Goal: Transaction & Acquisition: Purchase product/service

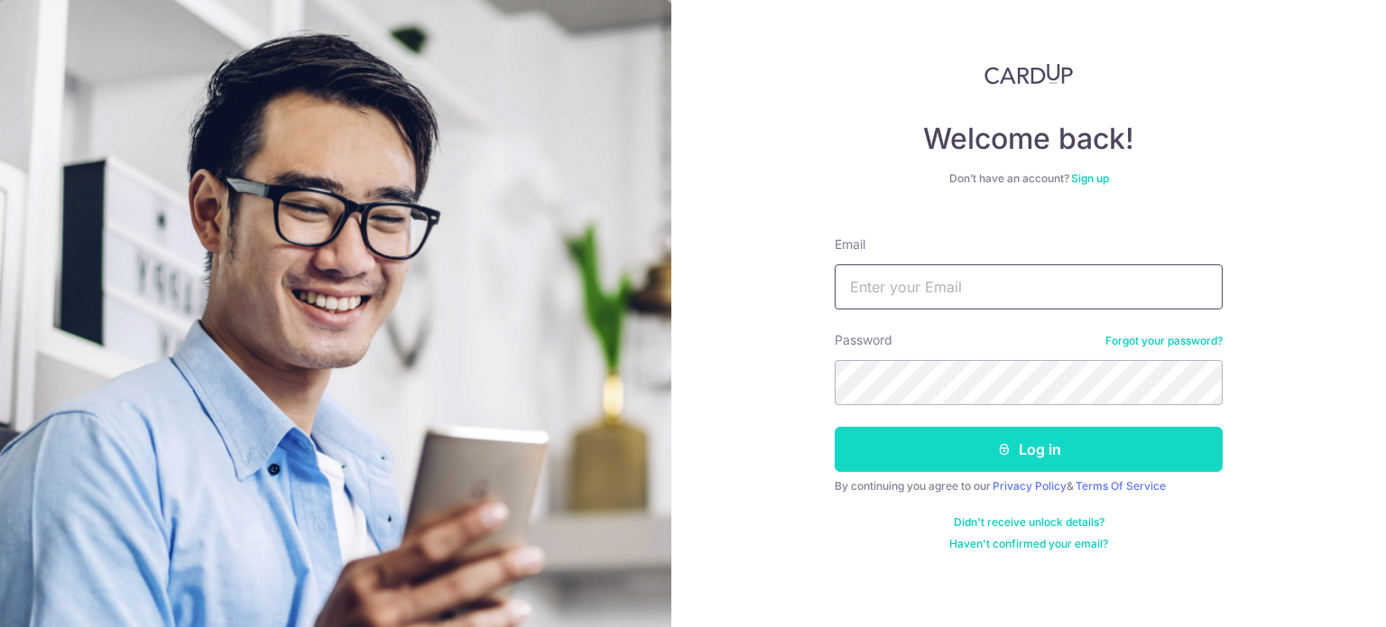
type input "liuw1204@gmail.com"
click at [967, 458] on button "Log in" at bounding box center [1029, 449] width 388 height 45
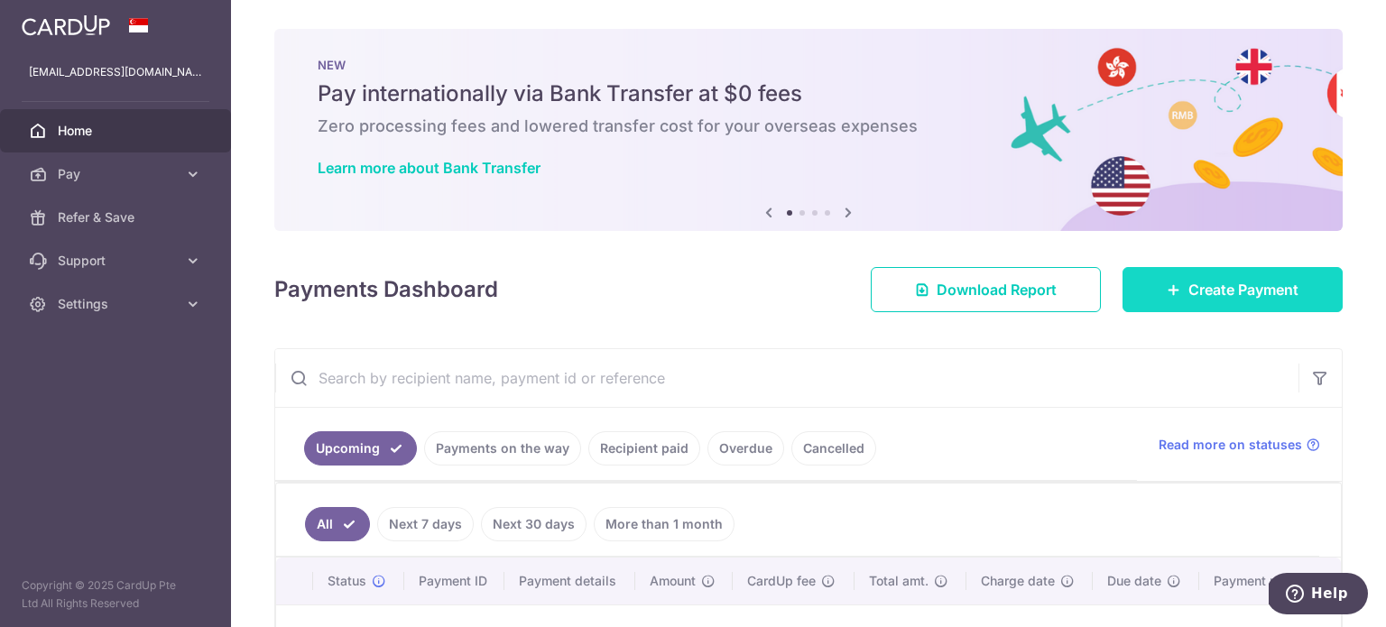
click at [1189, 291] on span "Create Payment" at bounding box center [1244, 290] width 110 height 22
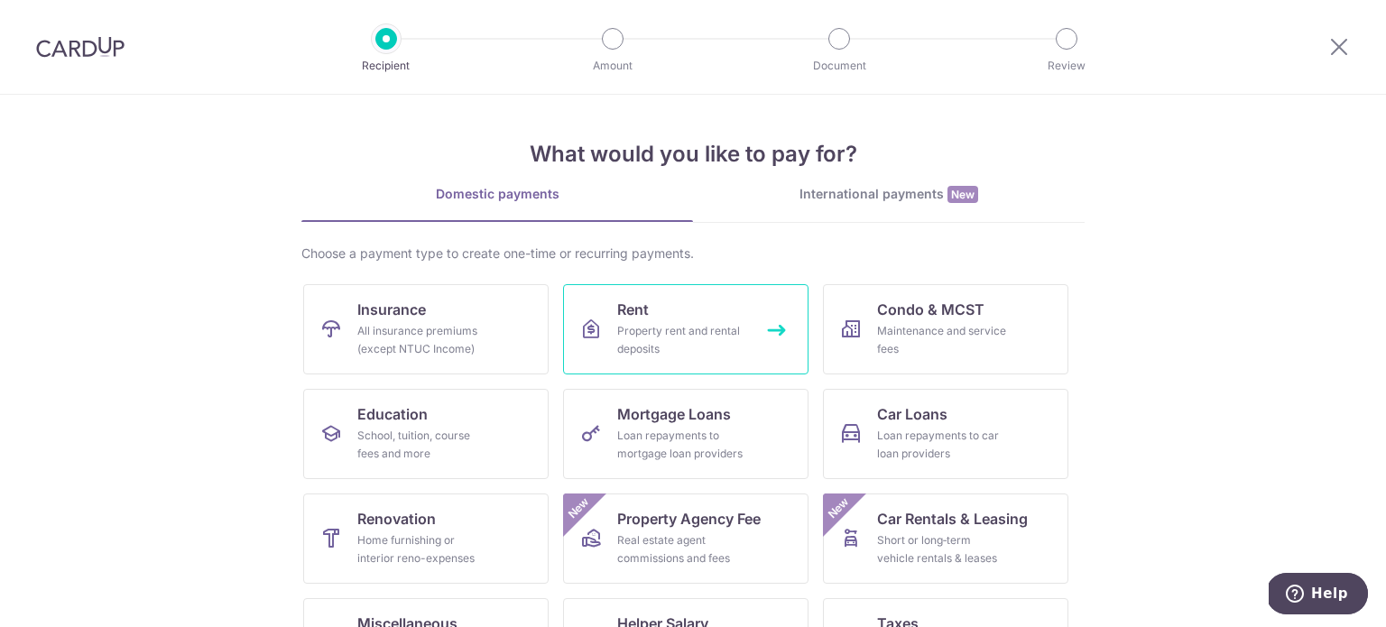
click at [667, 330] on div "Property rent and rental deposits" at bounding box center [682, 340] width 130 height 36
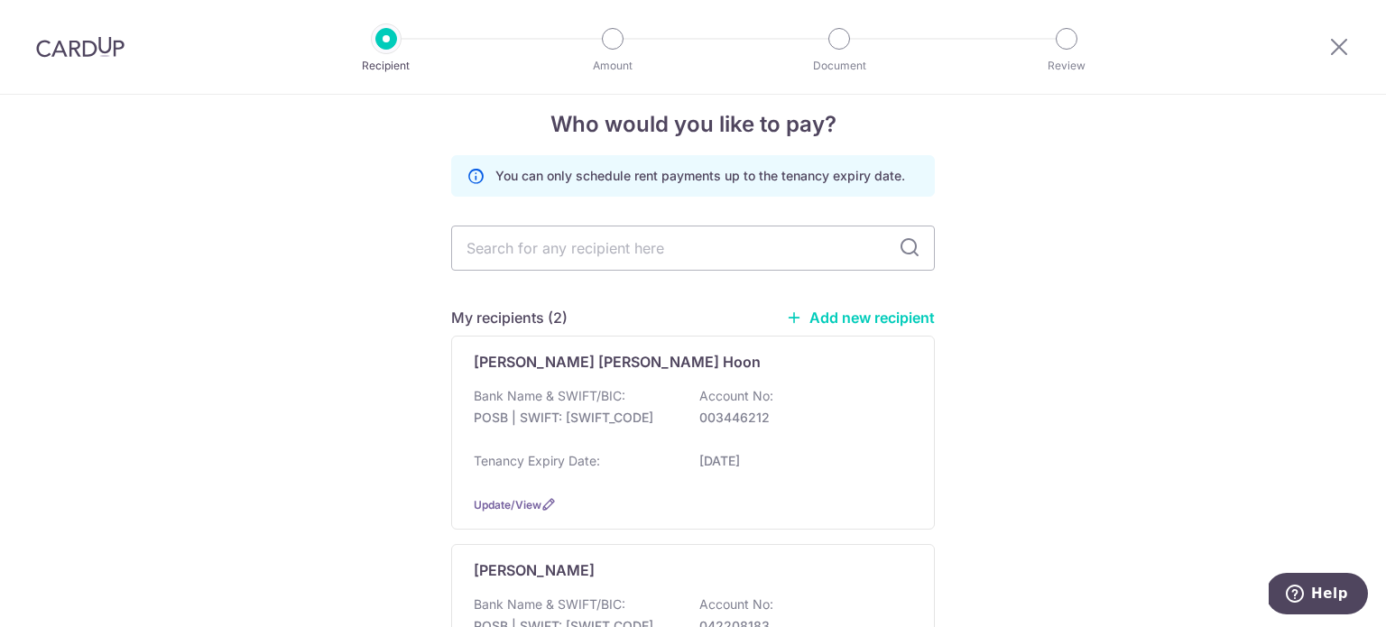
scroll to position [90, 0]
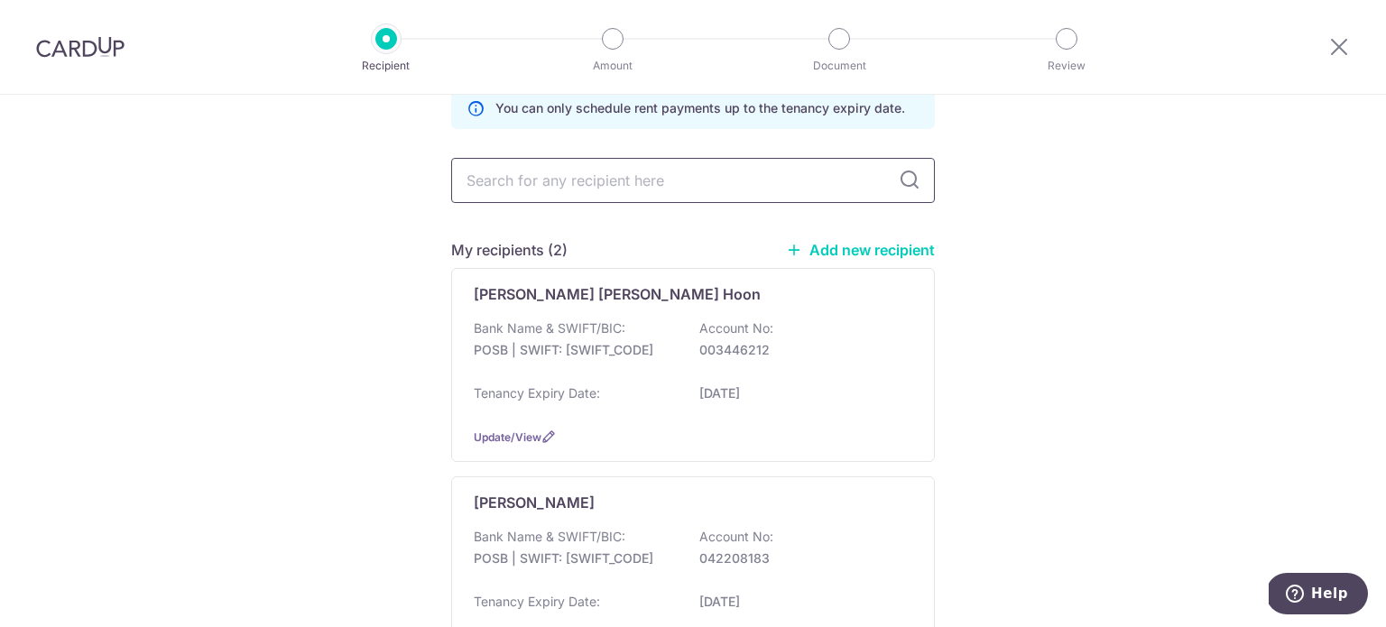
click at [574, 194] on input "text" at bounding box center [693, 180] width 484 height 45
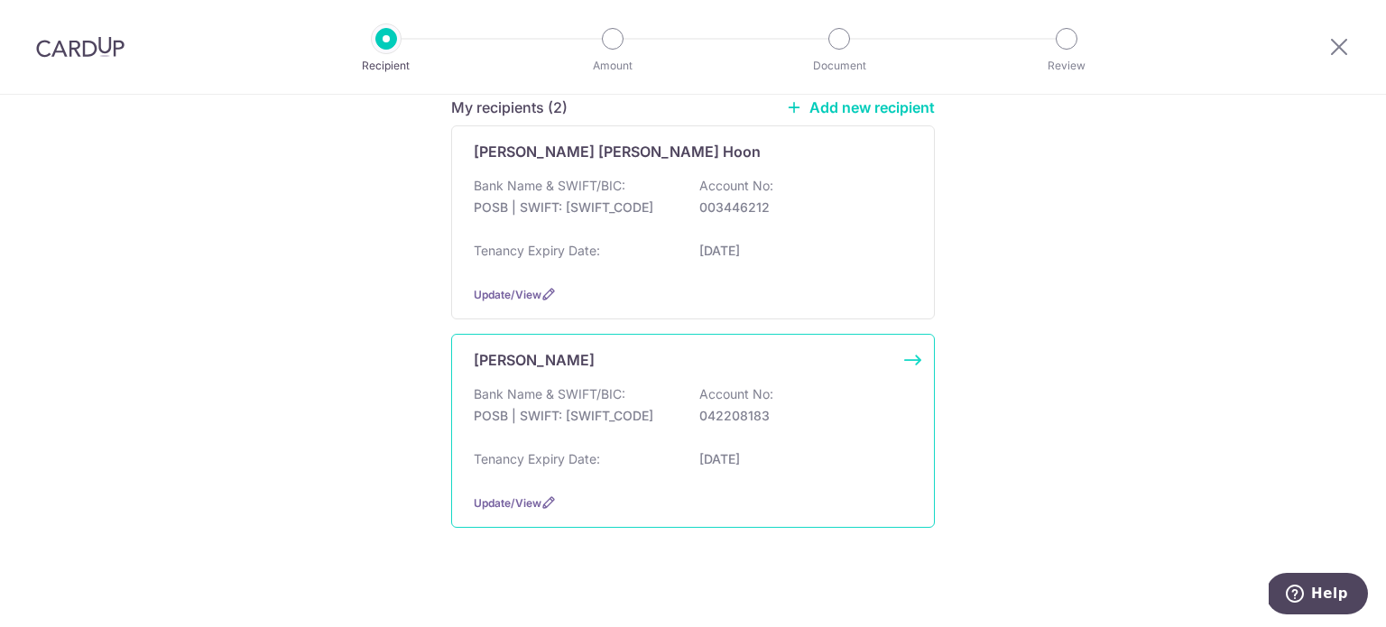
scroll to position [246, 0]
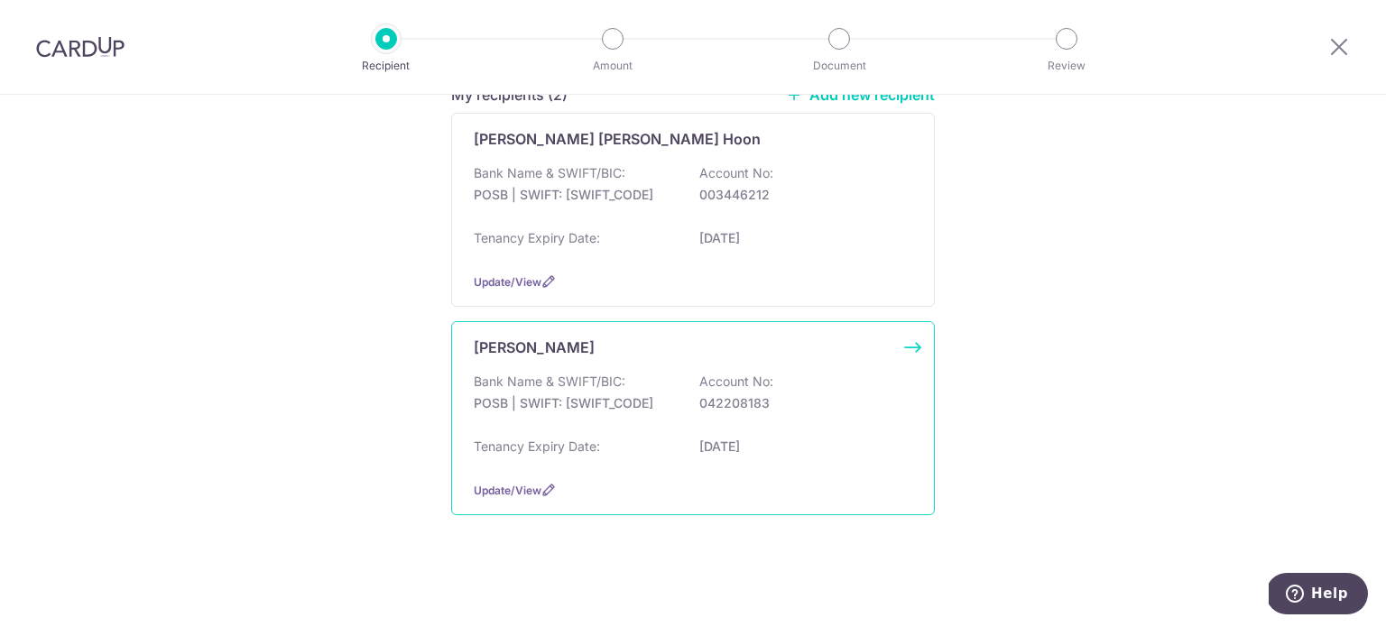
click at [852, 399] on p "042208183" at bounding box center [801, 403] width 202 height 18
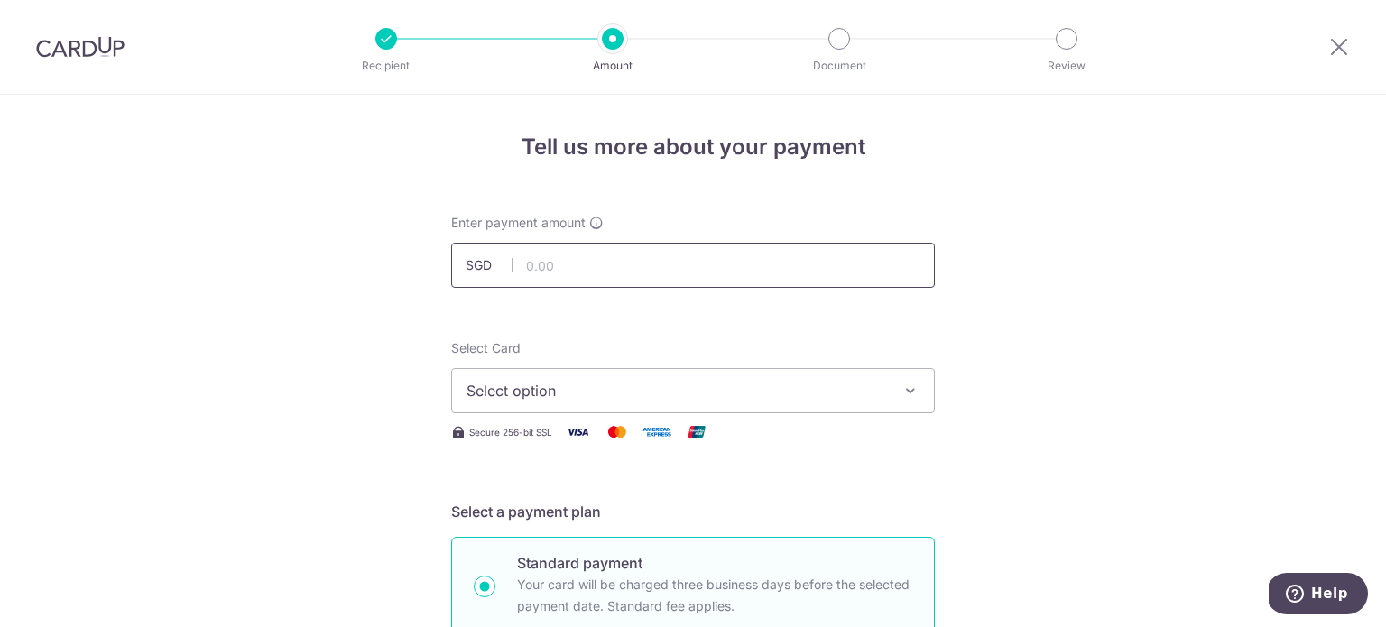
click at [576, 277] on input "text" at bounding box center [693, 265] width 484 height 45
type input "3,800.00"
click at [556, 393] on span "Select option" at bounding box center [677, 391] width 421 height 22
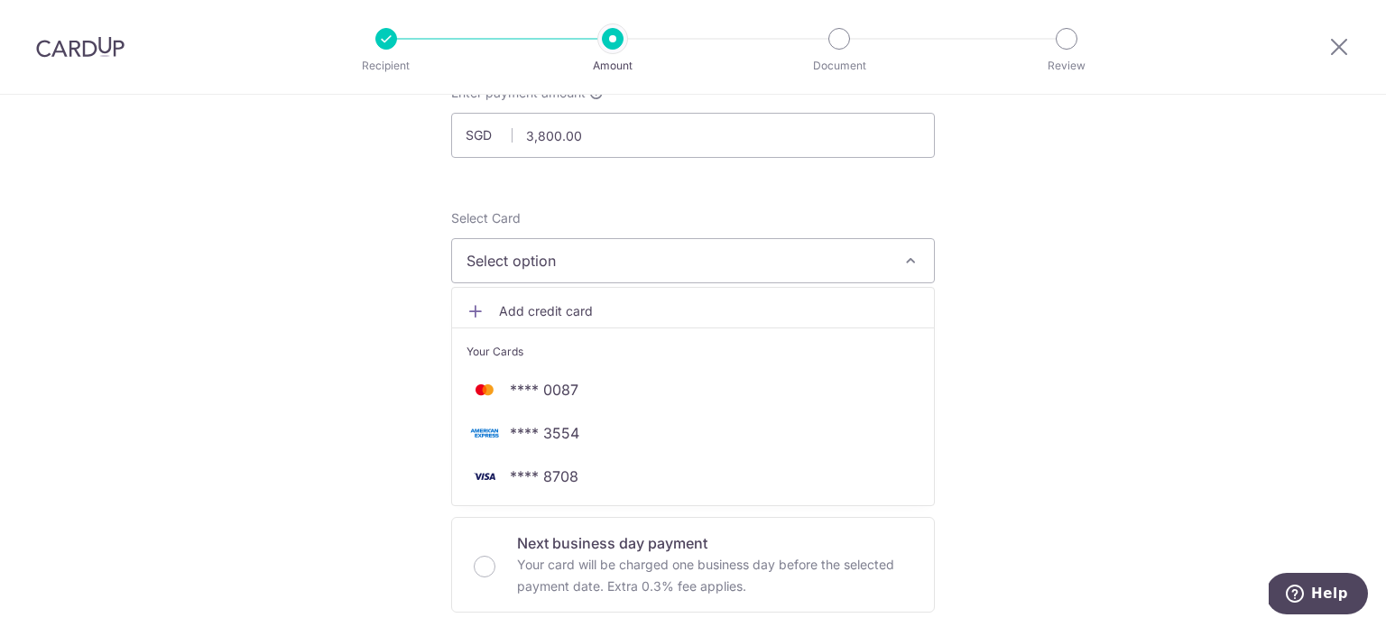
scroll to position [181, 0]
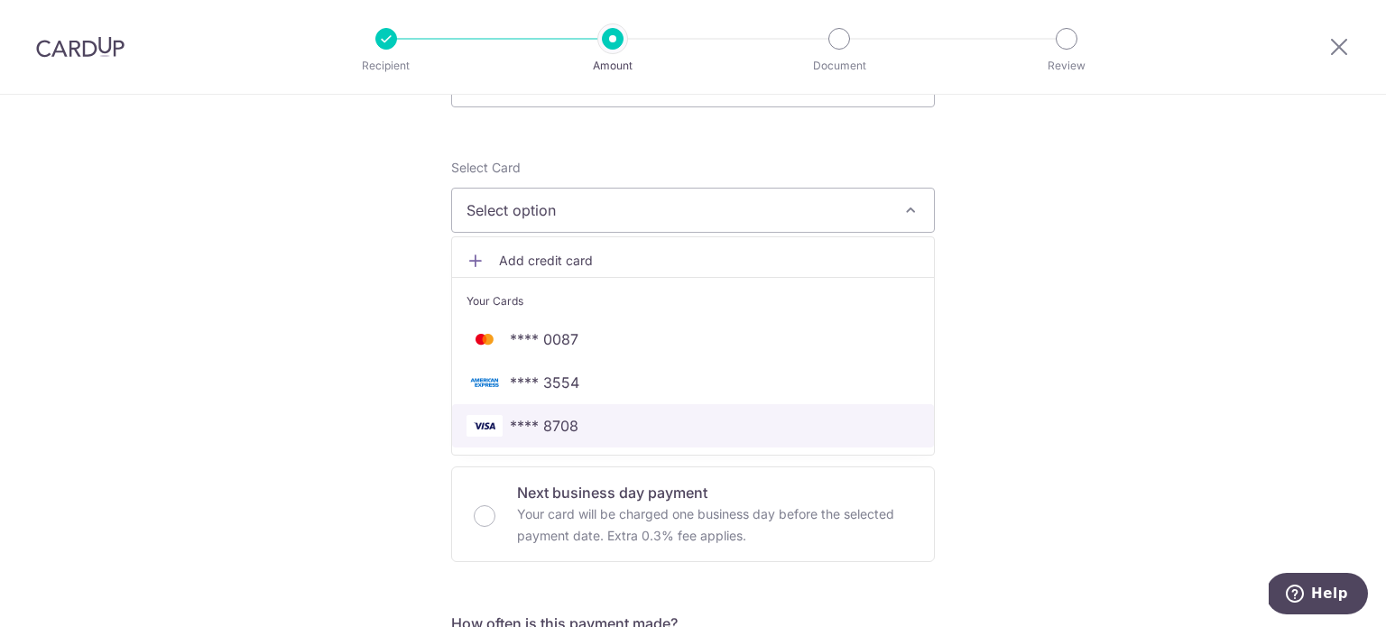
click at [582, 433] on span "**** 8708" at bounding box center [693, 426] width 453 height 22
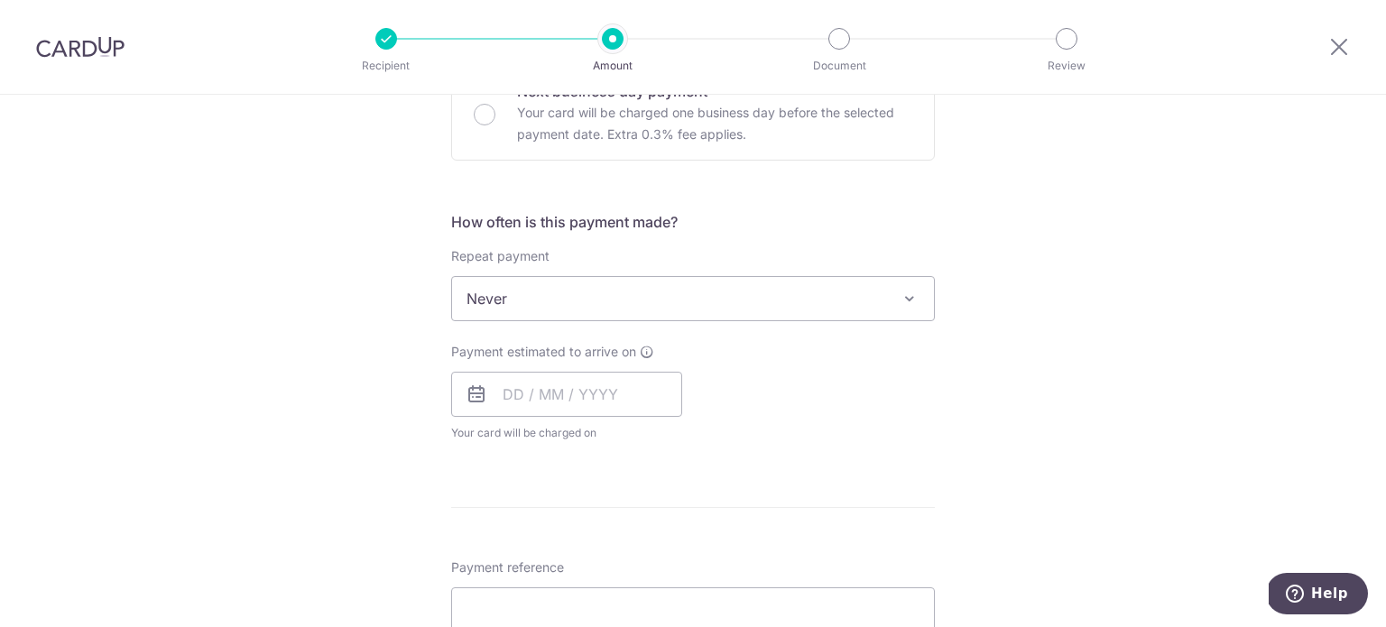
scroll to position [632, 0]
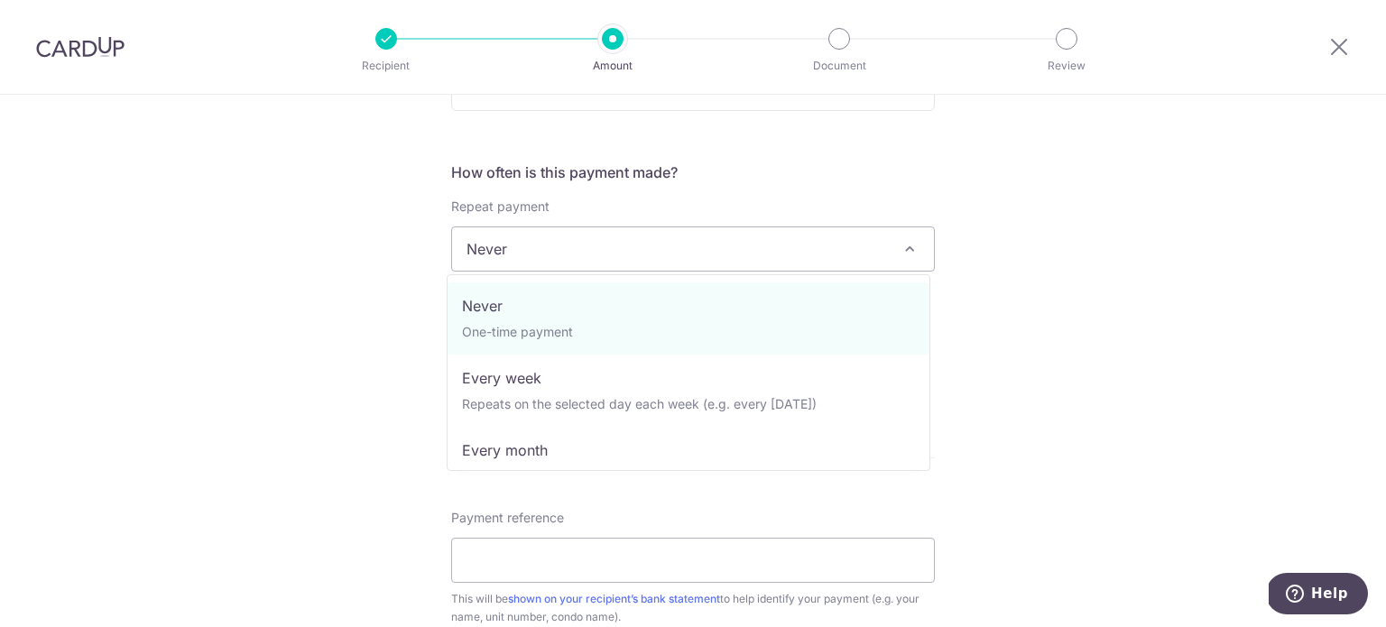
click at [654, 252] on span "Never" at bounding box center [693, 248] width 482 height 43
select select "3"
type input "31/07/2026"
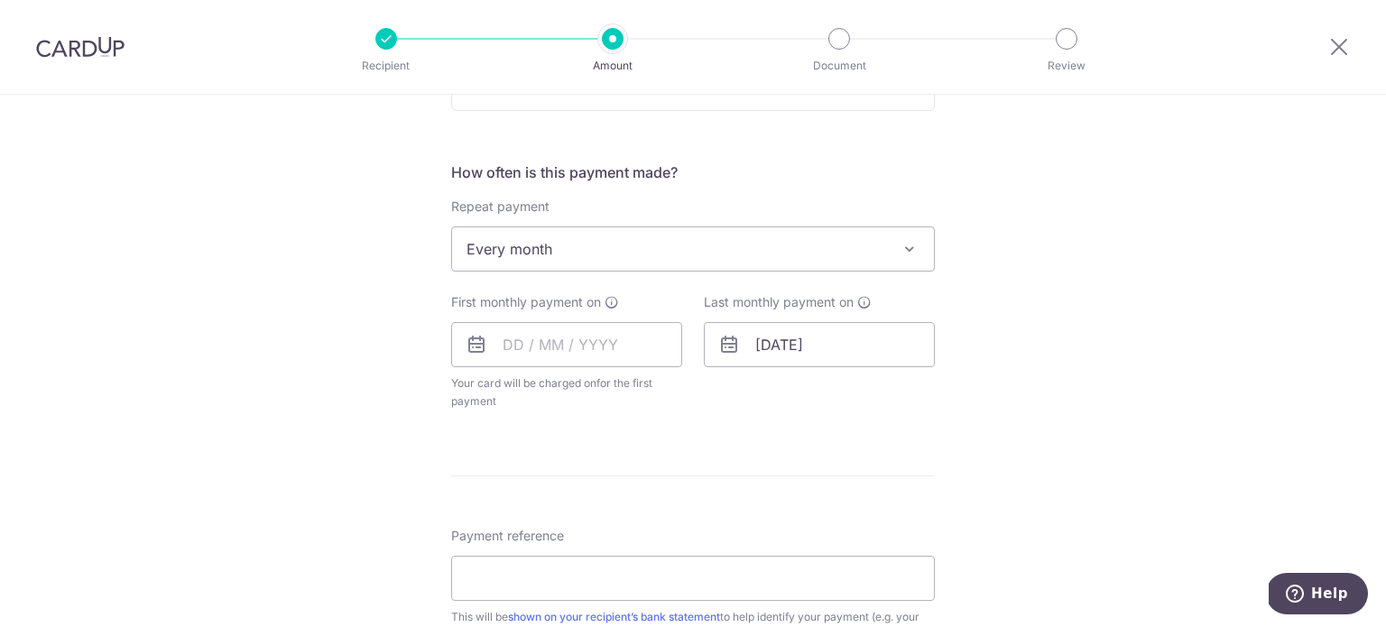
scroll to position [722, 0]
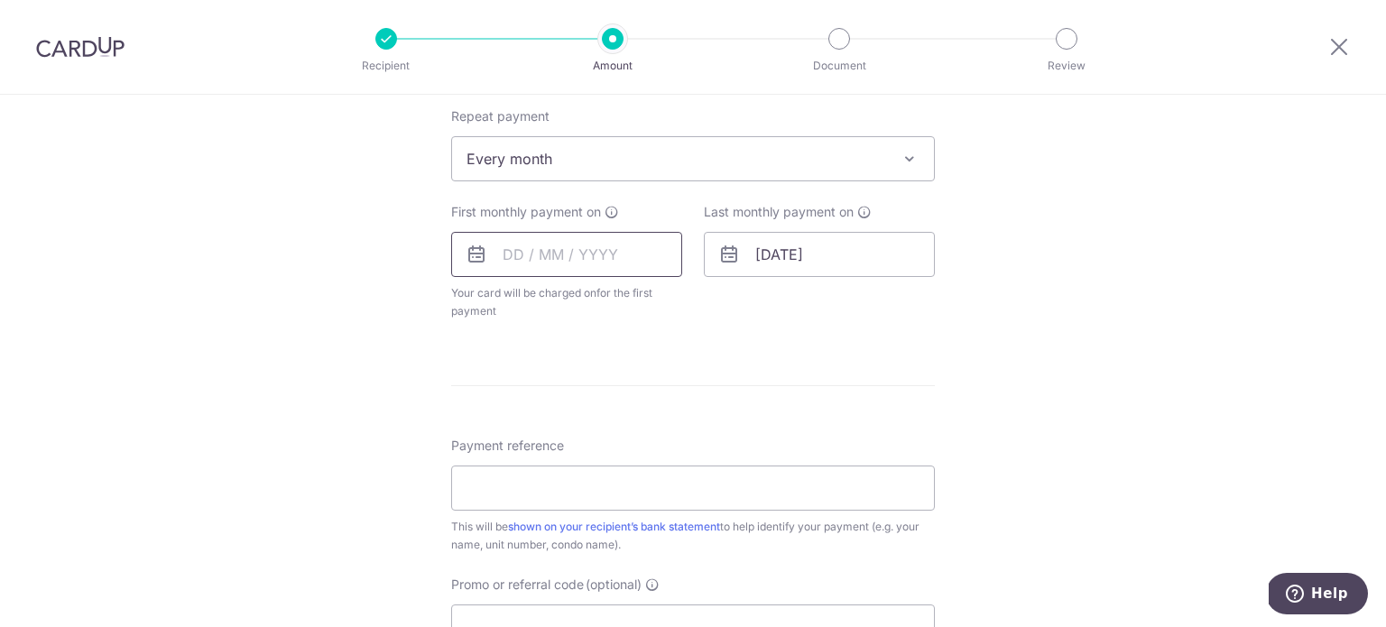
click at [521, 259] on input "text" at bounding box center [566, 254] width 231 height 45
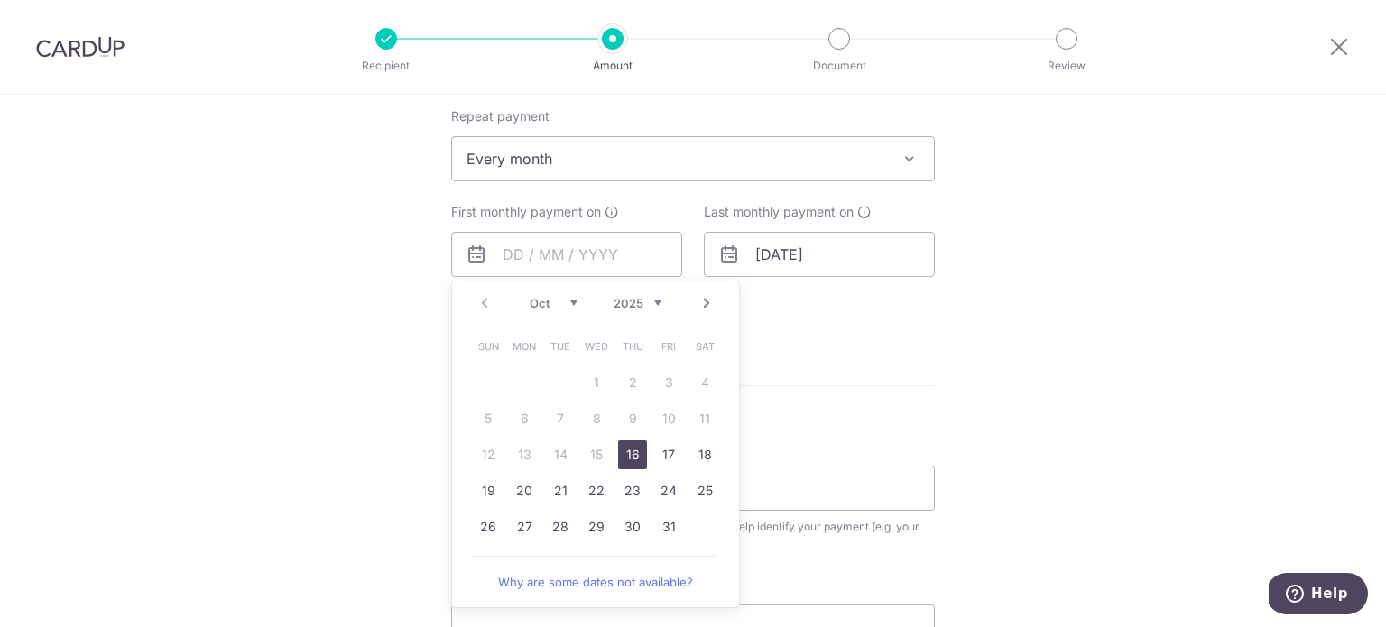
click at [378, 279] on div "Tell us more about your payment Enter payment amount SGD 3,800.00 3800.00 Selec…" at bounding box center [693, 198] width 1386 height 1651
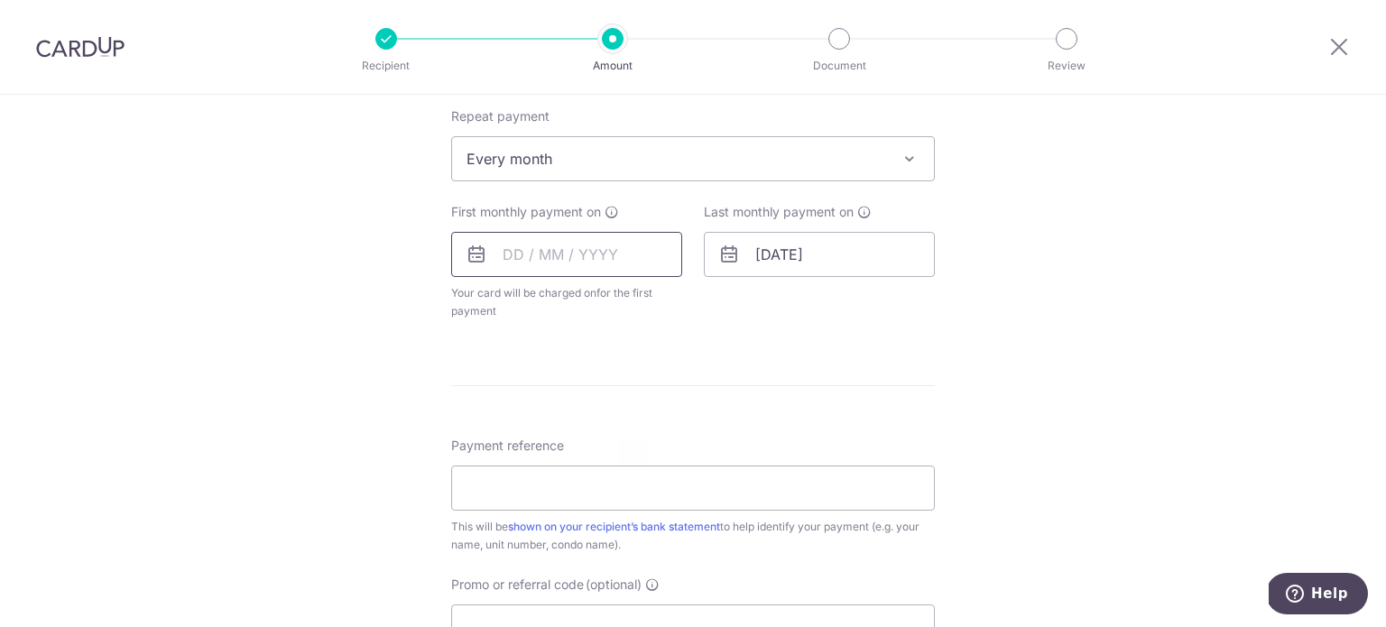
click at [503, 260] on input "text" at bounding box center [566, 254] width 231 height 45
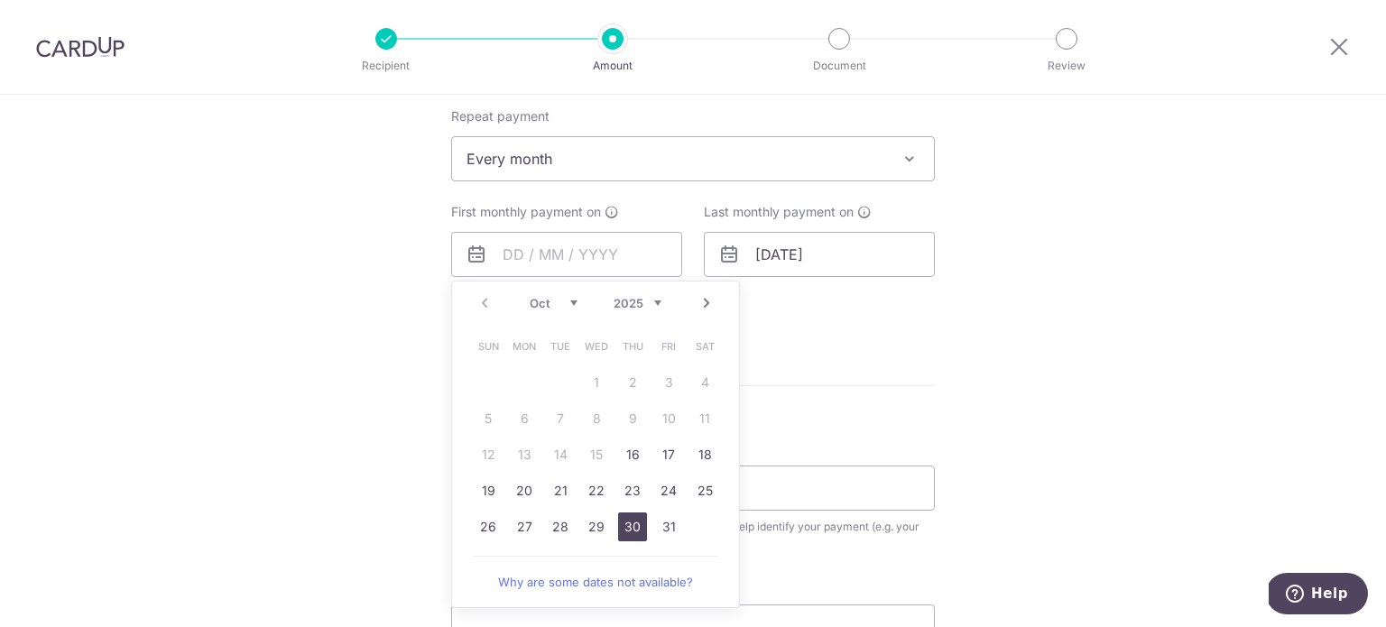
click at [635, 524] on link "30" at bounding box center [632, 527] width 29 height 29
type input "[DATE]"
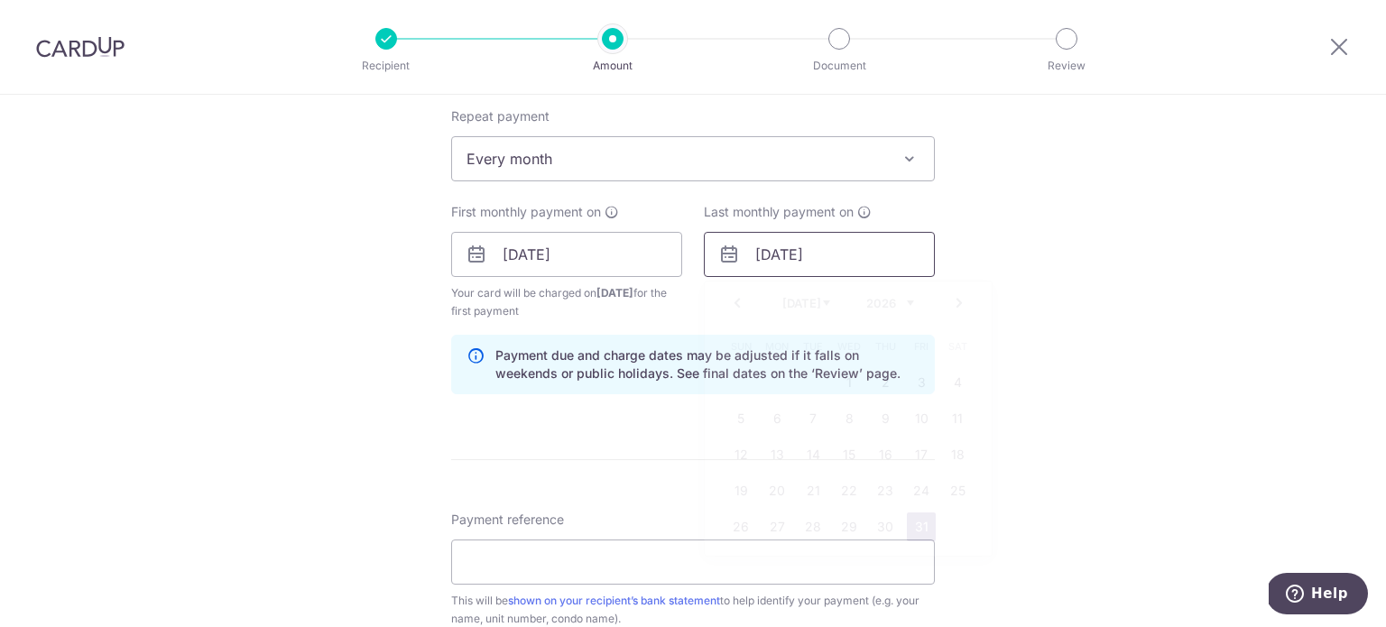
click at [777, 255] on input "31/07/2026" at bounding box center [819, 254] width 231 height 45
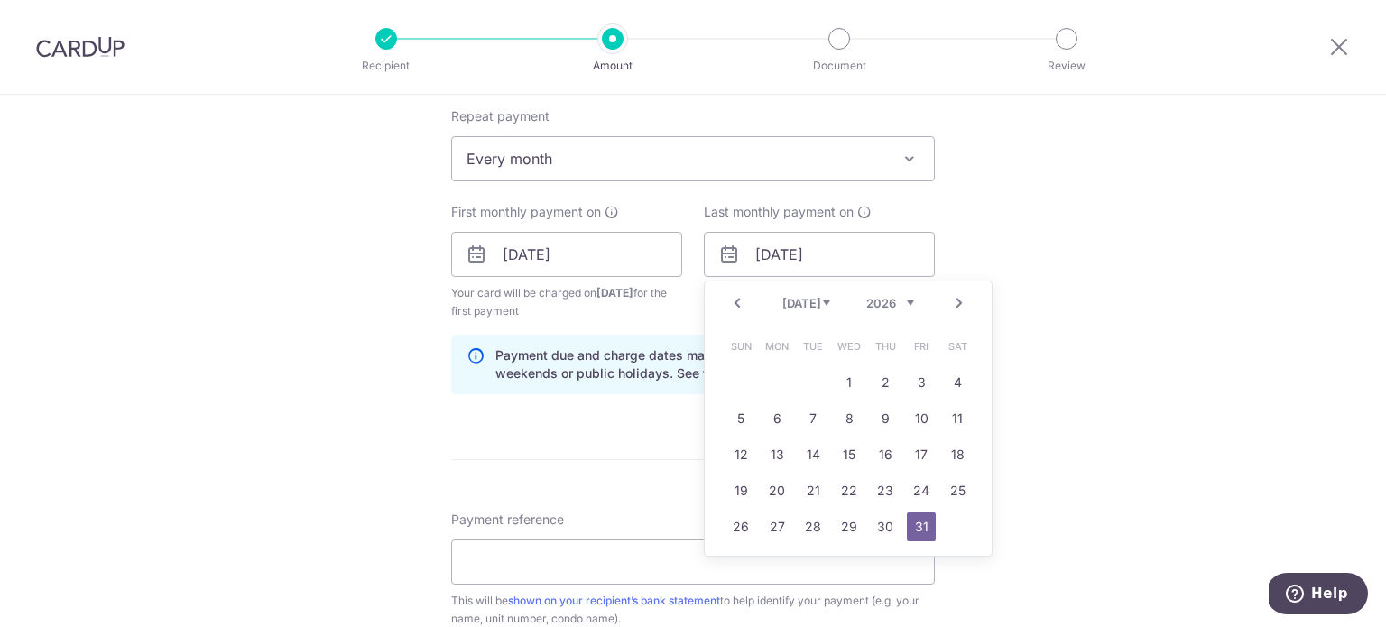
click at [886, 307] on select "2025 2026 2027 2028 2029 2030 2031 2032 2033 2034 2035" at bounding box center [891, 303] width 48 height 14
click at [867, 296] on select "2025 2026 2027 2028 2029 2030 2031 2032 2033 2034 2035" at bounding box center [891, 303] width 48 height 14
click at [794, 306] on select "Jan Feb Mar Apr May Jun [DATE] Aug Sep Oct Nov Dec" at bounding box center [807, 303] width 48 height 14
click at [920, 530] on link "30" at bounding box center [921, 527] width 29 height 29
type input "30/01/2026"
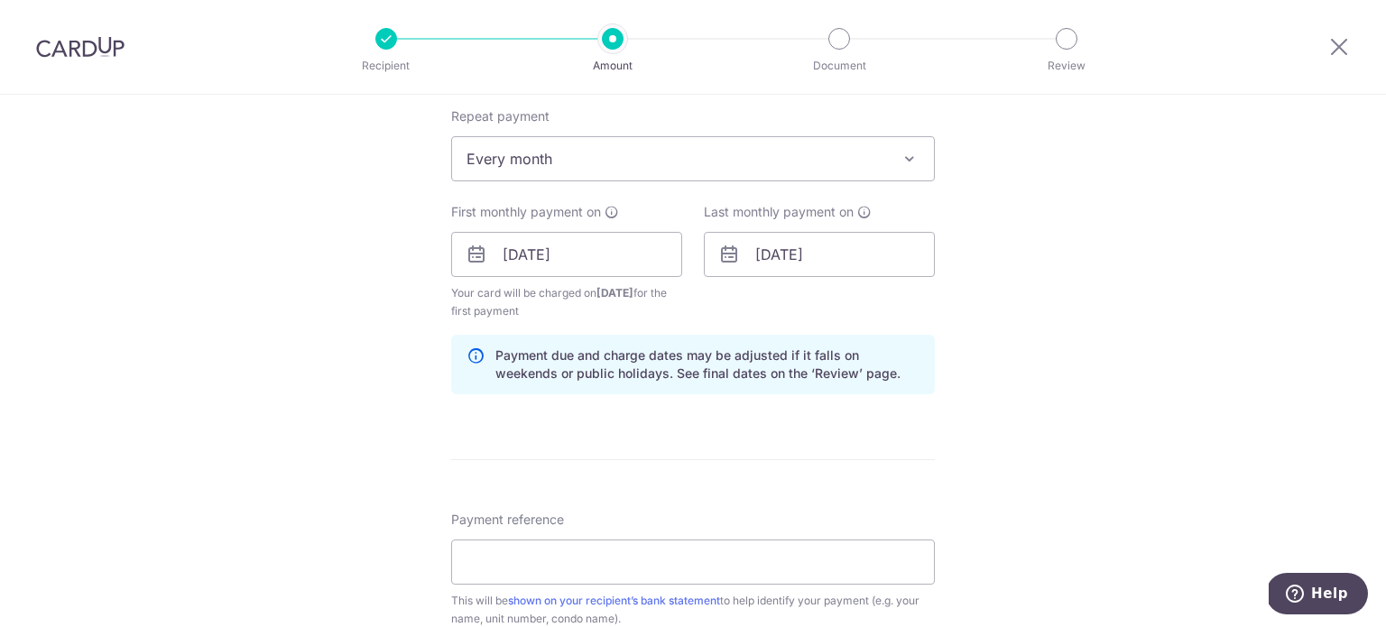
click at [1068, 413] on div "Tell us more about your payment Enter payment amount SGD 3,800.00 3800.00 Selec…" at bounding box center [693, 235] width 1386 height 1725
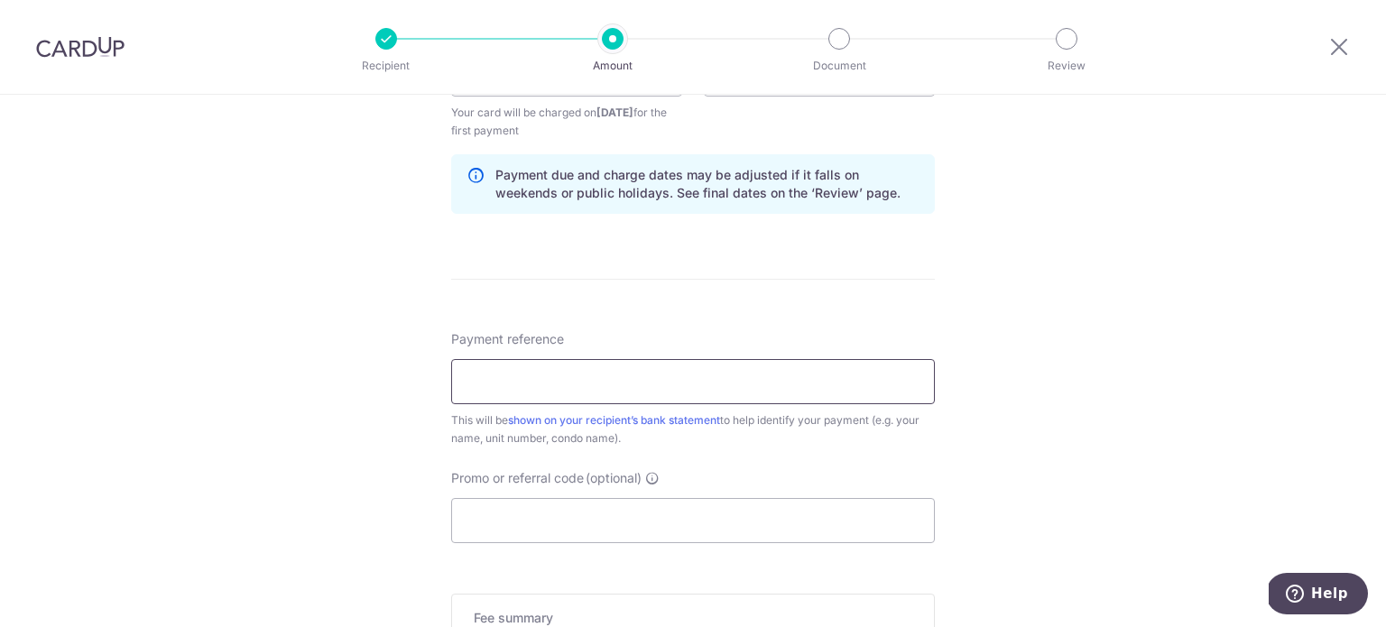
click at [571, 370] on input "Payment reference" at bounding box center [693, 381] width 484 height 45
click at [592, 381] on input "Rent from Liu Wei 20-131 640211" at bounding box center [693, 381] width 484 height 45
drag, startPoint x: 583, startPoint y: 378, endPoint x: 922, endPoint y: 422, distance: 342.1
click at [922, 422] on div "Payment reference Rent from Liu Wei 20-131 640211 31/35 This will be shown on y…" at bounding box center [693, 388] width 484 height 117
type input "Rent from Liu Wei"
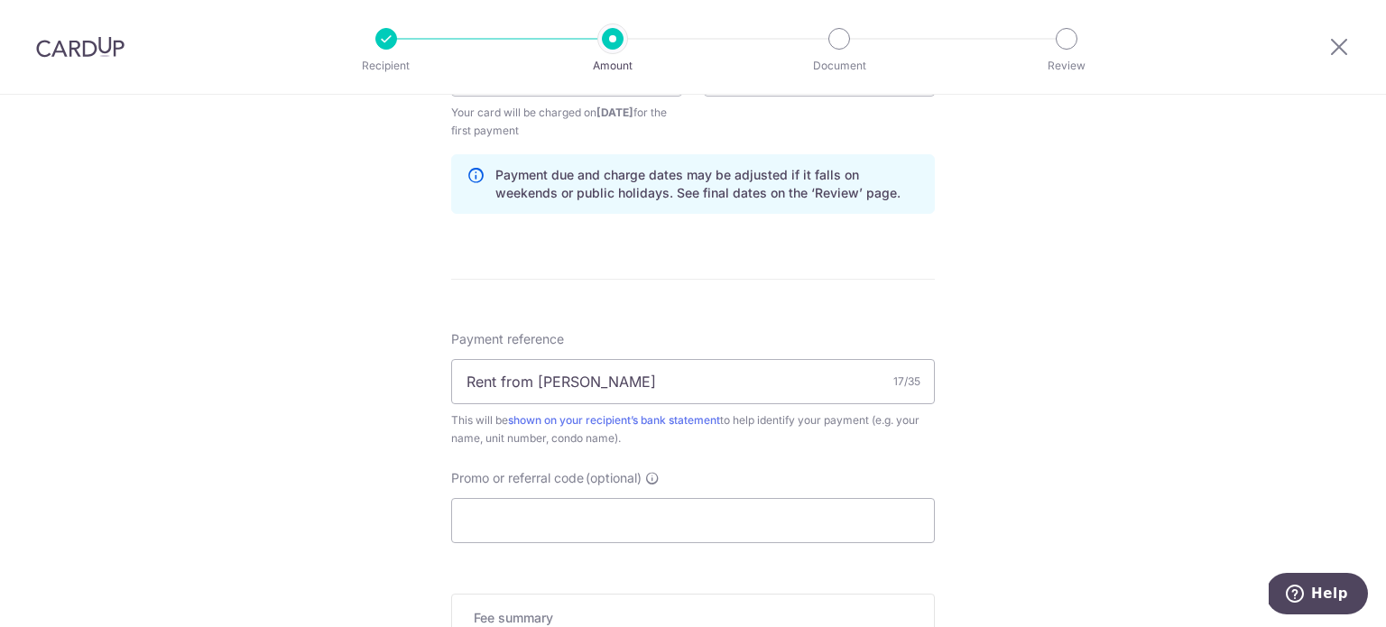
click at [354, 441] on div "Tell us more about your payment Enter payment amount SGD 3,800.00 3800.00 Selec…" at bounding box center [693, 54] width 1386 height 1725
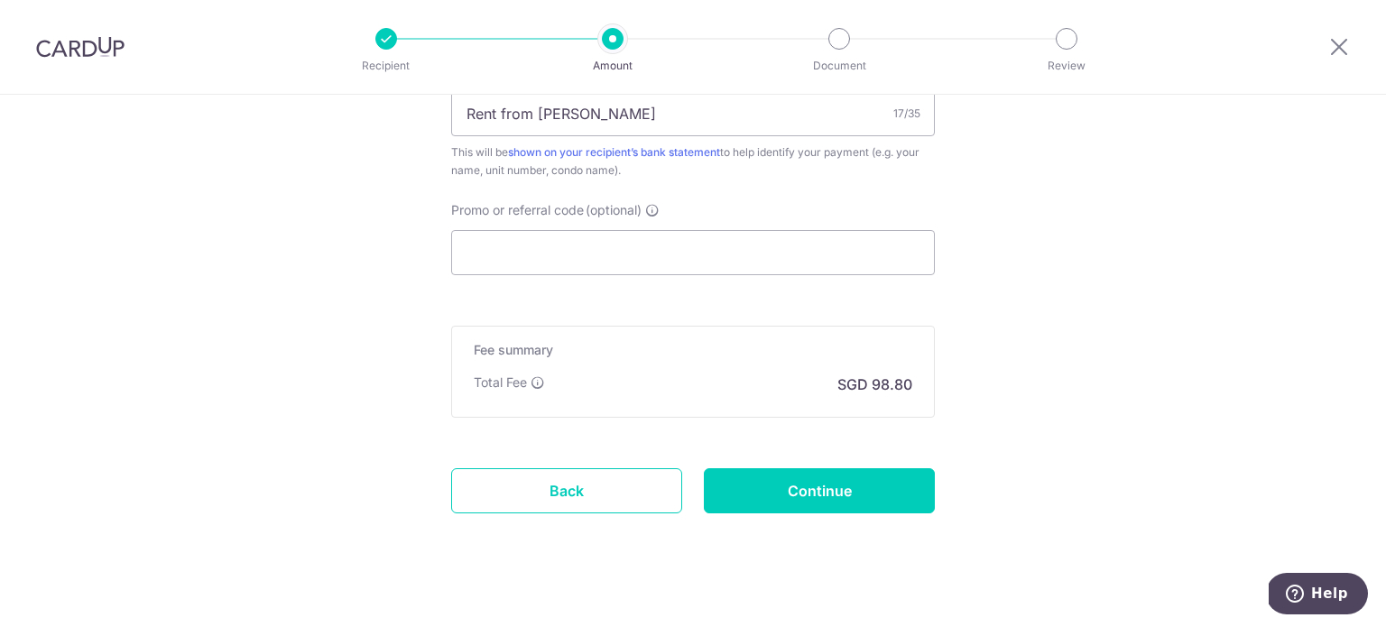
scroll to position [1173, 0]
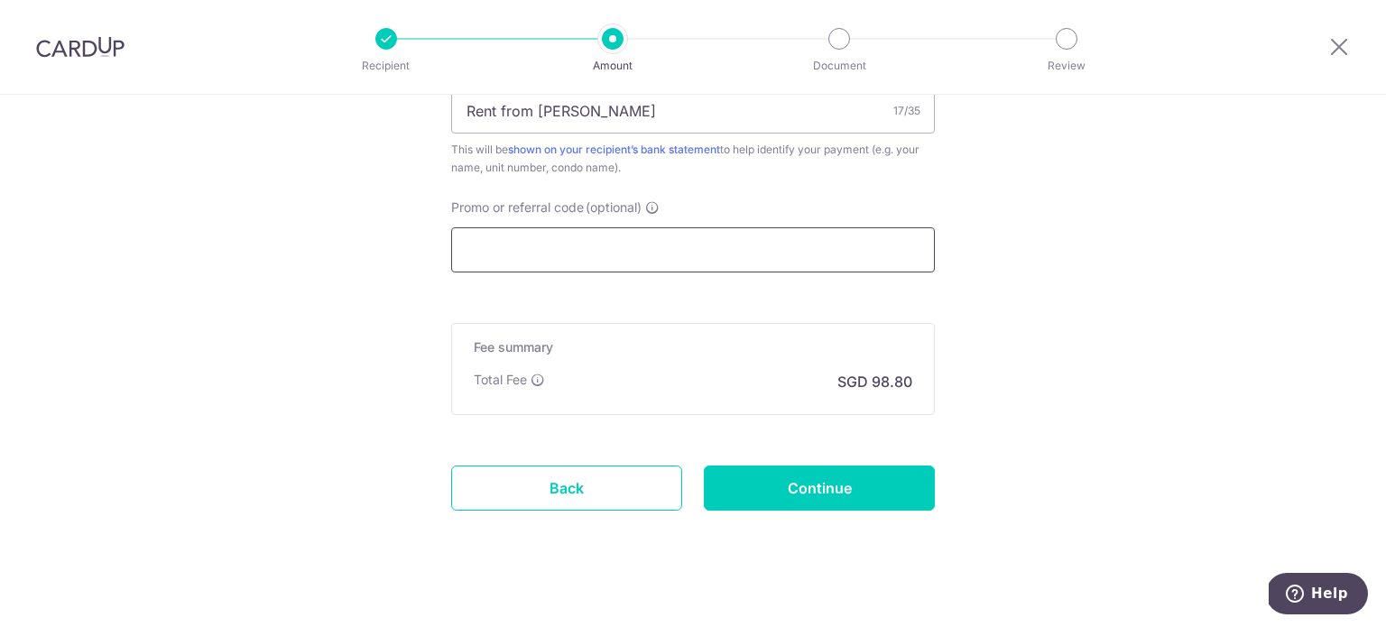
click at [561, 249] on input "Promo or referral code (optional)" at bounding box center [693, 249] width 484 height 45
paste input "SAVERENT179"
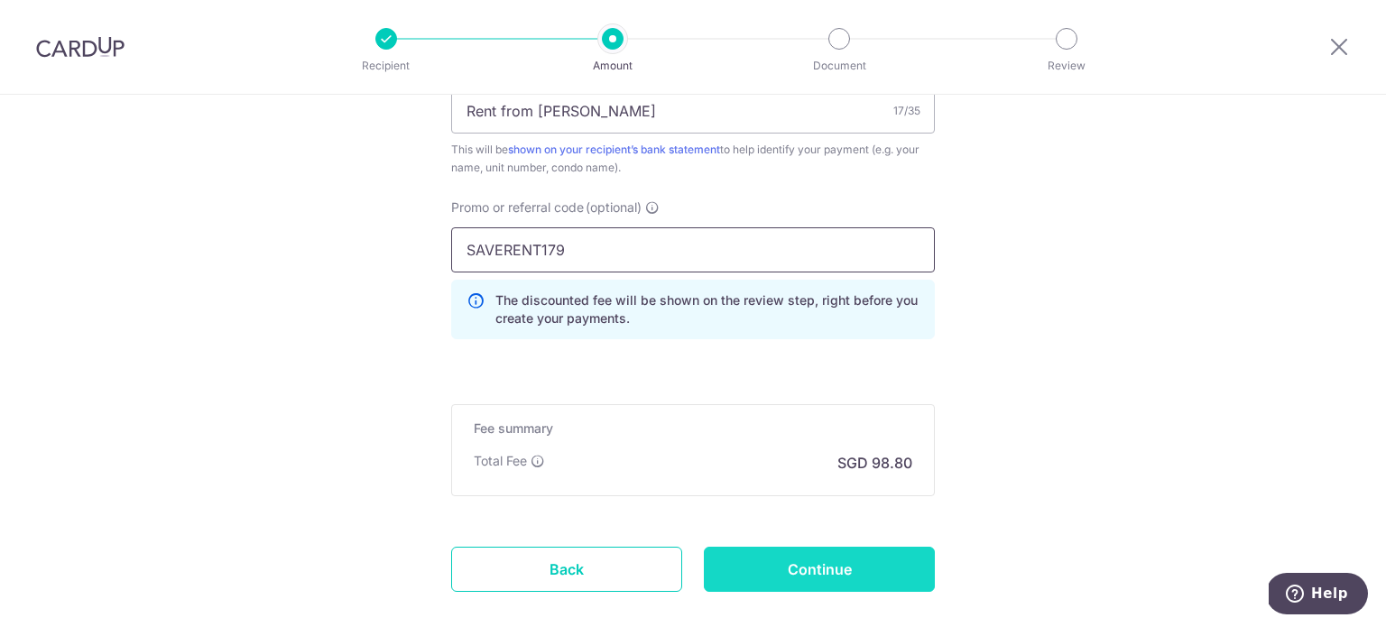
type input "SAVERENT179"
click at [804, 562] on input "Continue" at bounding box center [819, 569] width 231 height 45
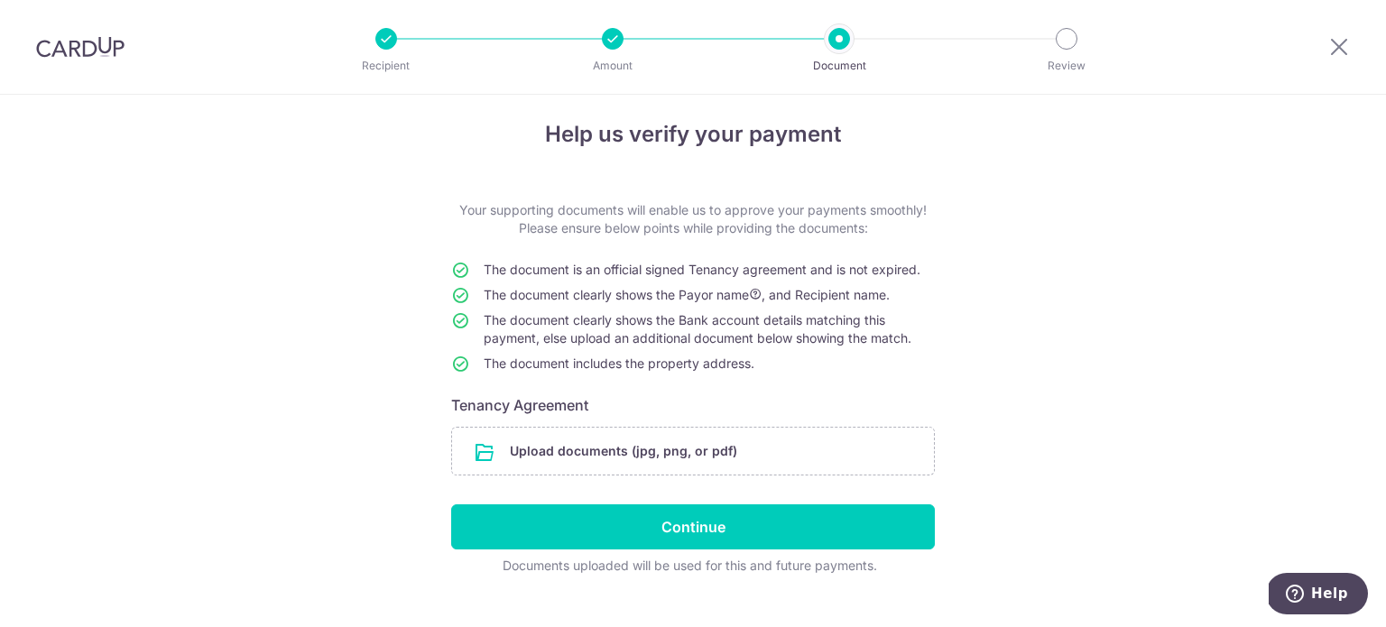
scroll to position [43, 0]
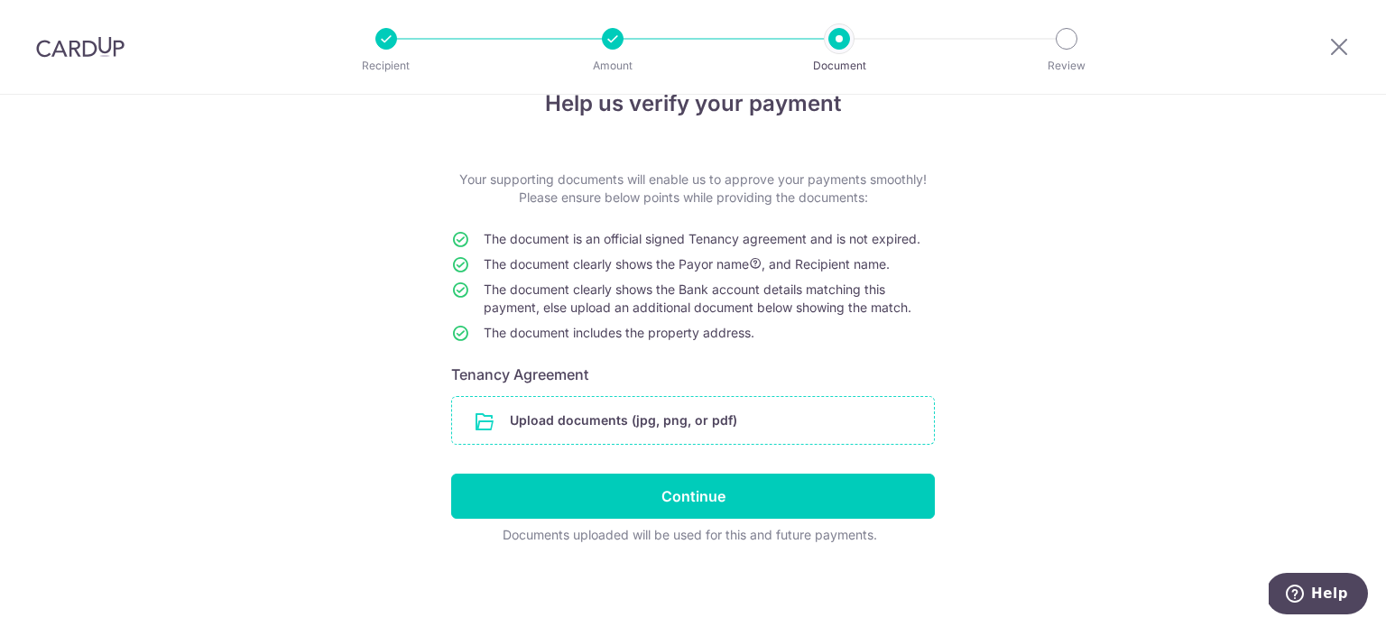
click at [675, 426] on input "file" at bounding box center [693, 420] width 482 height 47
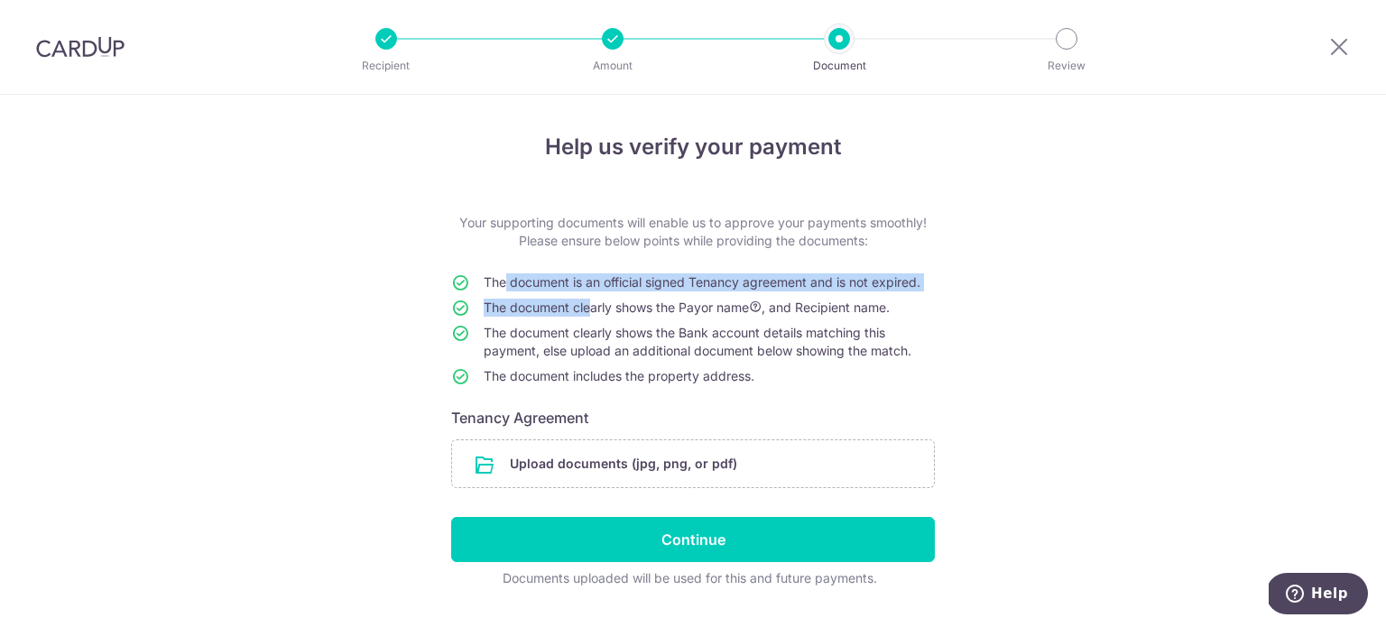
drag, startPoint x: 492, startPoint y: 284, endPoint x: 579, endPoint y: 323, distance: 94.9
click at [579, 323] on tbody "The document is an official signed Tenancy agreement and is not expired. The do…" at bounding box center [693, 332] width 484 height 119
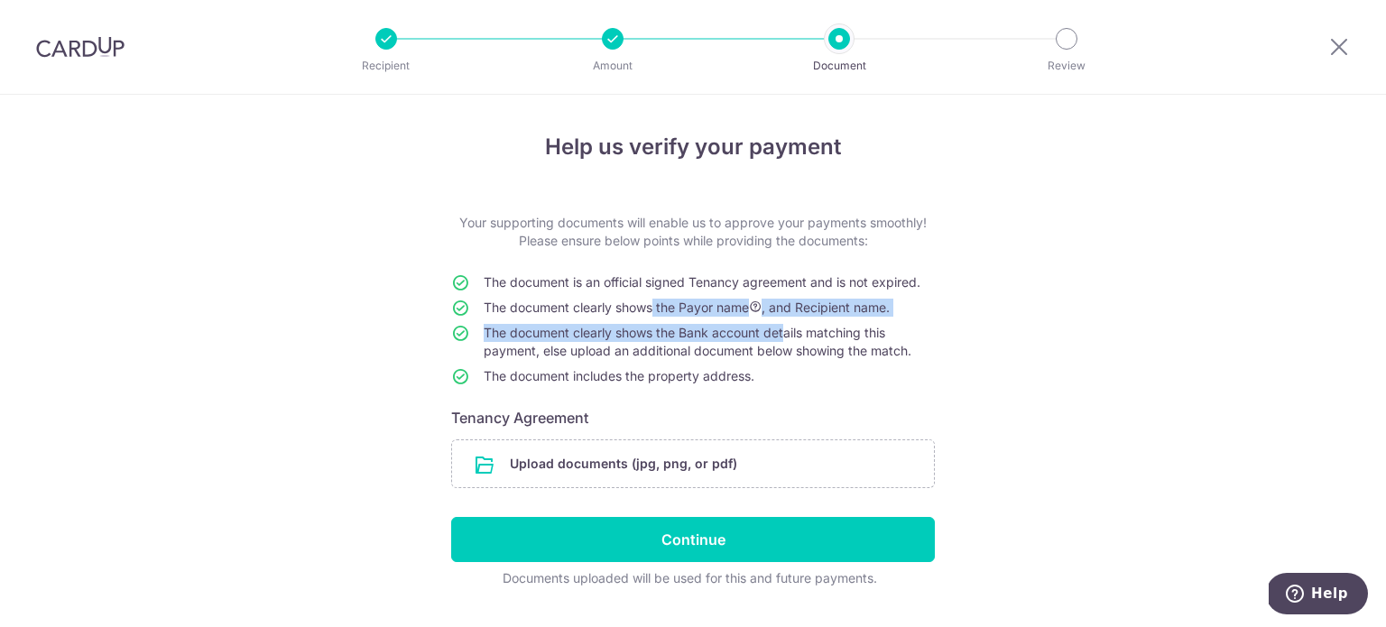
drag, startPoint x: 647, startPoint y: 317, endPoint x: 776, endPoint y: 323, distance: 129.2
click at [775, 324] on tbody "The document is an official signed Tenancy agreement and is not expired. The do…" at bounding box center [693, 332] width 484 height 119
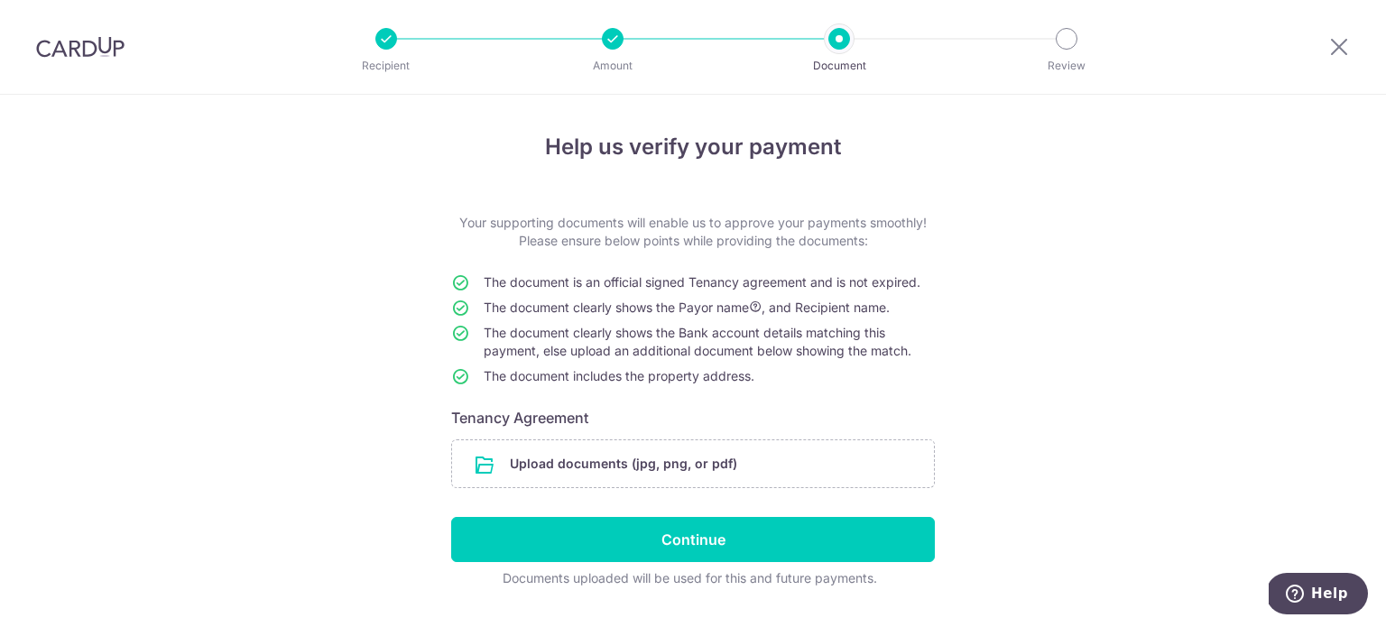
click at [536, 362] on td "The document clearly shows the Bank account details matching this payment, else…" at bounding box center [709, 345] width 451 height 43
click at [141, 424] on div "Help us verify your payment Your supporting documents will enable us to approve…" at bounding box center [693, 384] width 1386 height 578
click at [674, 468] on input "file" at bounding box center [693, 463] width 482 height 47
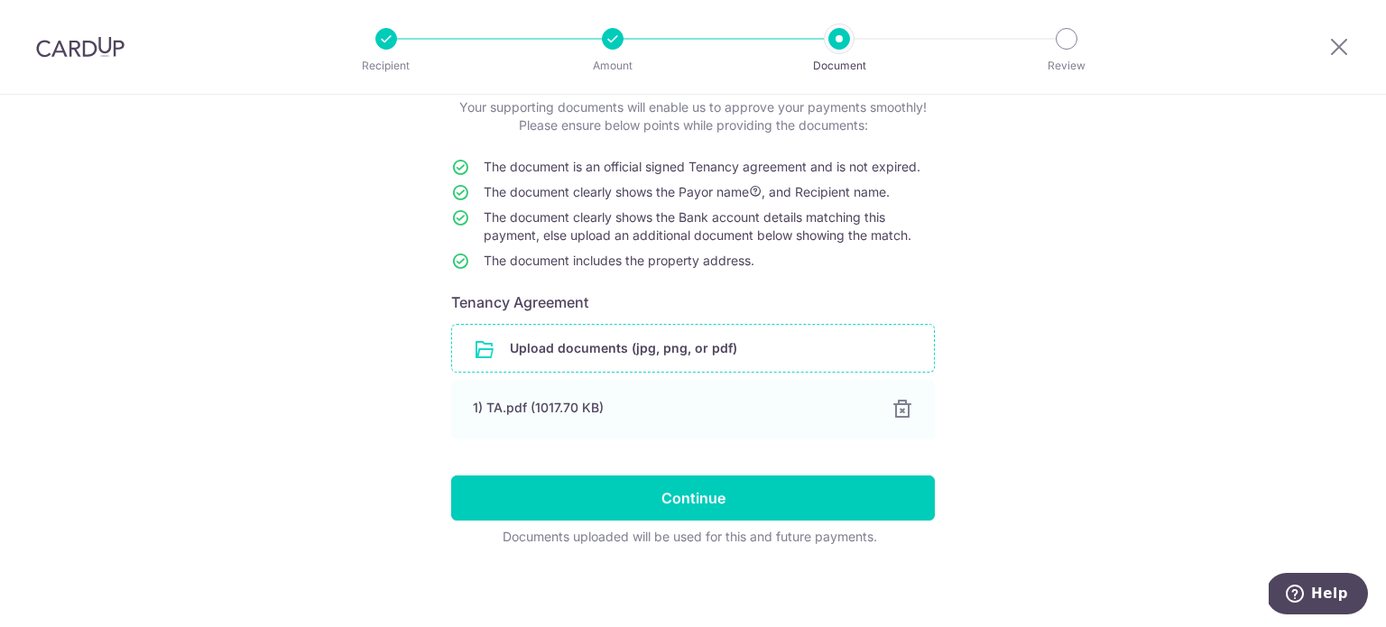
scroll to position [118, 0]
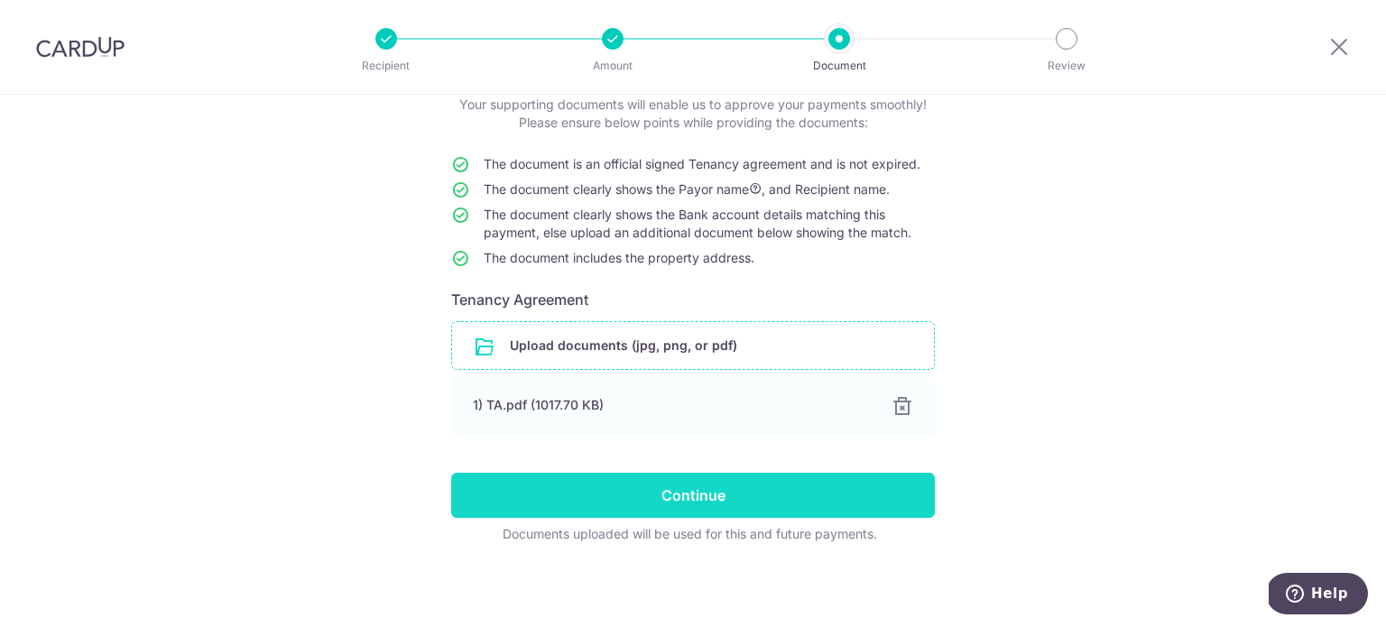
click at [755, 495] on input "Continue" at bounding box center [693, 495] width 484 height 45
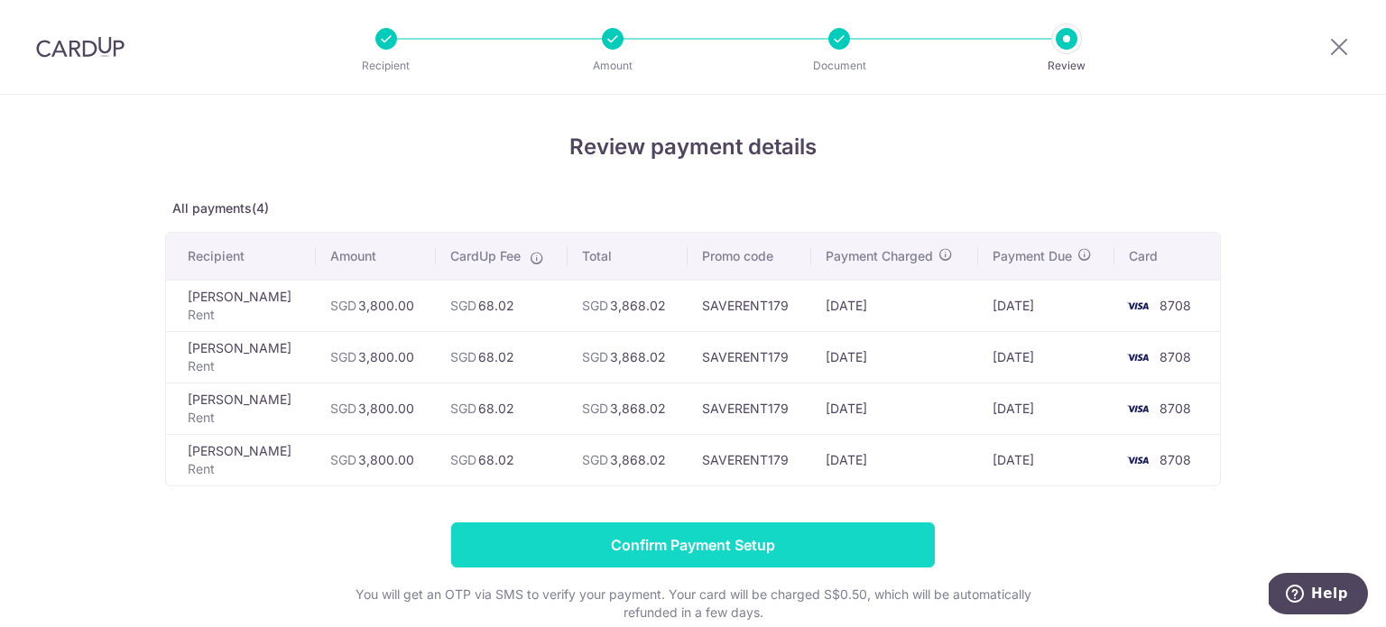
click at [683, 544] on input "Confirm Payment Setup" at bounding box center [693, 545] width 484 height 45
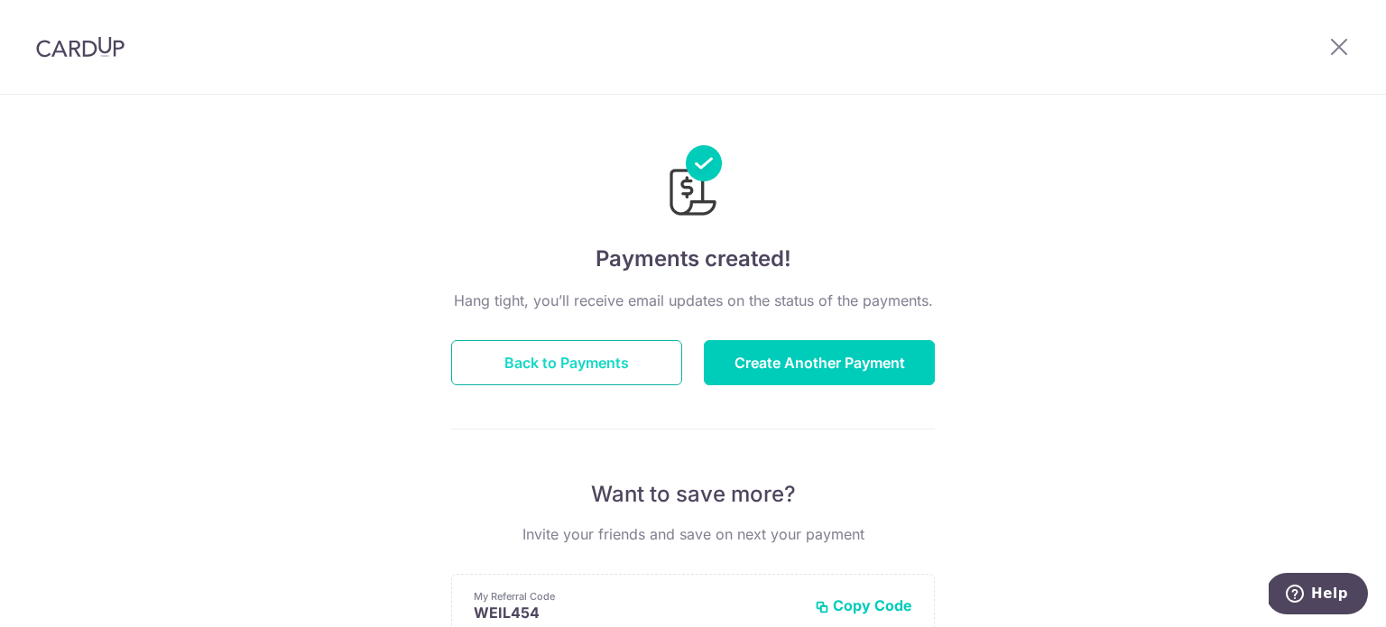
click at [589, 371] on button "Back to Payments" at bounding box center [566, 362] width 231 height 45
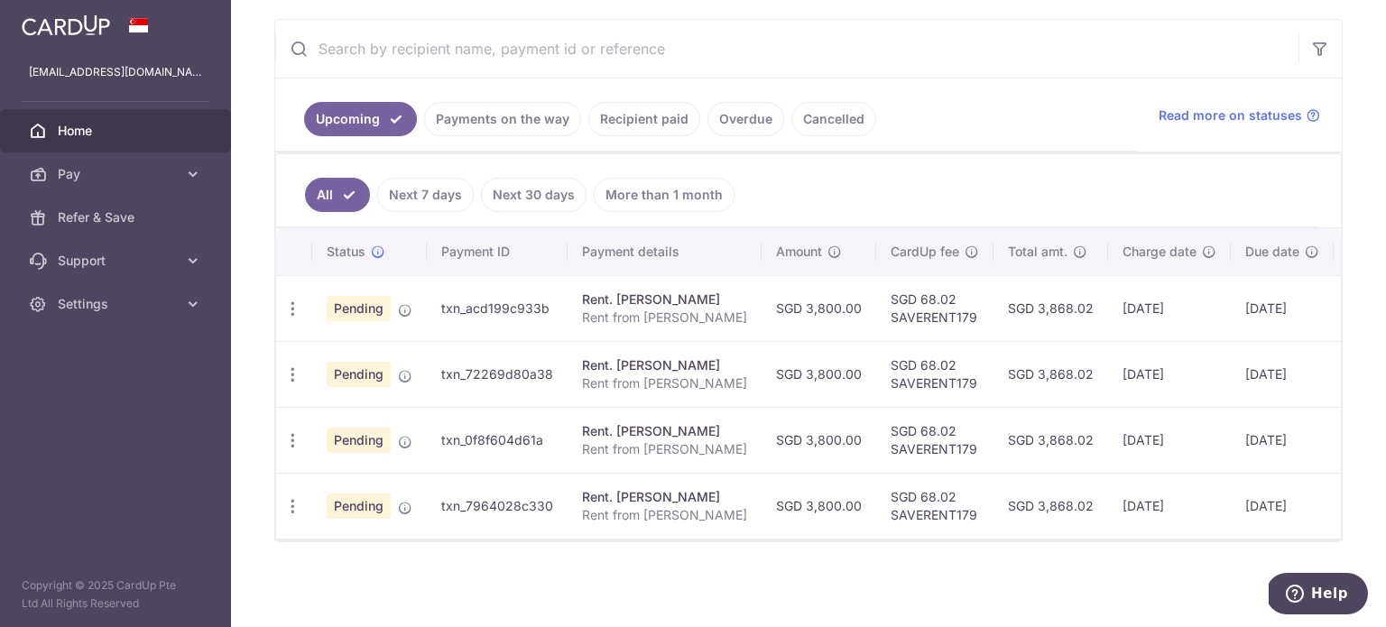
click at [505, 116] on link "Payments on the way" at bounding box center [502, 119] width 157 height 34
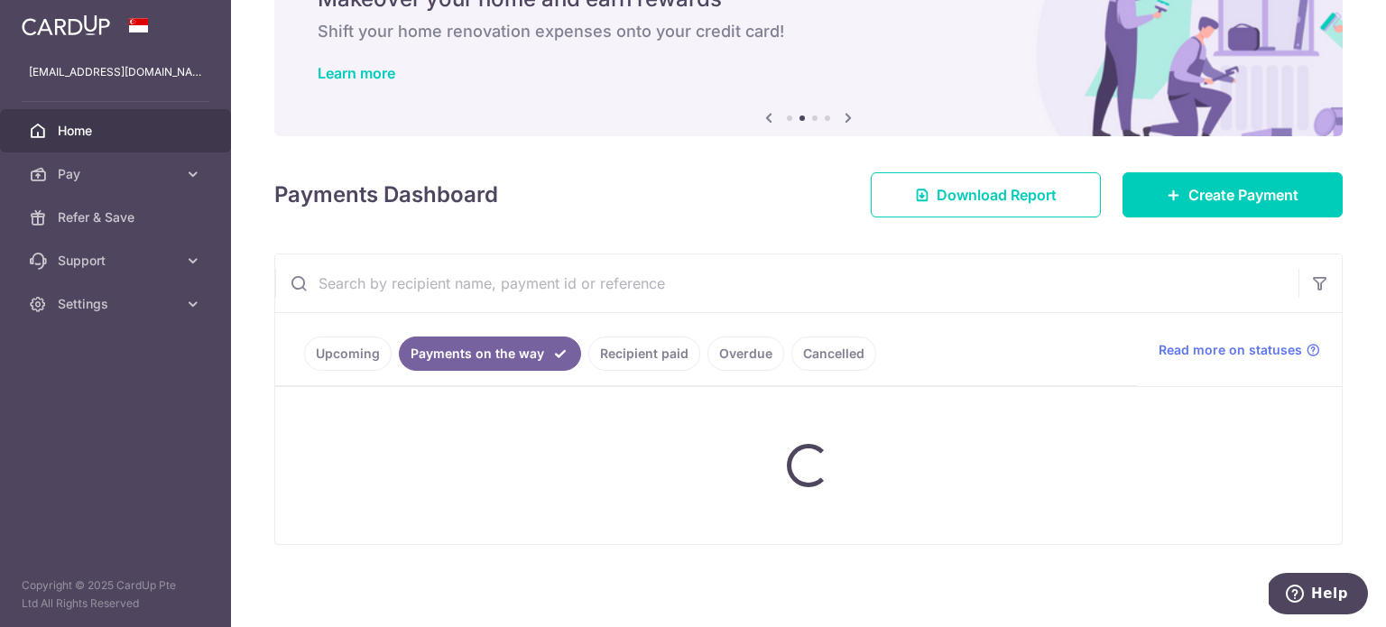
scroll to position [175, 0]
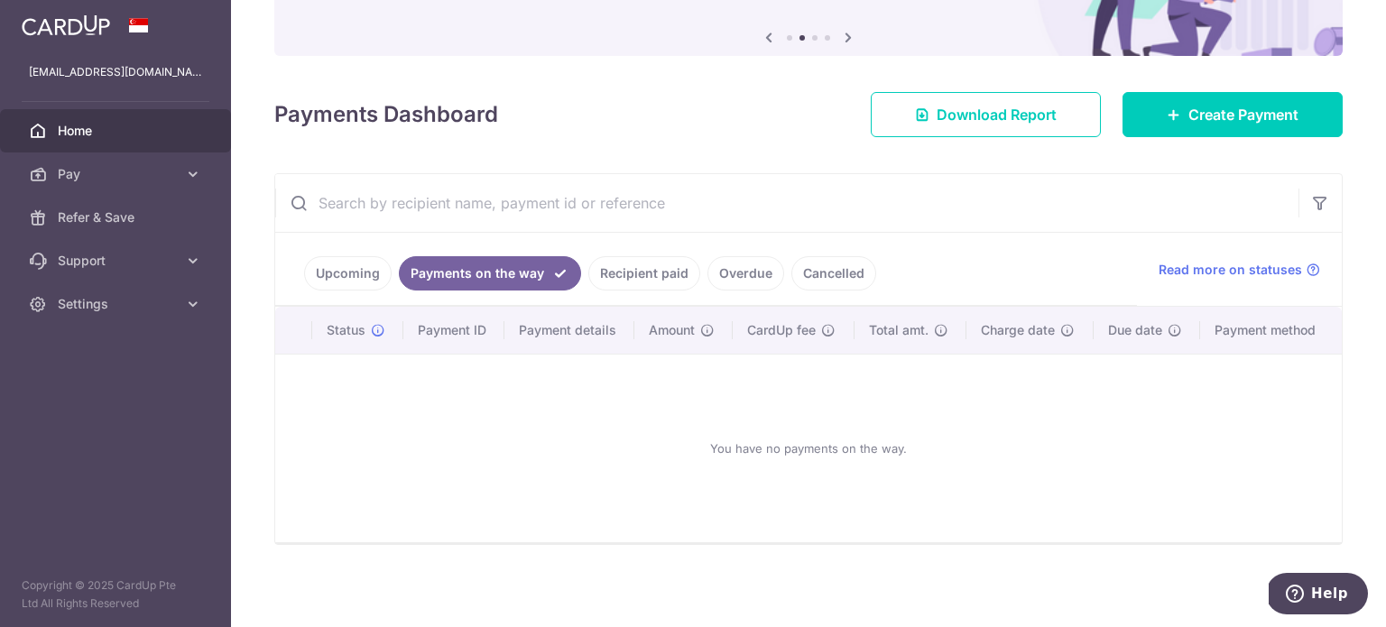
click at [334, 286] on link "Upcoming" at bounding box center [348, 273] width 88 height 34
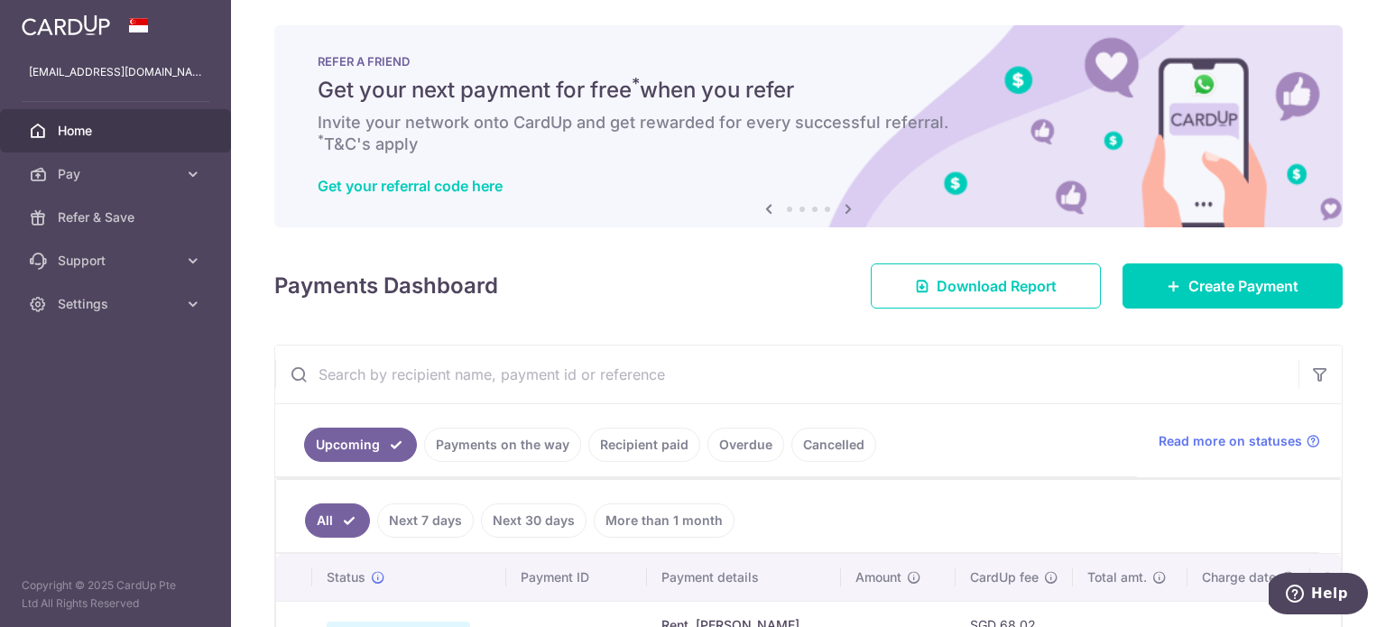
scroll to position [0, 0]
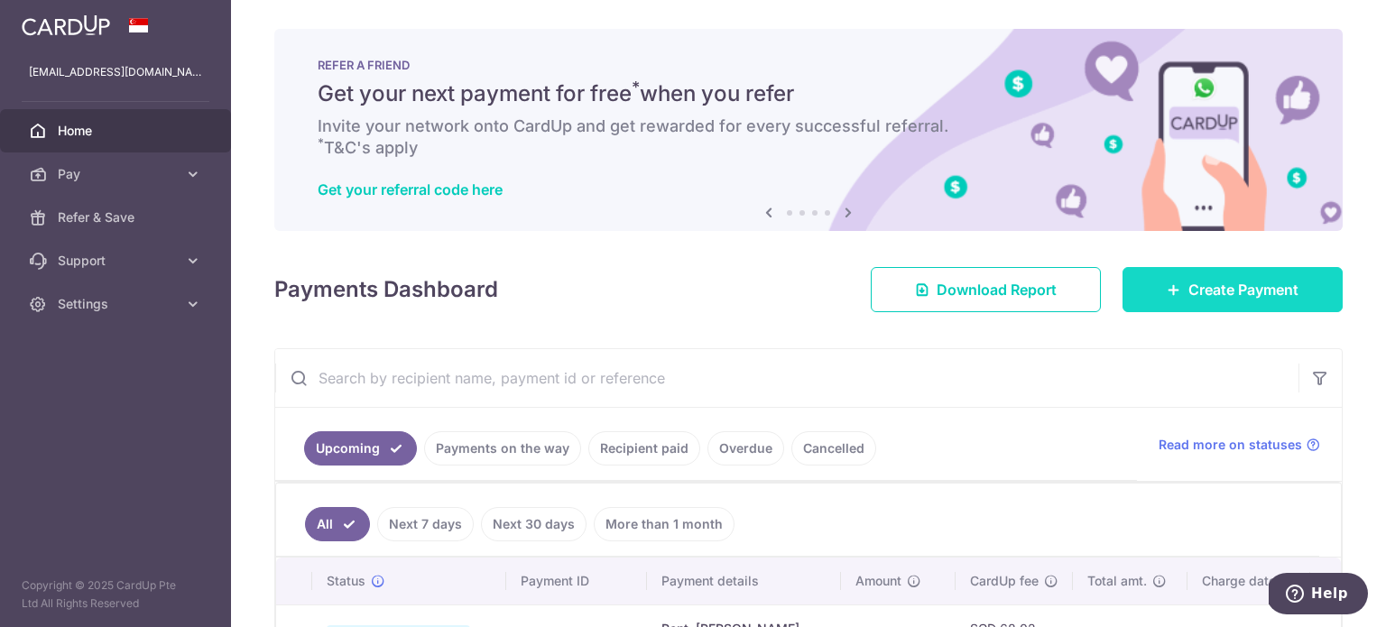
click at [1189, 281] on span "Create Payment" at bounding box center [1244, 290] width 110 height 22
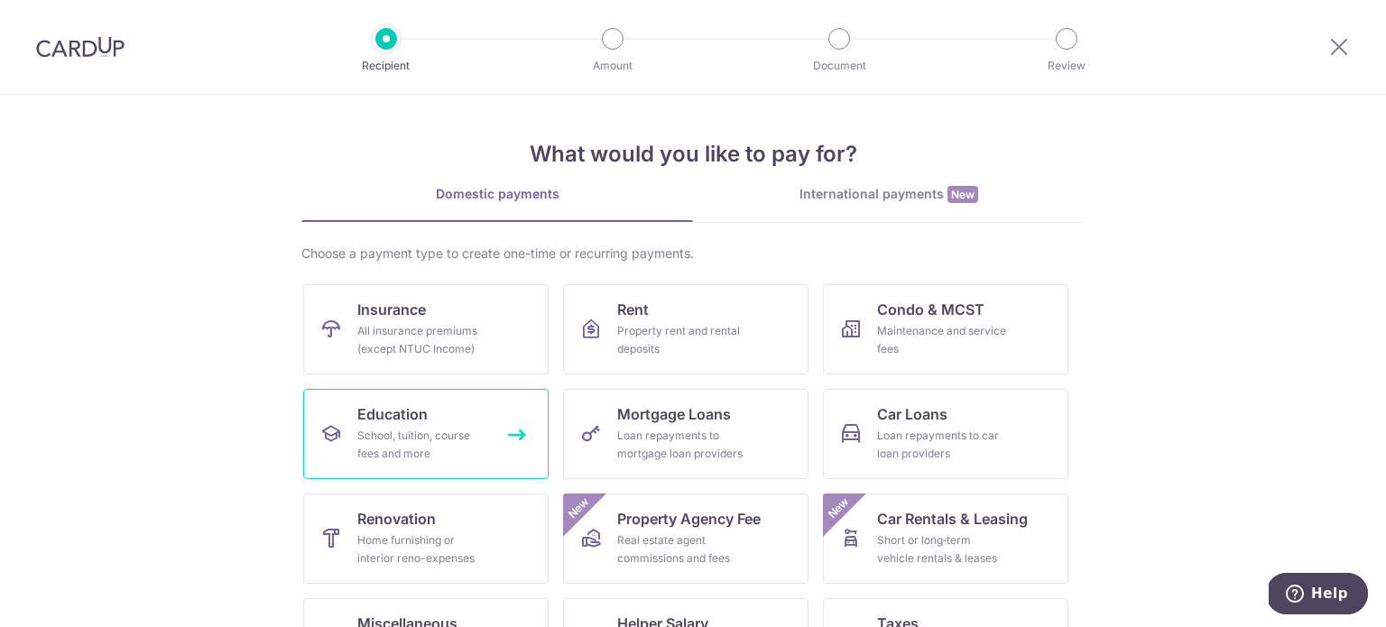
click at [404, 433] on div "School, tuition, course fees and more" at bounding box center [422, 445] width 130 height 36
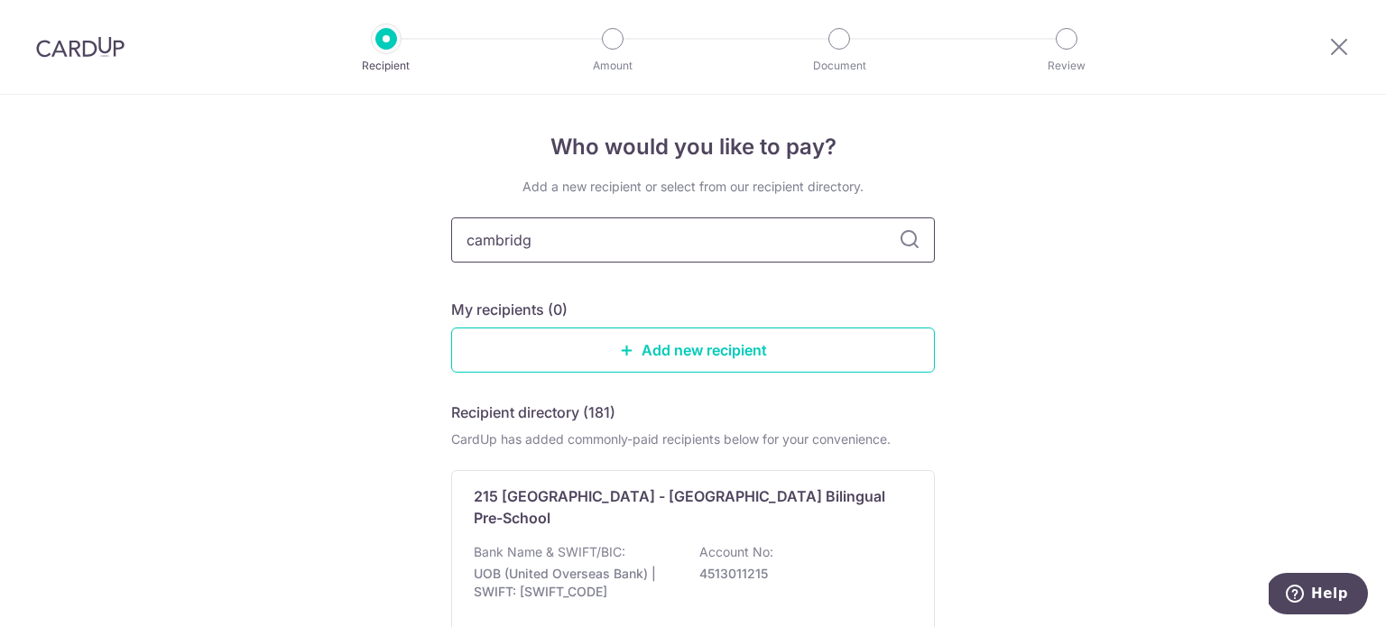
type input "[GEOGRAPHIC_DATA]"
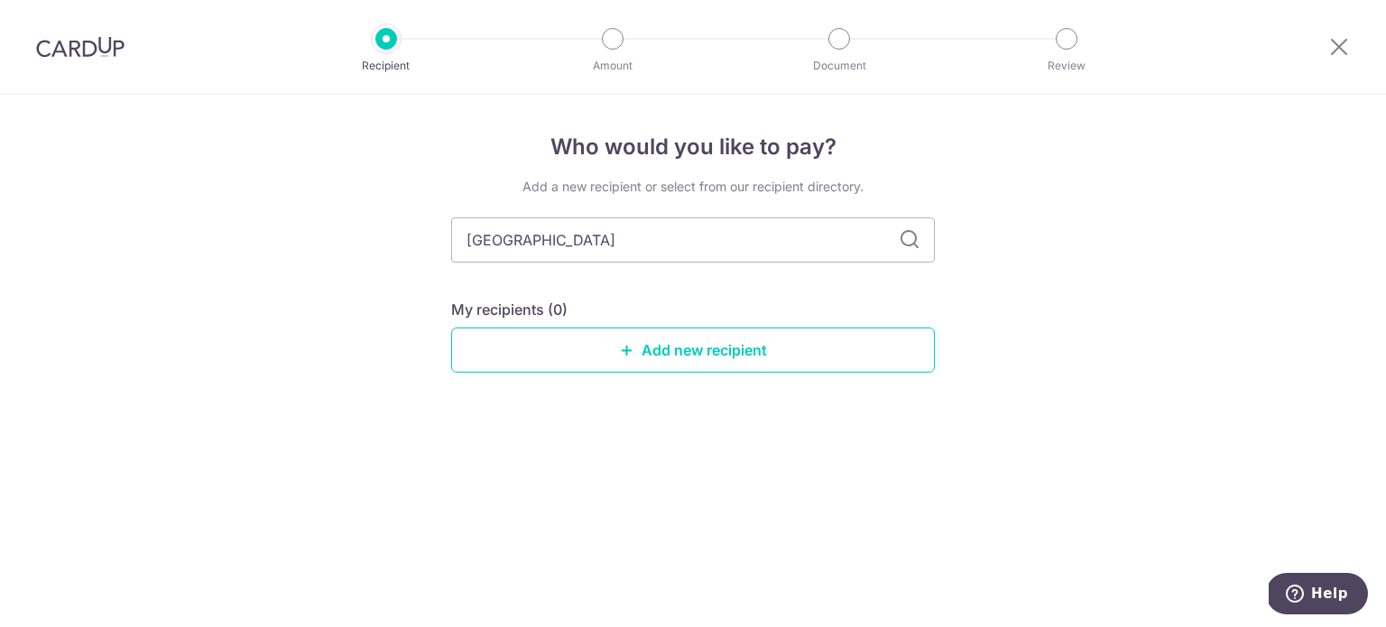
click at [907, 241] on icon at bounding box center [910, 240] width 22 height 22
click at [914, 239] on icon at bounding box center [910, 240] width 22 height 22
click at [629, 247] on input "cambridge" at bounding box center [693, 240] width 484 height 45
click at [105, 51] on img at bounding box center [80, 47] width 88 height 22
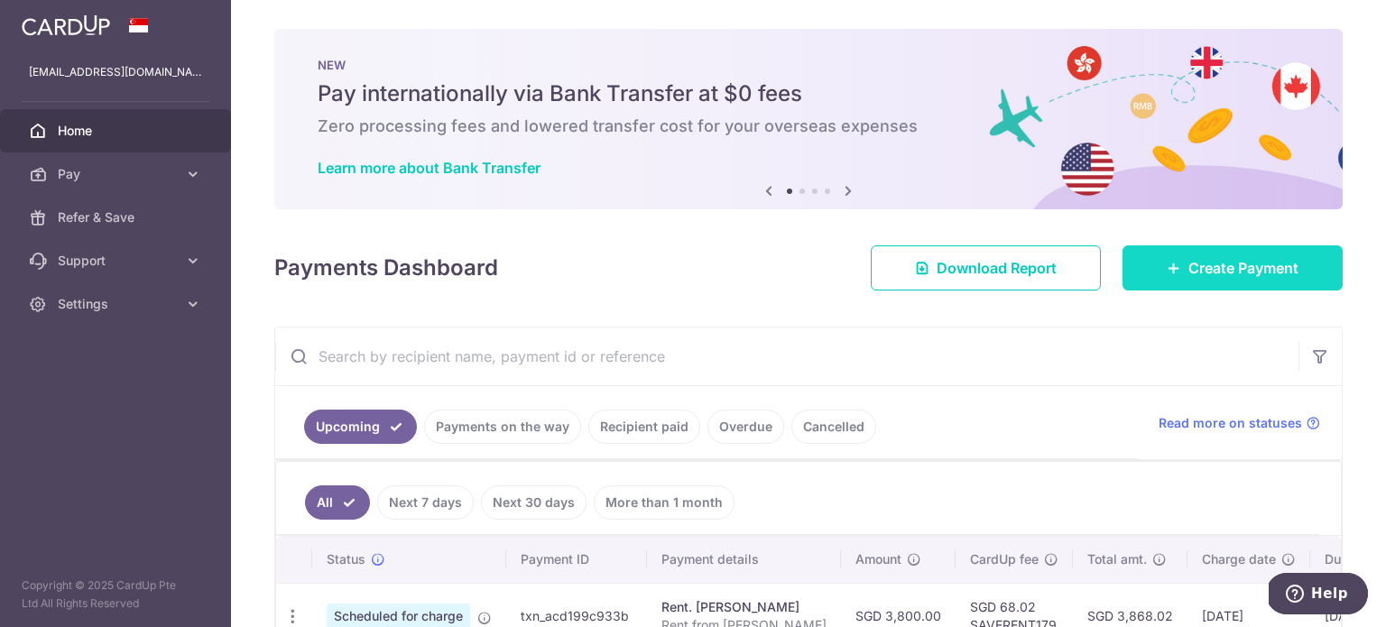
click at [1207, 276] on span "Create Payment" at bounding box center [1244, 268] width 110 height 22
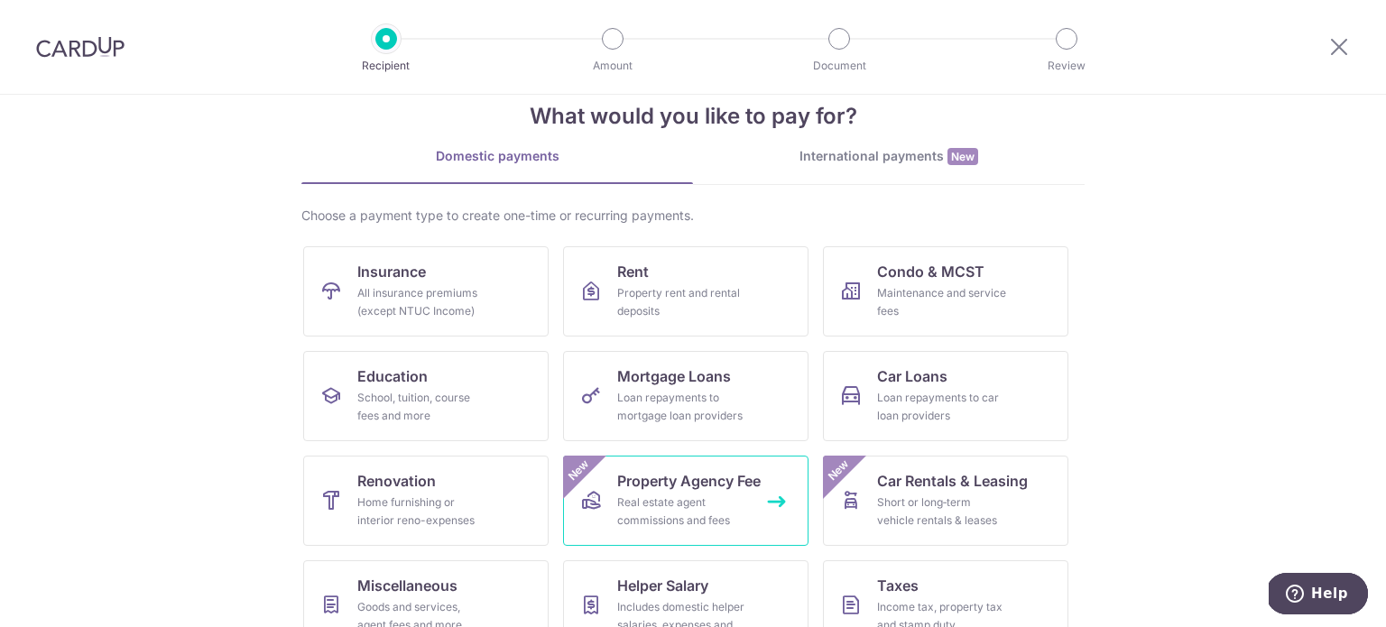
scroll to position [180, 0]
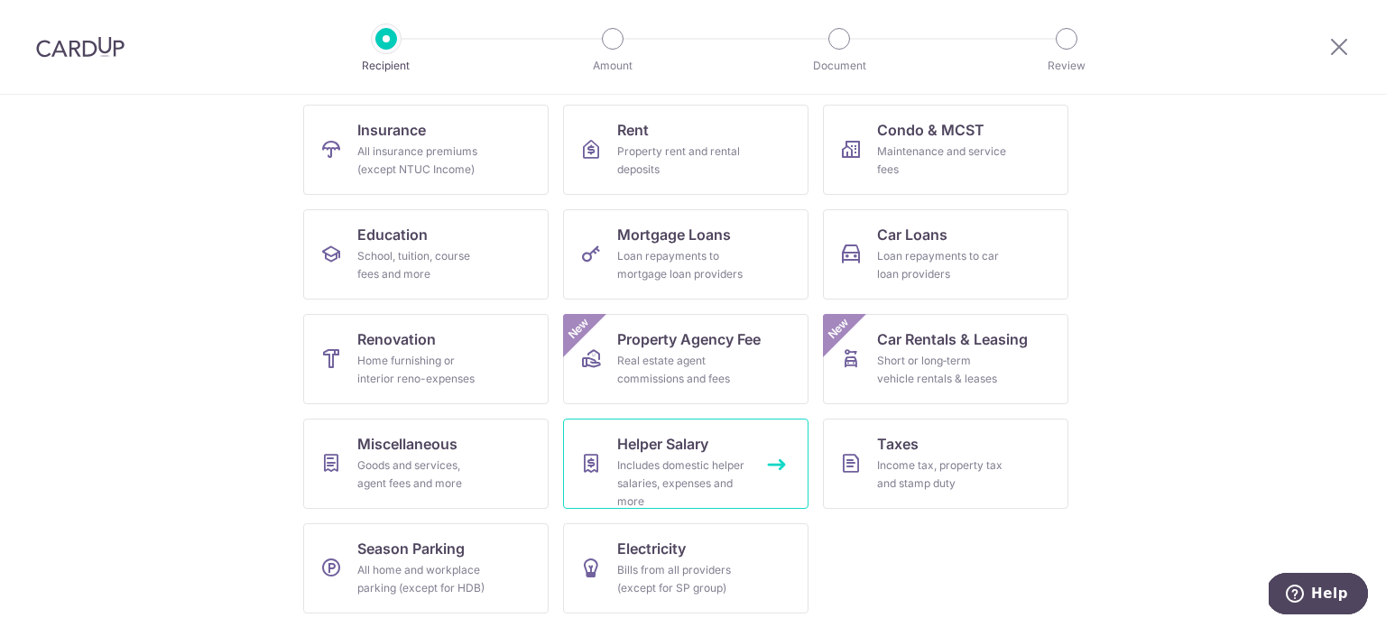
click at [682, 474] on div "Includes domestic helper salaries, expenses and more" at bounding box center [682, 484] width 130 height 54
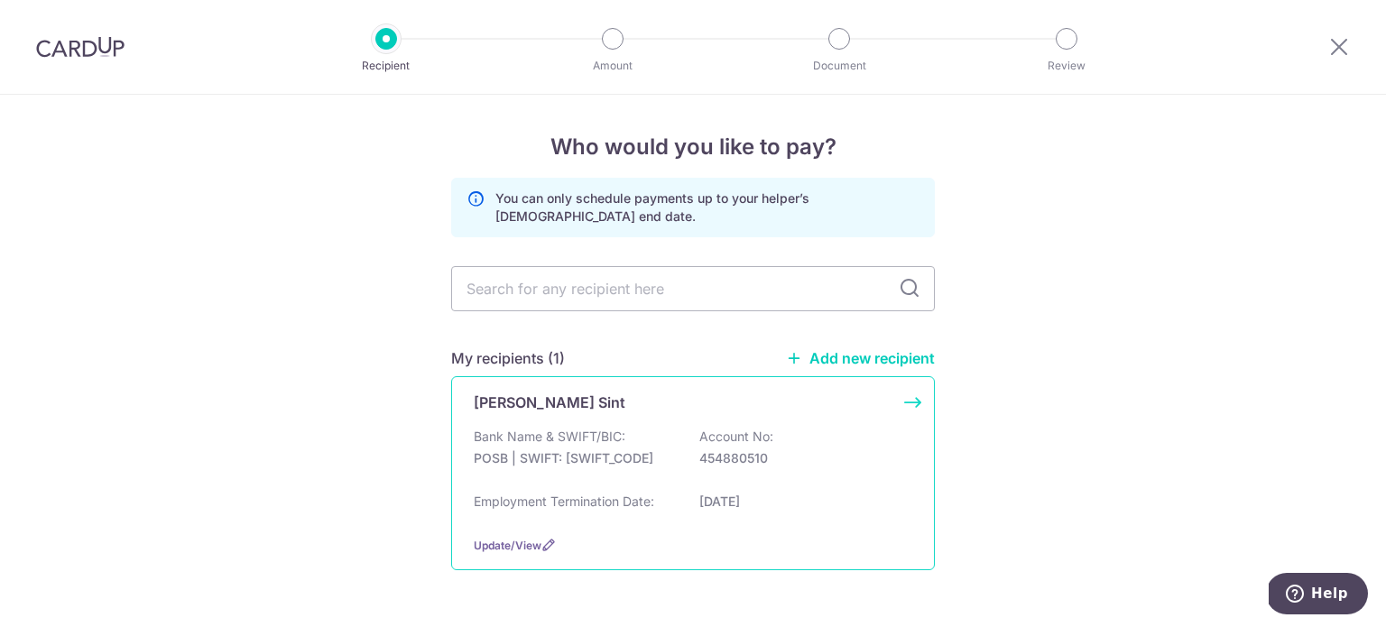
click at [738, 458] on p "454880510" at bounding box center [801, 459] width 202 height 18
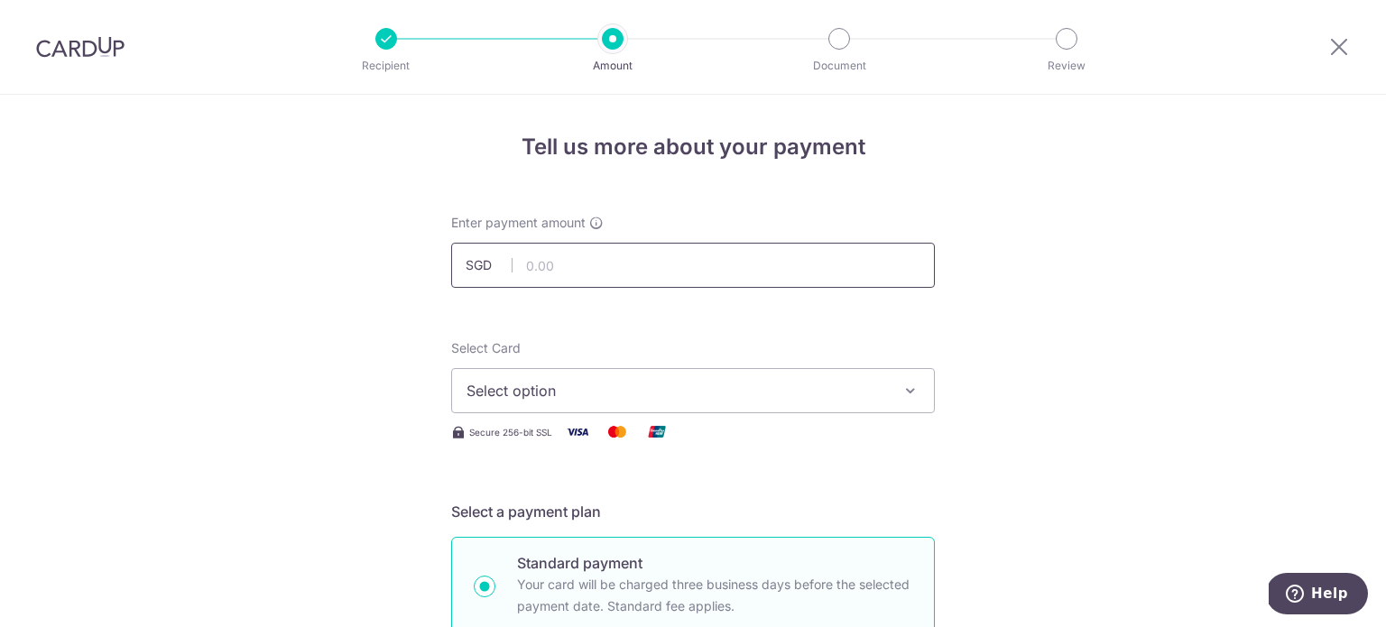
click at [598, 267] on input "text" at bounding box center [693, 265] width 484 height 45
type input "560.00"
click at [597, 403] on button "Select option" at bounding box center [693, 390] width 484 height 45
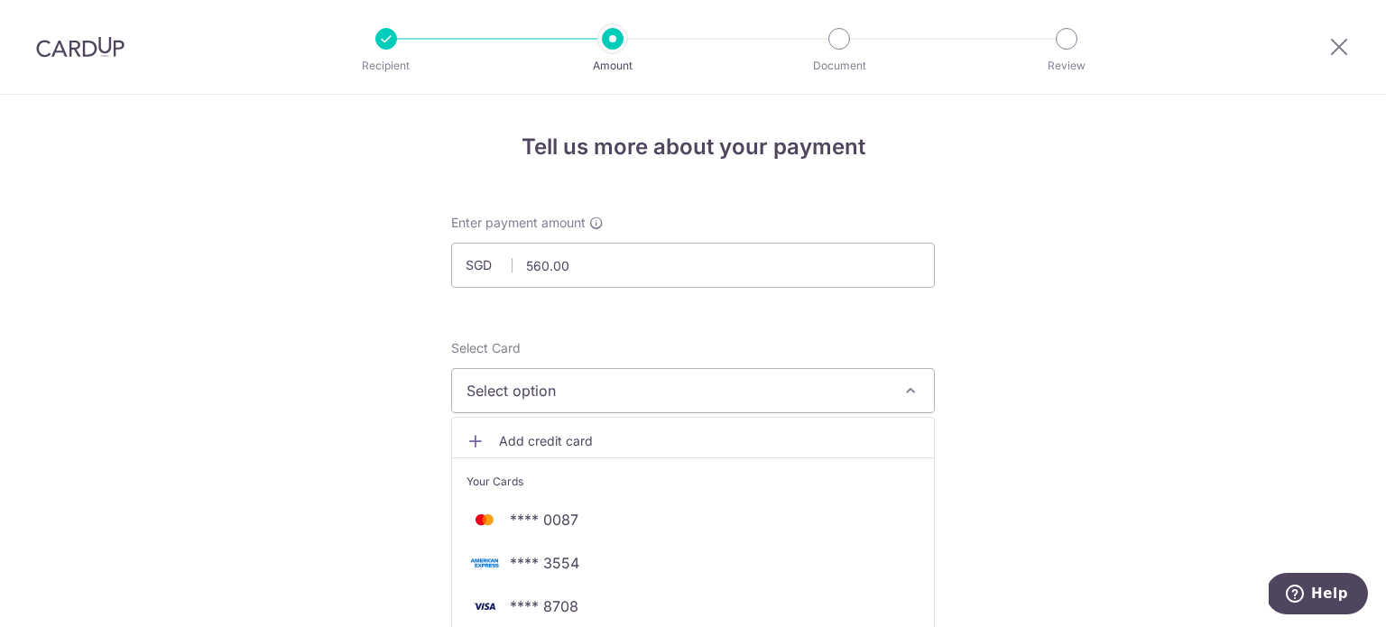
scroll to position [271, 0]
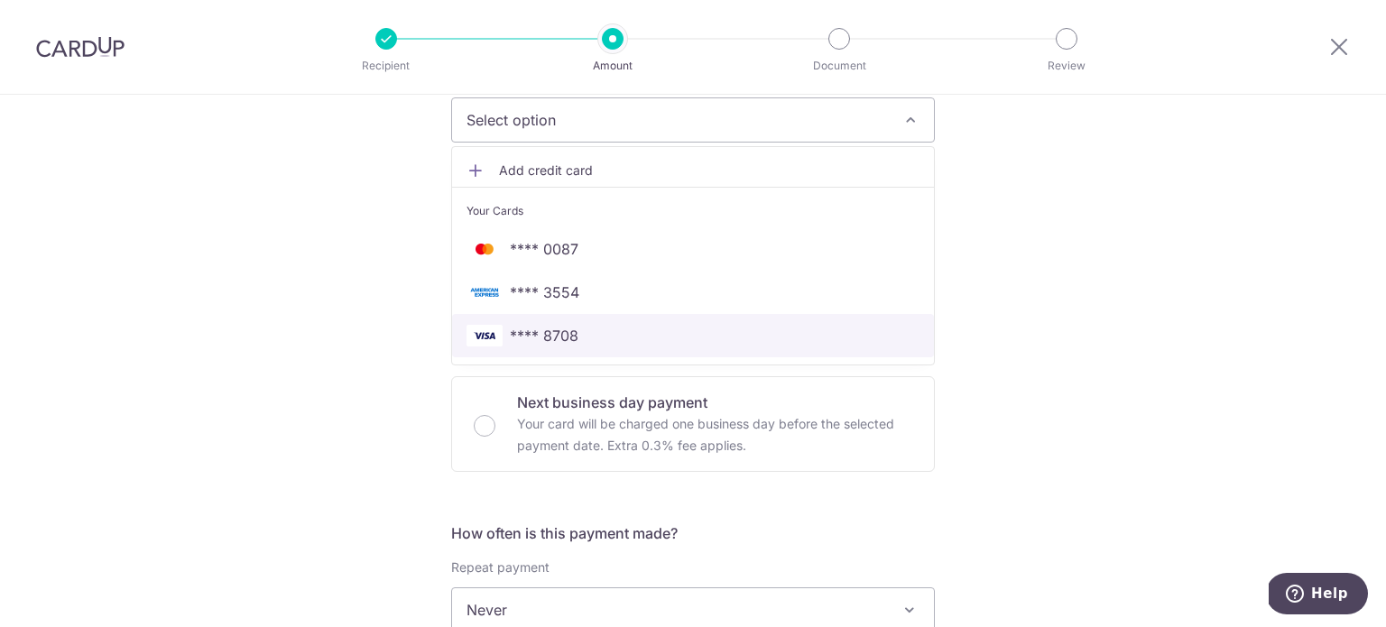
click at [557, 338] on span "**** 8708" at bounding box center [544, 336] width 69 height 22
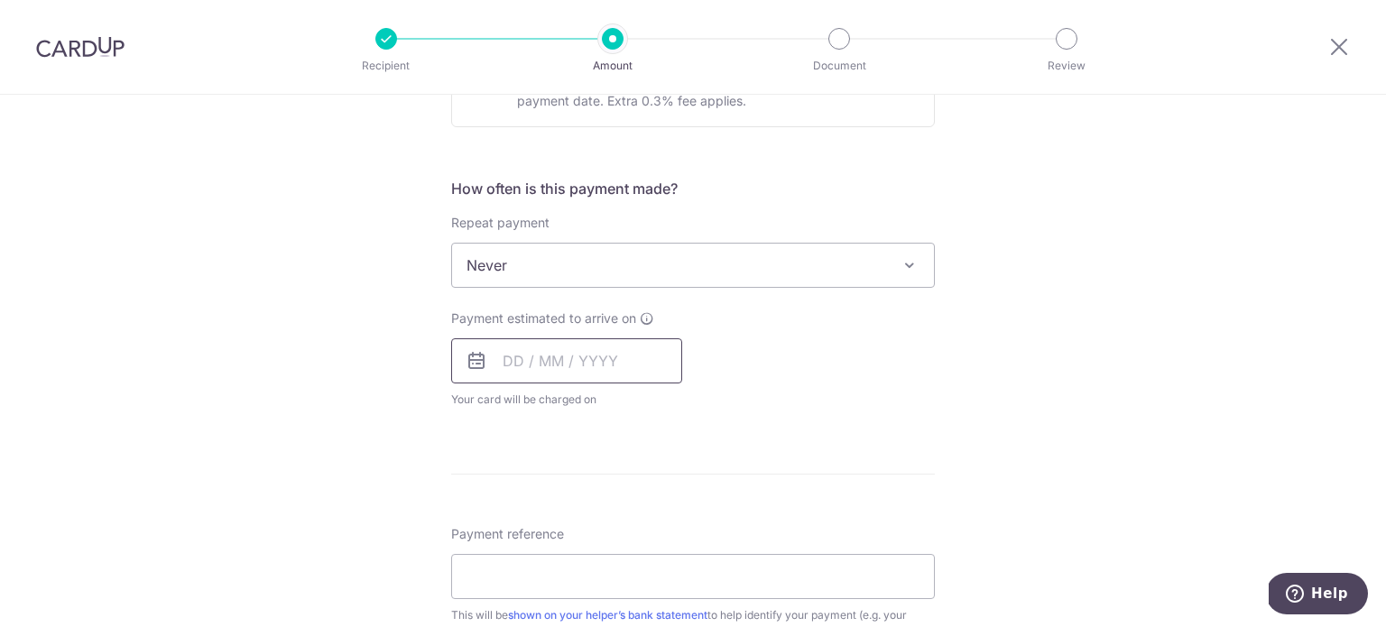
scroll to position [632, 0]
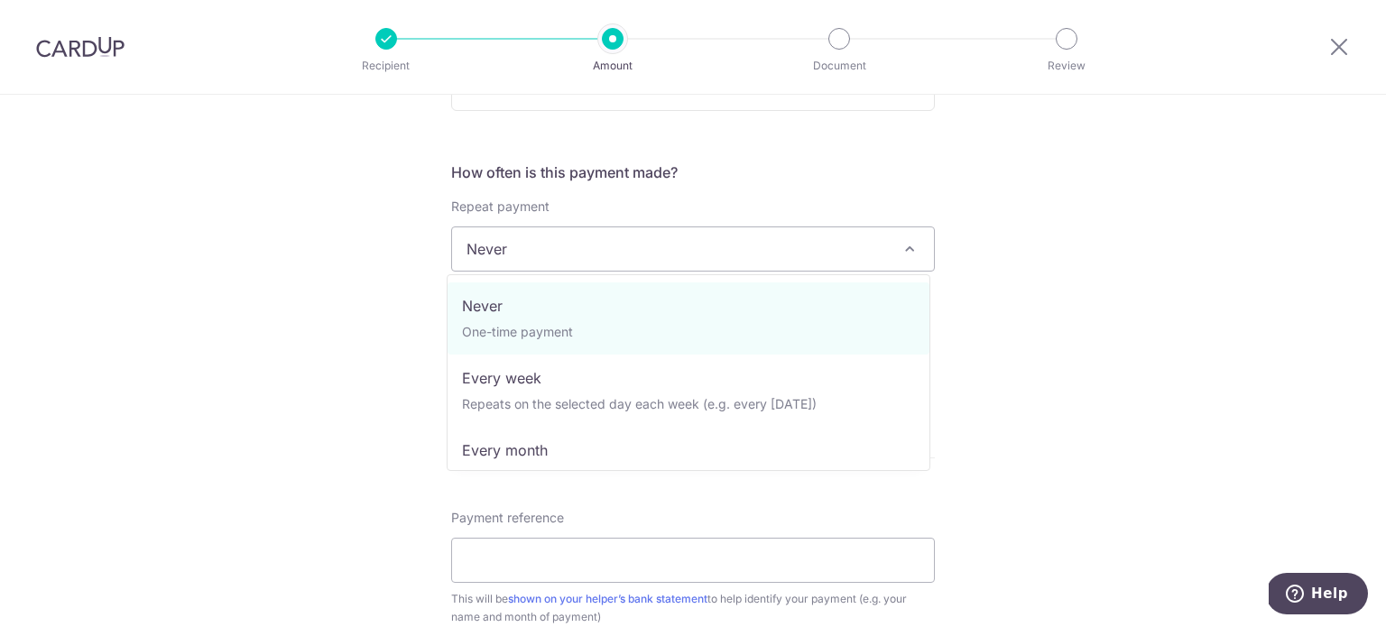
click at [530, 246] on span "Never" at bounding box center [693, 248] width 482 height 43
select select "3"
type input "16/11/2026"
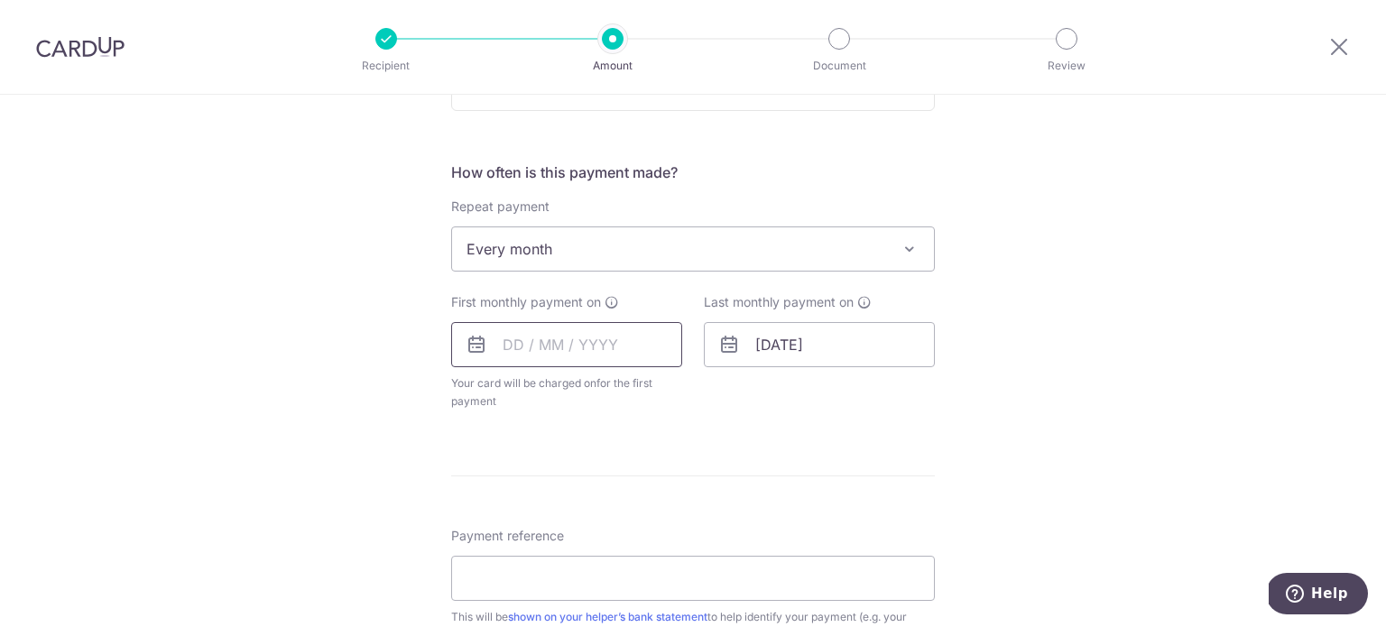
click at [511, 341] on input "text" at bounding box center [566, 344] width 231 height 45
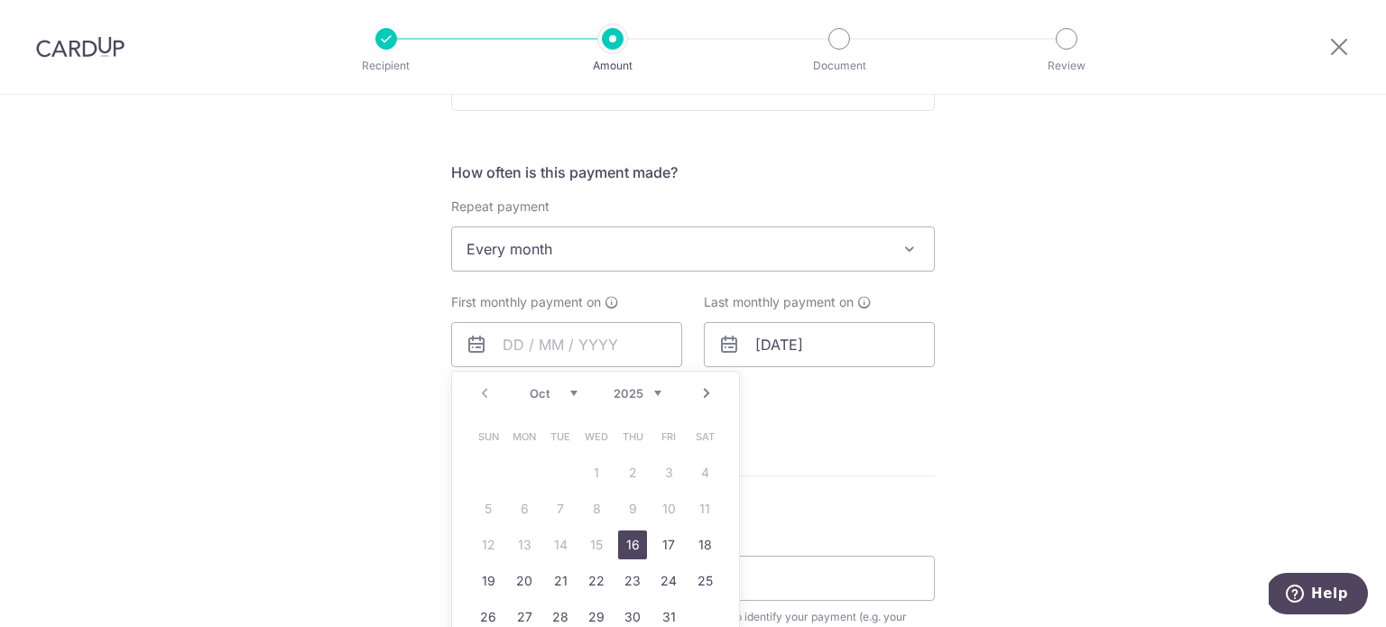
click at [428, 460] on div "Tell us more about your payment Enter payment amount SGD 560.00 560.00 Select C…" at bounding box center [693, 288] width 1386 height 1651
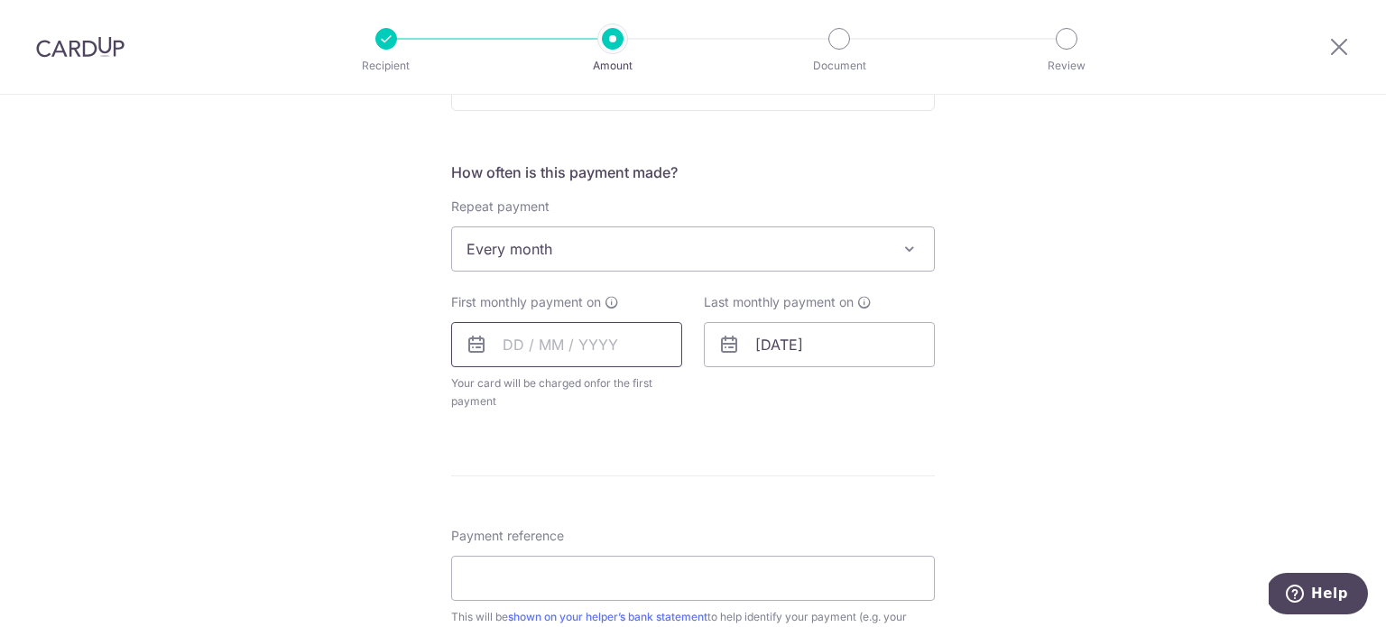
click at [530, 348] on input "text" at bounding box center [566, 344] width 231 height 45
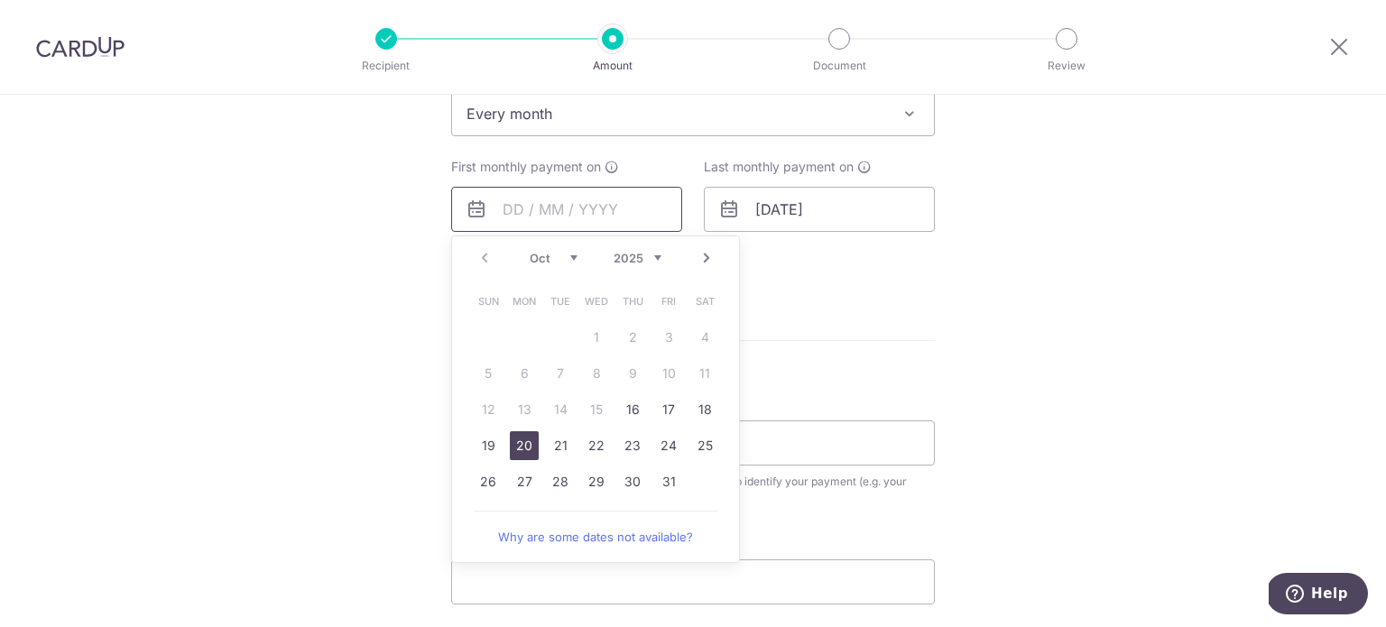
scroll to position [812, 0]
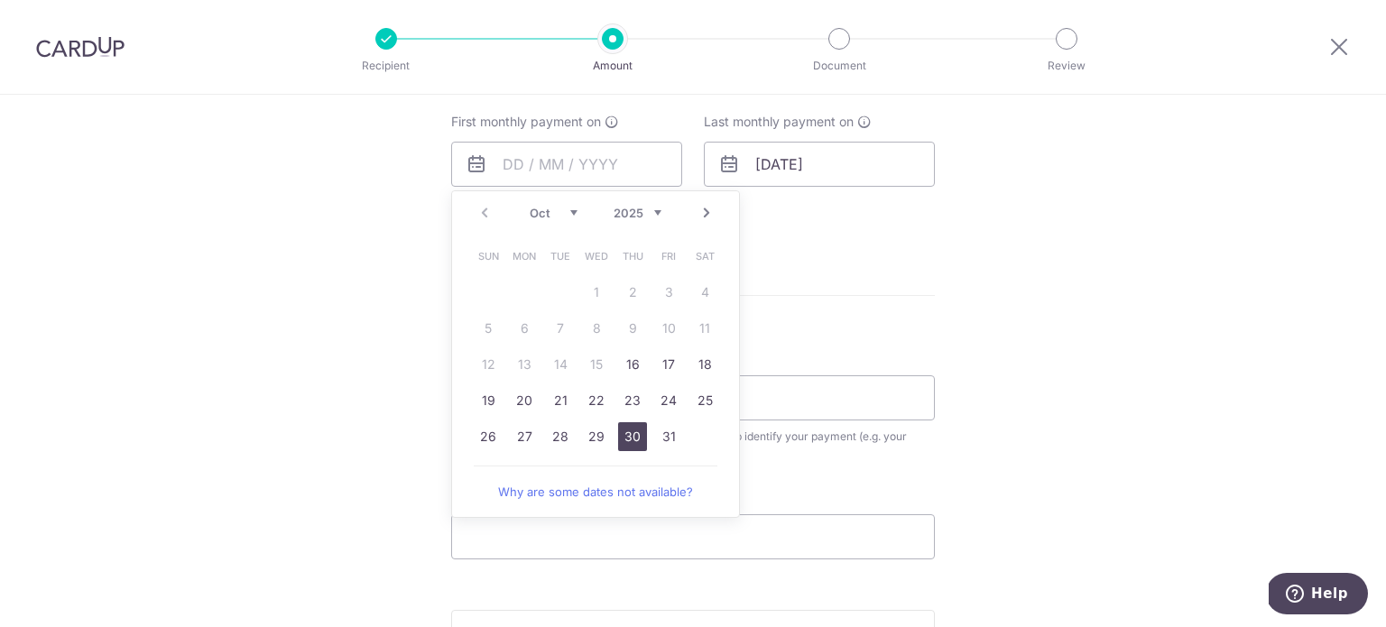
drag, startPoint x: 630, startPoint y: 432, endPoint x: 874, endPoint y: 246, distance: 307.1
click at [630, 432] on link "30" at bounding box center [632, 436] width 29 height 29
type input "30/10/2025"
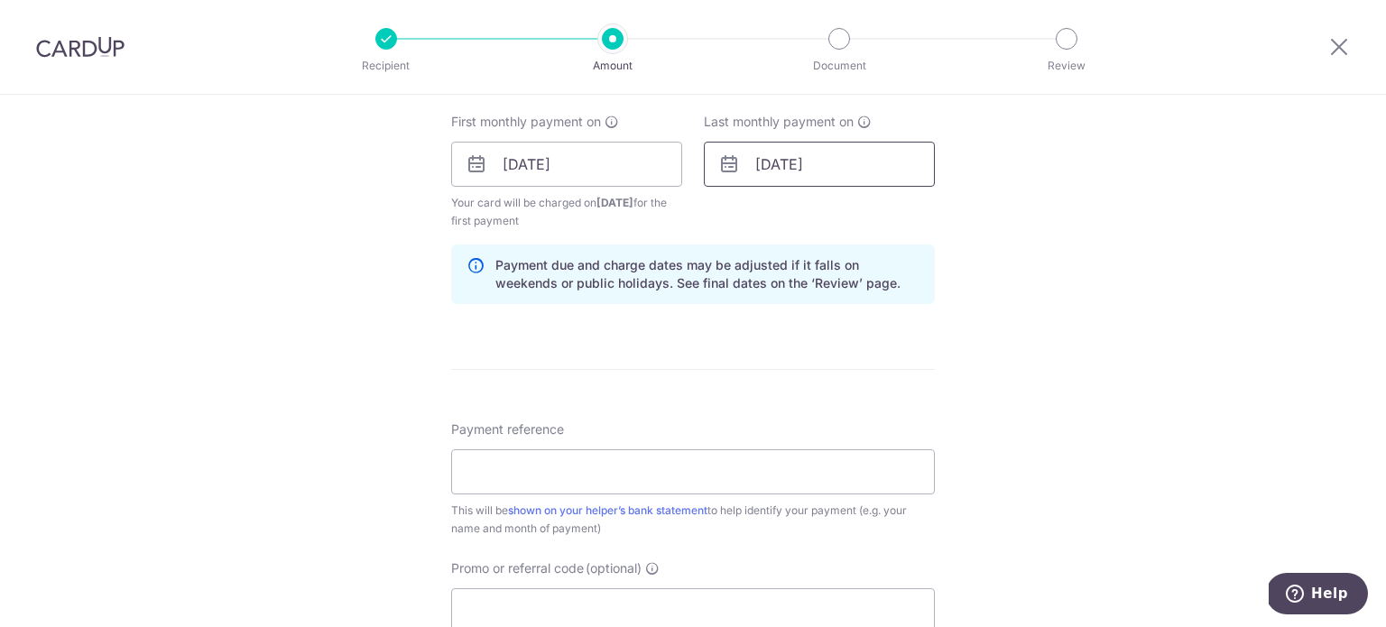
click at [764, 168] on input "[DATE]" at bounding box center [819, 164] width 231 height 45
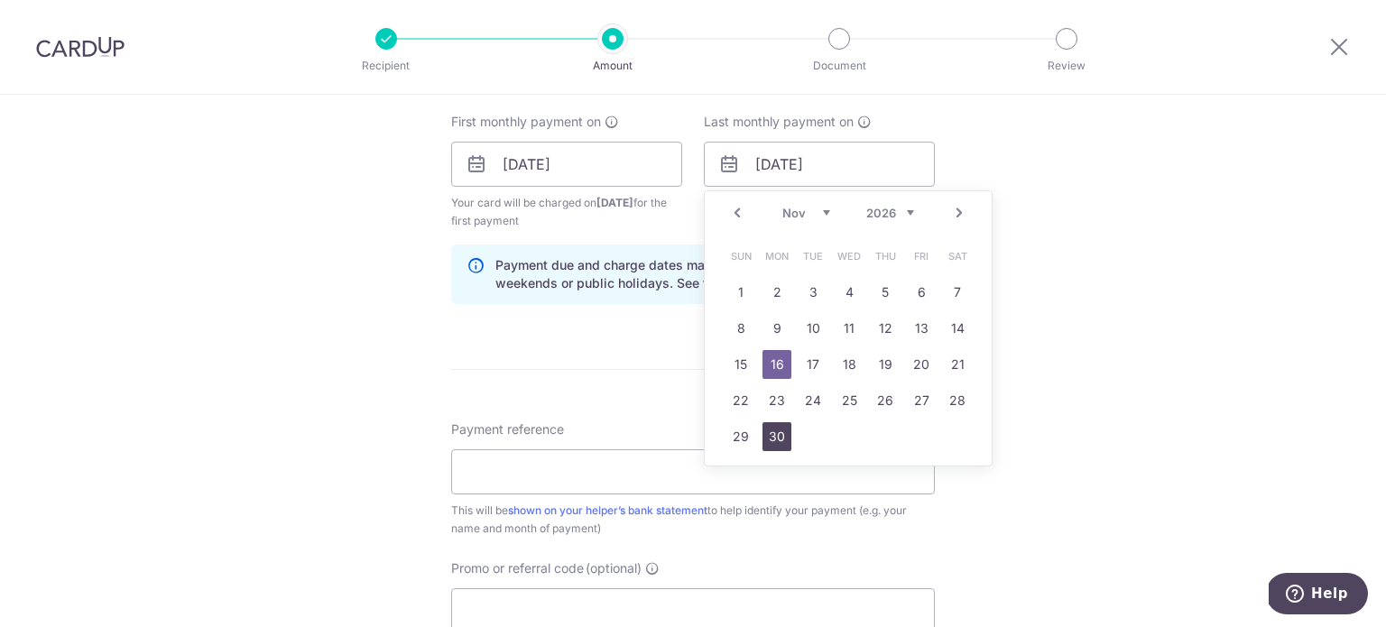
click at [778, 440] on link "30" at bounding box center [777, 436] width 29 height 29
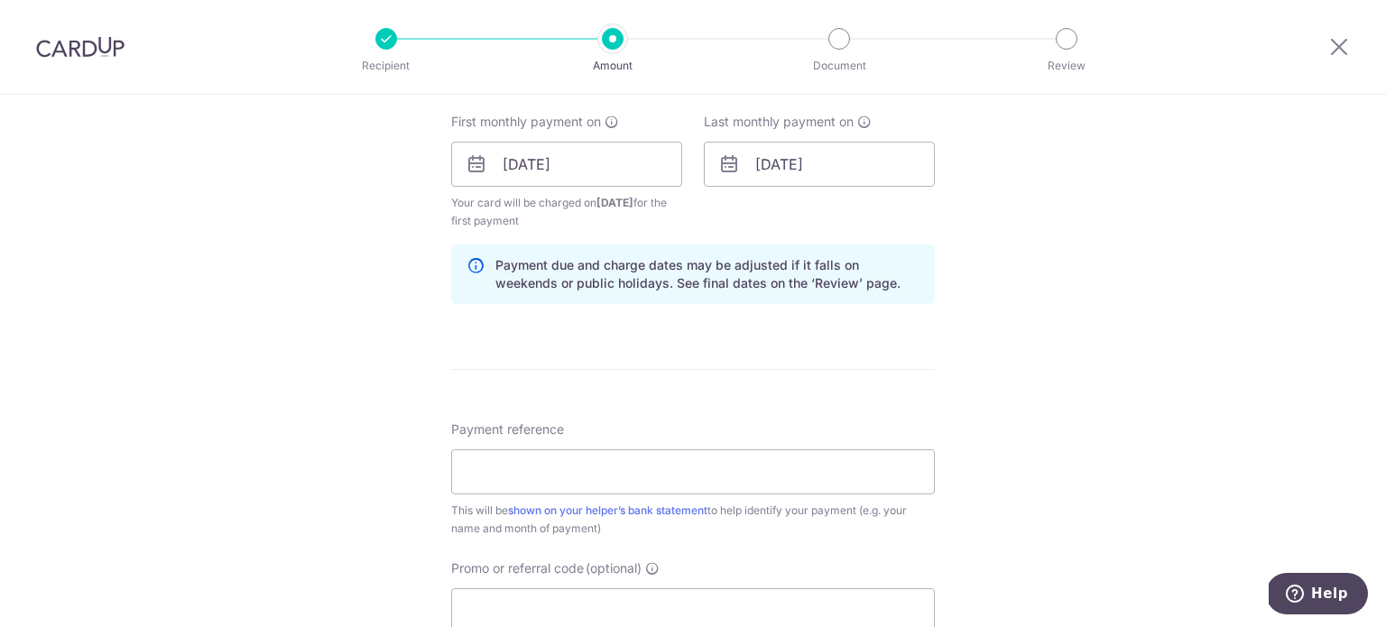
click at [1023, 322] on div "Tell us more about your payment Enter payment amount SGD 560.00 560.00 Select C…" at bounding box center [693, 144] width 1386 height 1725
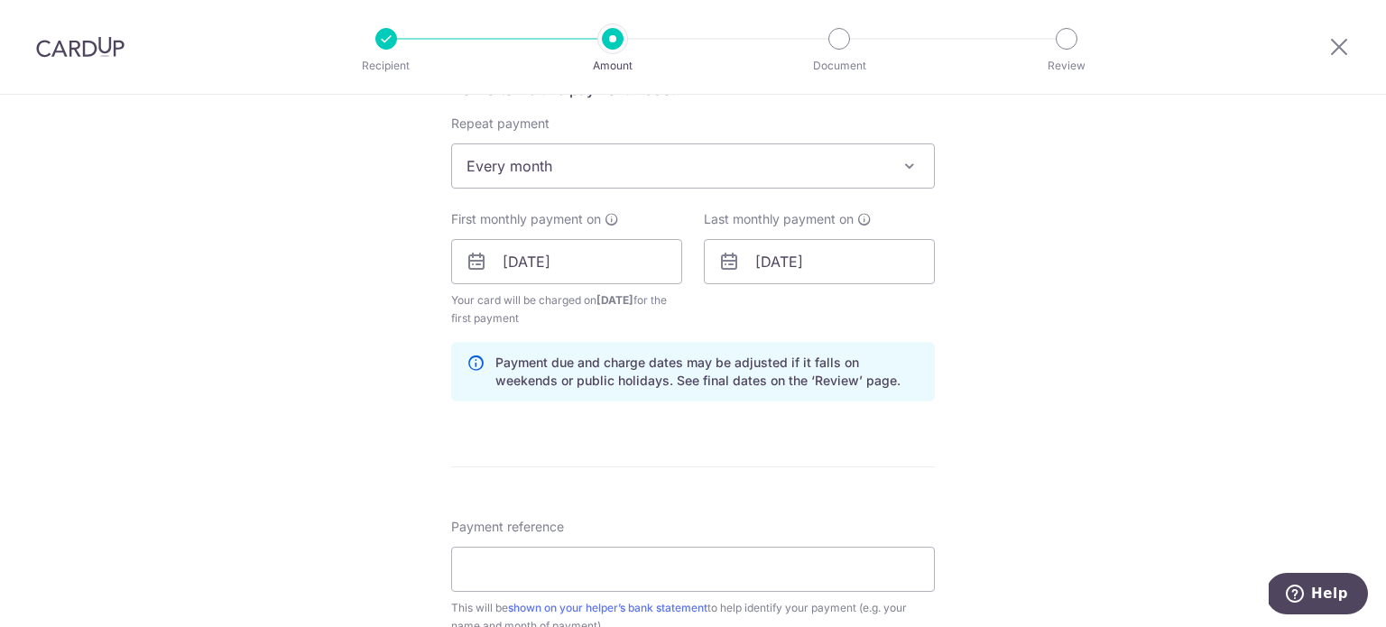
scroll to position [722, 0]
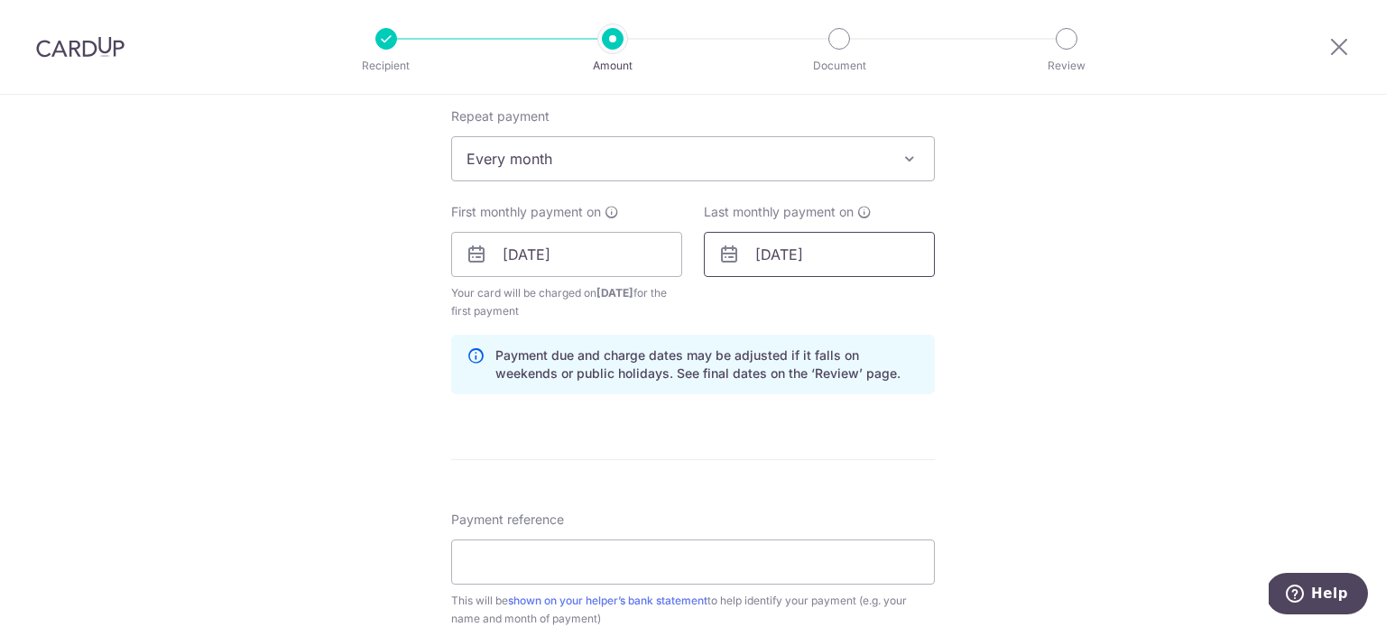
click at [759, 255] on input "30/11/2026" at bounding box center [819, 254] width 231 height 45
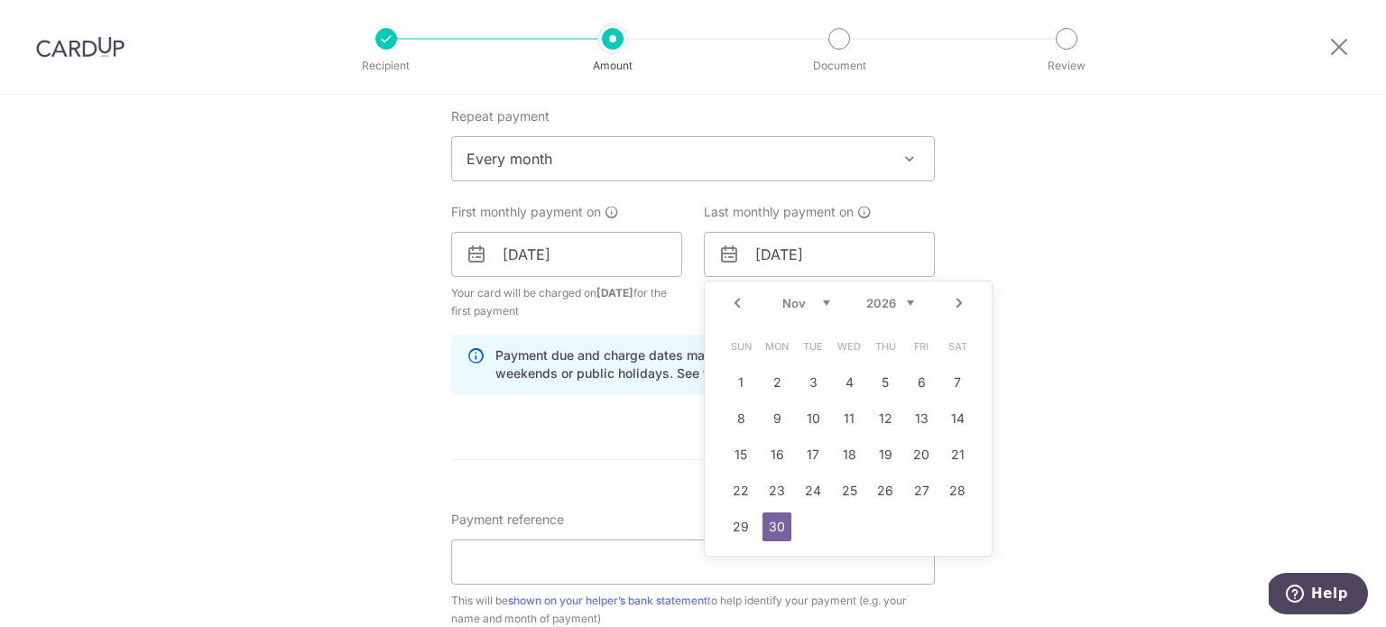
click at [821, 309] on div "Jan Feb Mar Apr May Jun Jul Aug Sep Oct Nov Dec 2025 2026 2027 2028 2029 2030 2…" at bounding box center [849, 303] width 132 height 15
click at [821, 304] on select "Jan Feb Mar Apr May Jun [DATE] Aug Sep Oct Nov Dec" at bounding box center [807, 303] width 48 height 14
click at [915, 533] on link "30" at bounding box center [921, 527] width 29 height 29
type input "[DATE]"
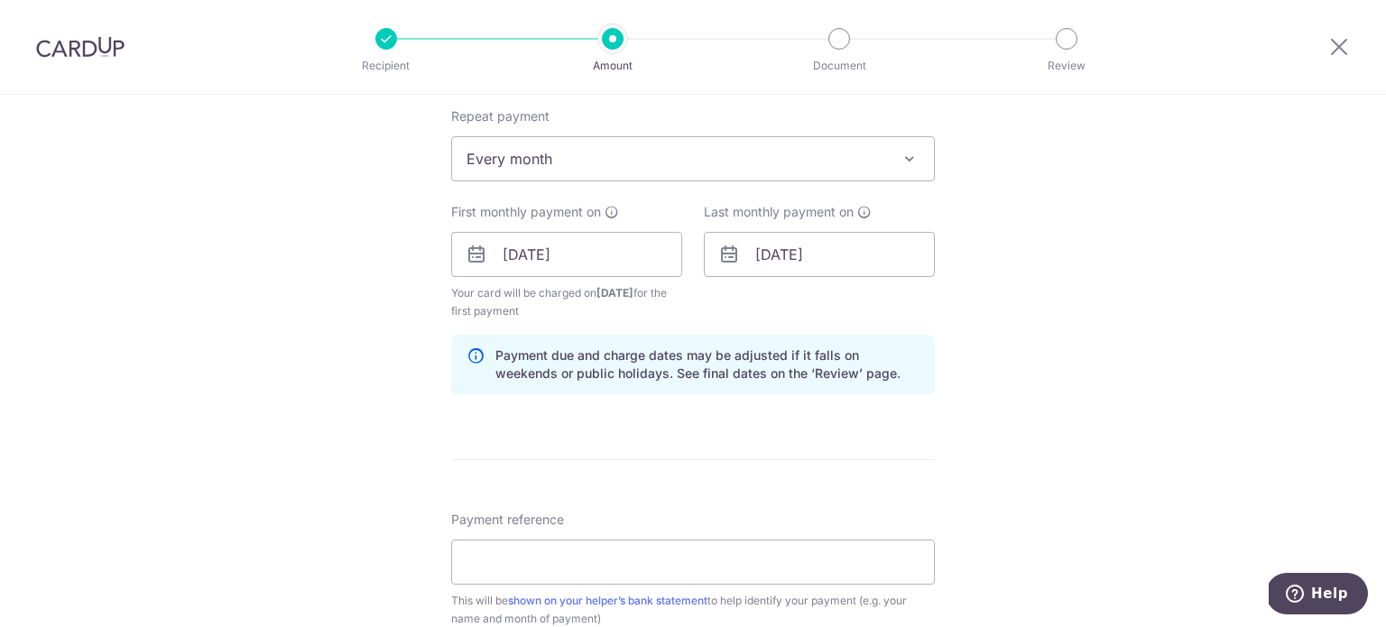
click at [1090, 338] on div "Tell us more about your payment Enter payment amount SGD 560.00 560.00 Select C…" at bounding box center [693, 235] width 1386 height 1725
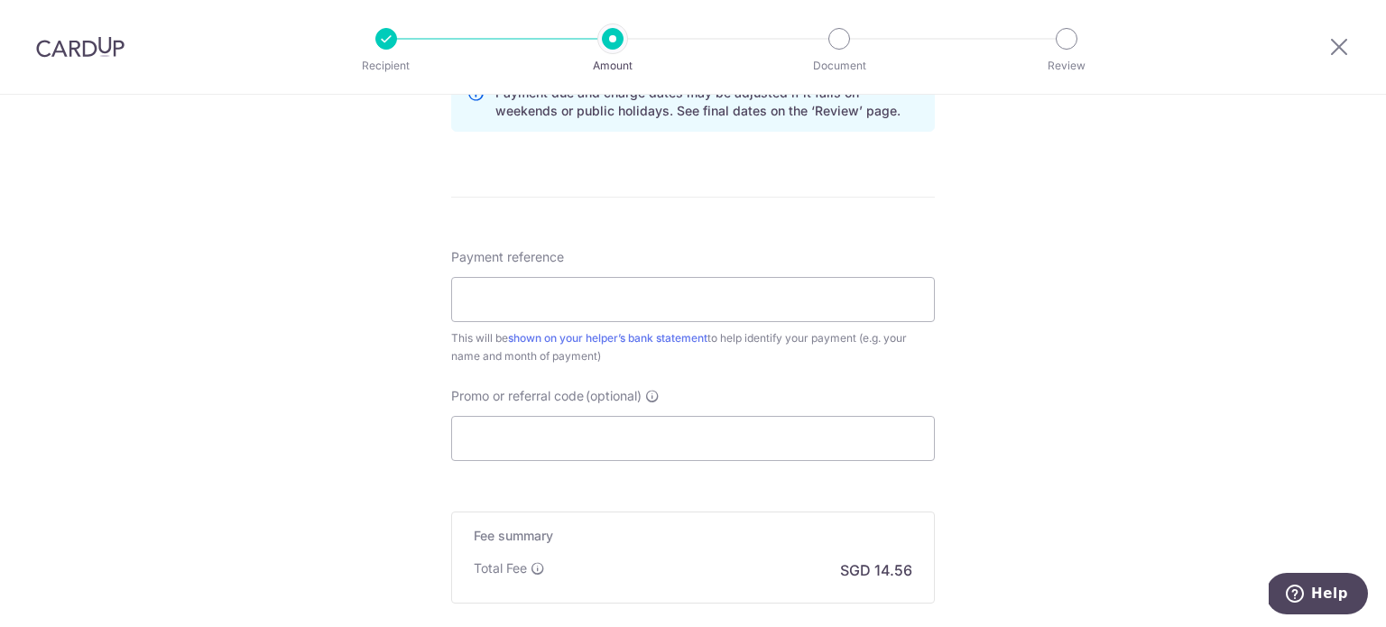
scroll to position [993, 0]
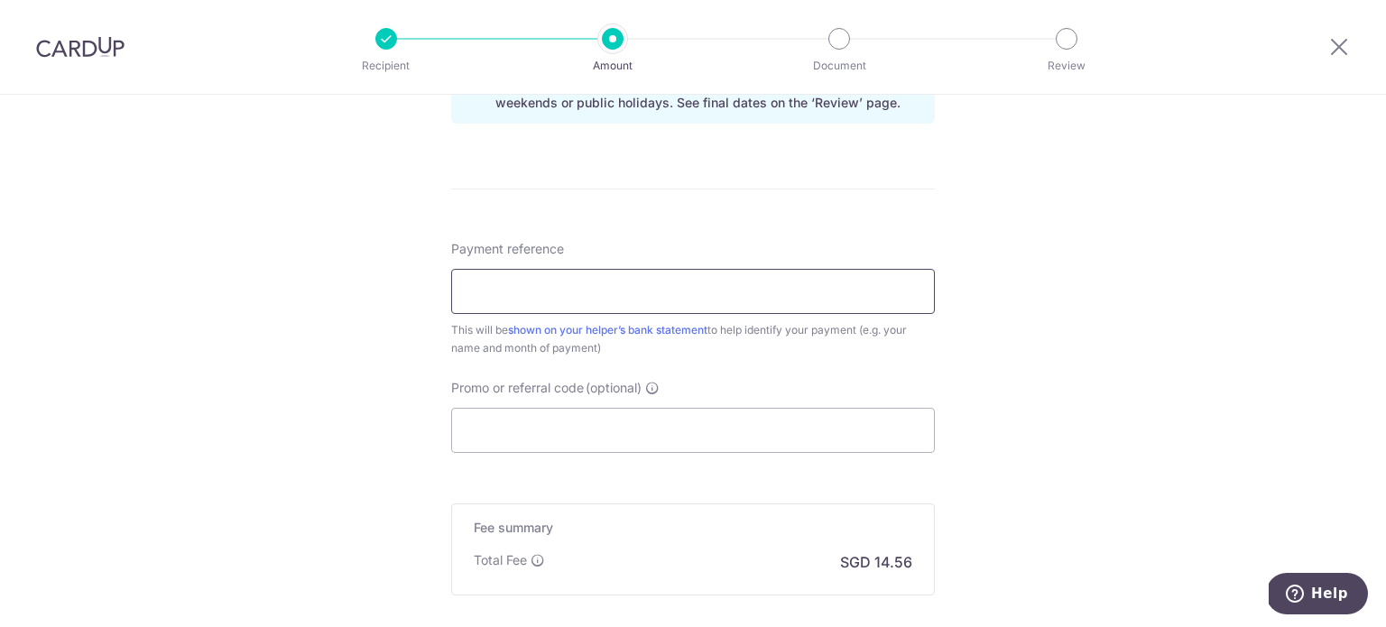
click at [589, 306] on input "Payment reference" at bounding box center [693, 291] width 484 height 45
type input "Salary"
click at [634, 420] on input "Promo or referral code (optional)" at bounding box center [693, 430] width 484 height 45
paste input "REC185"
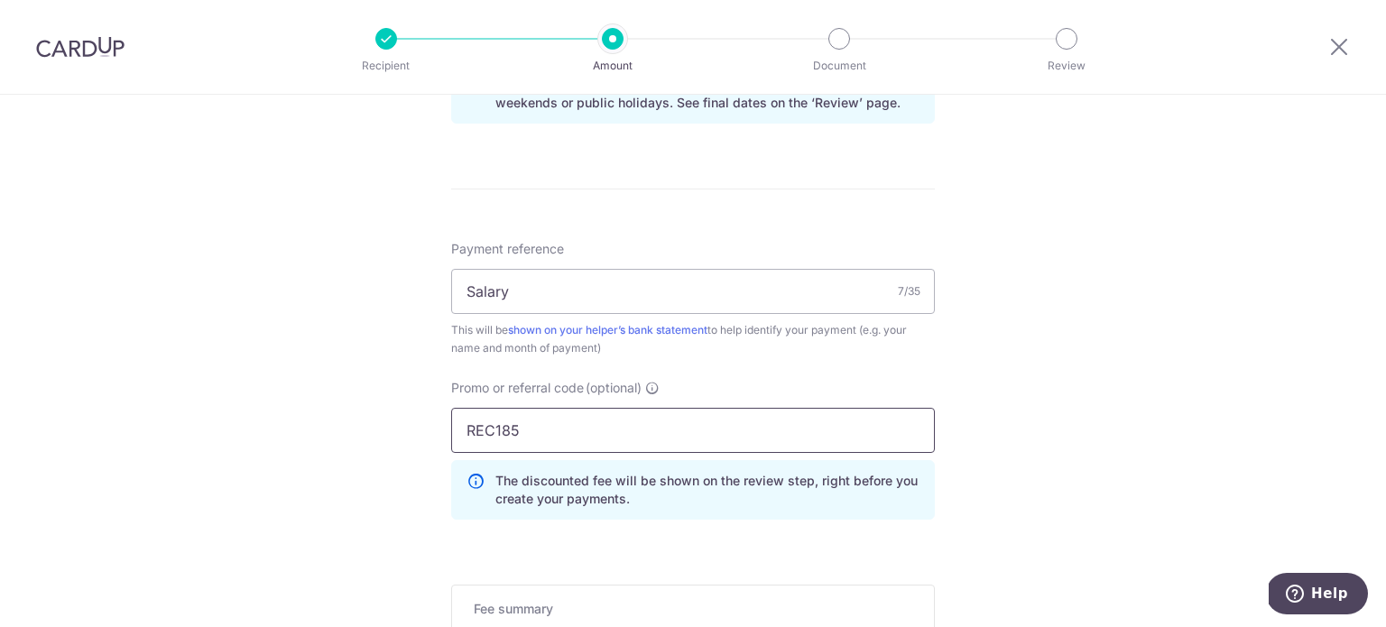
scroll to position [1264, 0]
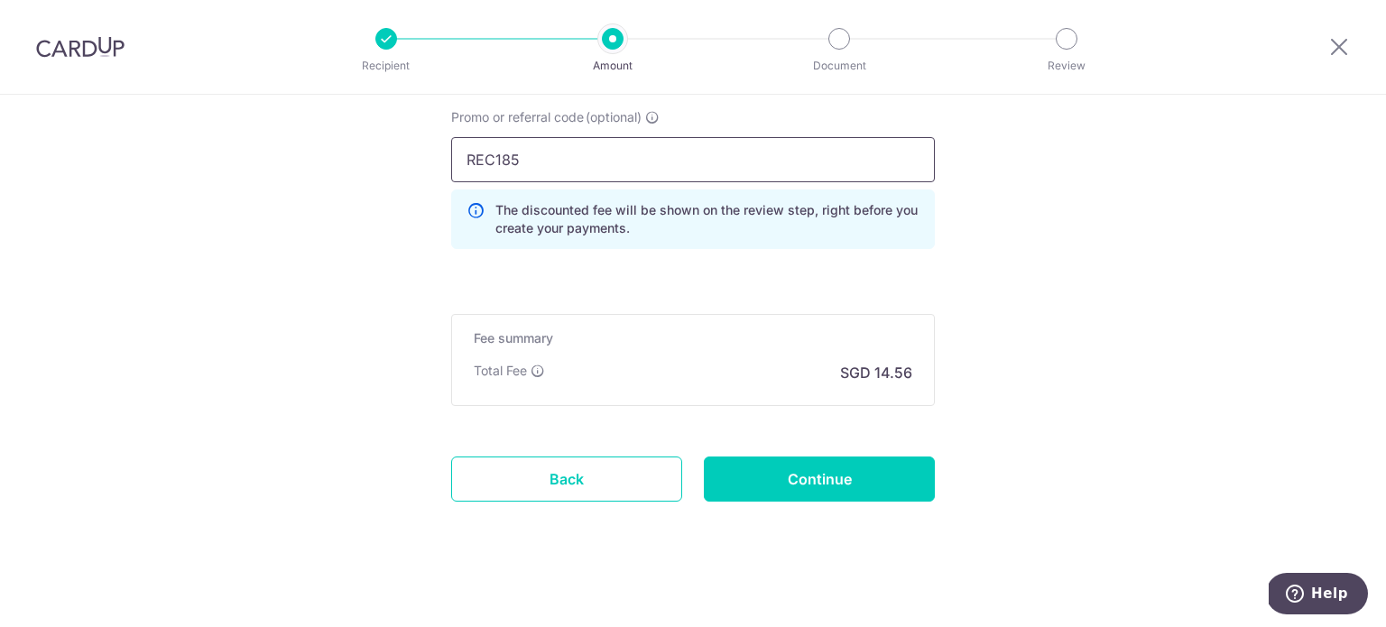
type input "REC185"
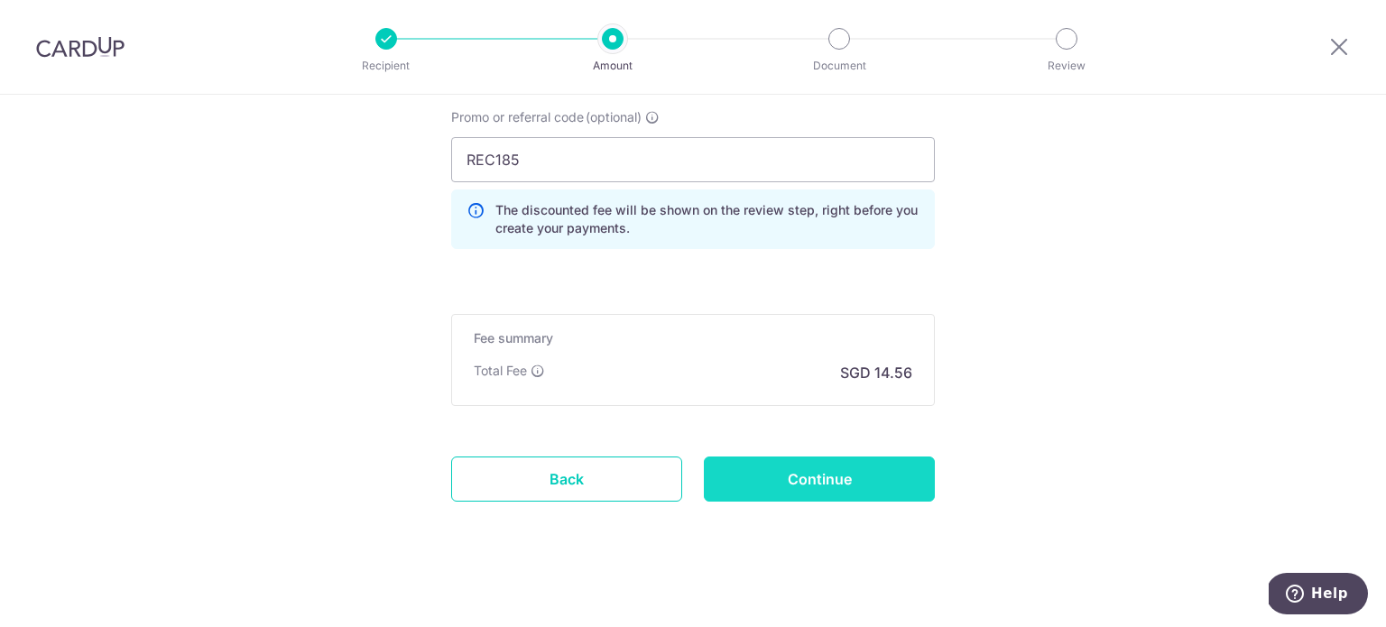
click at [849, 477] on input "Continue" at bounding box center [819, 479] width 231 height 45
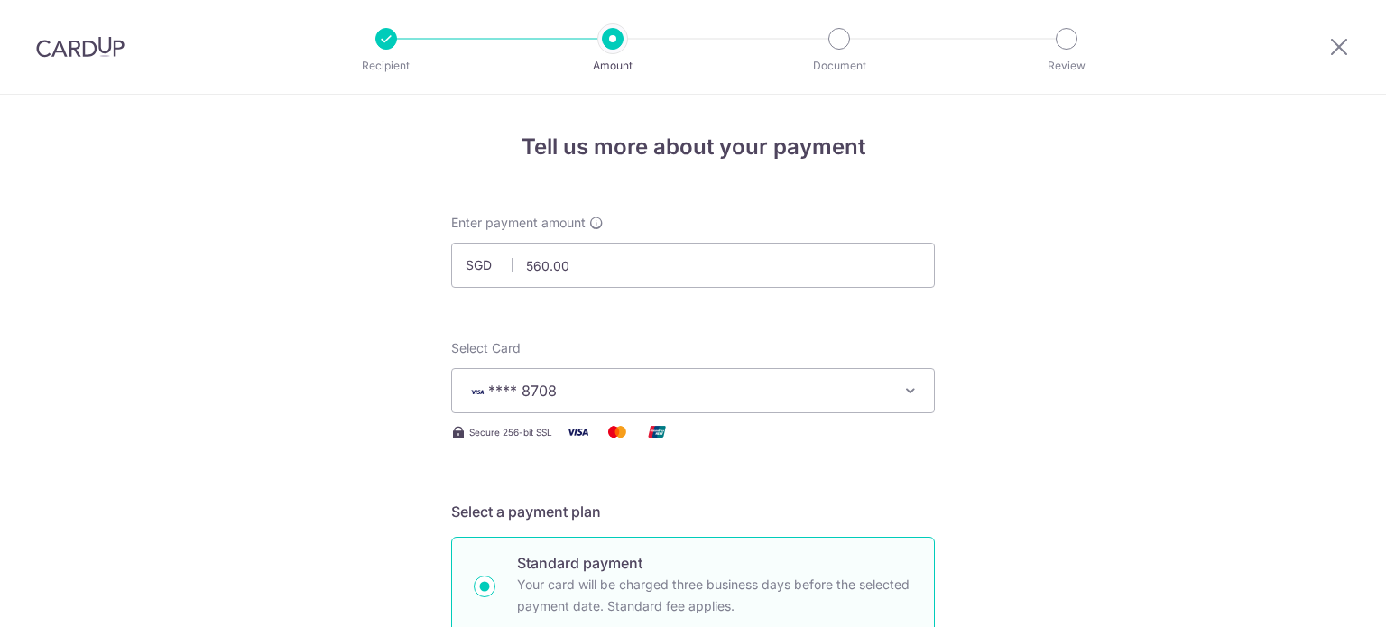
scroll to position [1204, 0]
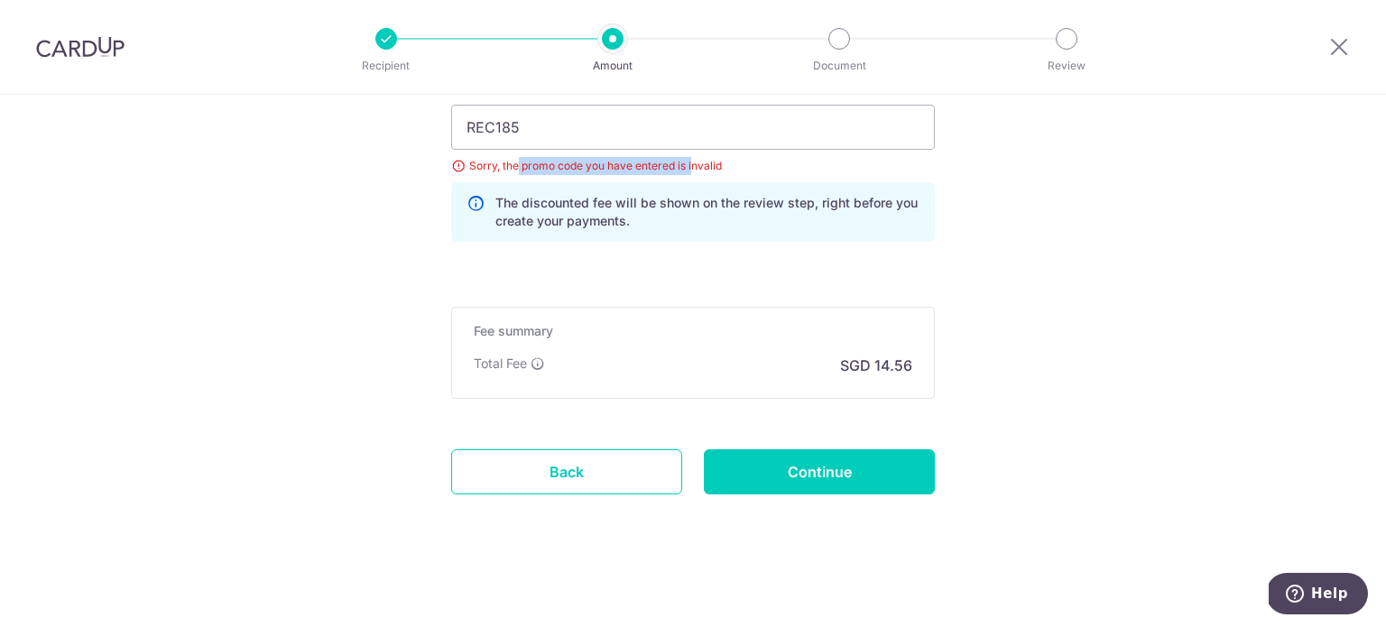
drag, startPoint x: 515, startPoint y: 166, endPoint x: 690, endPoint y: 166, distance: 174.2
click at [690, 166] on div "Sorry, the promo code you have entered is invalid" at bounding box center [693, 166] width 484 height 18
click at [587, 471] on link "Back" at bounding box center [566, 472] width 231 height 45
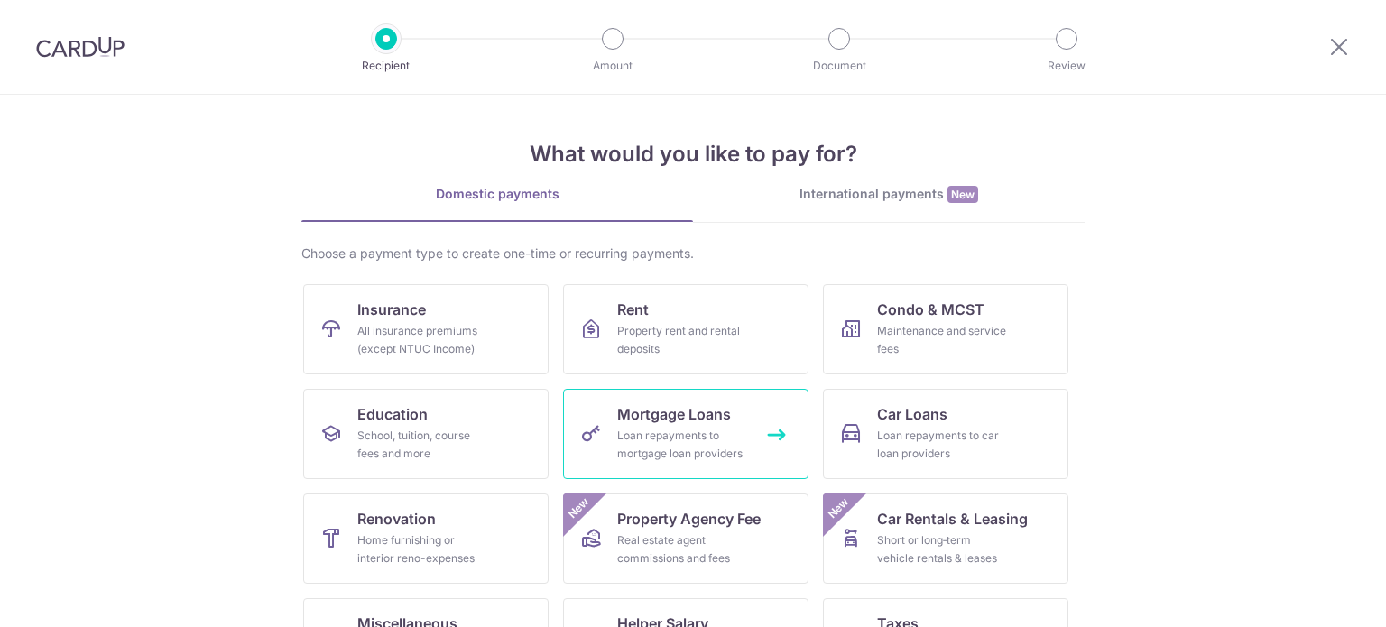
scroll to position [180, 0]
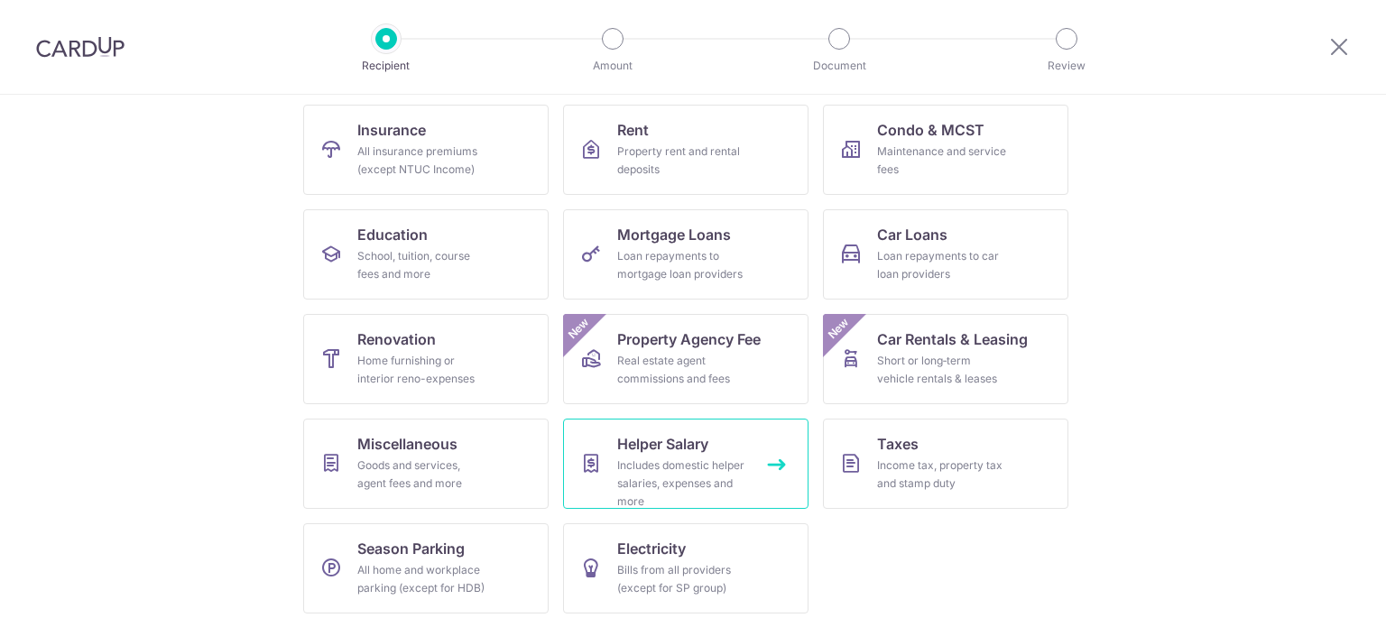
click at [720, 461] on div "Includes domestic helper salaries, expenses and more" at bounding box center [682, 484] width 130 height 54
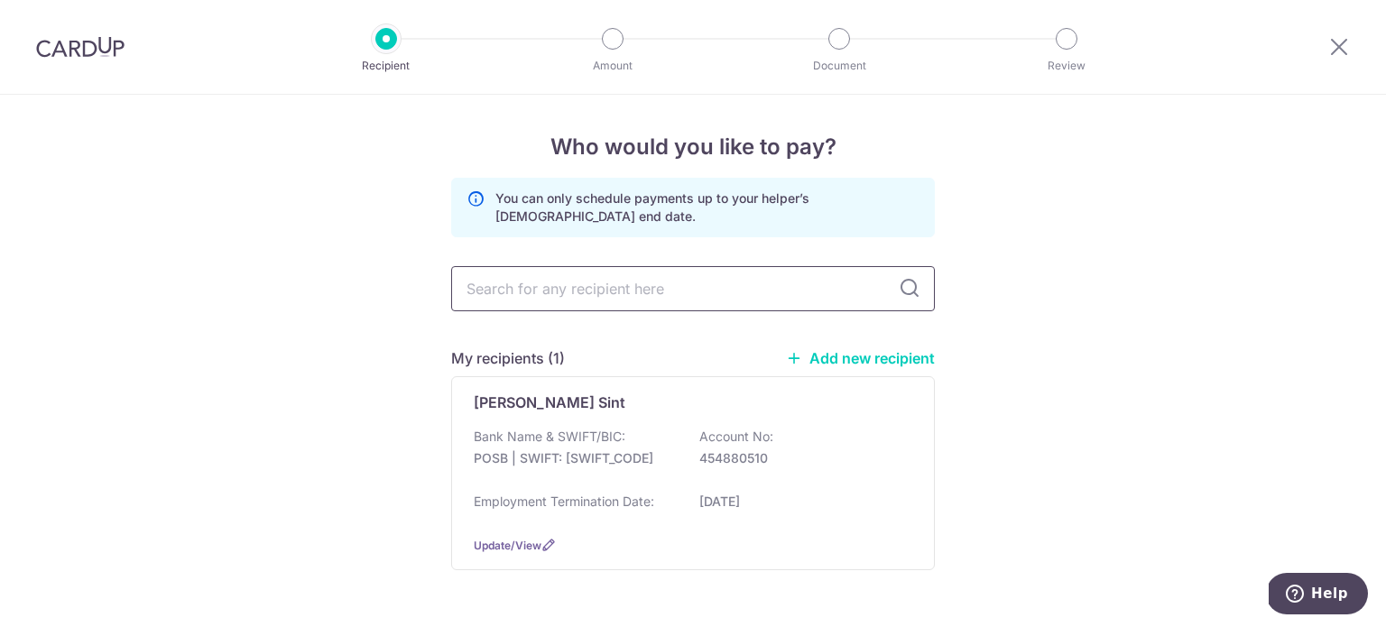
click at [591, 299] on input "text" at bounding box center [693, 288] width 484 height 45
click at [774, 520] on div "Employment Termination Date: [DATE]" at bounding box center [693, 507] width 439 height 29
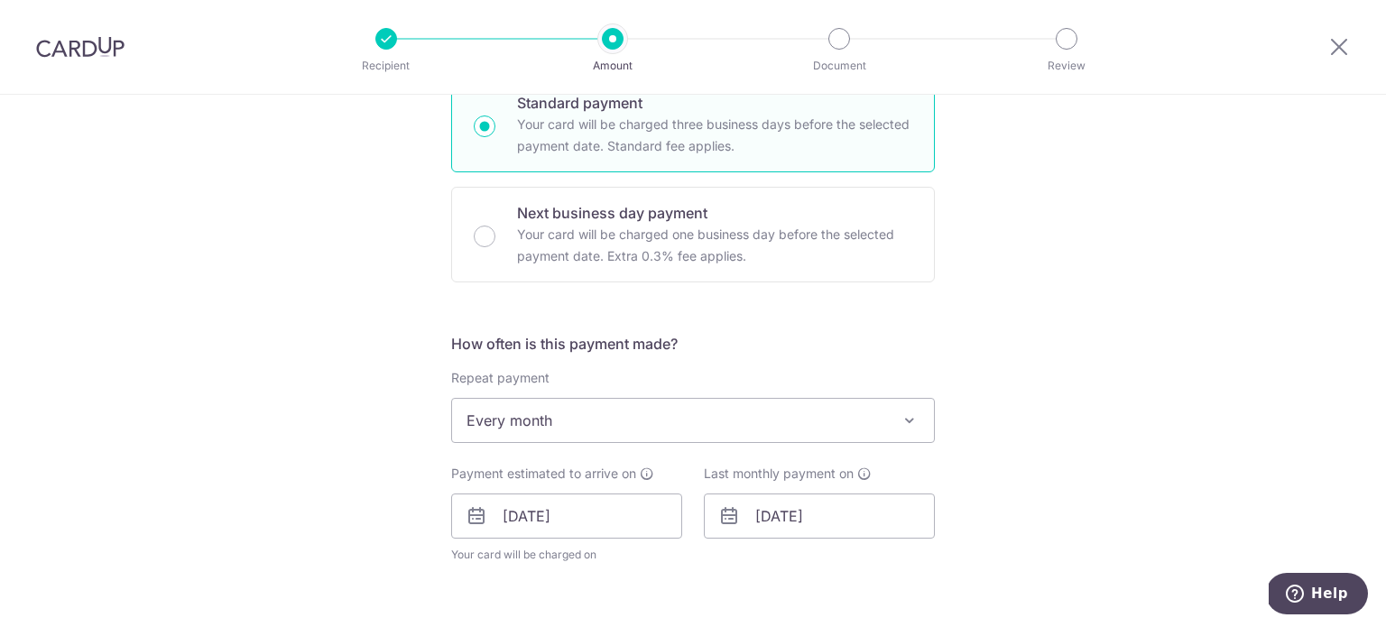
scroll to position [542, 0]
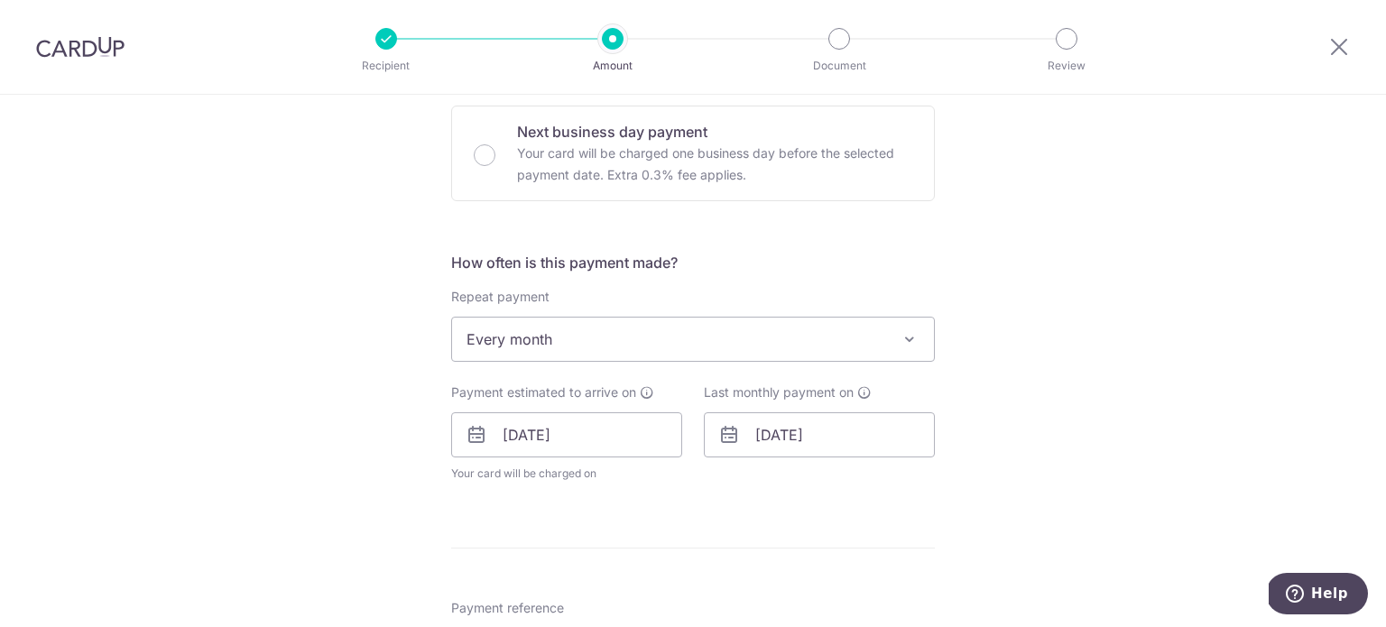
click at [526, 349] on span "Every month" at bounding box center [693, 339] width 482 height 43
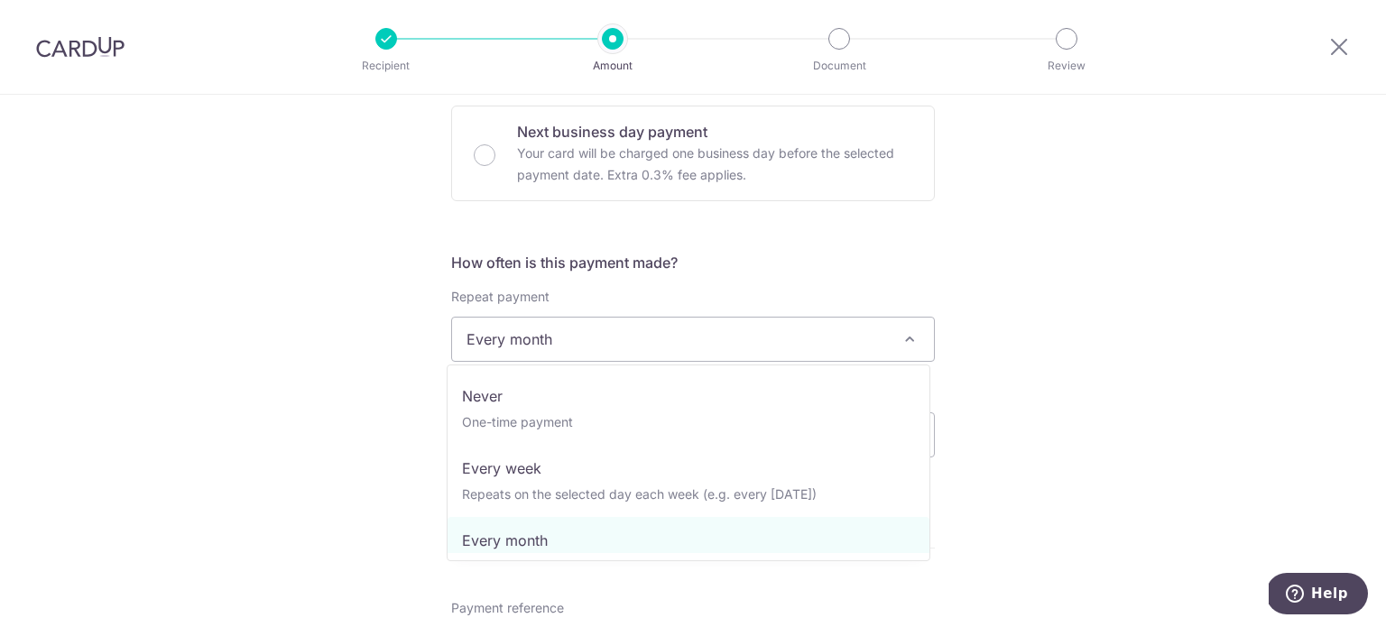
click at [525, 348] on span "Every month" at bounding box center [693, 339] width 482 height 43
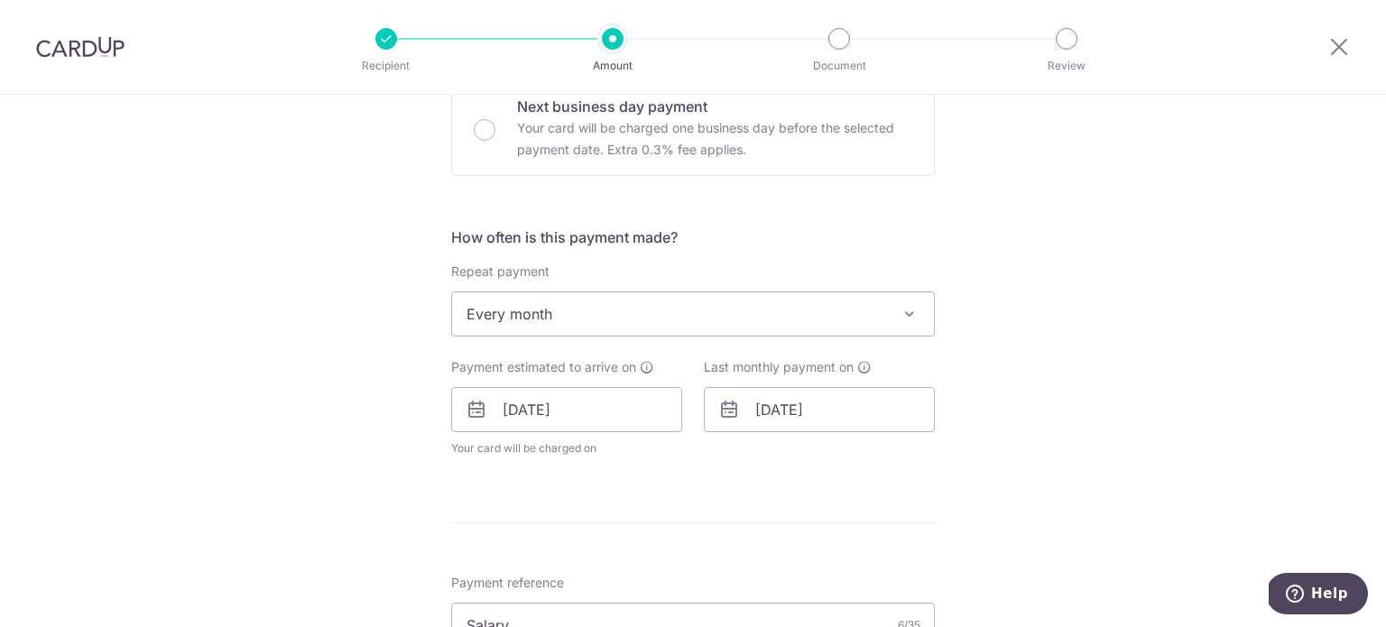
scroll to position [722, 0]
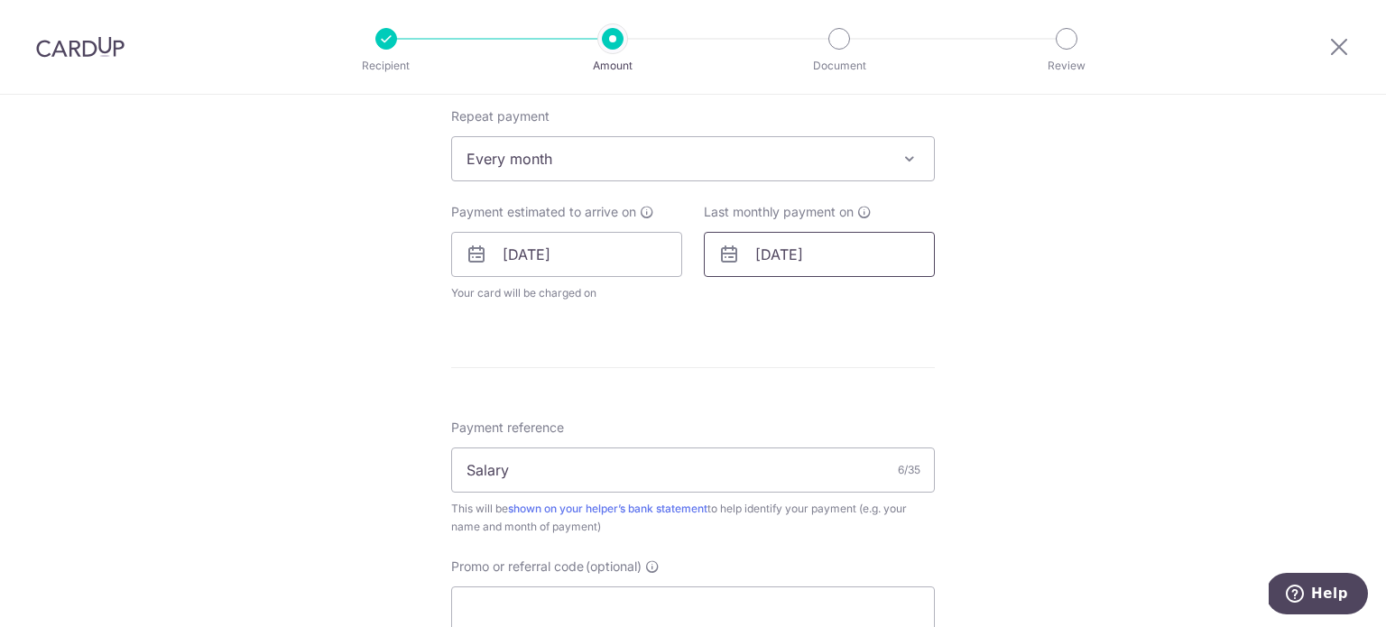
click at [753, 248] on input "[DATE]" at bounding box center [819, 254] width 231 height 45
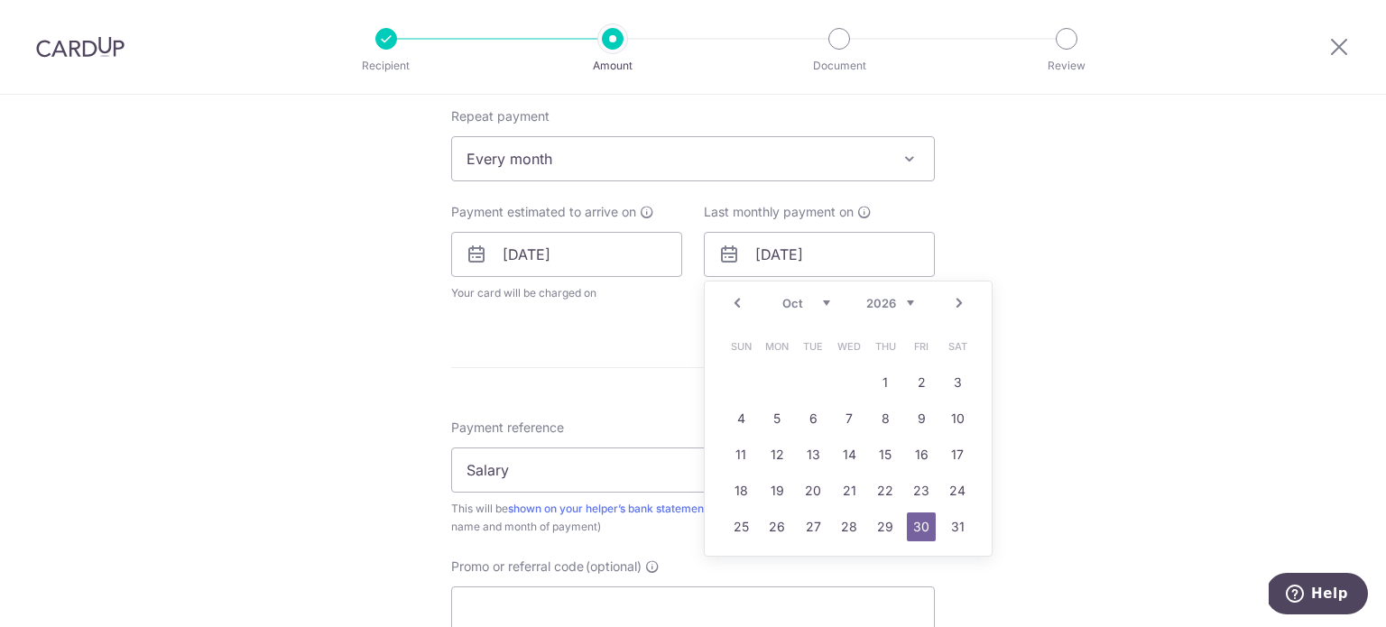
click at [783, 300] on select "Jan Feb Mar Apr May Jun [DATE] Aug Sep Oct Nov Dec" at bounding box center [807, 303] width 48 height 14
click at [922, 533] on link "30" at bounding box center [921, 527] width 29 height 29
type input "[DATE]"
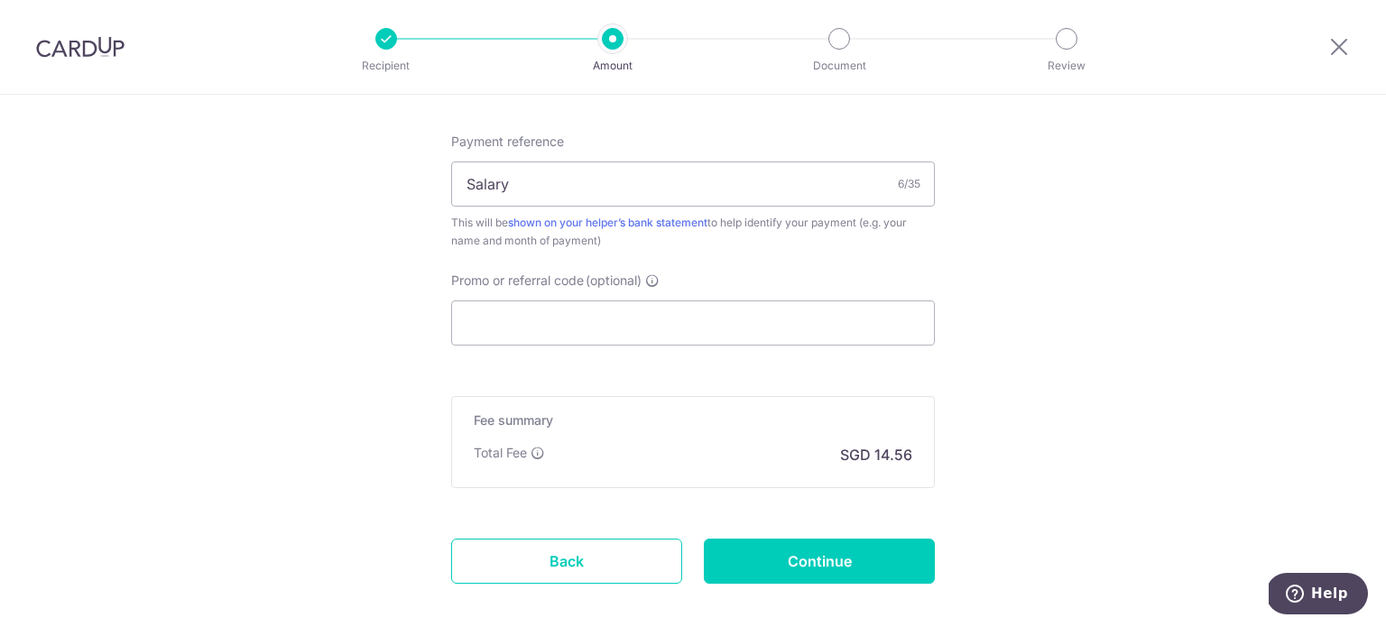
scroll to position [1083, 0]
click at [571, 331] on input "Promo or referral code (optional)" at bounding box center [693, 322] width 484 height 45
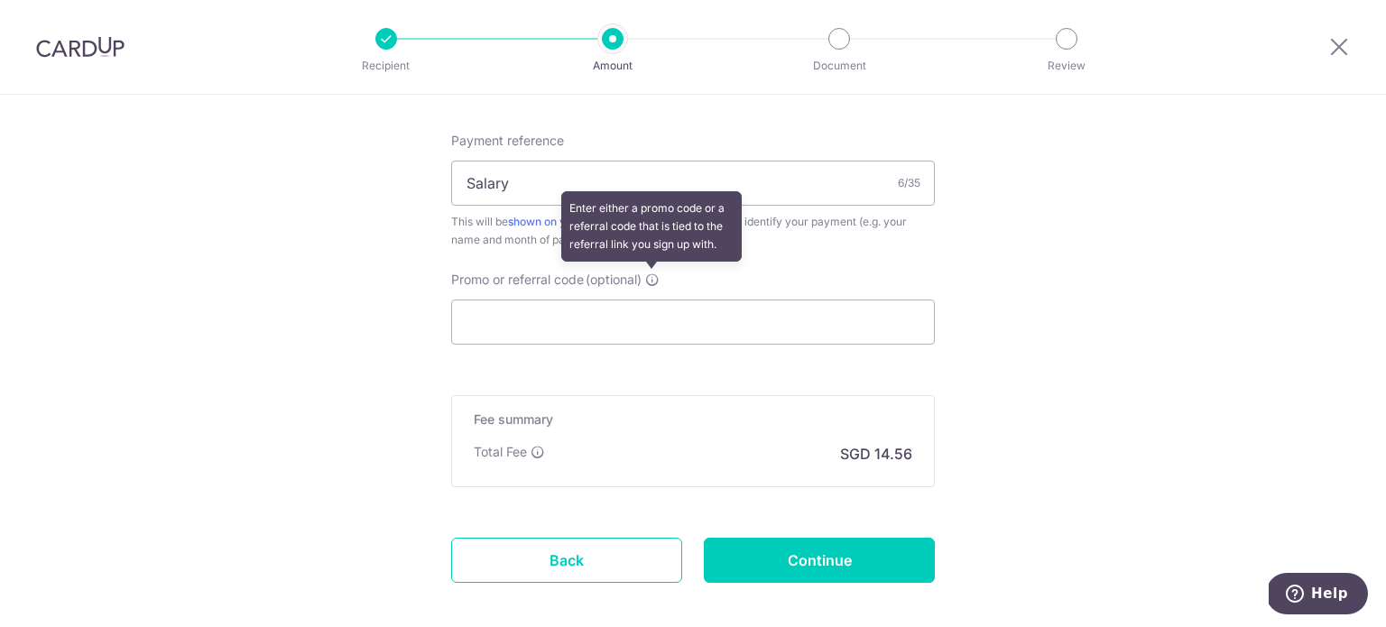
click at [654, 277] on icon at bounding box center [652, 280] width 14 height 14
click at [654, 300] on input "Promo or referral code (optional) Enter either a promo code or a referral code …" at bounding box center [693, 322] width 484 height 45
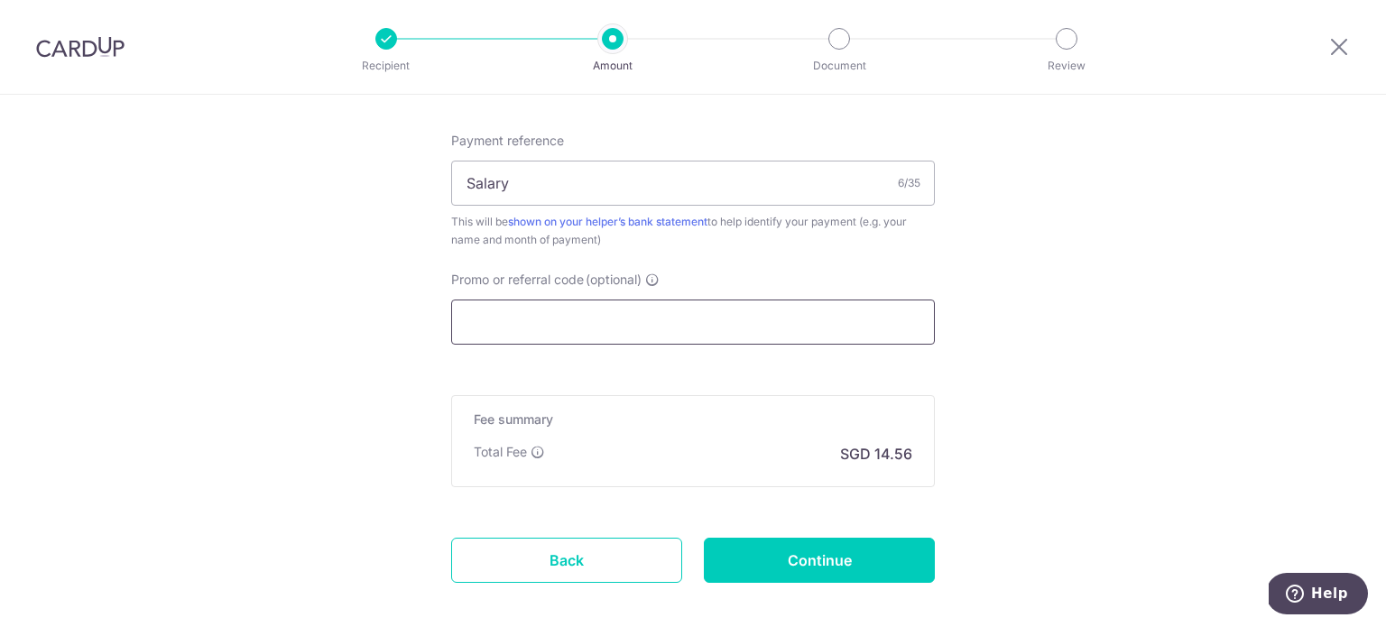
paste input "REC185"
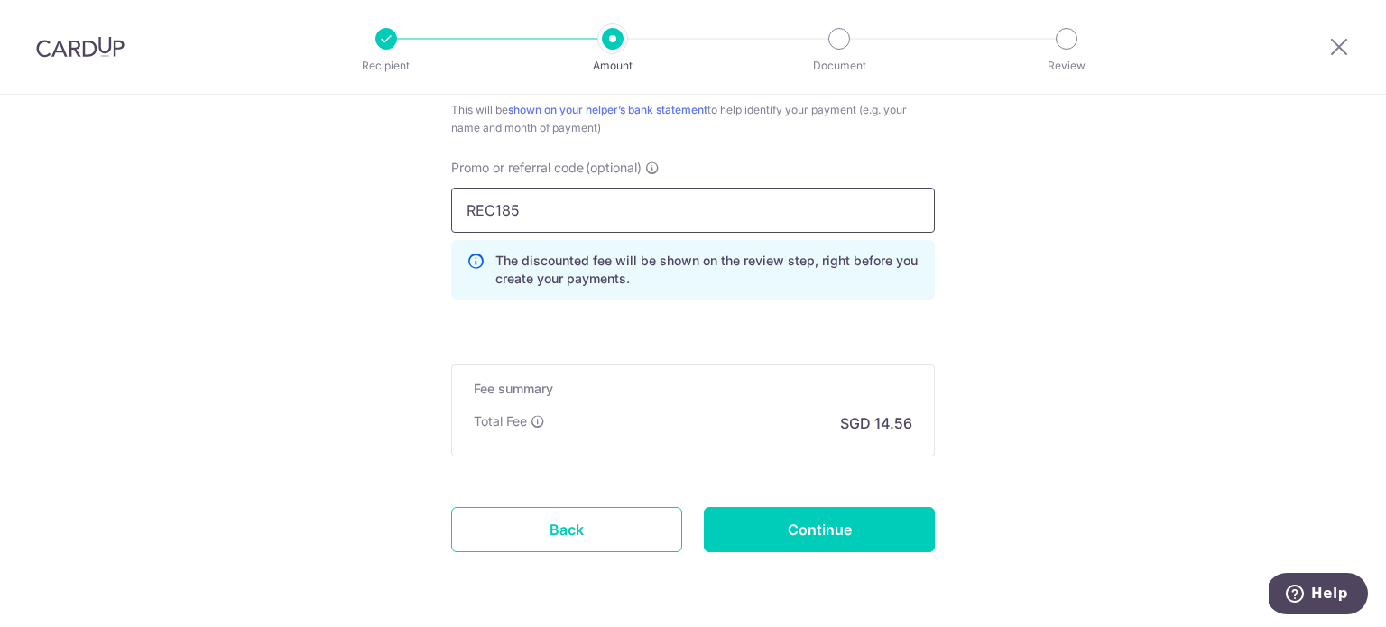
scroll to position [1253, 0]
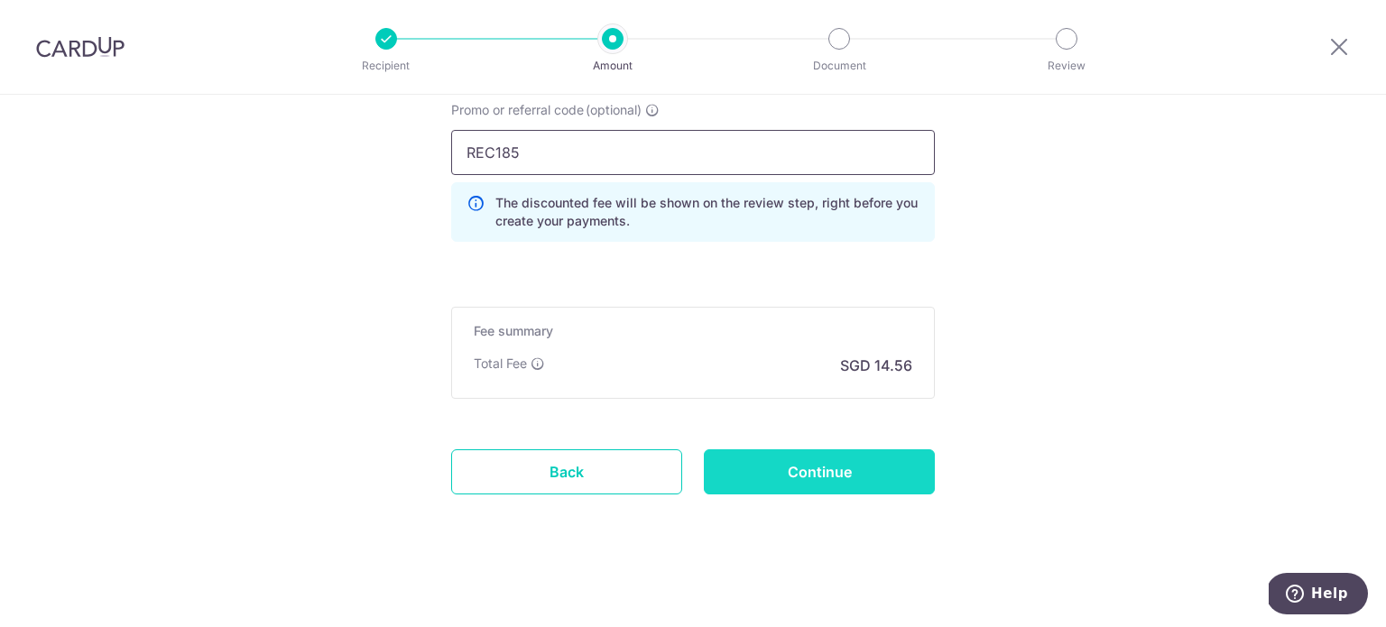
type input "REC185"
click at [797, 468] on input "Continue" at bounding box center [819, 472] width 231 height 45
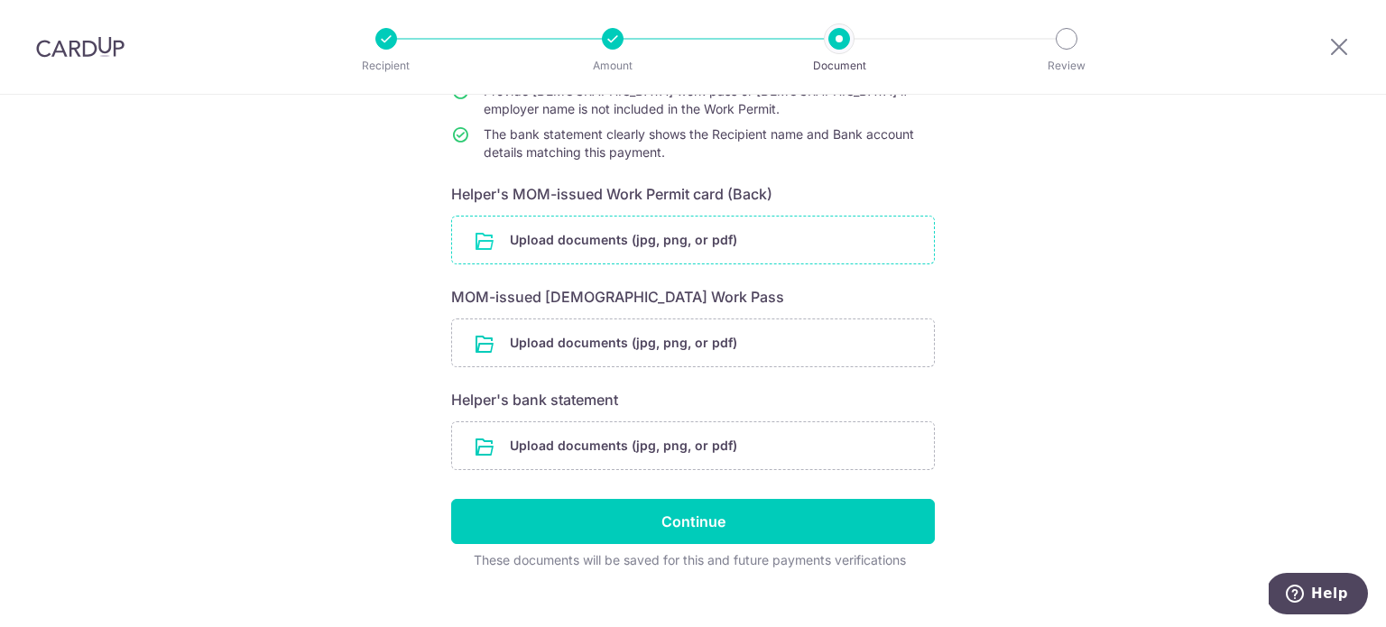
scroll to position [242, 0]
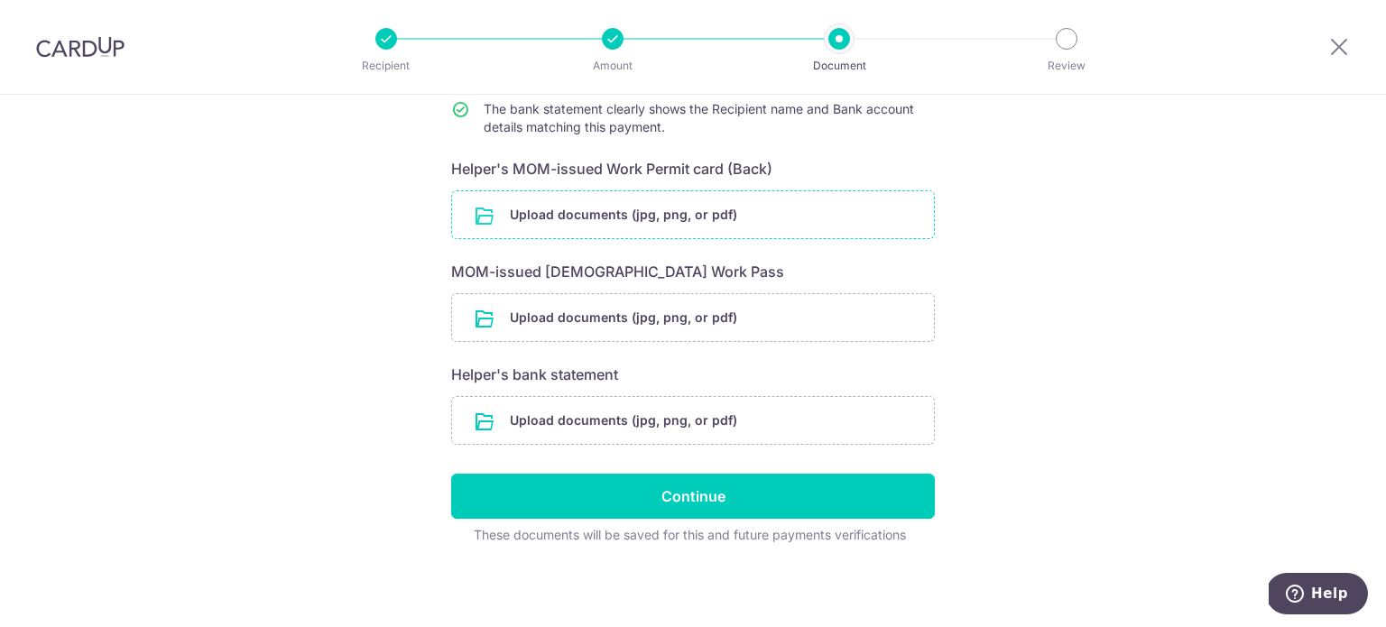
click at [697, 201] on input "file" at bounding box center [693, 214] width 482 height 47
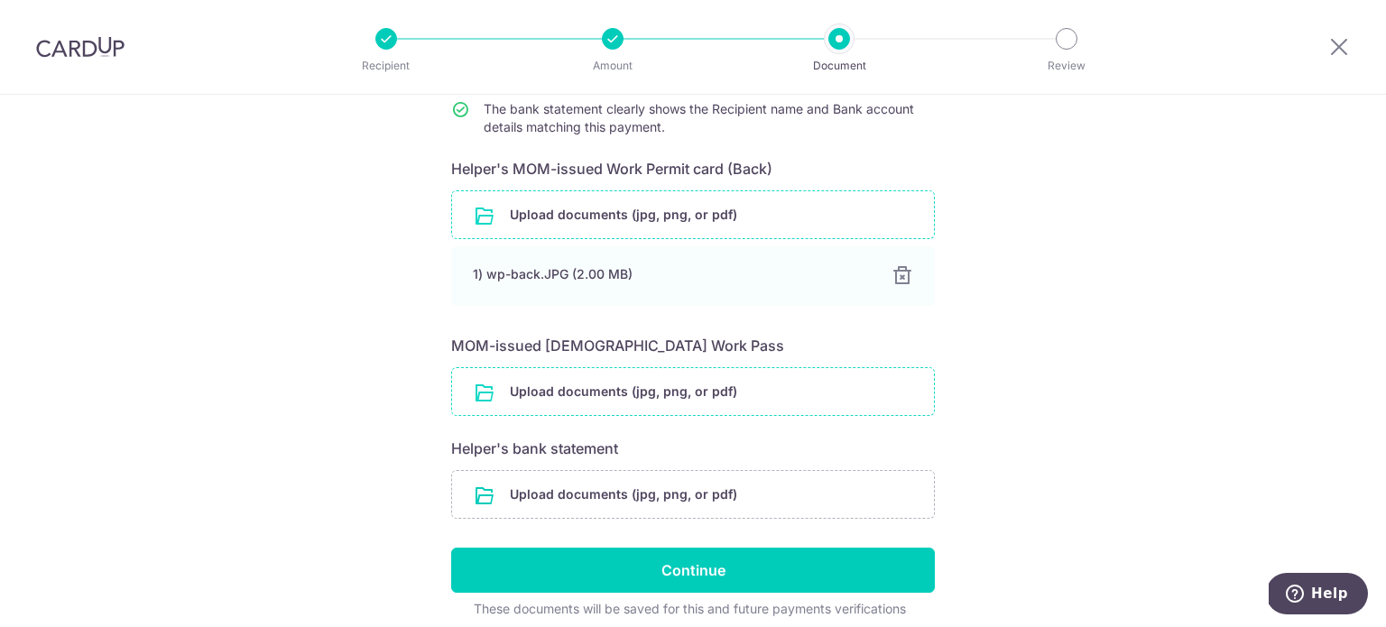
click at [615, 393] on input "file" at bounding box center [693, 391] width 482 height 47
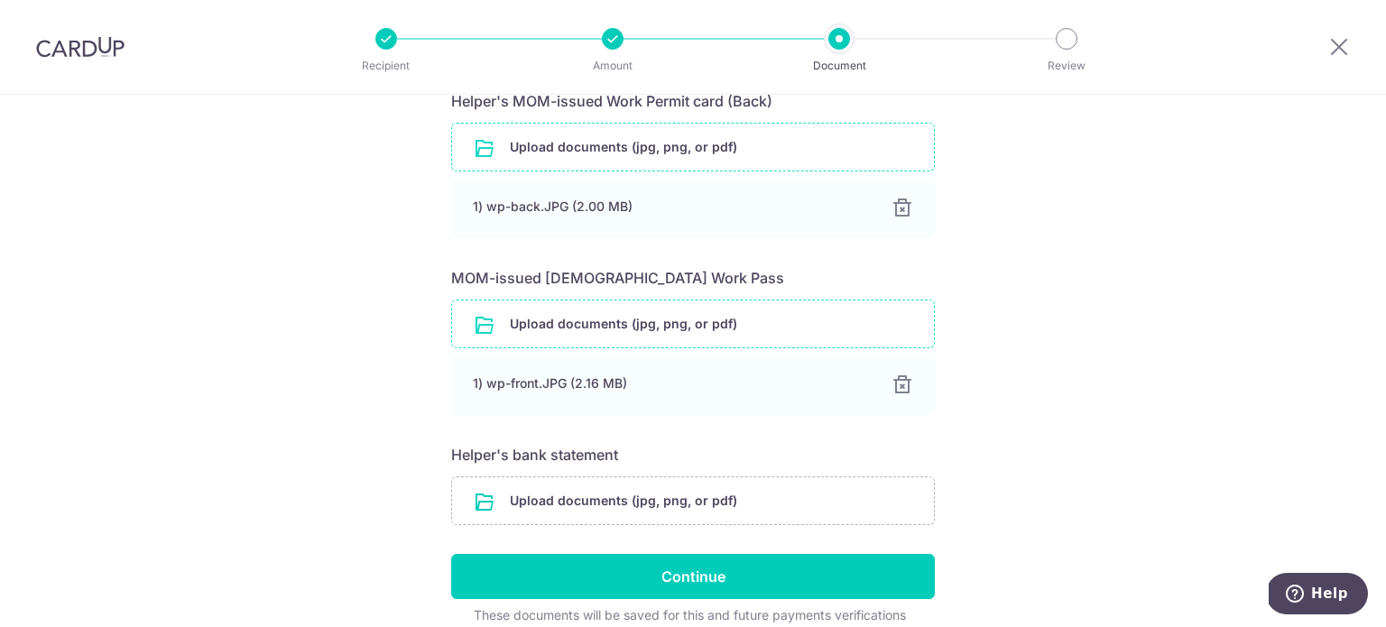
scroll to position [361, 0]
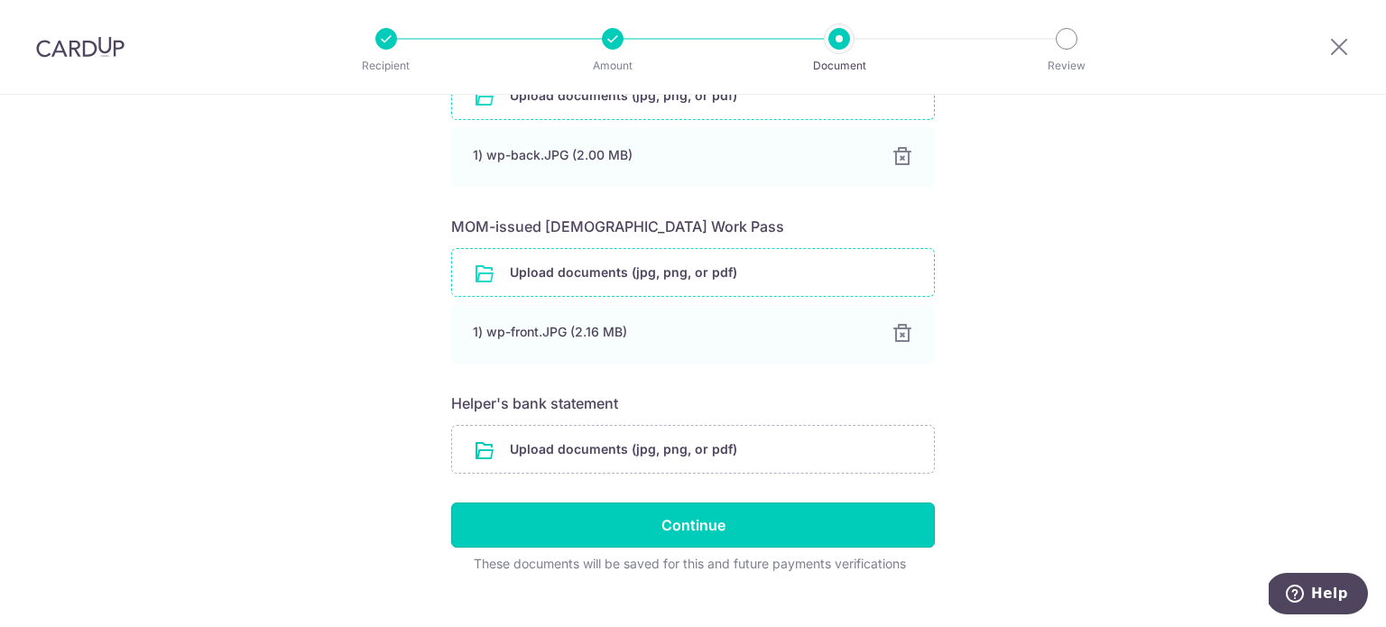
click at [644, 532] on input "Continue" at bounding box center [693, 525] width 484 height 45
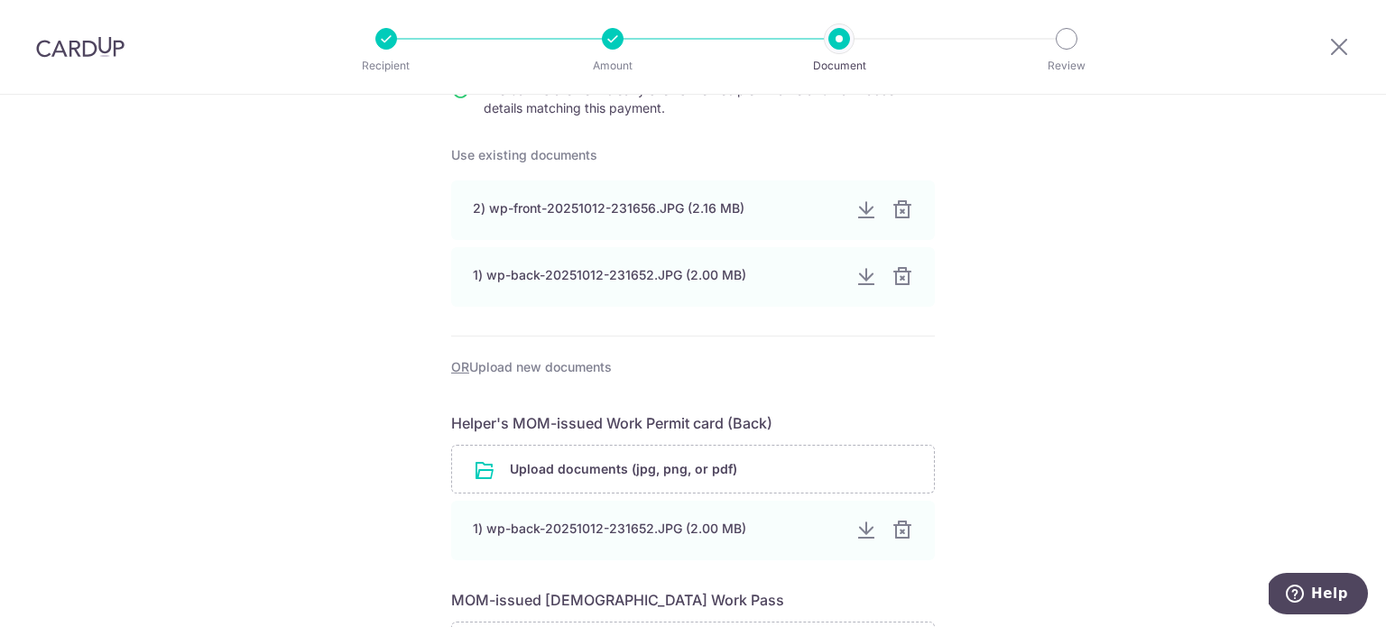
scroll to position [237, 0]
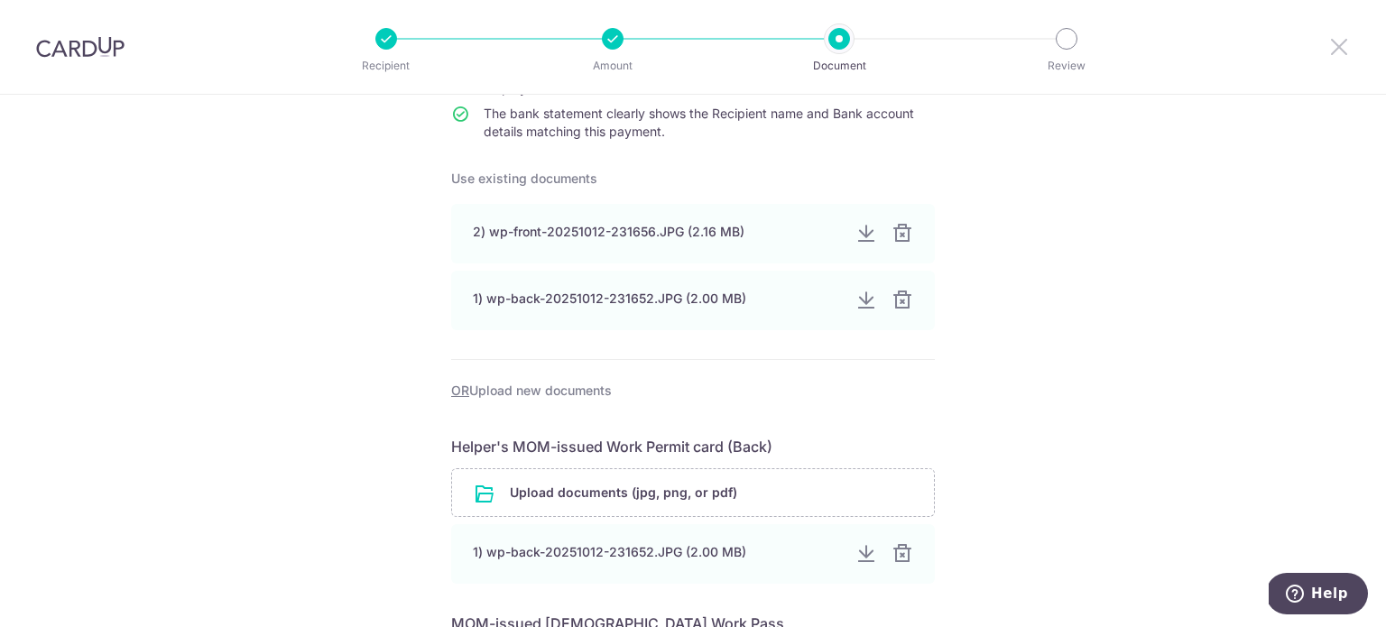
click at [1344, 47] on icon at bounding box center [1340, 46] width 22 height 23
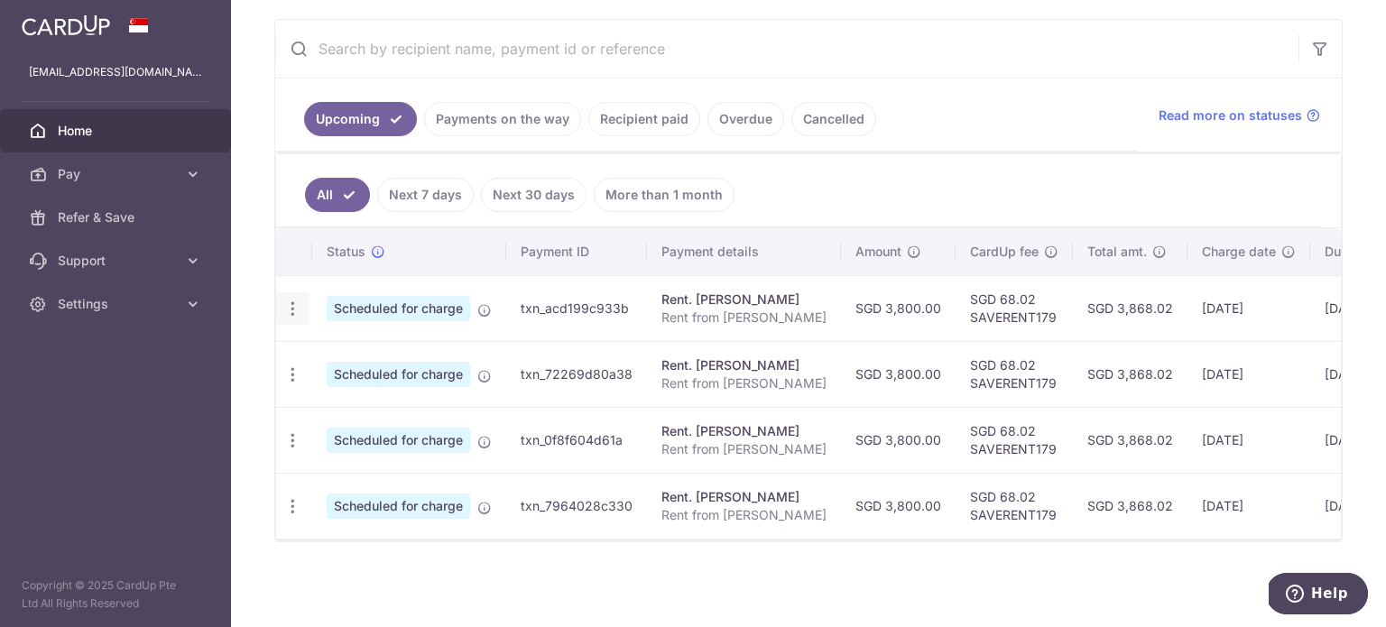
click at [297, 302] on icon "button" at bounding box center [292, 309] width 19 height 19
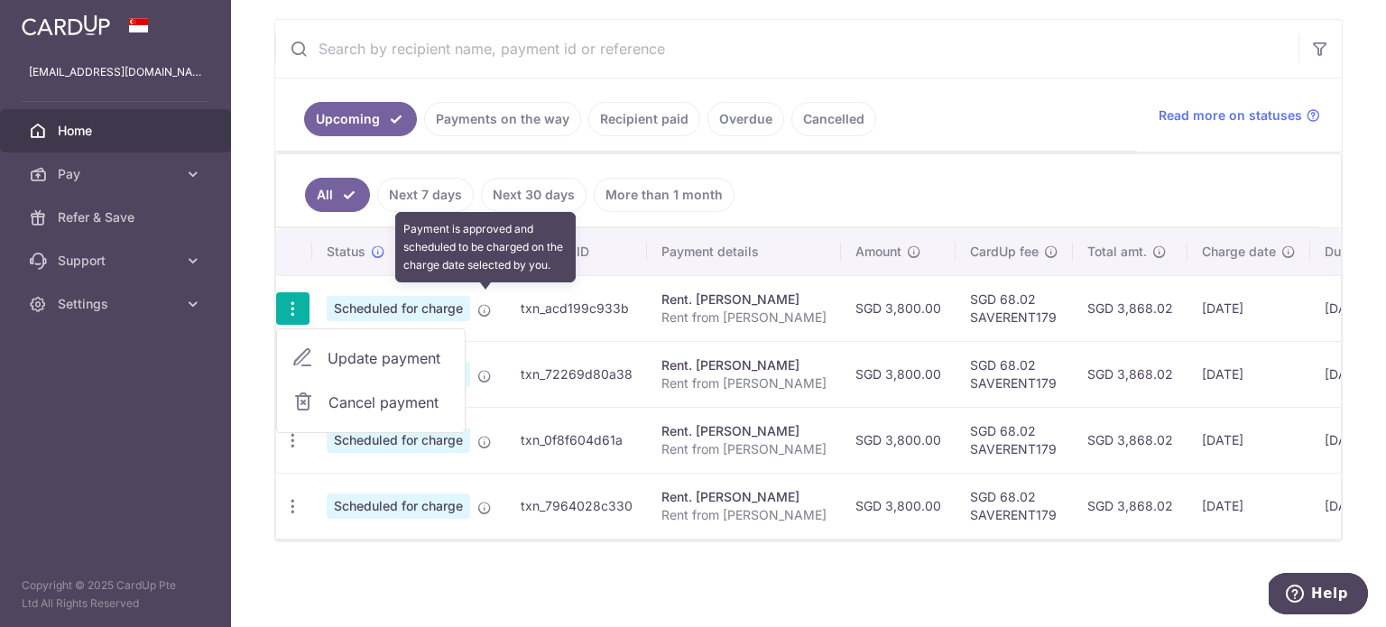
click at [483, 307] on icon at bounding box center [484, 310] width 14 height 14
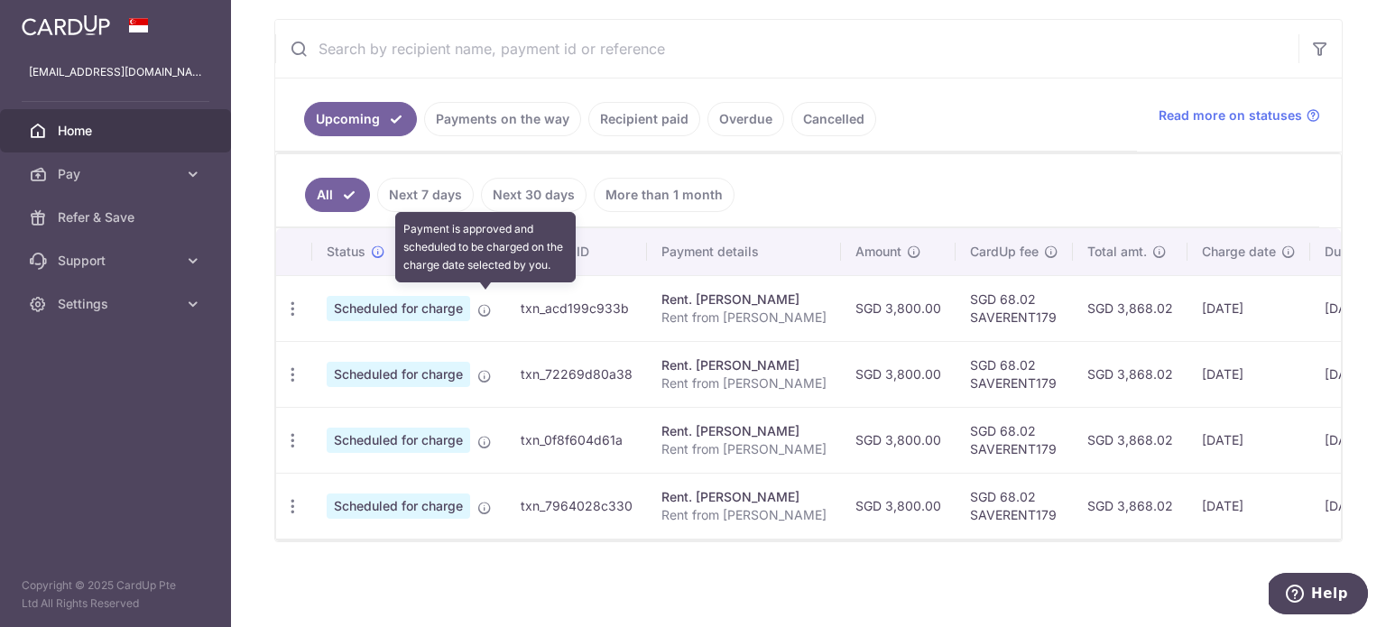
click at [484, 304] on icon at bounding box center [484, 310] width 14 height 14
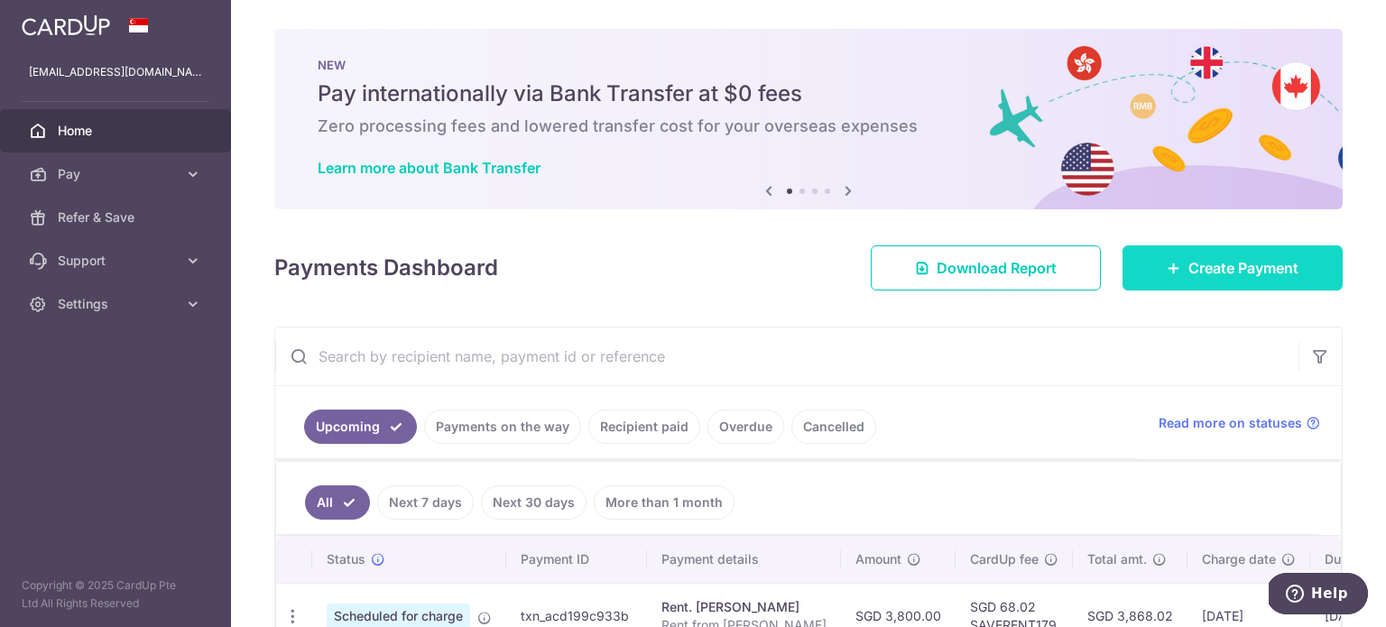
click at [1218, 277] on span "Create Payment" at bounding box center [1244, 268] width 110 height 22
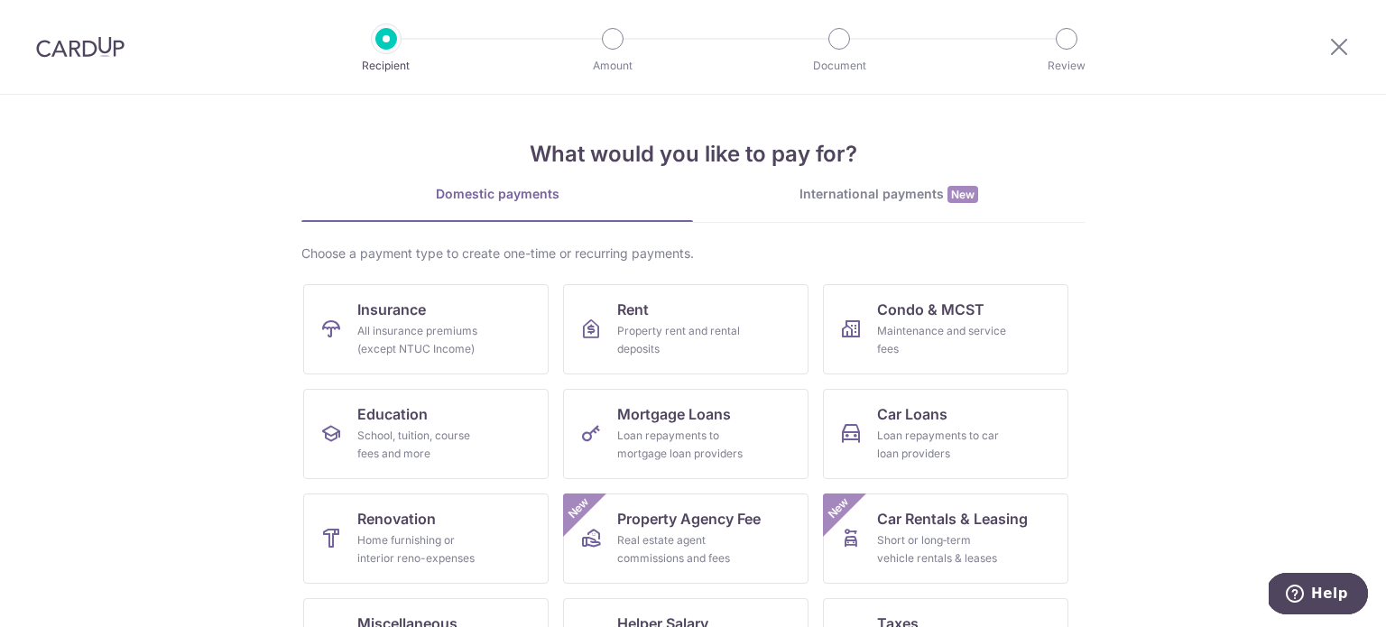
scroll to position [90, 0]
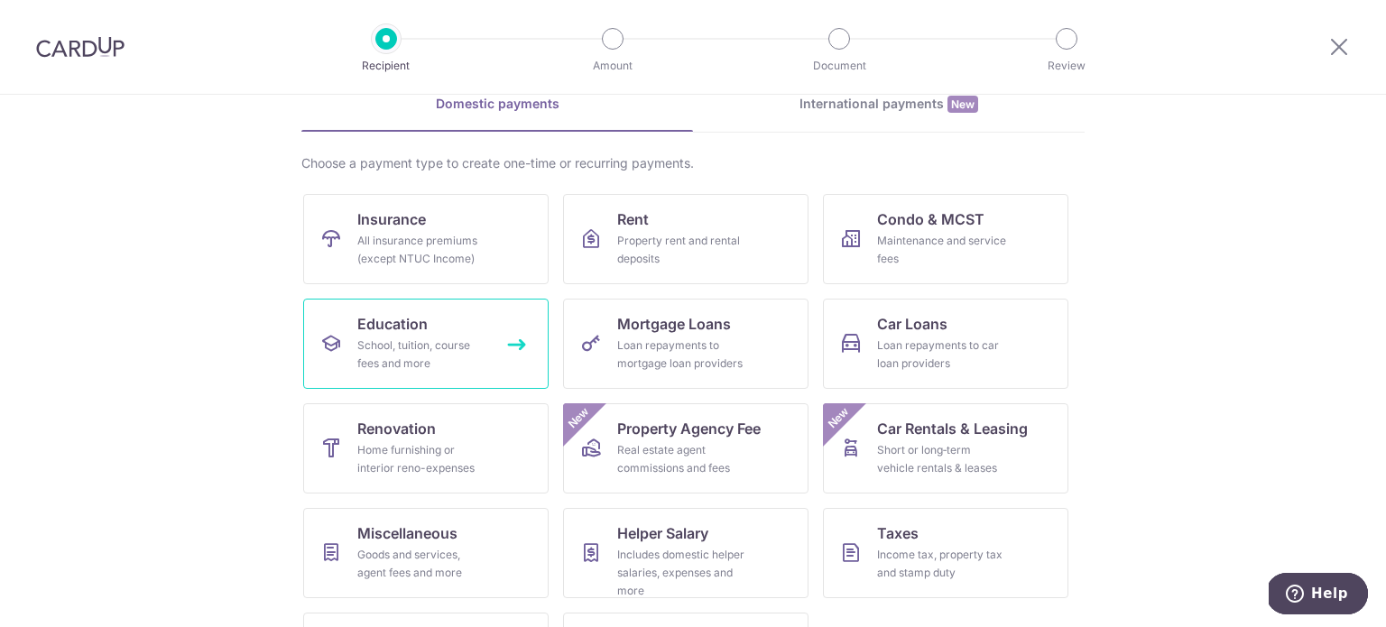
click at [441, 358] on div "School, tuition, course fees and more" at bounding box center [422, 355] width 130 height 36
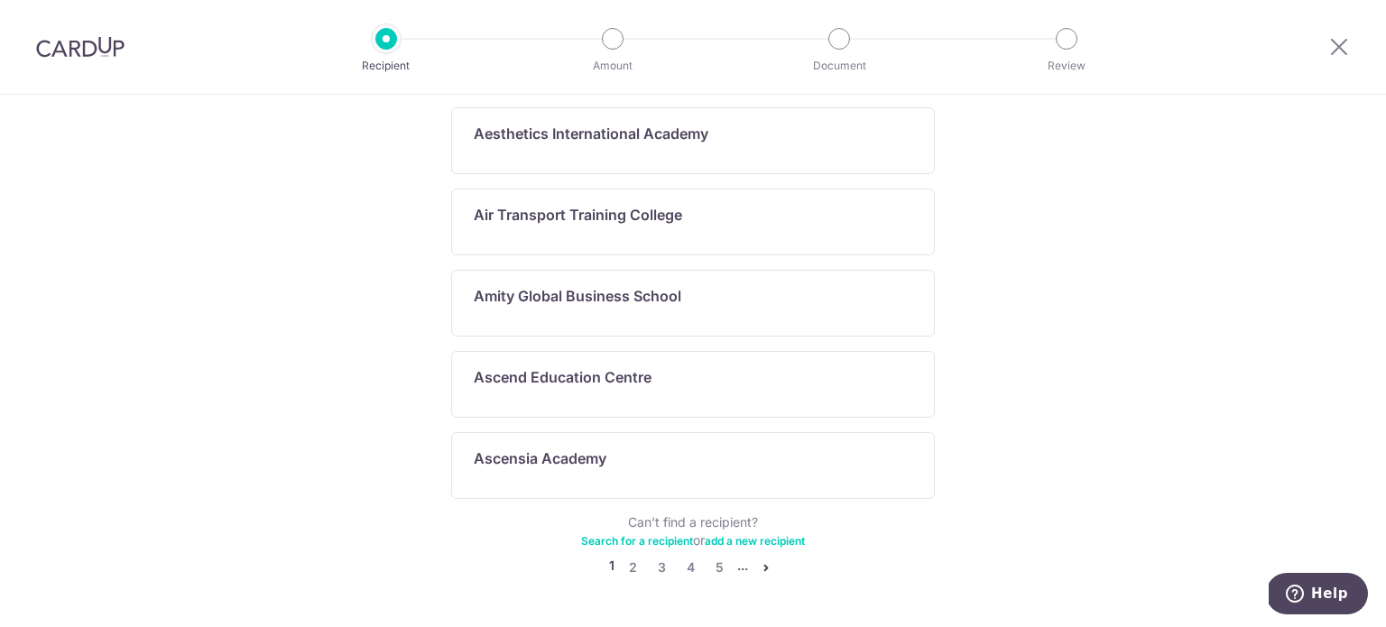
scroll to position [993, 0]
click at [632, 555] on link "2" at bounding box center [633, 566] width 22 height 22
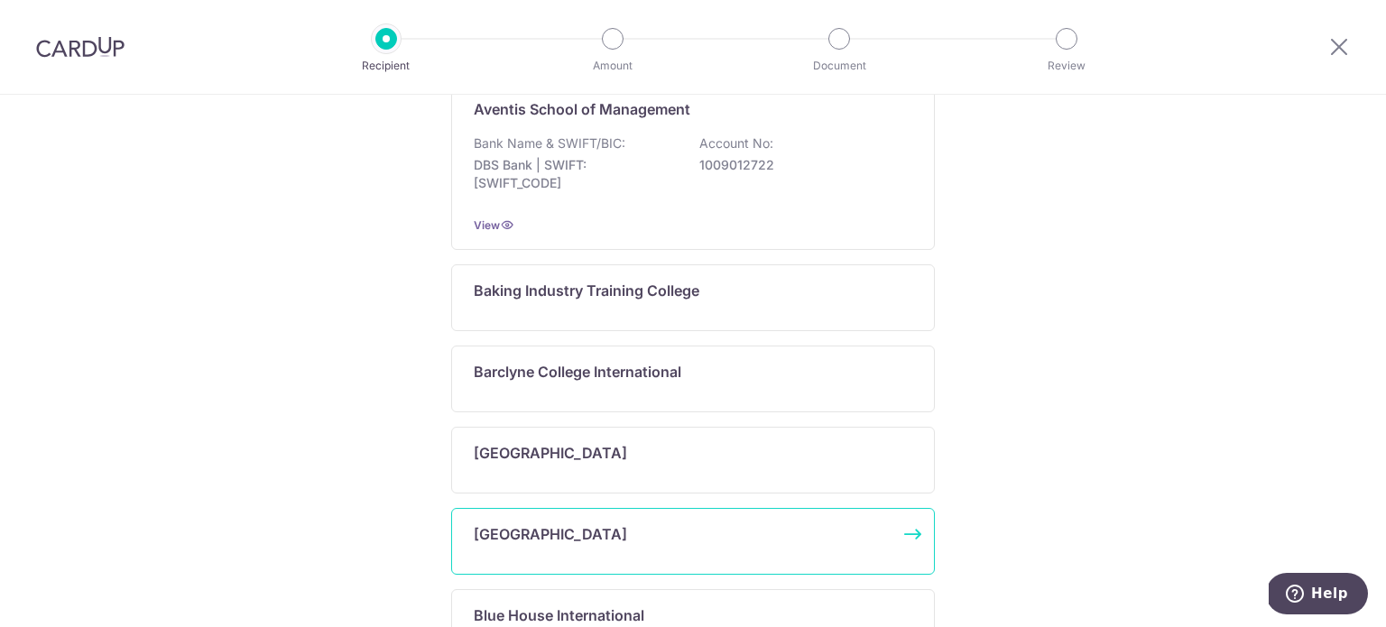
scroll to position [1131, 0]
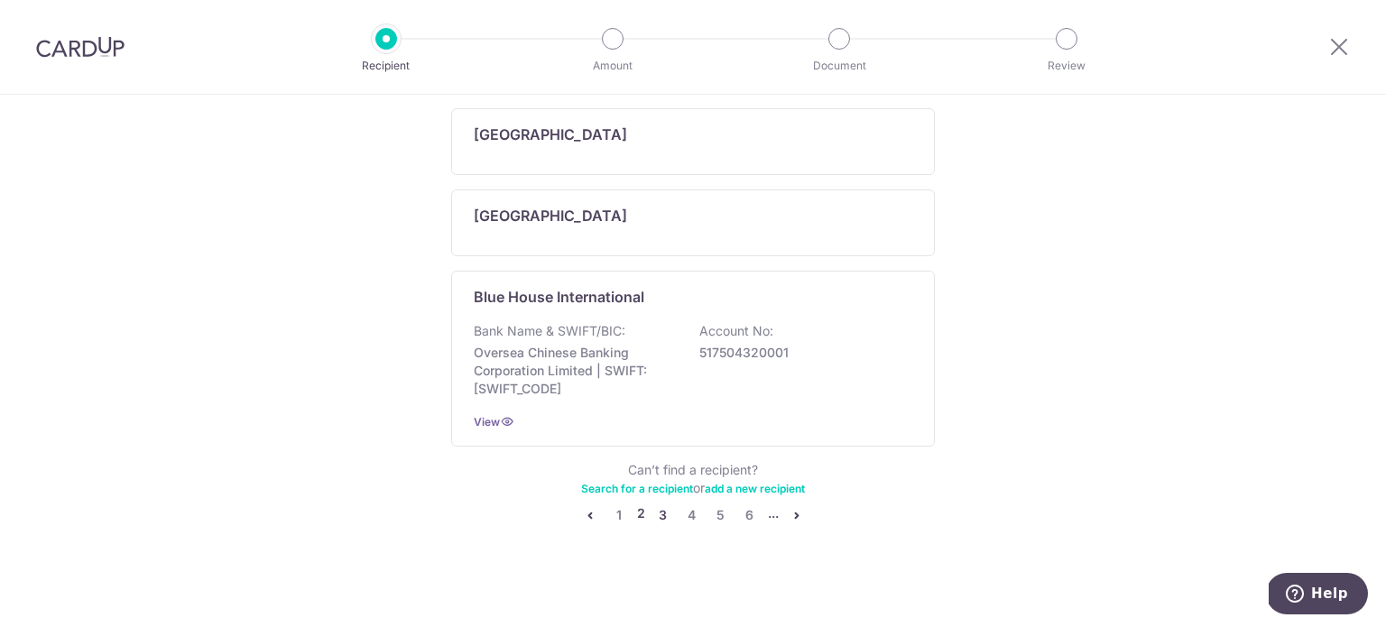
click at [654, 513] on link "3" at bounding box center [664, 516] width 22 height 22
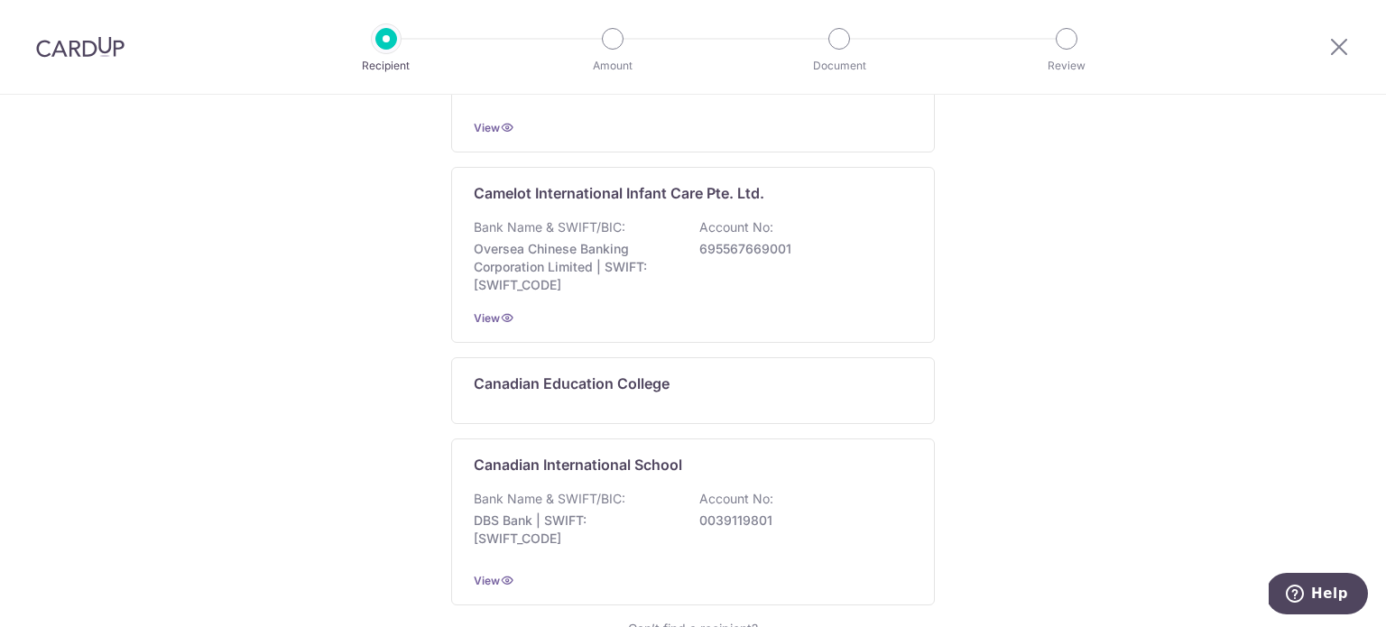
scroll to position [1083, 0]
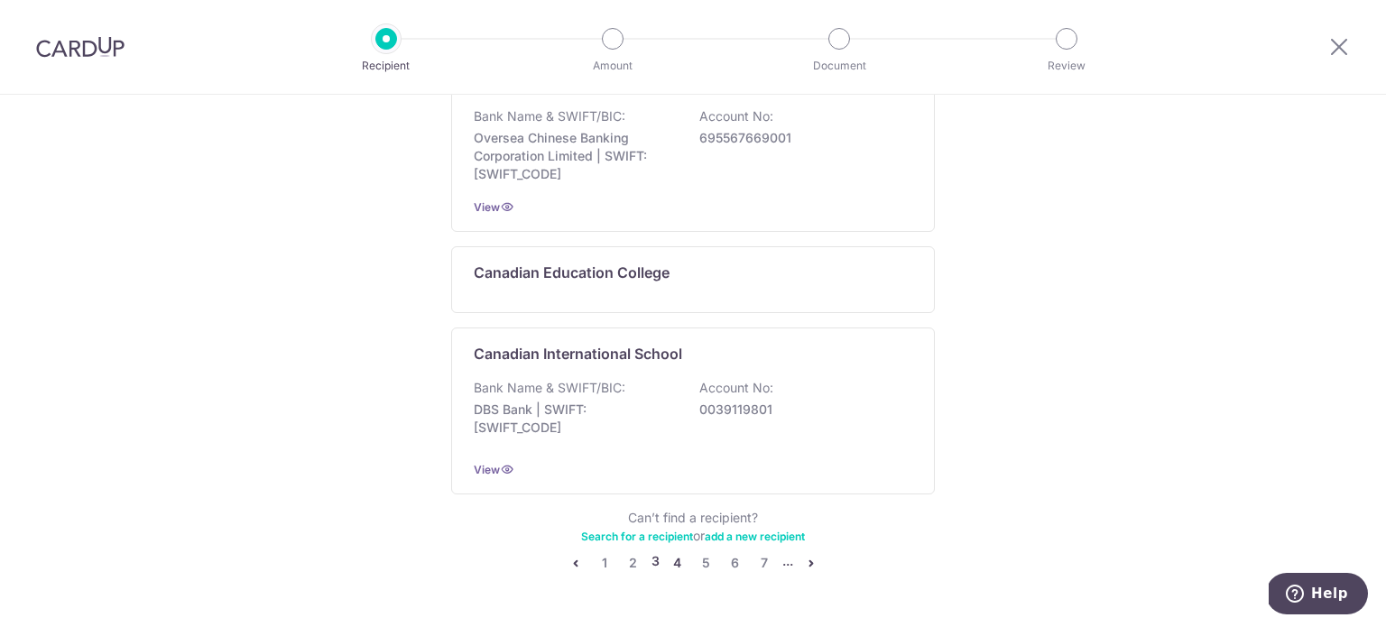
click at [672, 559] on link "4" at bounding box center [678, 563] width 22 height 22
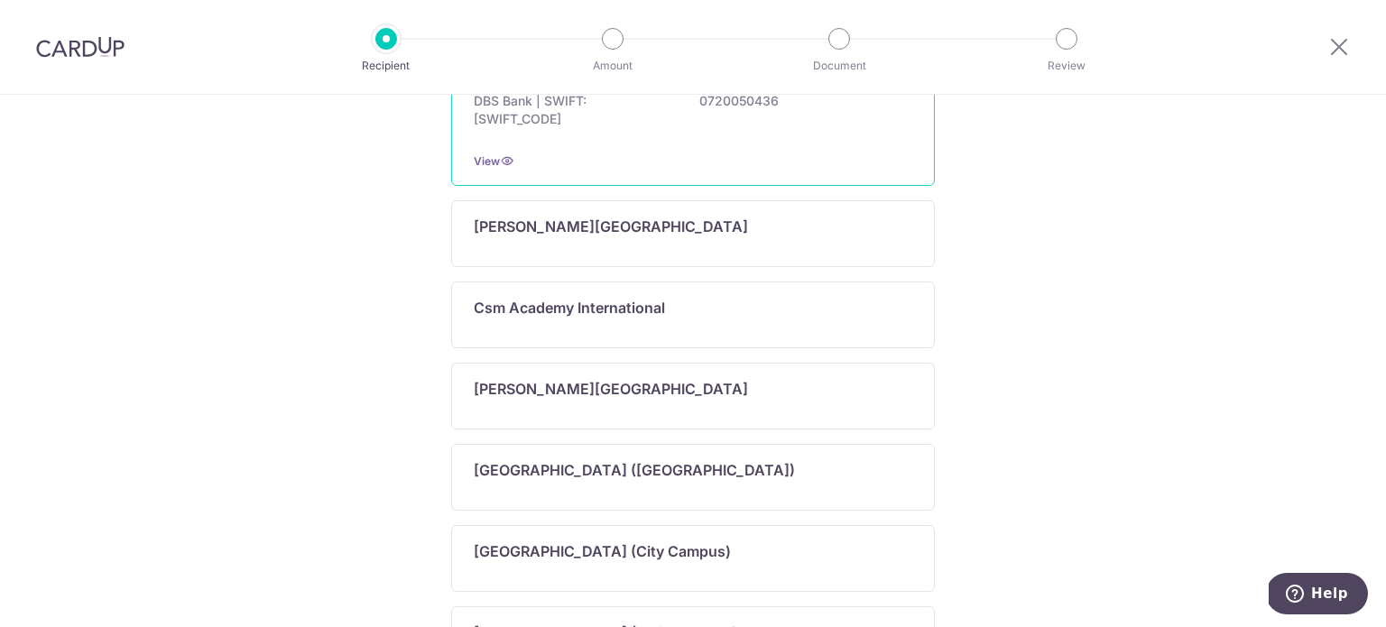
scroll to position [181, 0]
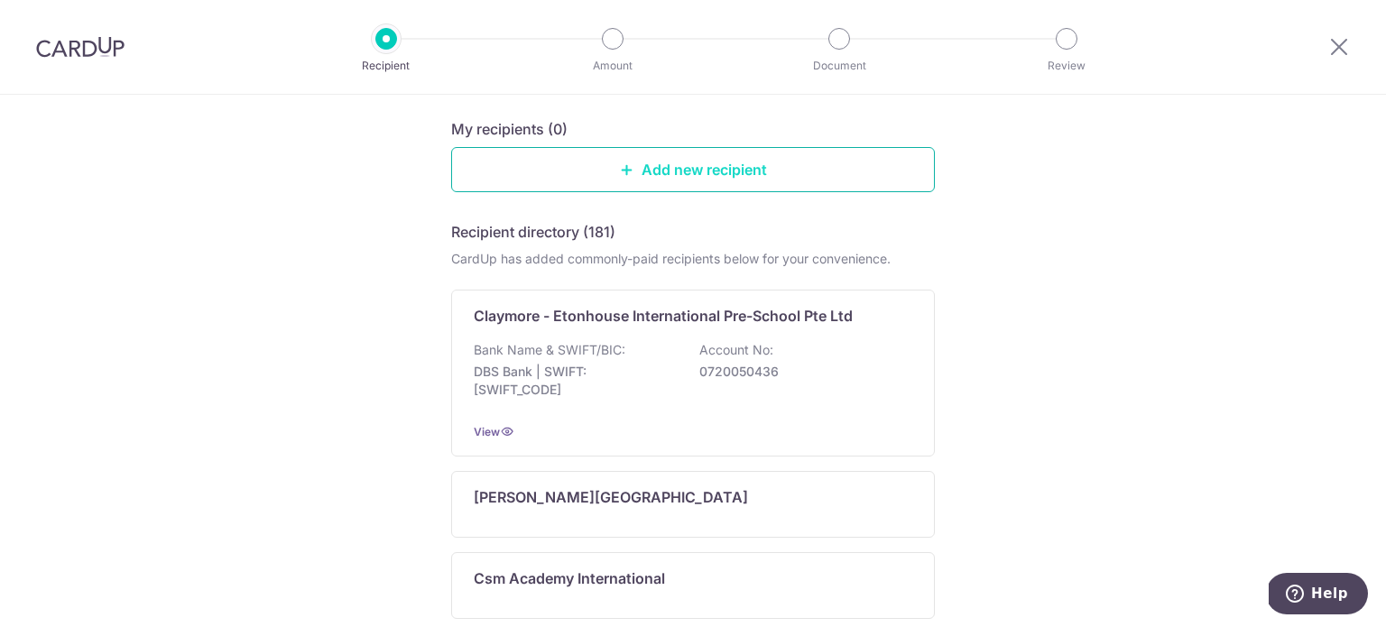
click at [666, 190] on link "Add new recipient" at bounding box center [693, 169] width 484 height 45
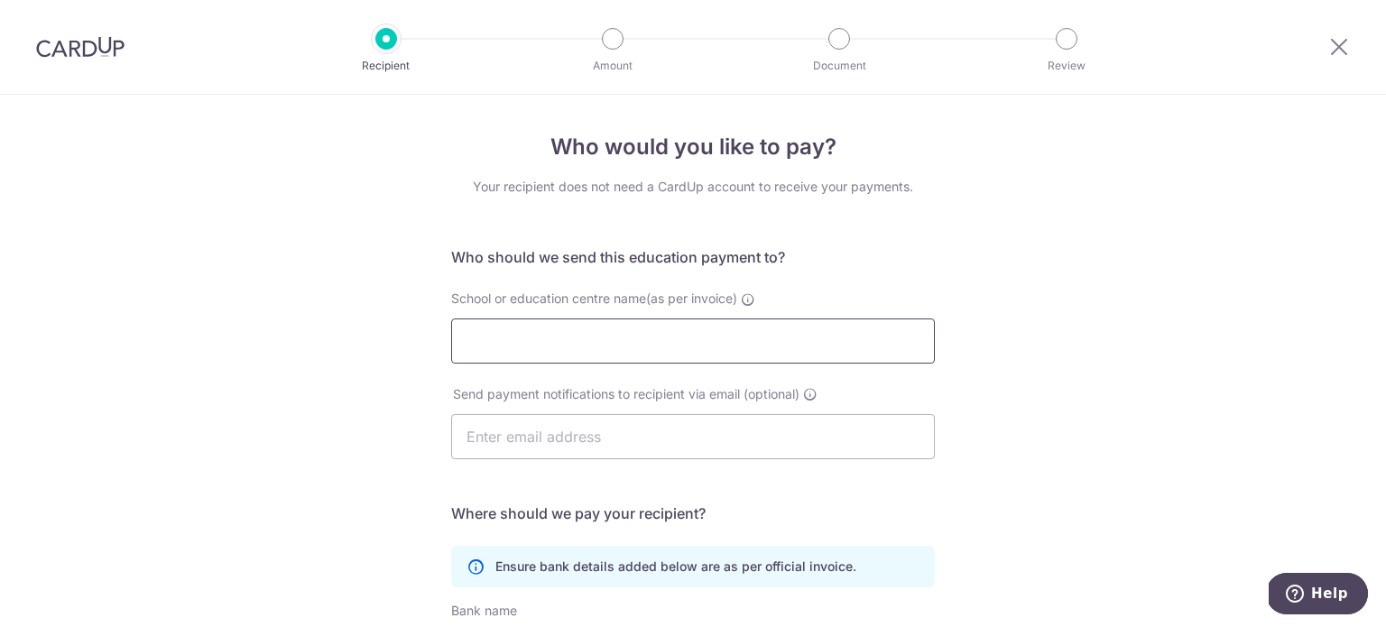
click at [654, 342] on input "School or education centre name(as per invoice)" at bounding box center [693, 341] width 484 height 45
click at [285, 357] on div "Who would you like to pay? Your recipient does not need a CardUp account to rec…" at bounding box center [693, 524] width 1386 height 859
click at [621, 440] on input "text" at bounding box center [693, 436] width 484 height 45
click at [375, 432] on div "Who would you like to pay? Your recipient does not need a CardUp account to rec…" at bounding box center [693, 524] width 1386 height 859
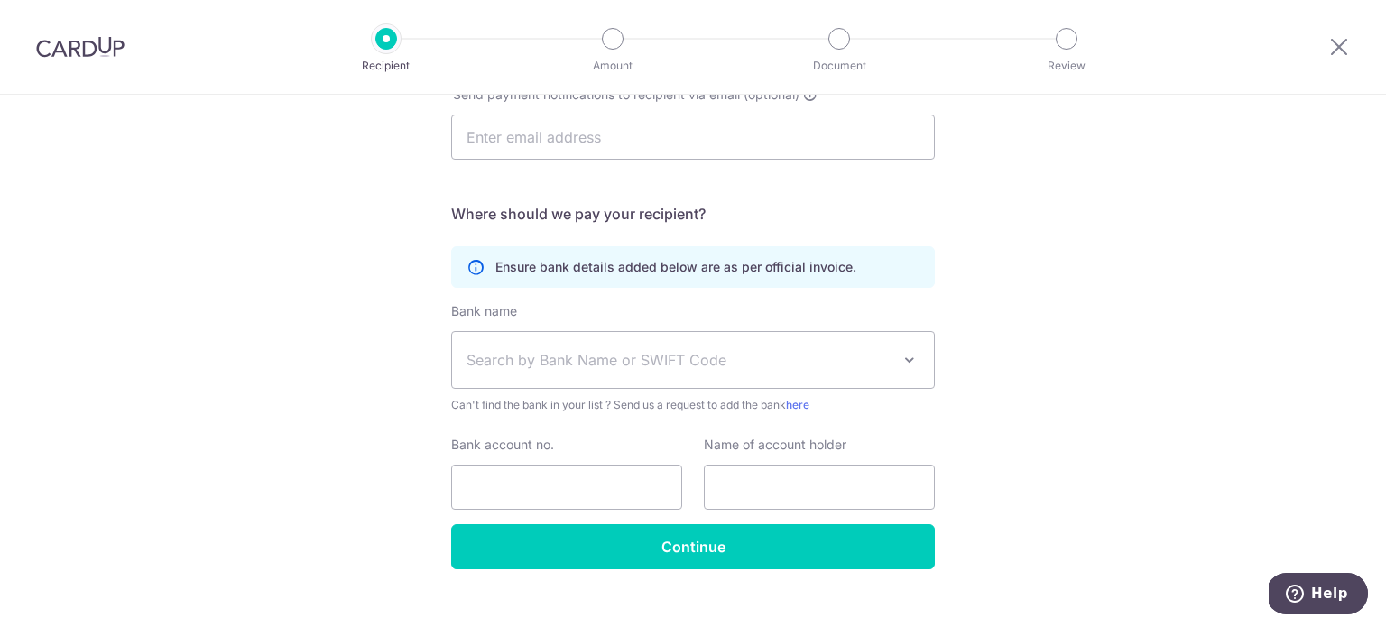
scroll to position [325, 0]
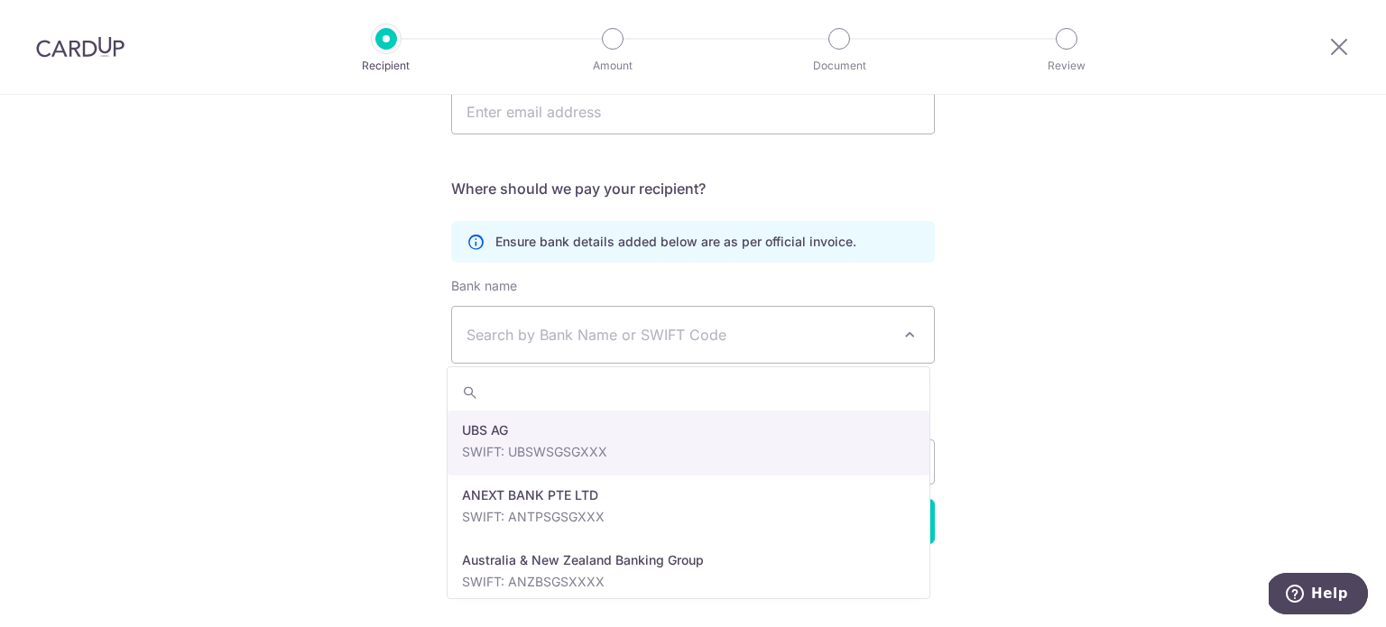
click at [559, 338] on span "Search by Bank Name or SWIFT Code" at bounding box center [679, 335] width 424 height 22
click at [646, 334] on span "Search by Bank Name or SWIFT Code" at bounding box center [679, 335] width 424 height 22
type input "dbs"
select select "6"
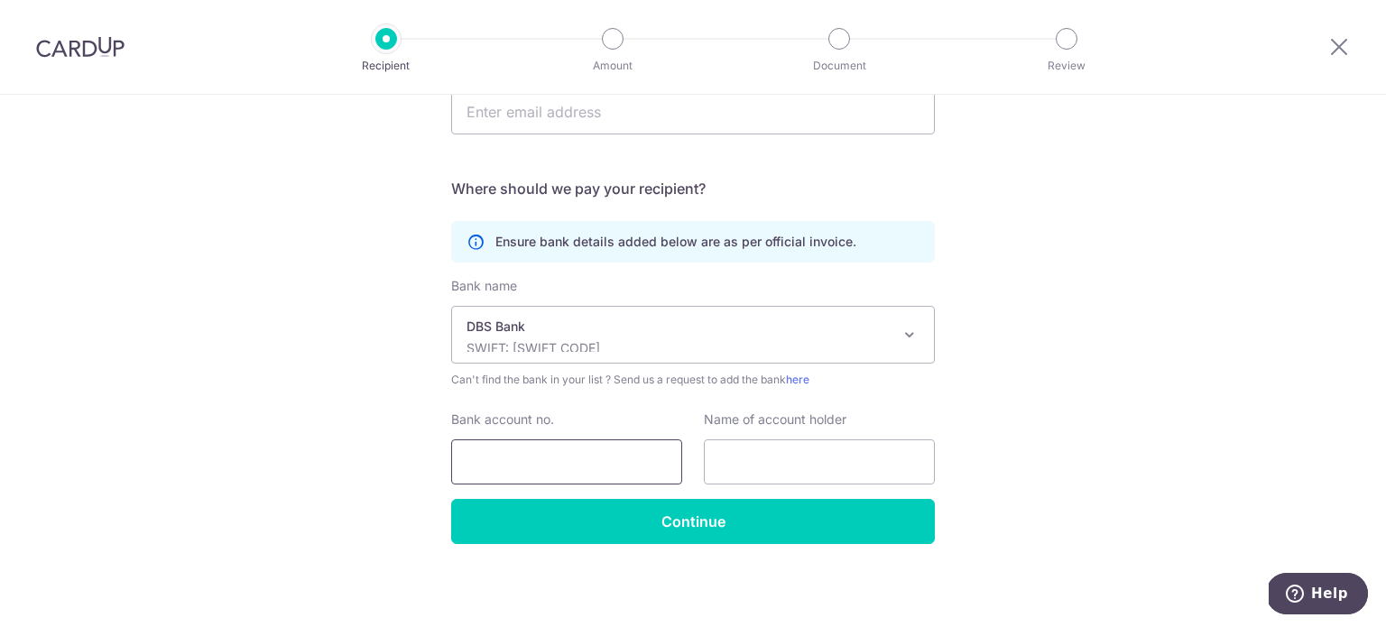
click at [601, 457] on input "Bank account no." at bounding box center [566, 462] width 231 height 45
paste input "072-024508-3"
click at [556, 461] on input "072-024508-3" at bounding box center [566, 462] width 231 height 45
click at [496, 459] on input "072-0245083" at bounding box center [566, 462] width 231 height 45
type input "0720245083"
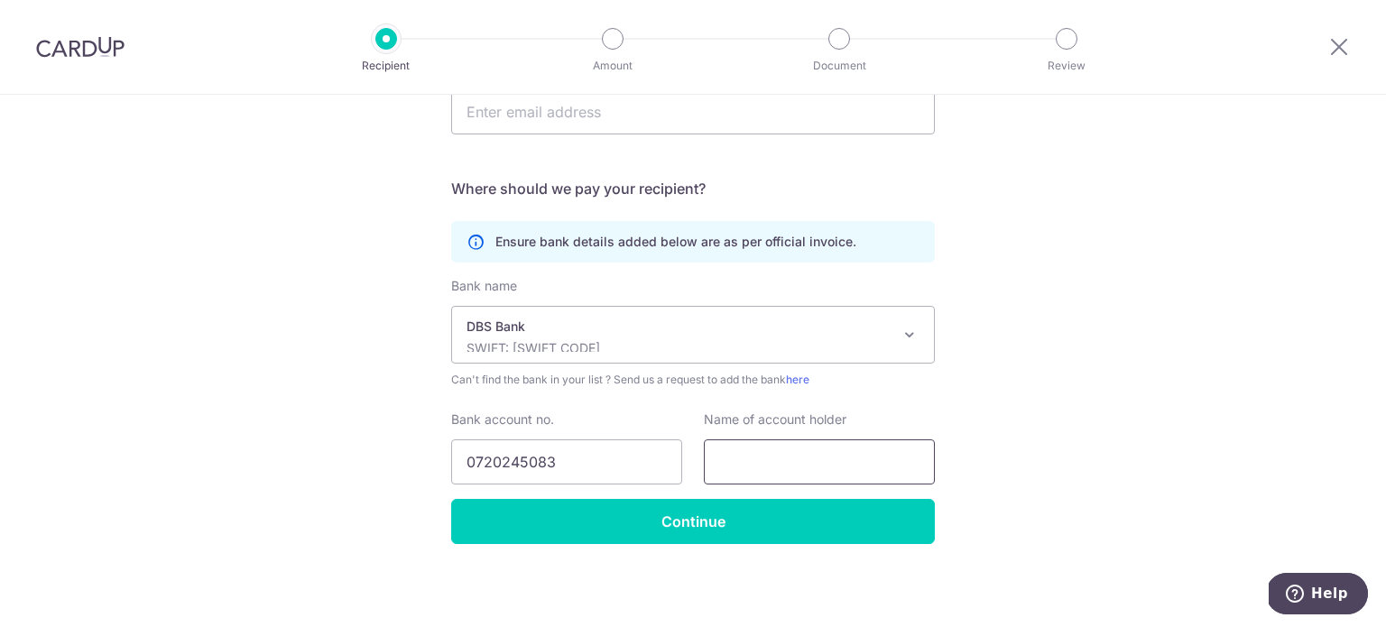
click at [772, 467] on input "text" at bounding box center [819, 462] width 231 height 45
paste input "Cambridge @ [PERSON_NAME] [PERSON_NAME]"
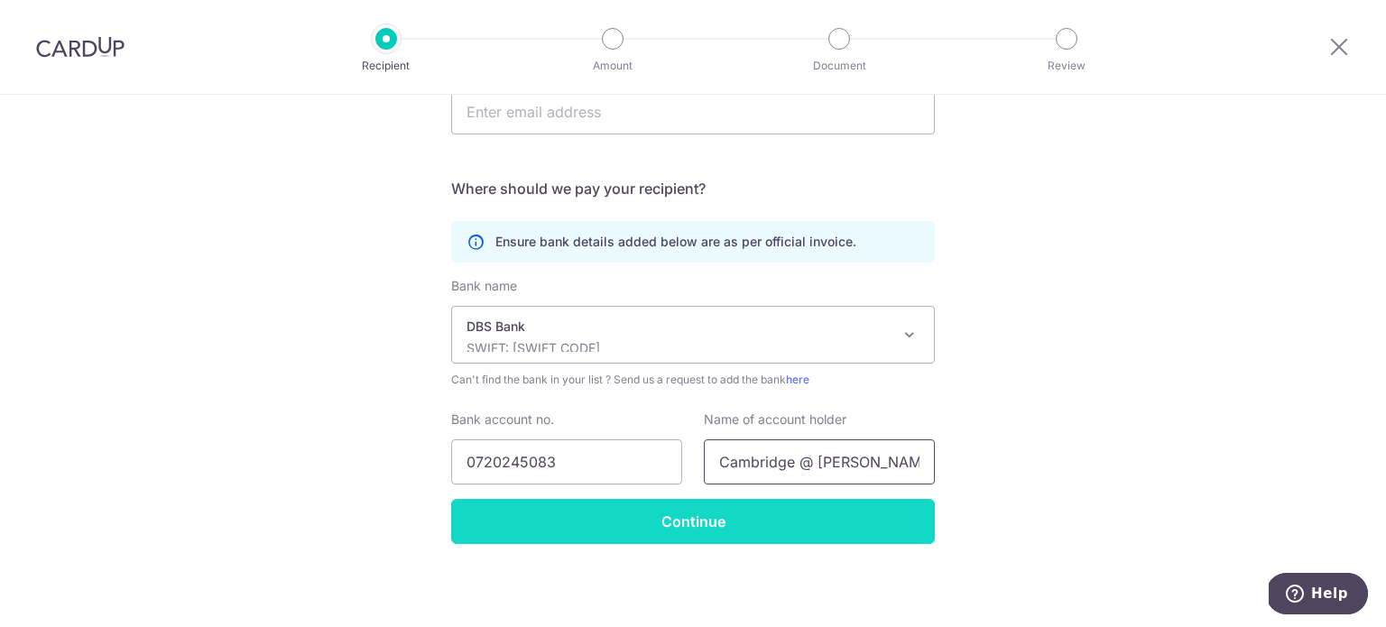
scroll to position [0, 3]
type input "Cambridge @ [PERSON_NAME] [PERSON_NAME]"
click at [792, 517] on input "Continue" at bounding box center [693, 521] width 484 height 45
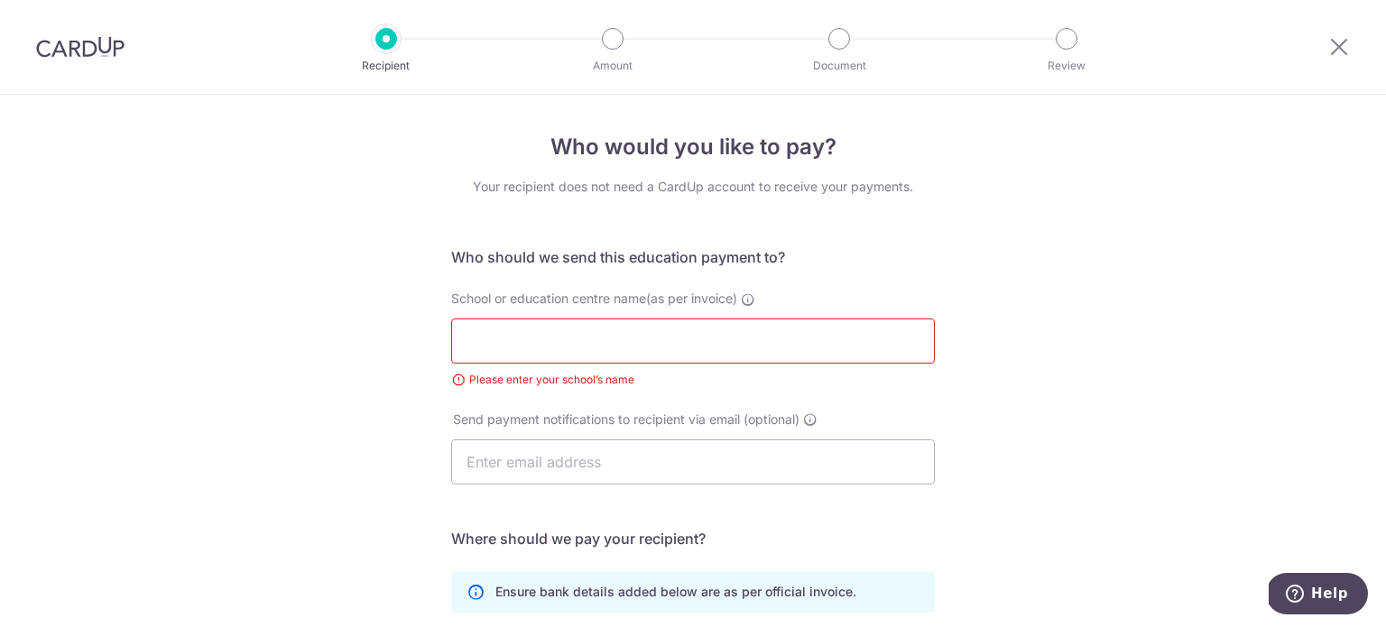
click at [554, 337] on input "School or education centre name(as per invoice)" at bounding box center [693, 341] width 484 height 45
paste input "Cambridge @ [PERSON_NAME] [PERSON_NAME]"
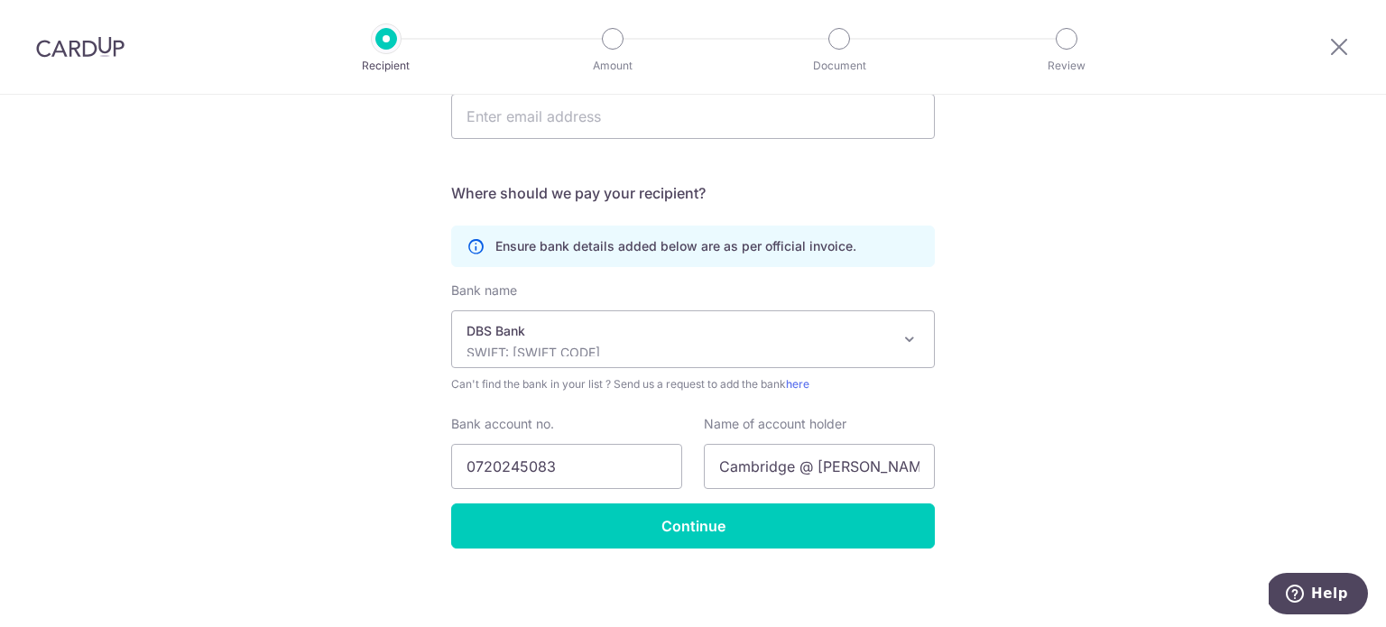
scroll to position [350, 0]
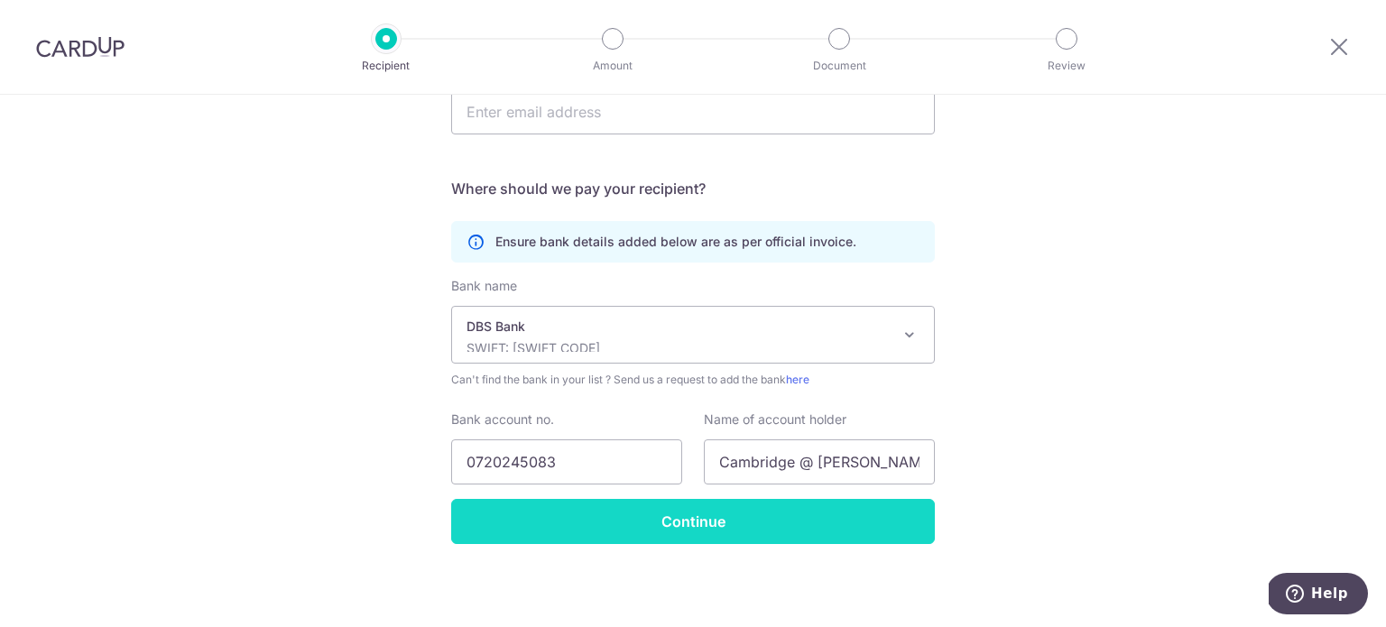
type input "Cambridge @ [PERSON_NAME] [PERSON_NAME]"
click at [657, 523] on input "Continue" at bounding box center [693, 521] width 484 height 45
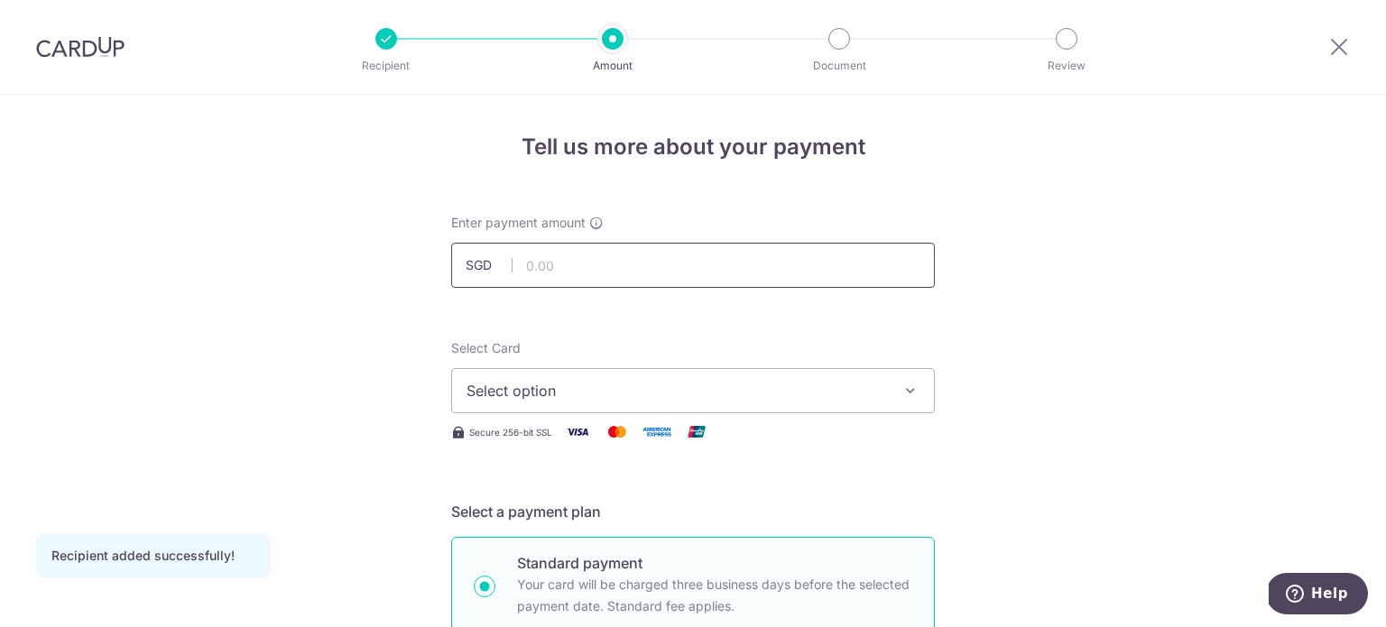
click at [585, 260] on input "text" at bounding box center [693, 265] width 484 height 45
type input "2,200.00"
click at [505, 403] on button "Select option" at bounding box center [693, 390] width 484 height 45
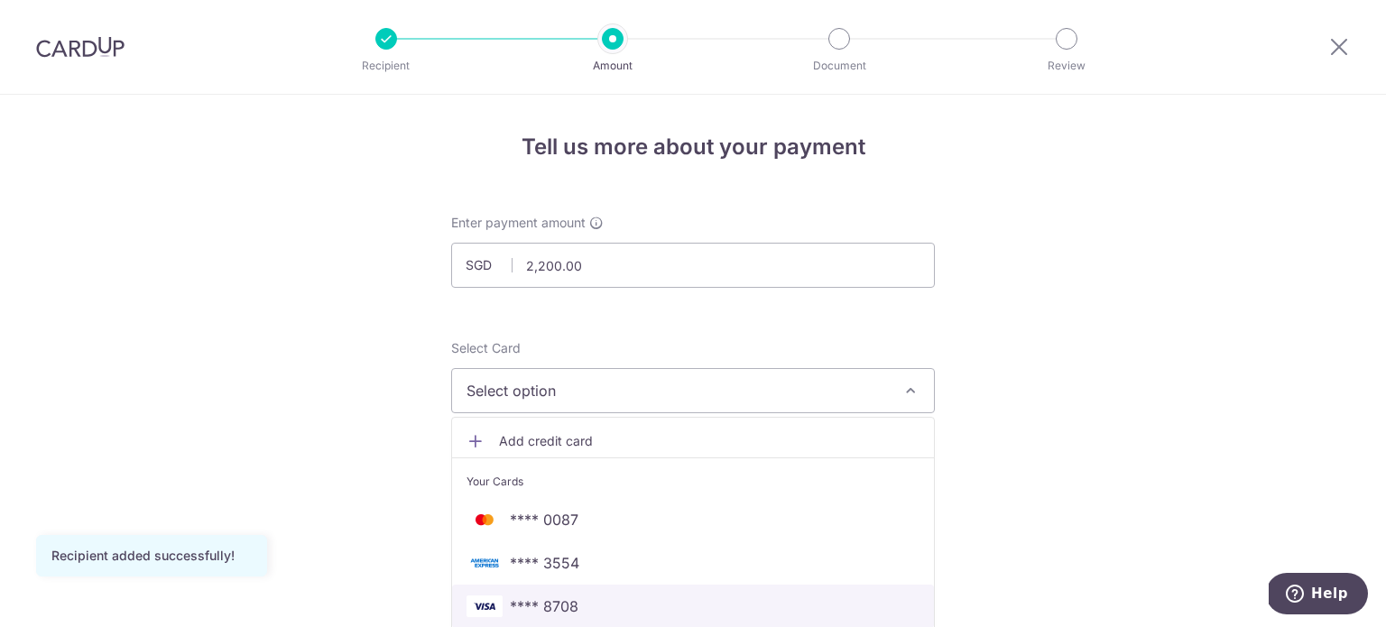
click at [584, 609] on span "**** 8708" at bounding box center [693, 607] width 453 height 22
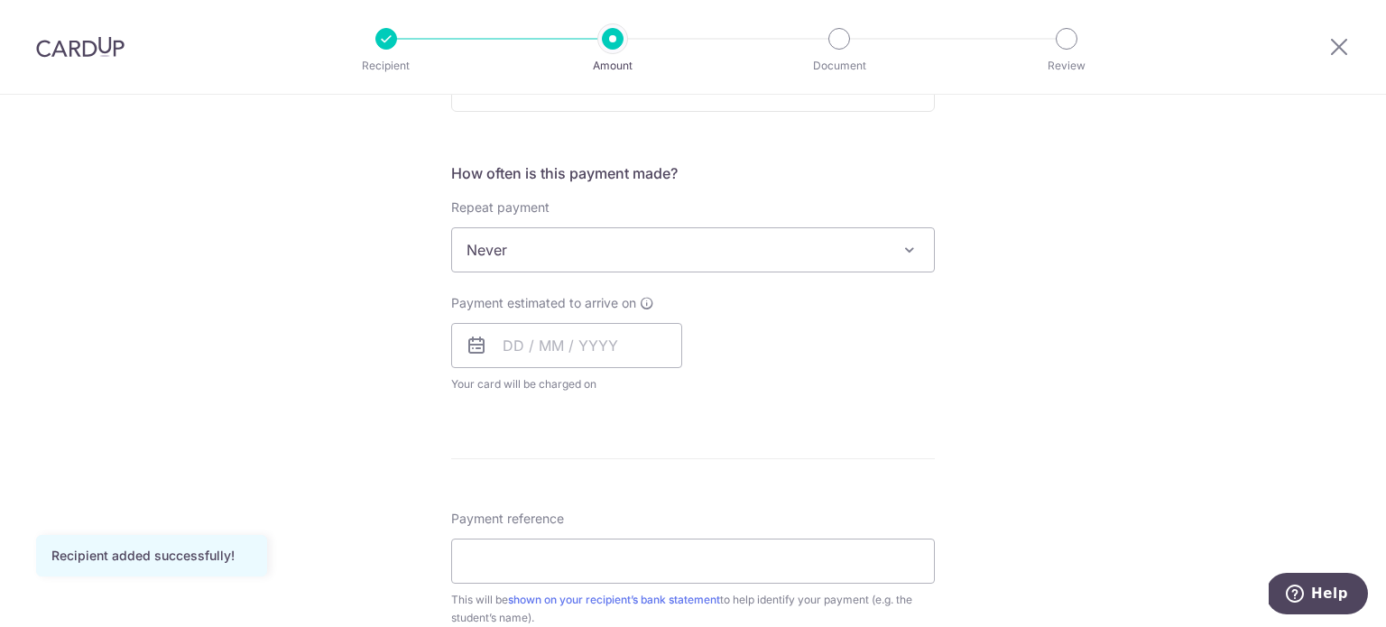
scroll to position [632, 0]
click at [545, 265] on span "Never" at bounding box center [693, 248] width 482 height 43
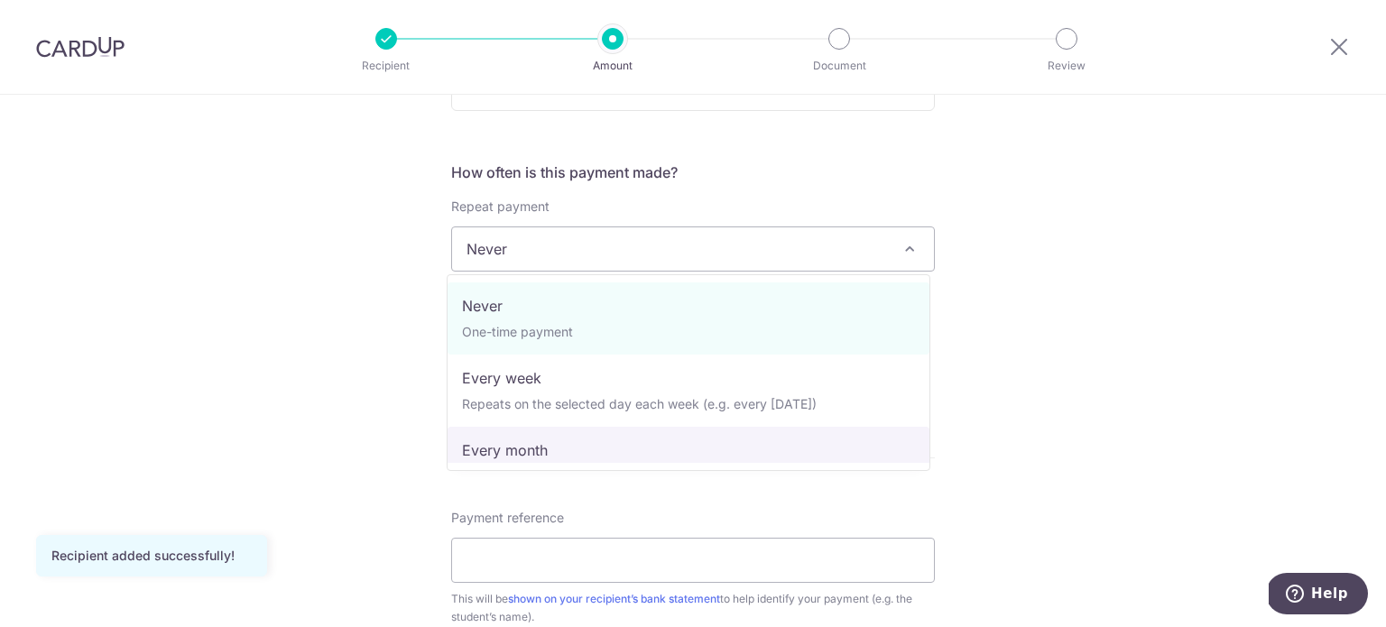
select select "3"
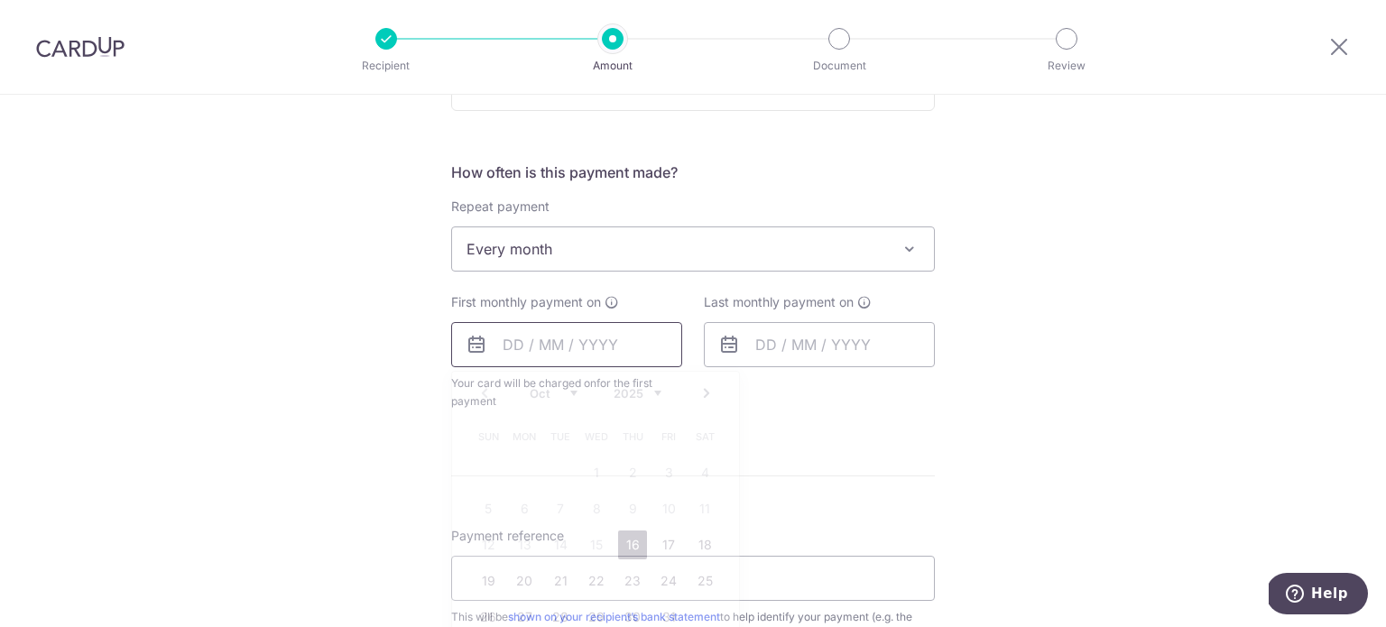
click at [513, 349] on input "text" at bounding box center [566, 344] width 231 height 45
click at [339, 494] on div "Tell us more about your payment Enter payment amount SGD 2,200.00 2200.00 Recip…" at bounding box center [693, 288] width 1386 height 1651
click at [504, 357] on input "text" at bounding box center [566, 344] width 231 height 45
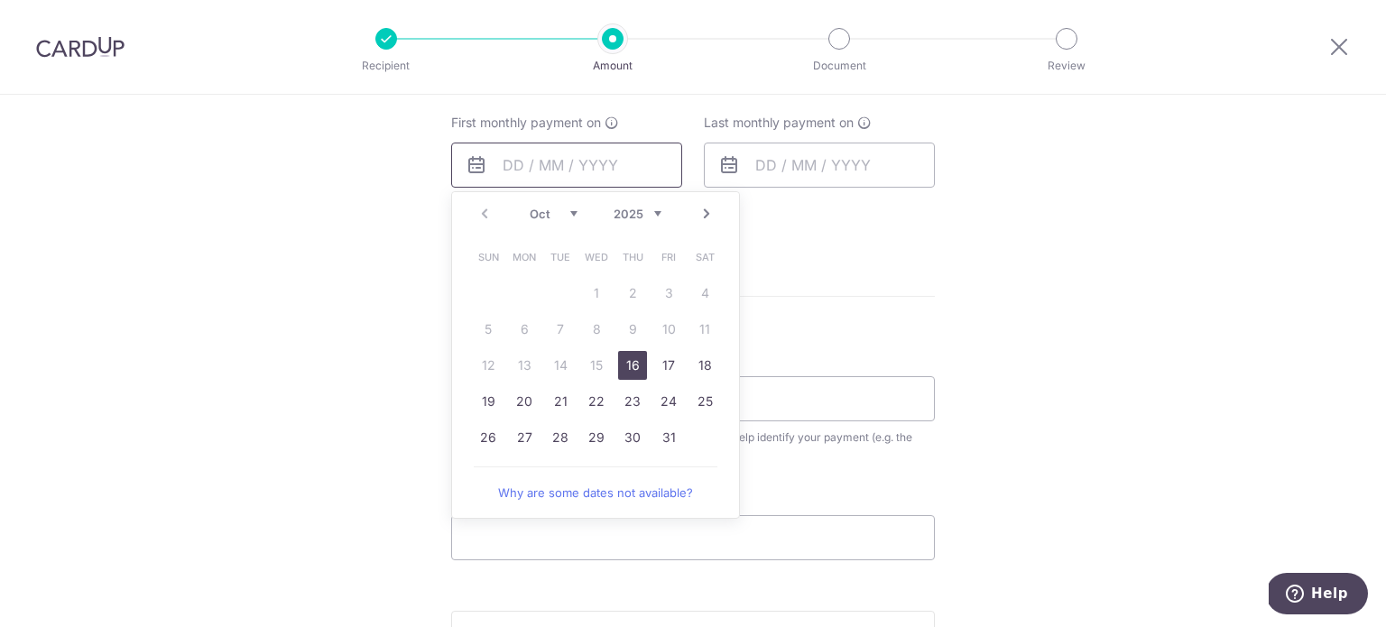
scroll to position [903, 0]
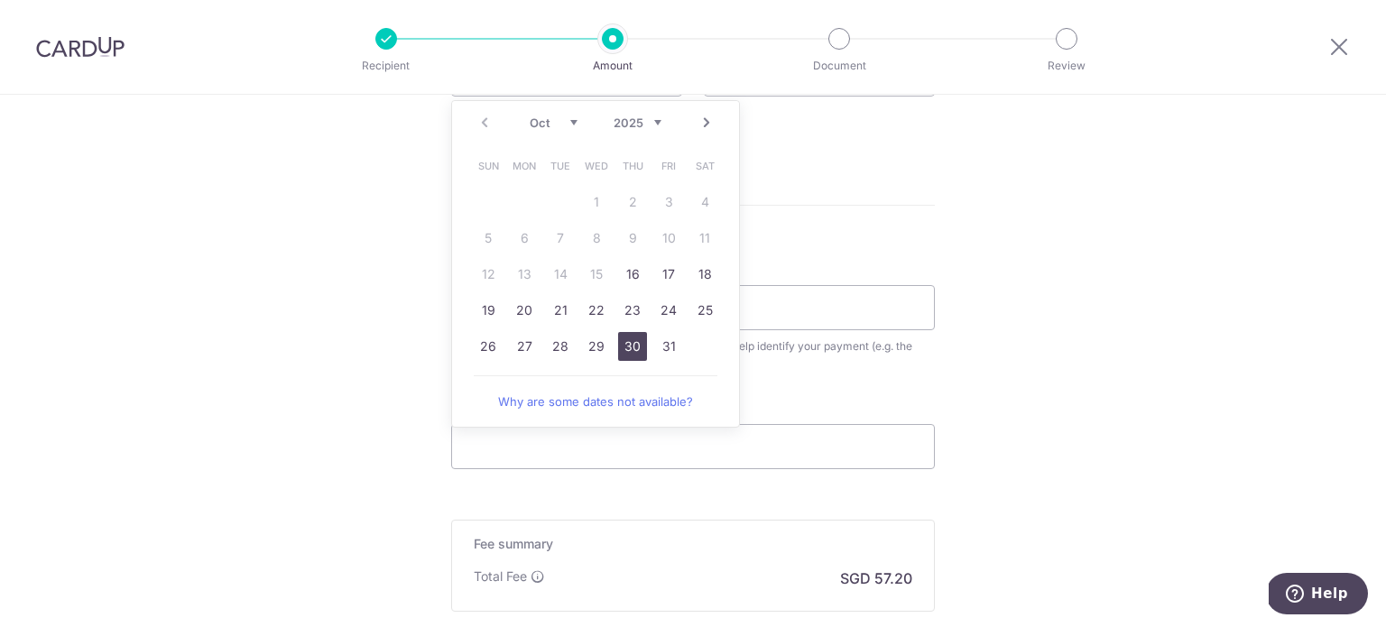
click at [628, 343] on link "30" at bounding box center [632, 346] width 29 height 29
type input "30/10/2025"
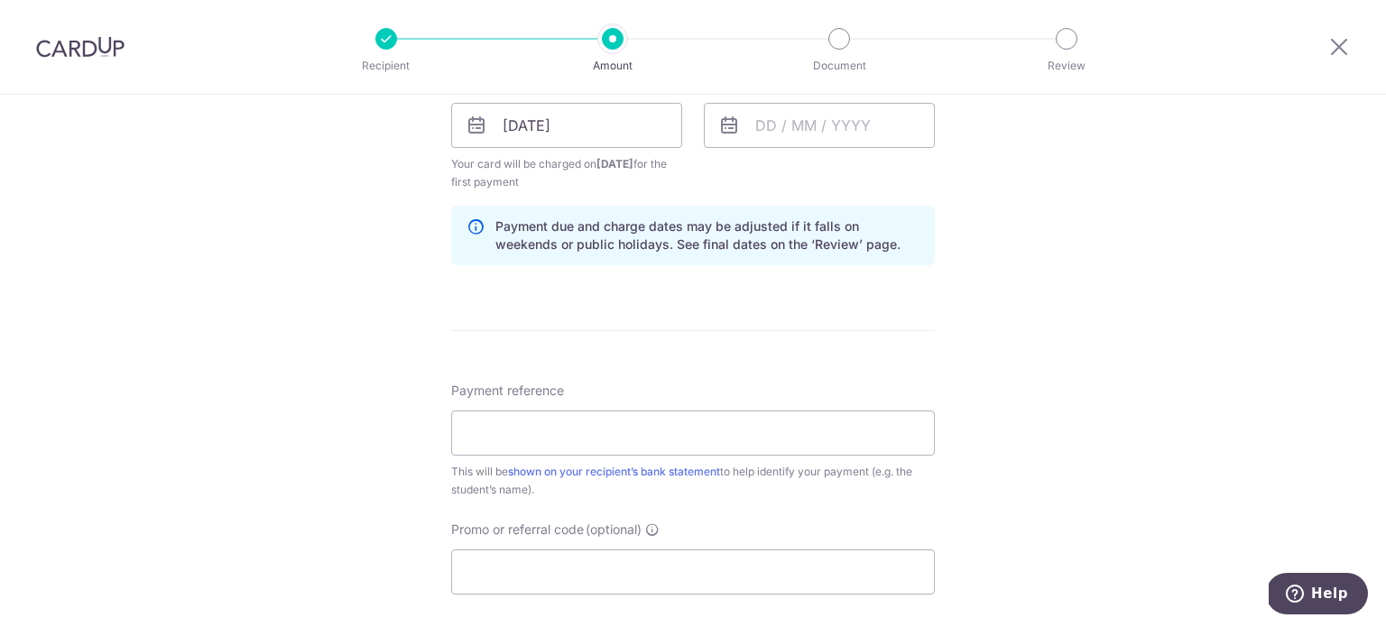
scroll to position [542, 0]
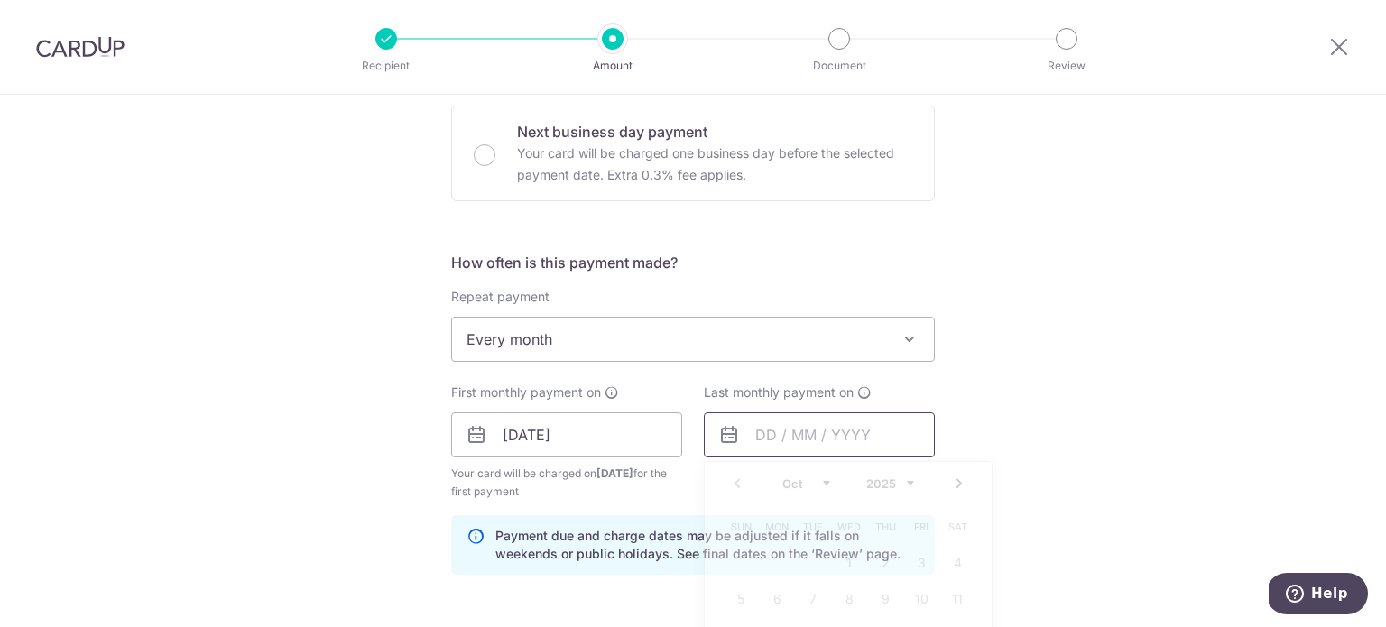
click at [794, 429] on input "text" at bounding box center [819, 435] width 231 height 45
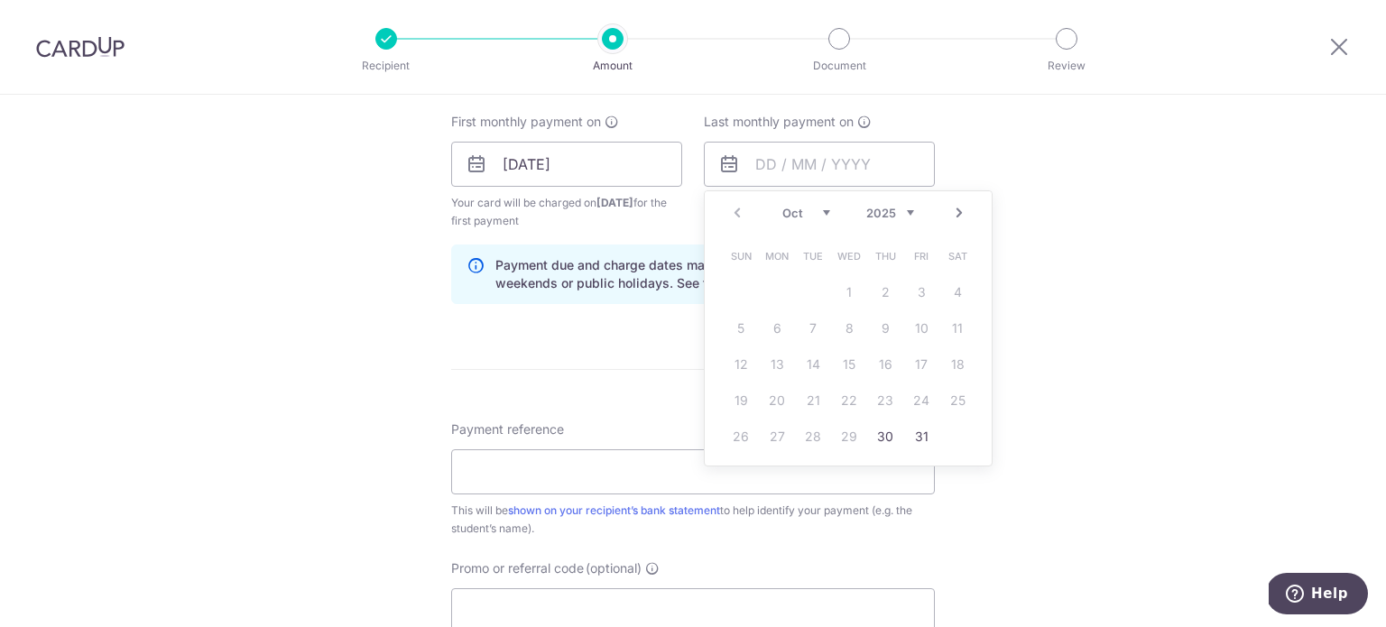
click at [953, 209] on link "Next" at bounding box center [960, 213] width 22 height 22
click at [915, 439] on link "30" at bounding box center [921, 436] width 29 height 29
type input "30/01/2026"
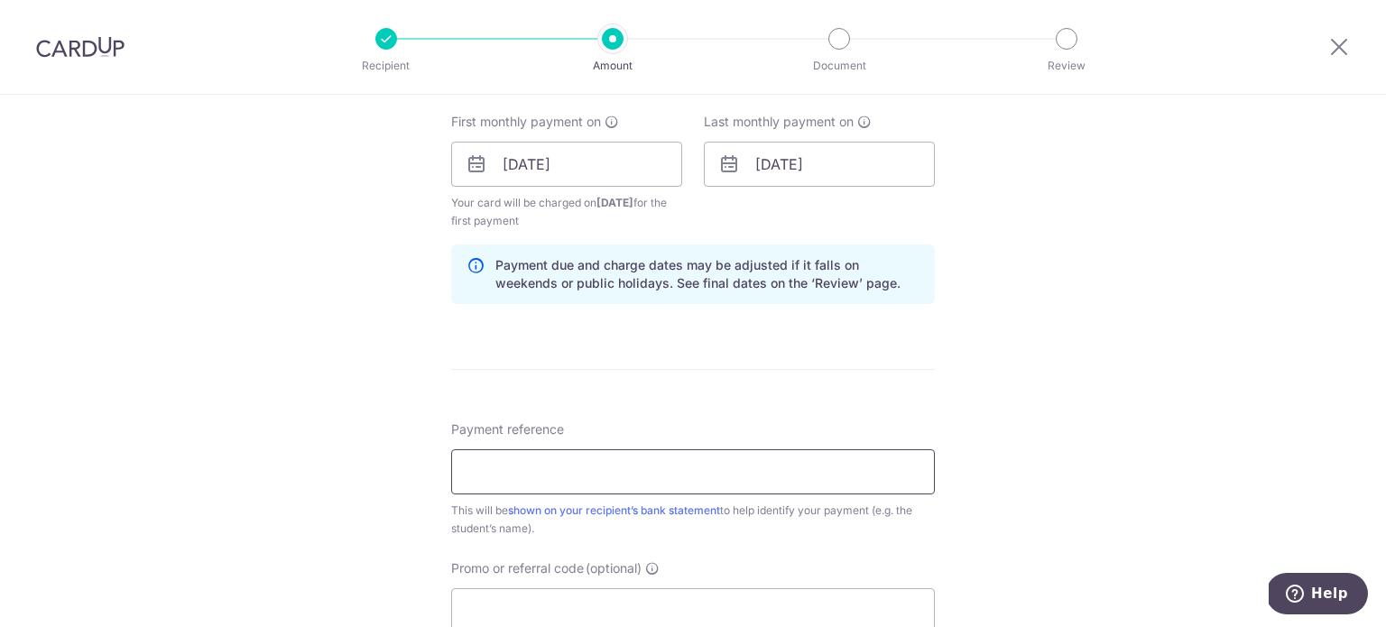
click at [610, 475] on input "Payment reference" at bounding box center [693, 472] width 484 height 45
type input "F"
type input "s"
drag, startPoint x: 541, startPoint y: 470, endPoint x: 559, endPoint y: 469, distance: 18.1
click at [559, 469] on input "School fee for Liu Shiyu" at bounding box center [693, 472] width 484 height 45
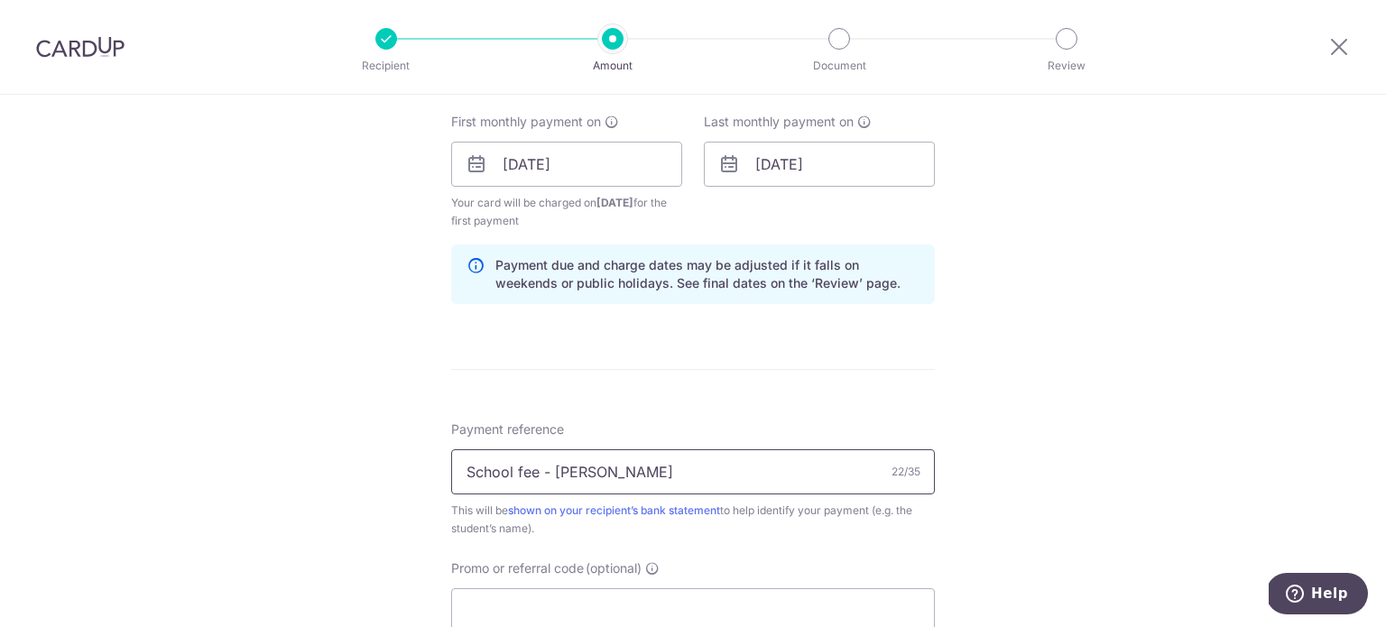
type input "School fee - Liu Shiyu"
click at [300, 450] on div "Tell us more about your payment Enter payment amount SGD 2,200.00 2200.00 Recip…" at bounding box center [693, 144] width 1386 height 1725
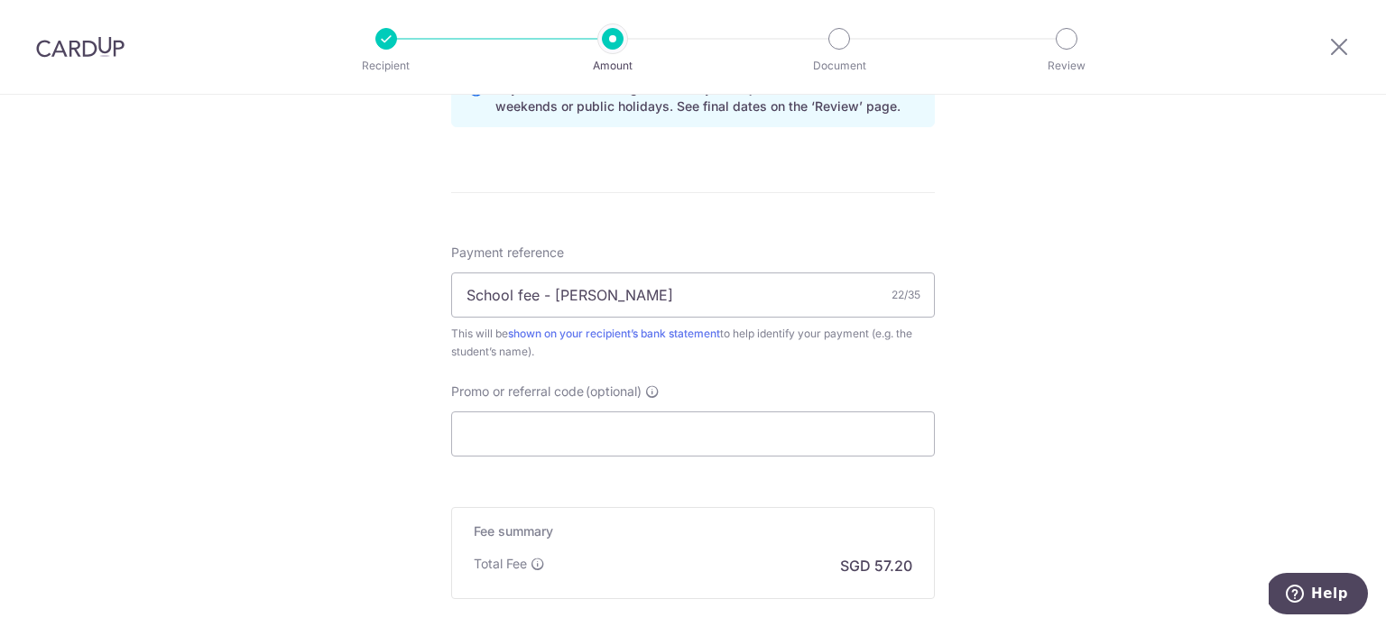
scroll to position [993, 0]
click at [603, 425] on input "Promo or referral code (optional)" at bounding box center [693, 430] width 484 height 45
paste input "Cambridge @ Artra Alexandra"
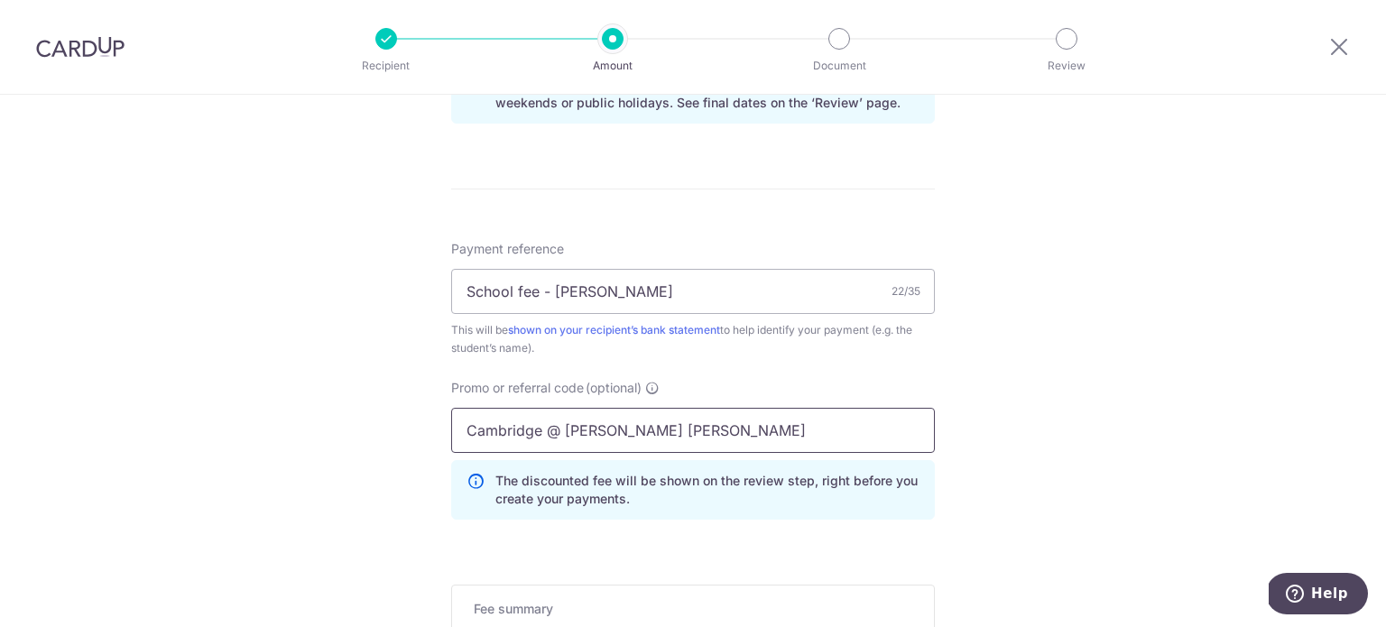
drag, startPoint x: 675, startPoint y: 431, endPoint x: 177, endPoint y: 353, distance: 504.4
click at [177, 353] on div "Tell us more about your payment Enter payment amount SGD 2,200.00 2200.00 Recip…" at bounding box center [693, 5] width 1386 height 1806
type input "REC185"
click at [182, 403] on div "Tell us more about your payment Enter payment amount SGD 2,200.00 2200.00 Recip…" at bounding box center [693, 5] width 1386 height 1806
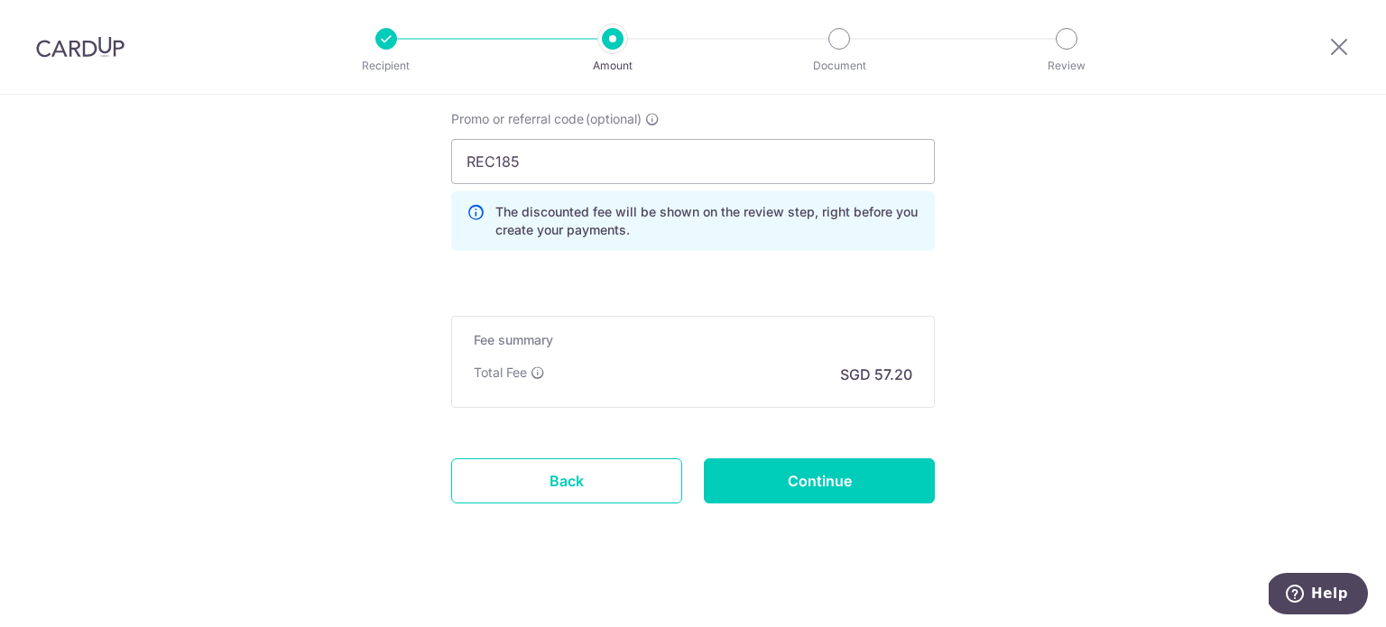
scroll to position [1264, 0]
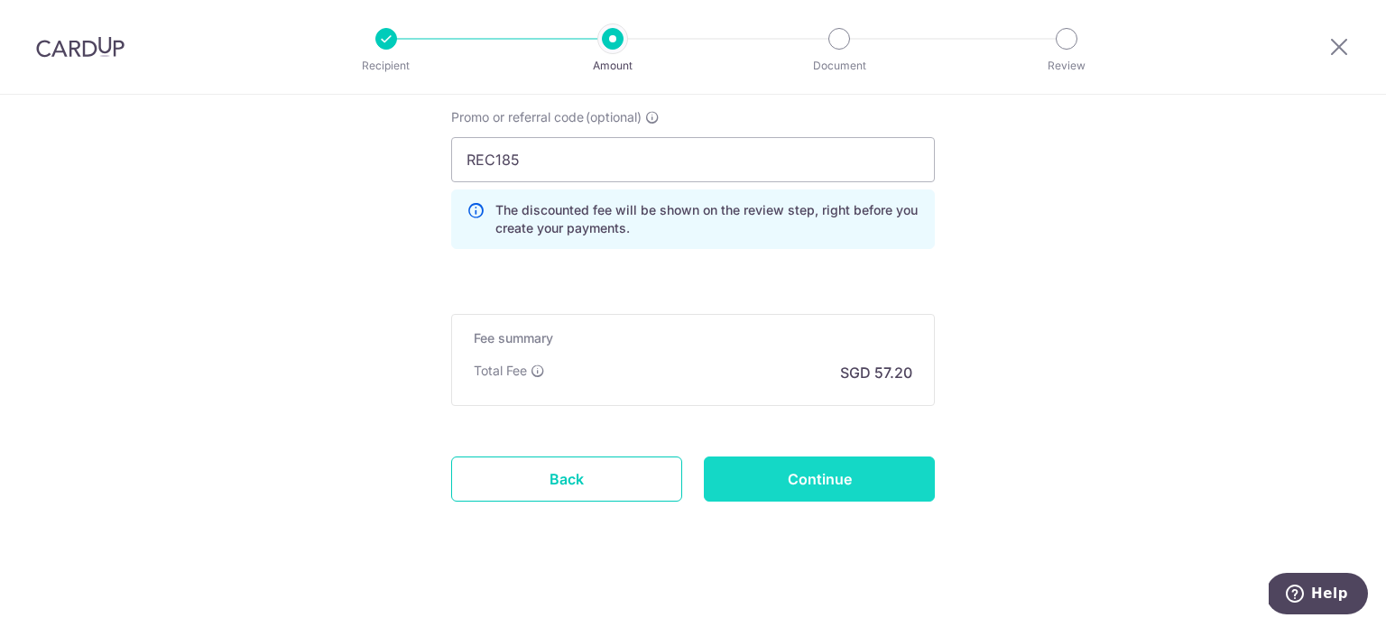
click at [756, 468] on input "Continue" at bounding box center [819, 479] width 231 height 45
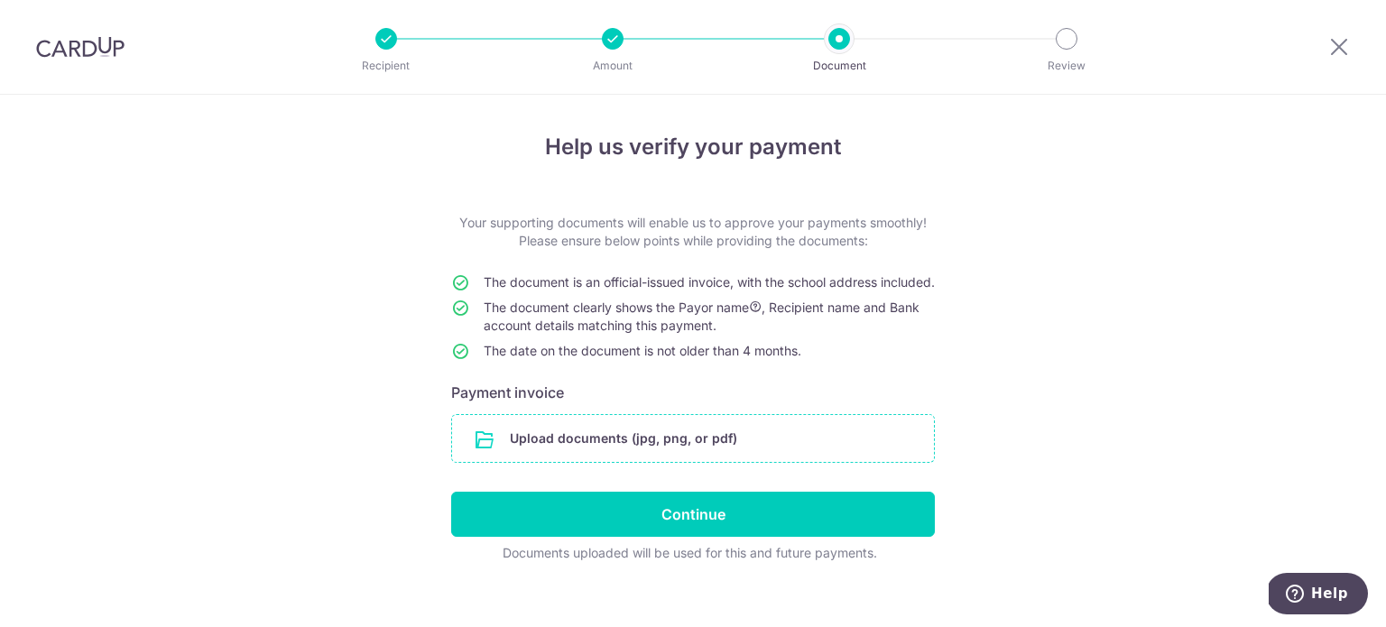
click at [724, 461] on input "file" at bounding box center [693, 438] width 482 height 47
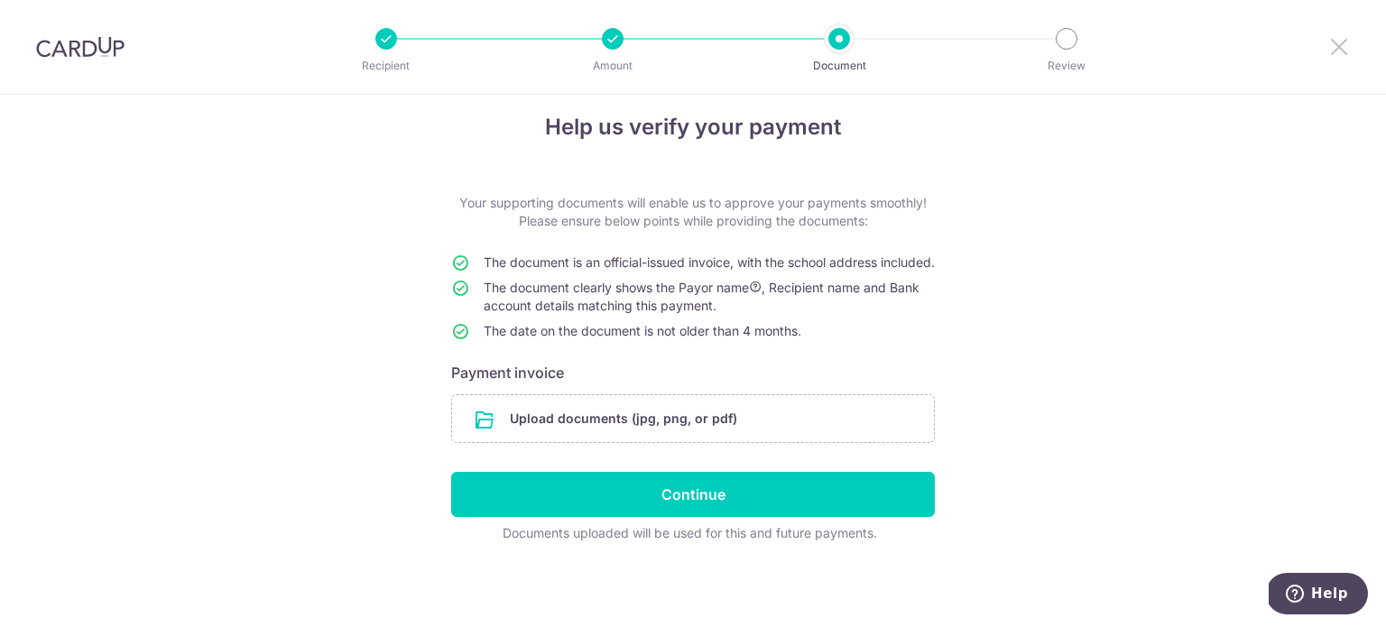
click at [1329, 40] on icon at bounding box center [1340, 46] width 22 height 23
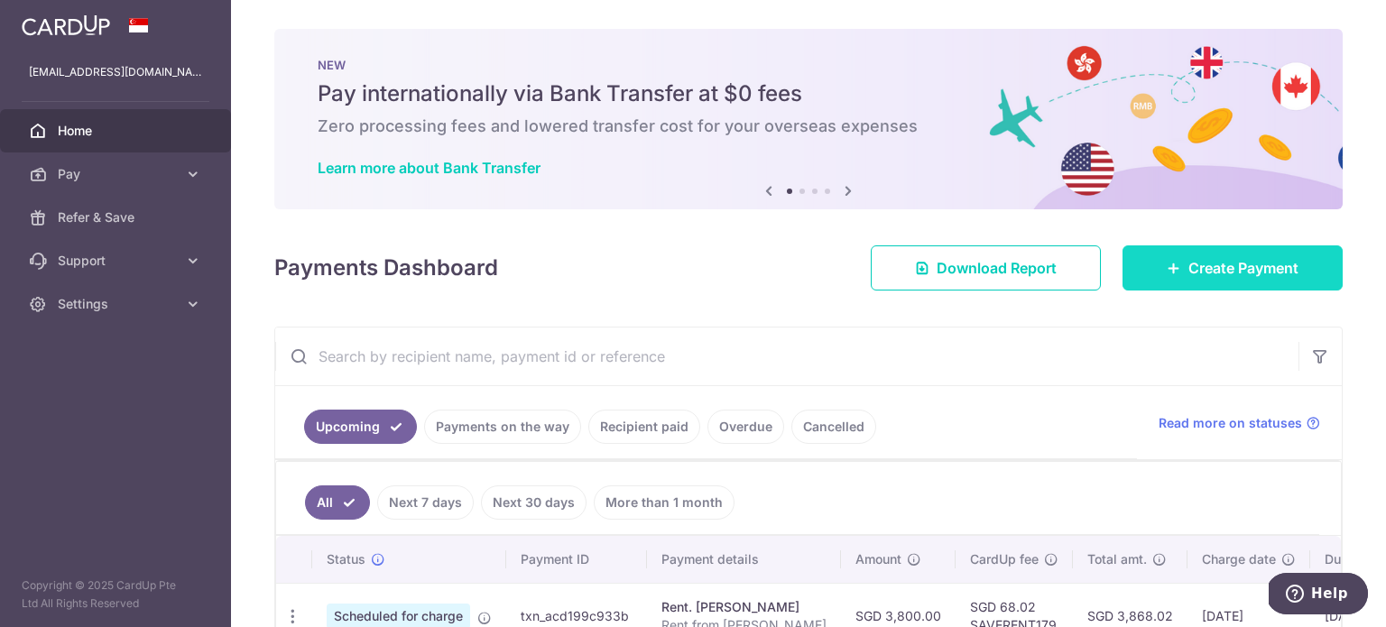
click at [1189, 277] on span "Create Payment" at bounding box center [1244, 268] width 110 height 22
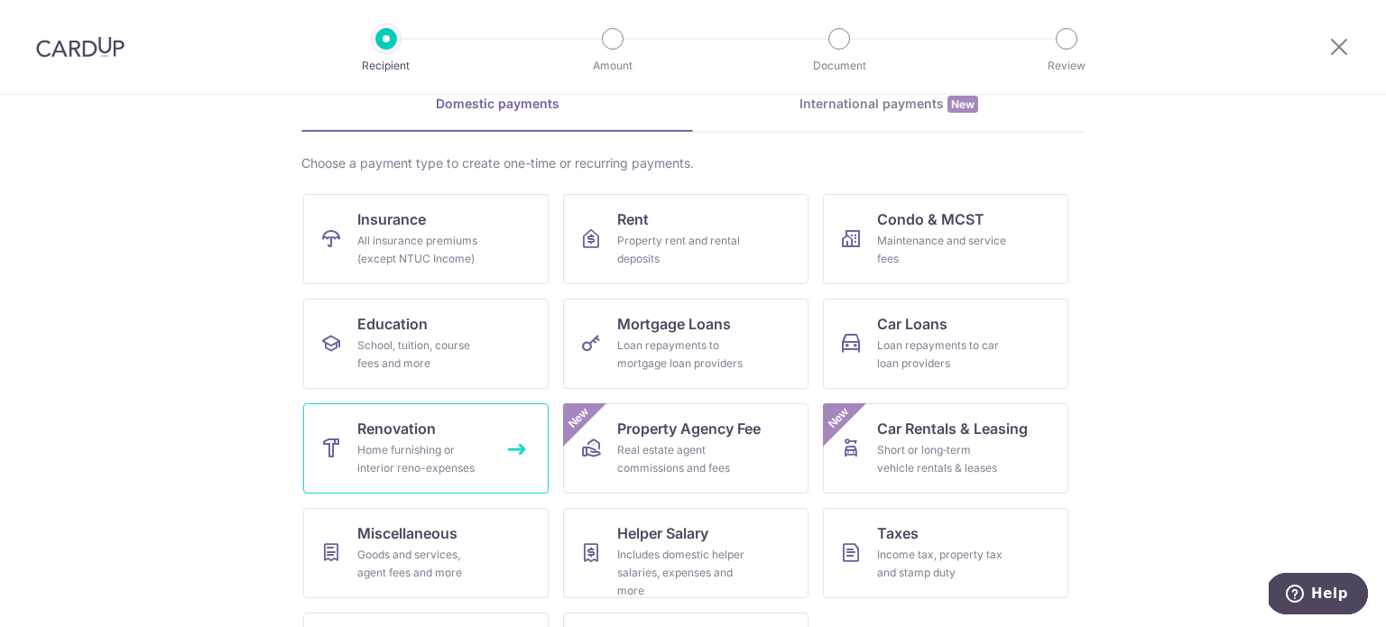
scroll to position [180, 0]
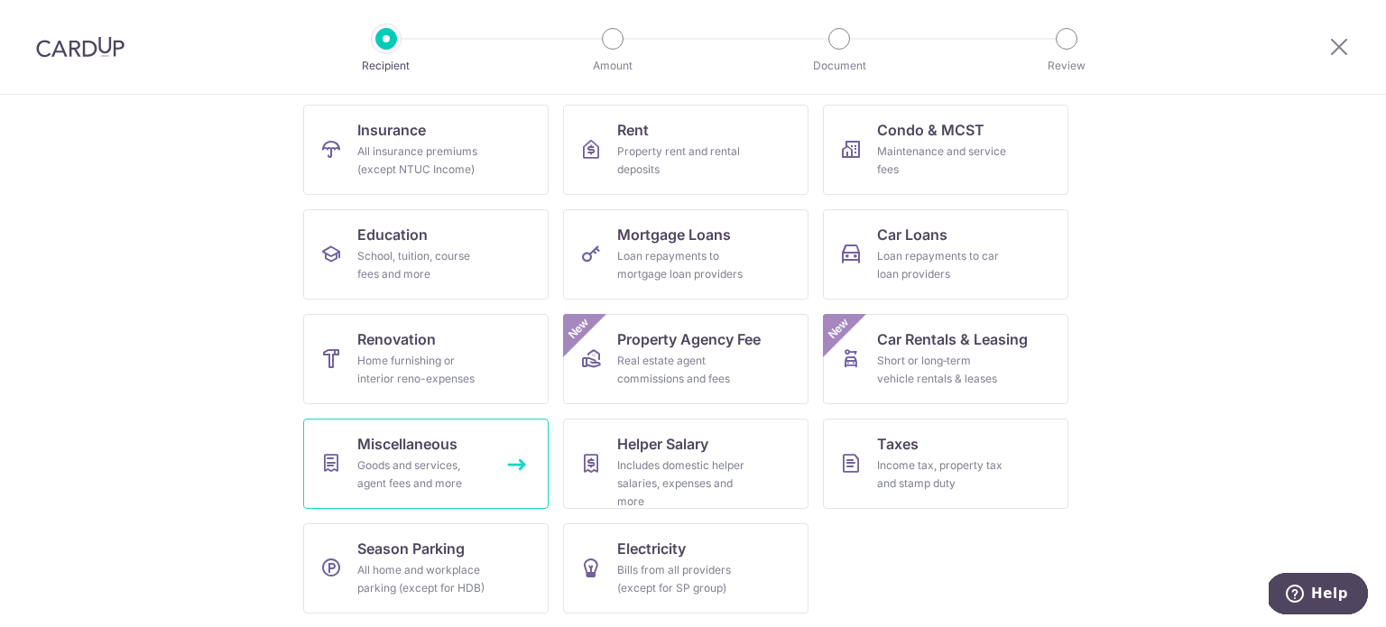
click at [430, 468] on div "Goods and services, agent fees and more" at bounding box center [422, 475] width 130 height 36
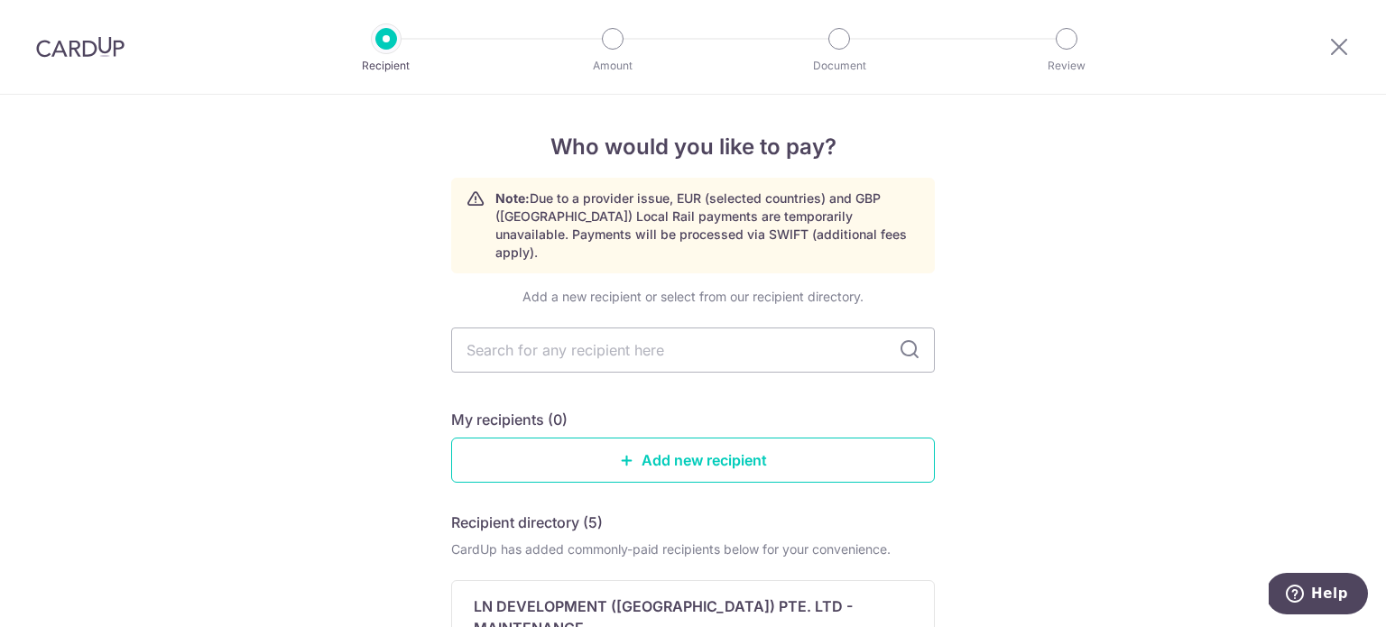
click at [1344, 58] on div at bounding box center [1340, 47] width 94 height 94
click at [1342, 47] on icon at bounding box center [1340, 46] width 22 height 23
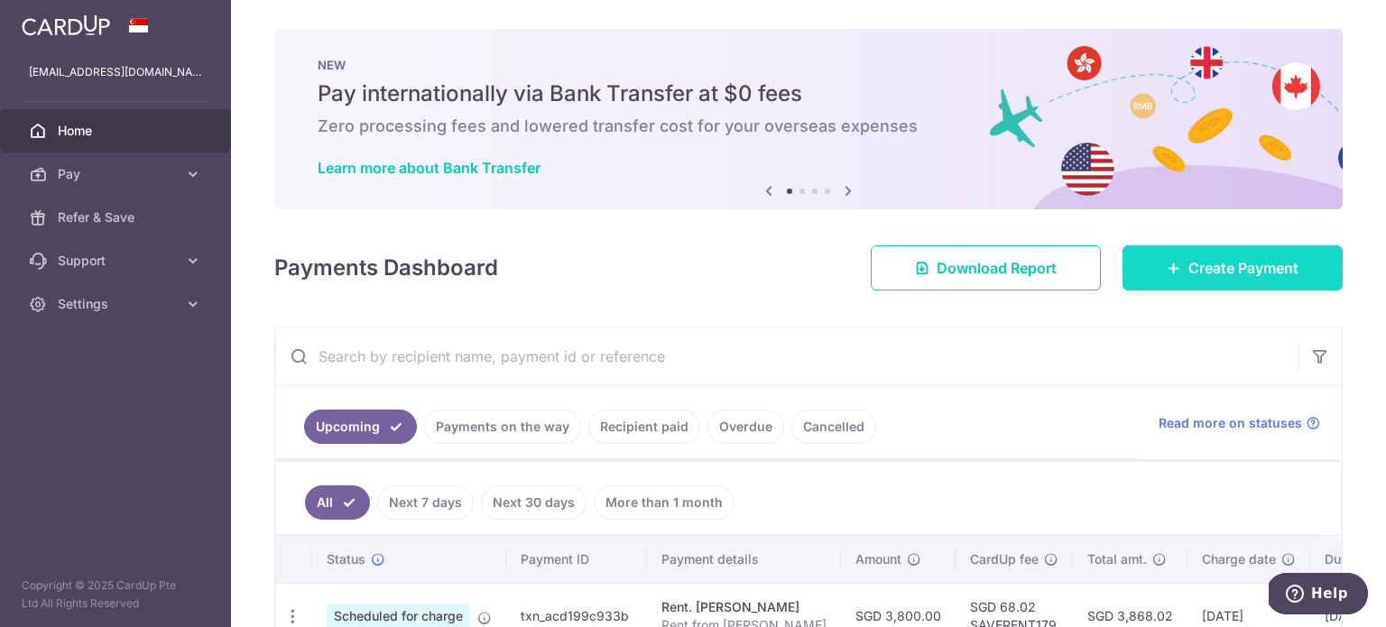
click at [1249, 271] on span "Create Payment" at bounding box center [1244, 268] width 110 height 22
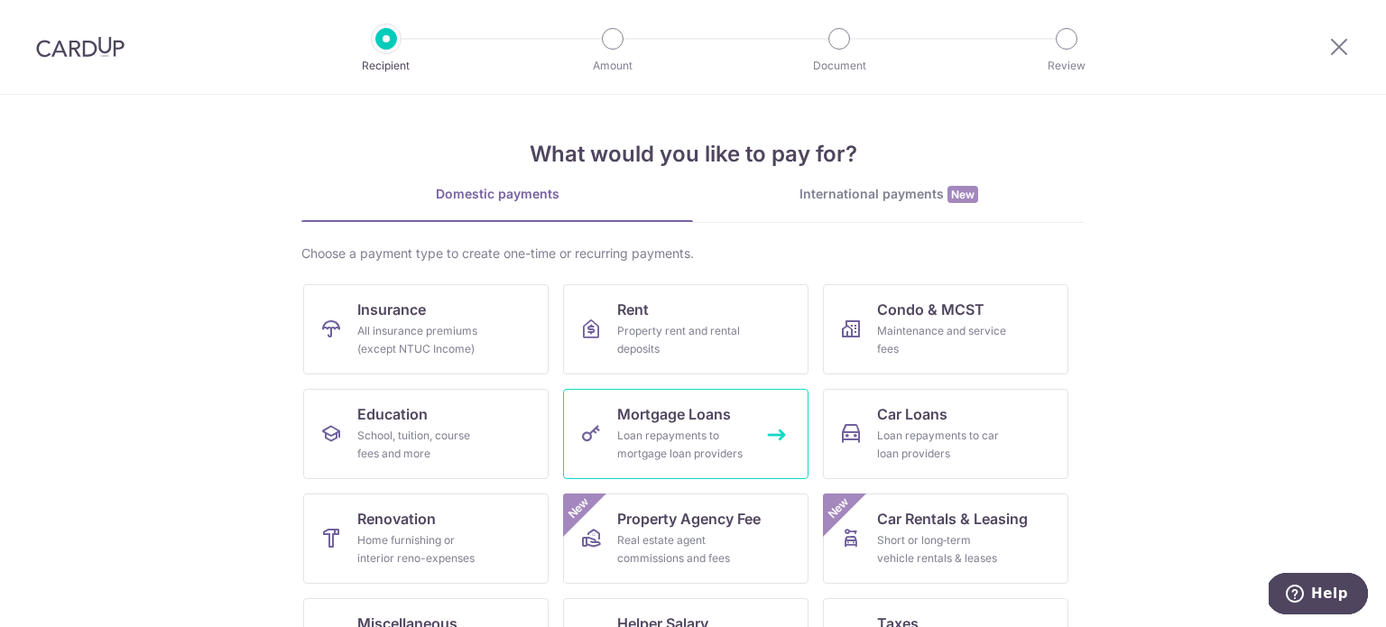
scroll to position [180, 0]
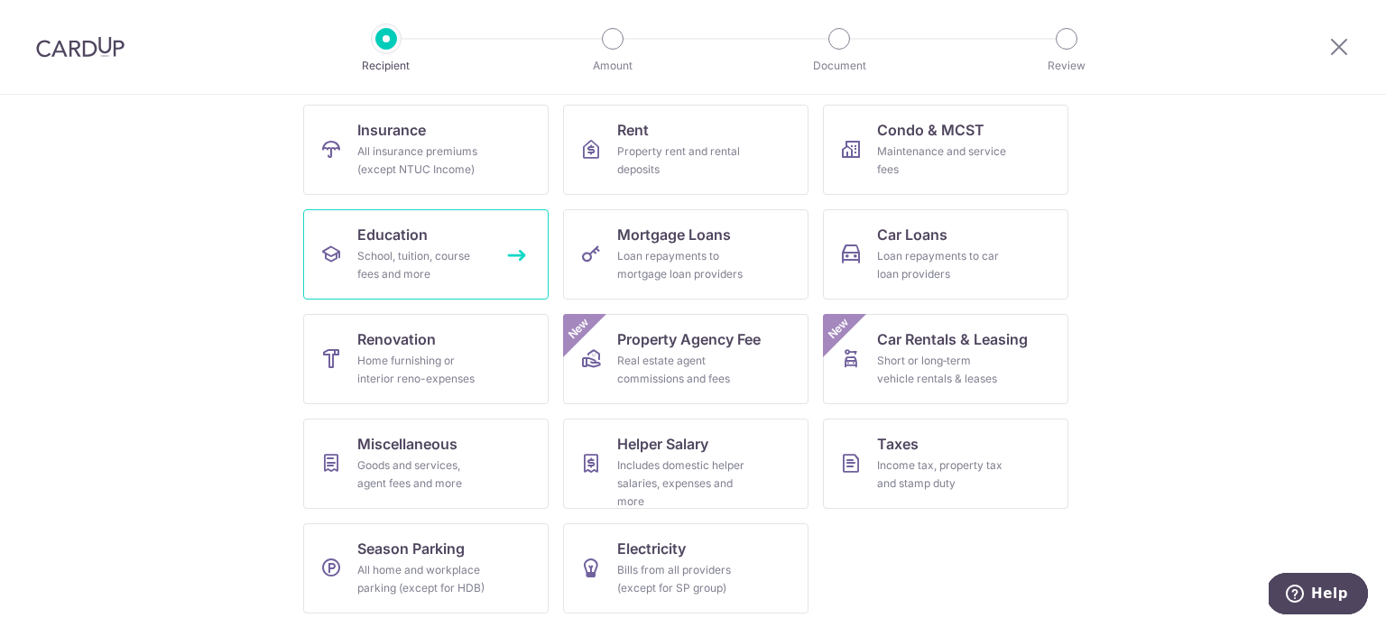
click at [386, 231] on span "Education" at bounding box center [392, 235] width 70 height 22
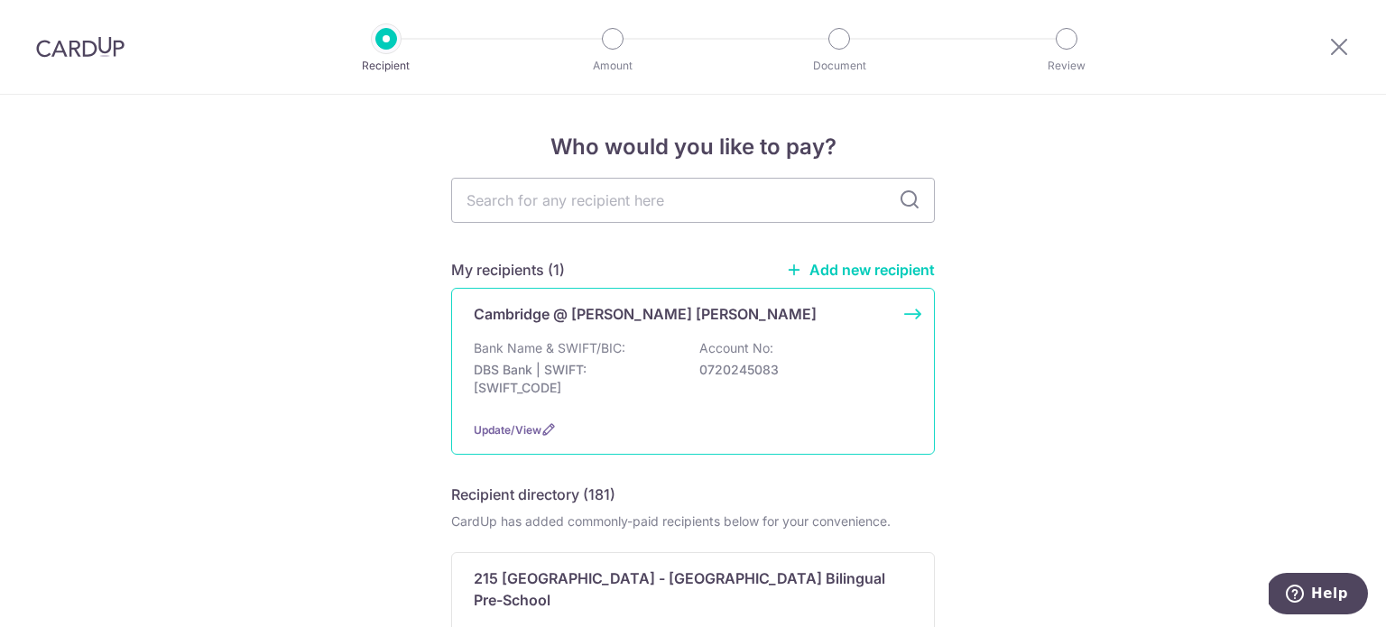
click at [669, 384] on p "DBS Bank | SWIFT: [SWIFT_CODE]" at bounding box center [575, 379] width 202 height 36
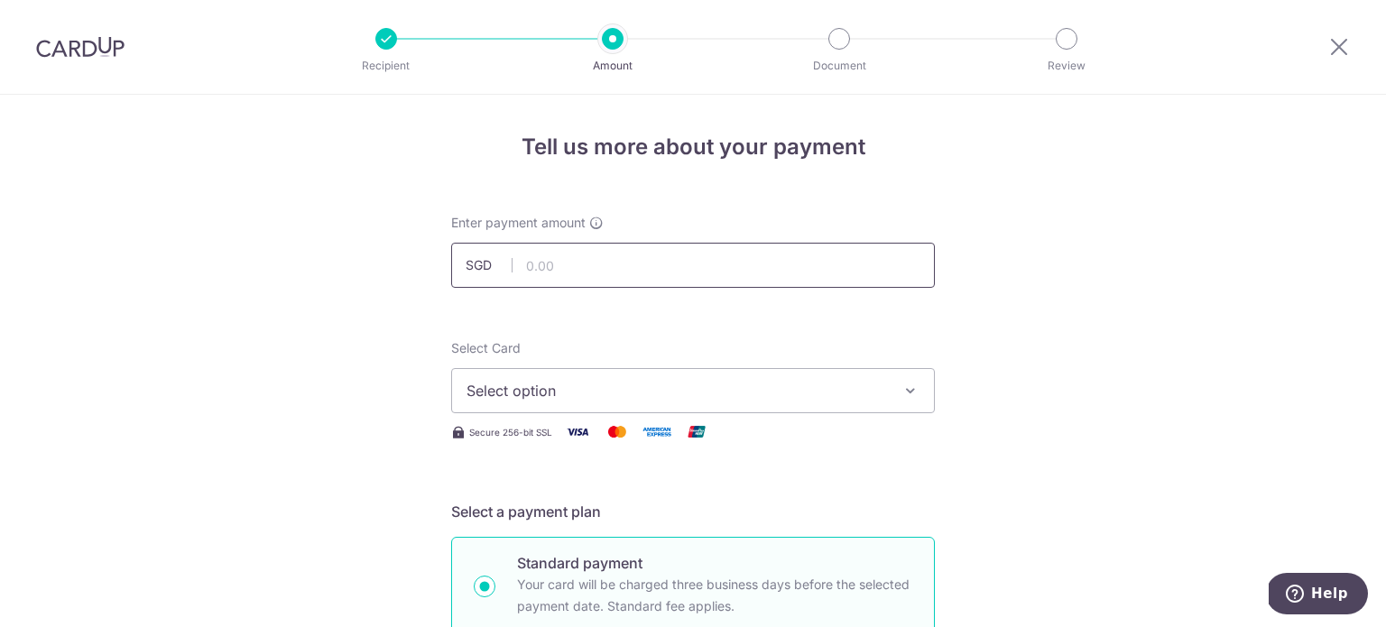
click at [576, 273] on input "text" at bounding box center [693, 265] width 484 height 45
type input "2,200.00"
click at [589, 405] on button "Select option" at bounding box center [693, 390] width 484 height 45
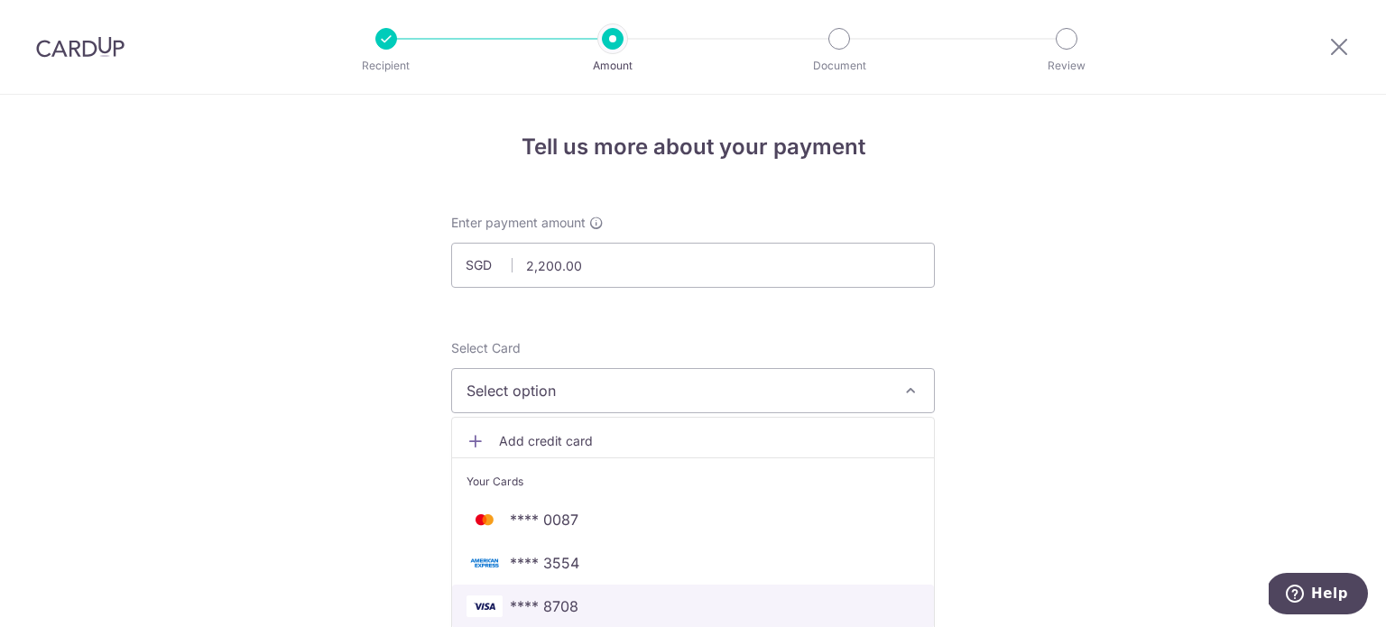
click at [589, 610] on span "**** 8708" at bounding box center [693, 607] width 453 height 22
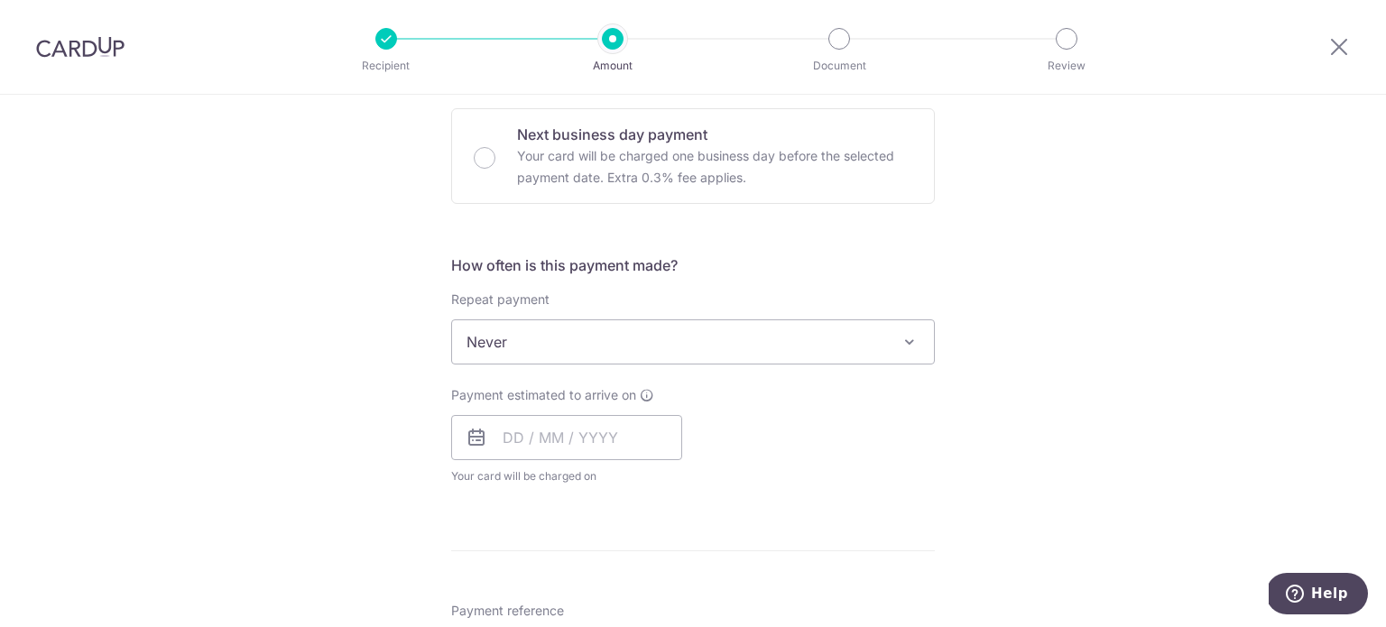
scroll to position [542, 0]
click at [613, 348] on span "Never" at bounding box center [693, 339] width 482 height 43
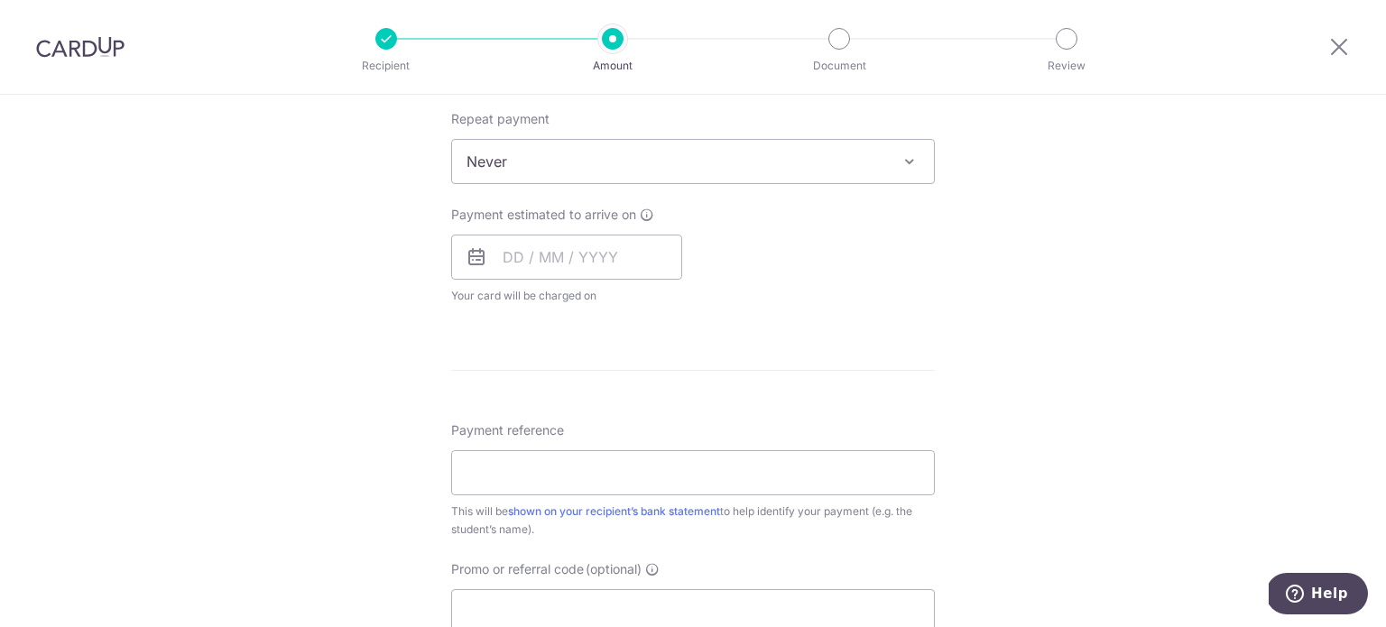
scroll to position [722, 0]
click at [509, 262] on input "text" at bounding box center [566, 254] width 231 height 45
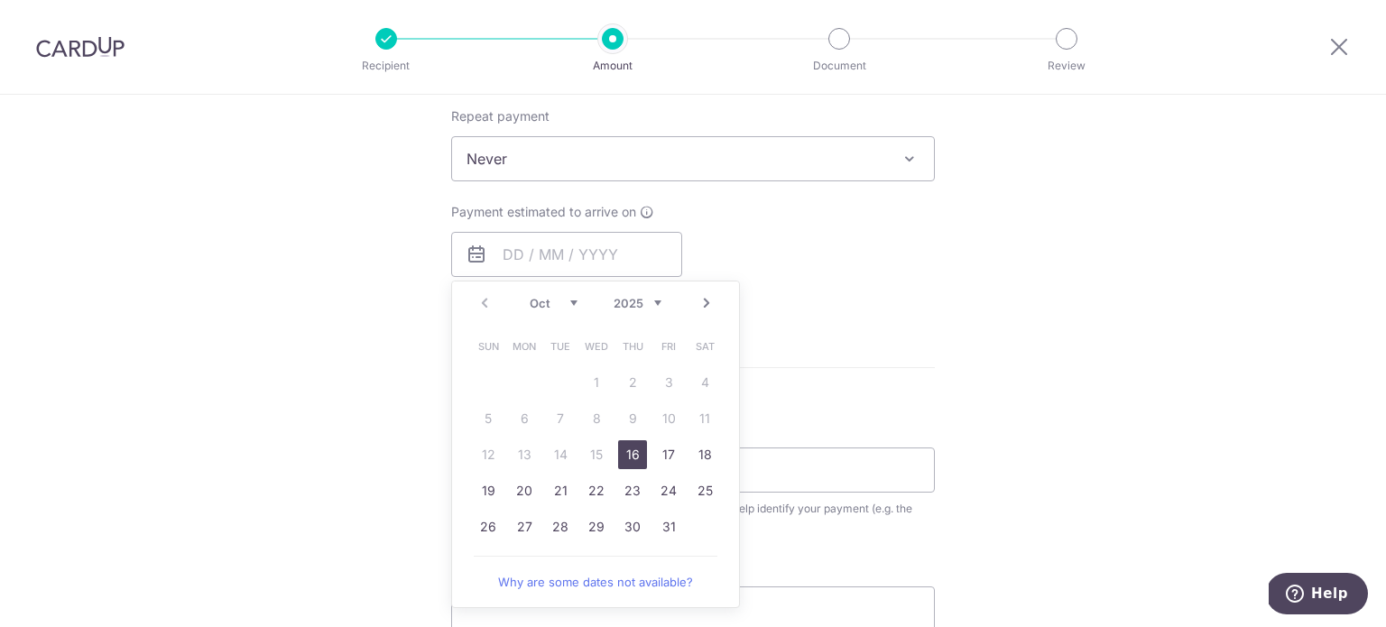
click at [481, 365] on table "Sun Mon Tue Wed Thu Fri Sat 1 2 3 4 5 6 7 8 9 10 11 12 13 14 15 16 17 18 19 20 …" at bounding box center [596, 437] width 253 height 217
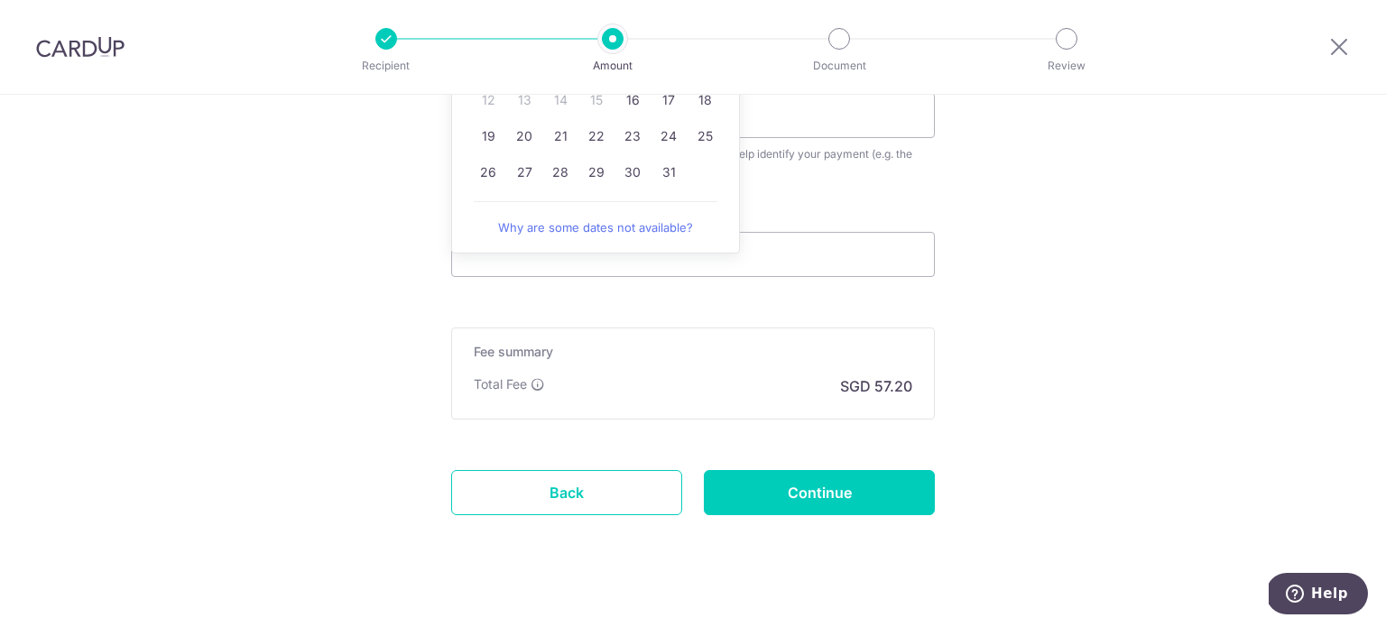
scroll to position [1083, 0]
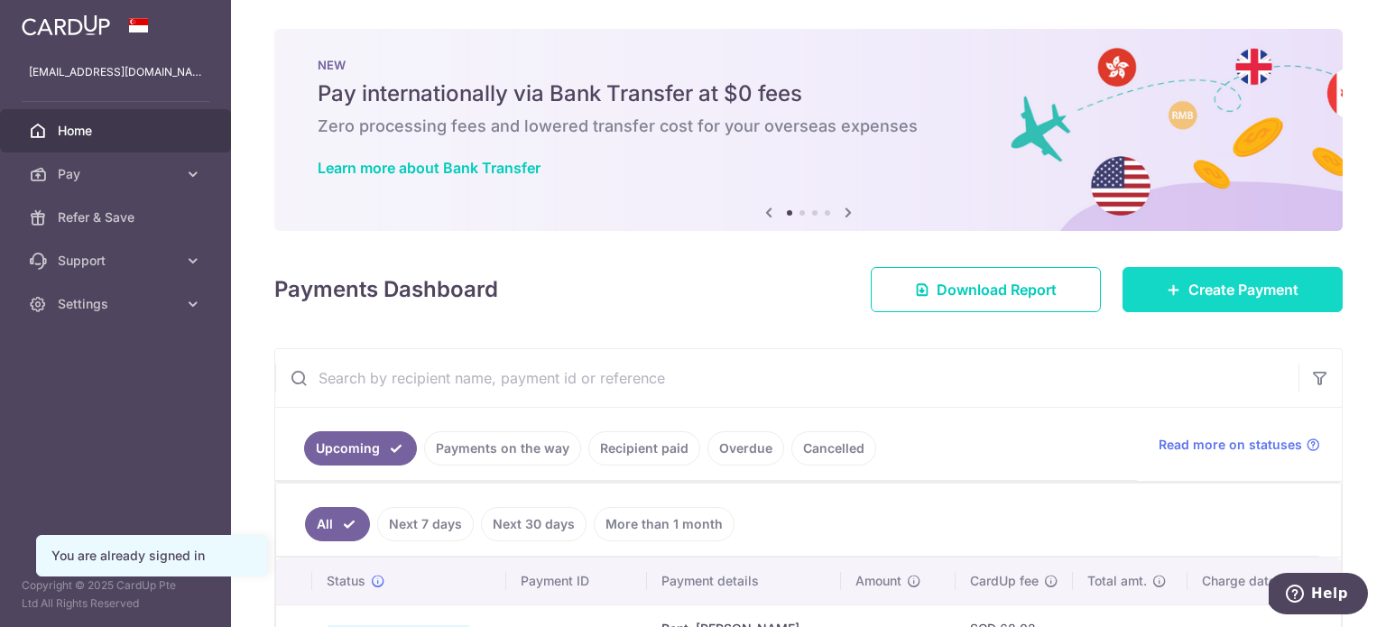
click at [1177, 282] on link "Create Payment" at bounding box center [1233, 289] width 220 height 45
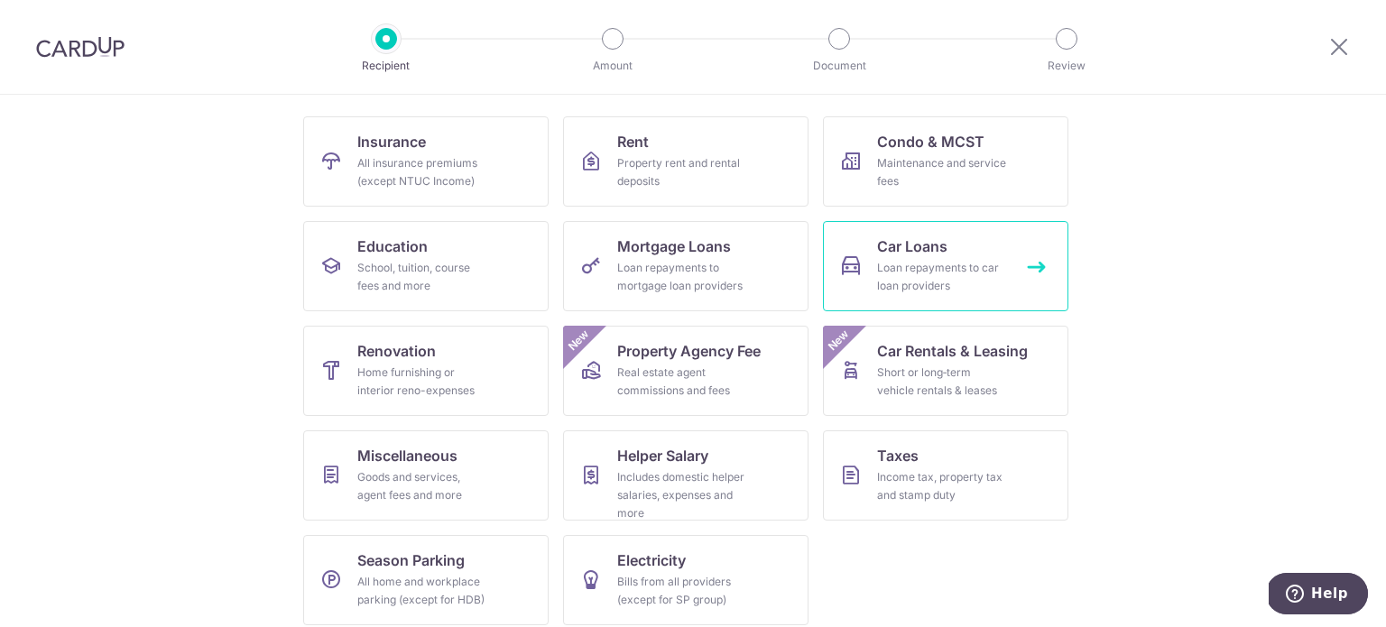
scroll to position [180, 0]
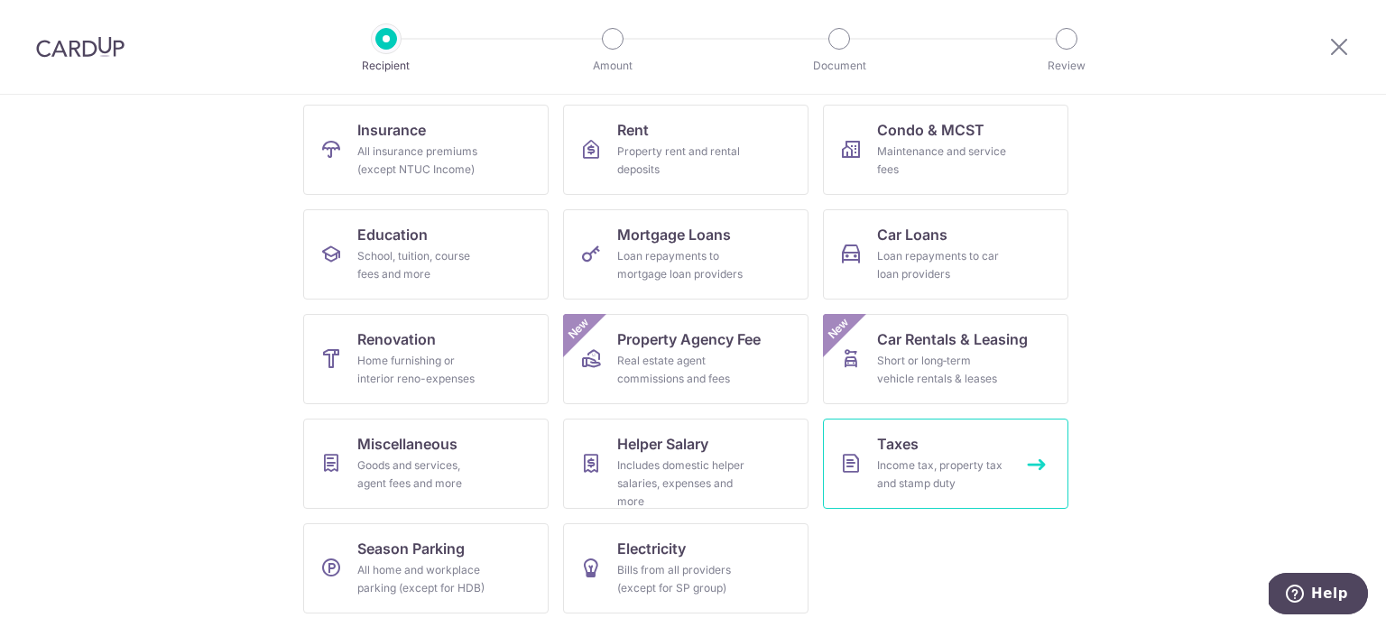
click at [909, 452] on span "Taxes" at bounding box center [898, 444] width 42 height 22
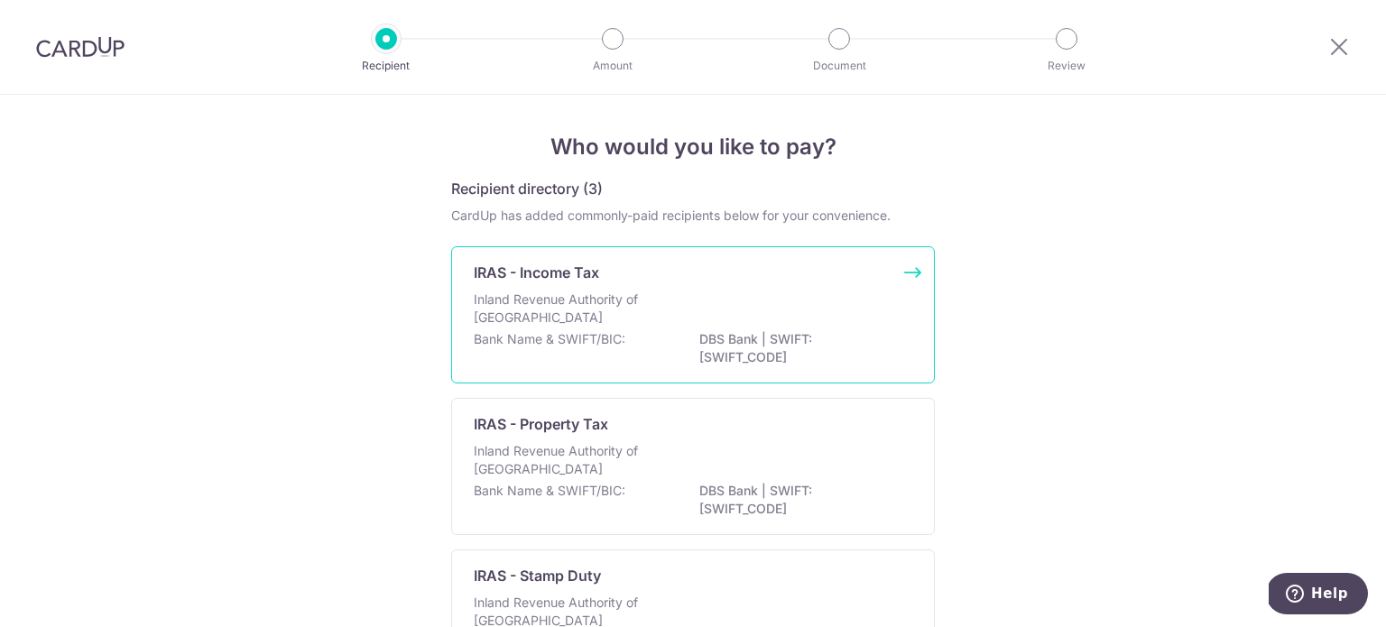
click at [665, 297] on div "Inland Revenue Authority of [GEOGRAPHIC_DATA]" at bounding box center [693, 311] width 439 height 40
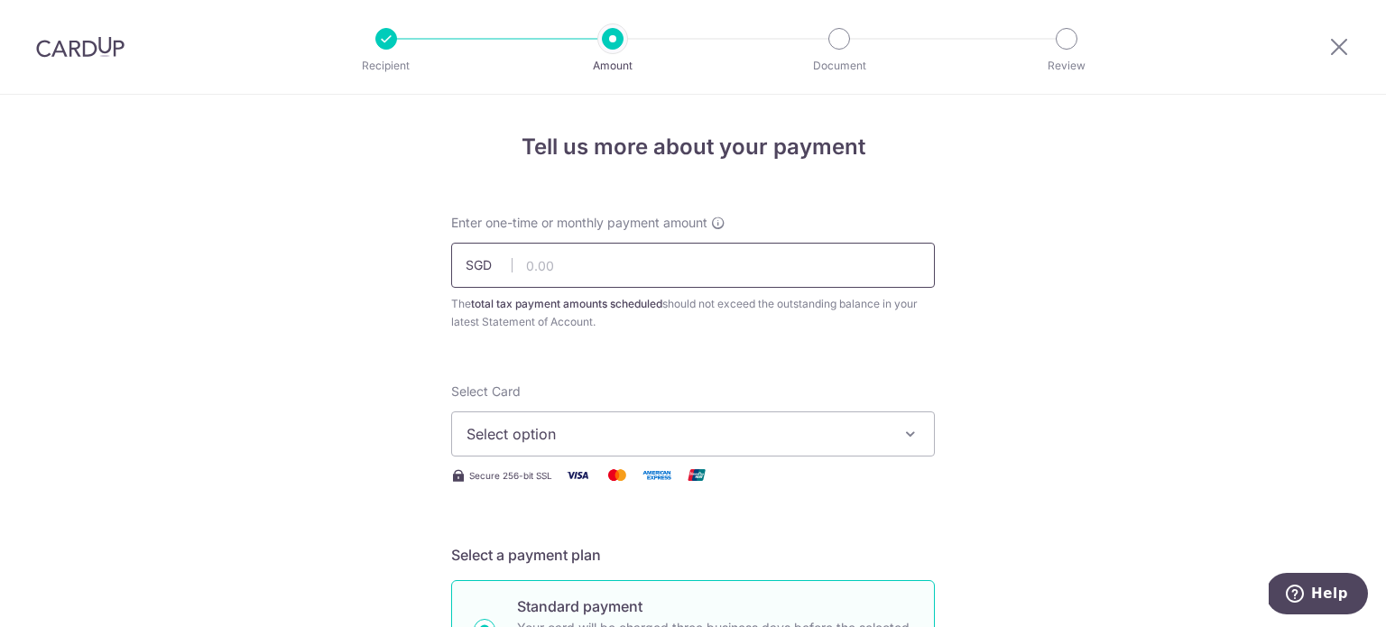
click at [630, 277] on input "text" at bounding box center [693, 265] width 484 height 45
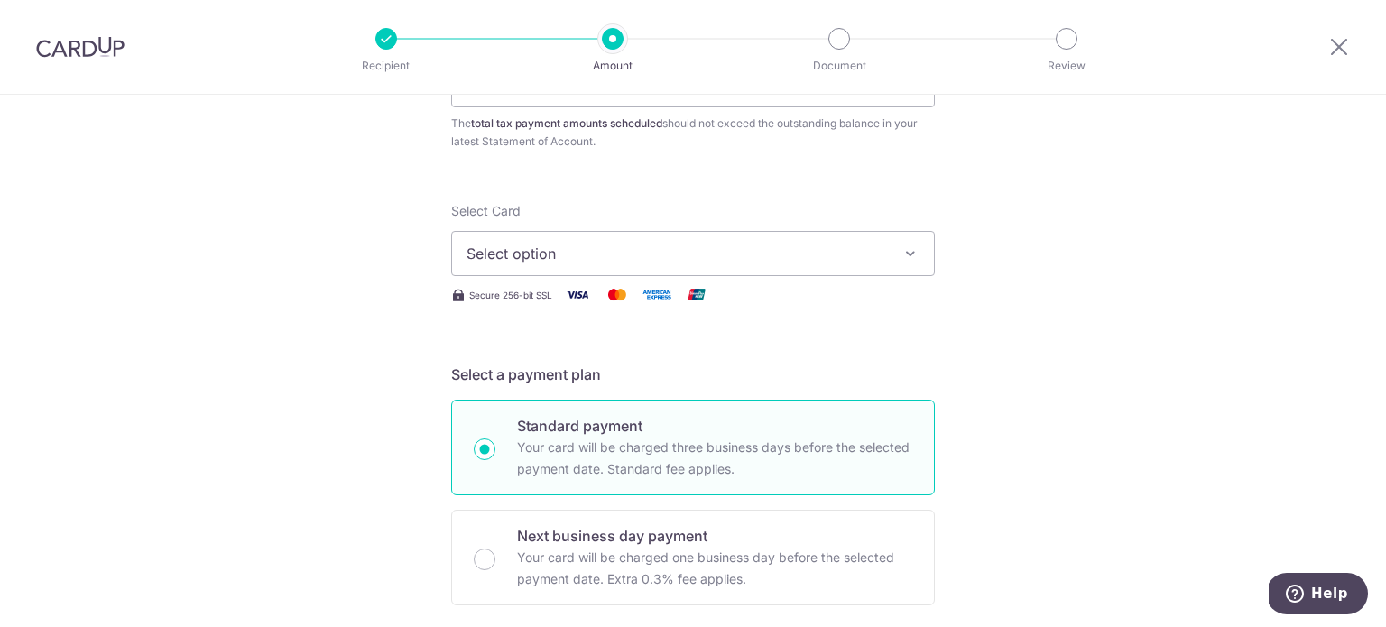
click at [517, 255] on span "Select option" at bounding box center [677, 254] width 421 height 22
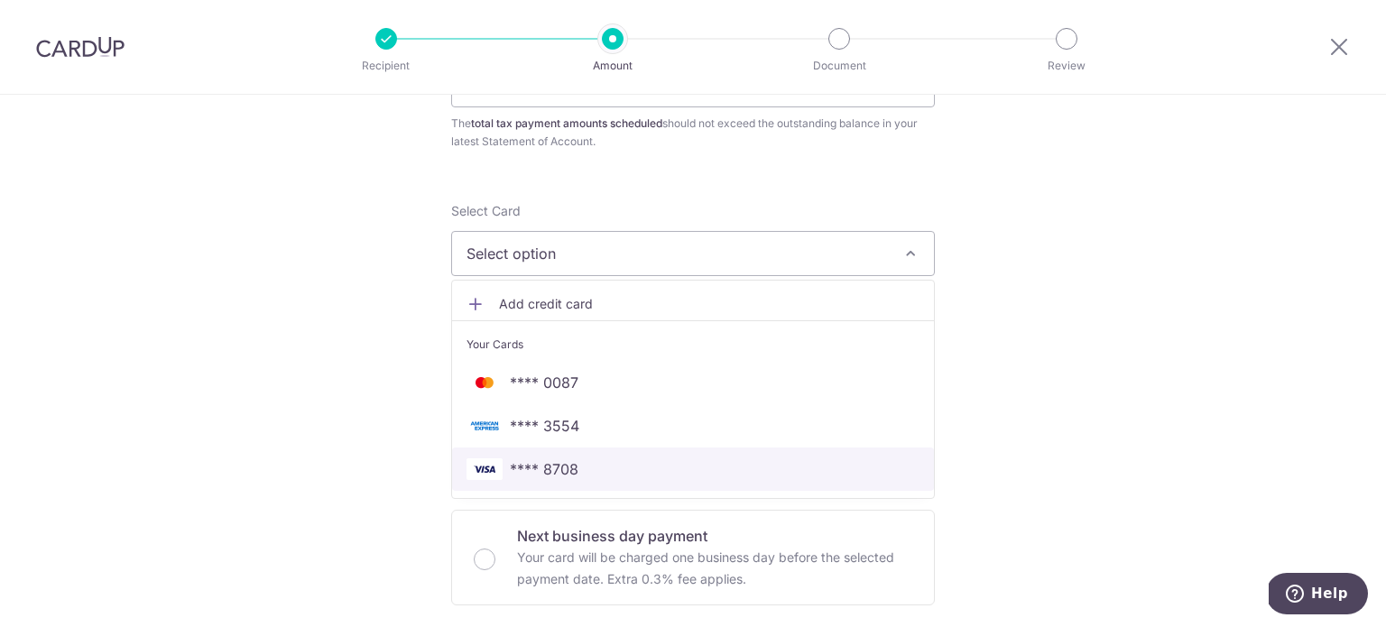
click at [608, 475] on span "**** 8708" at bounding box center [693, 470] width 453 height 22
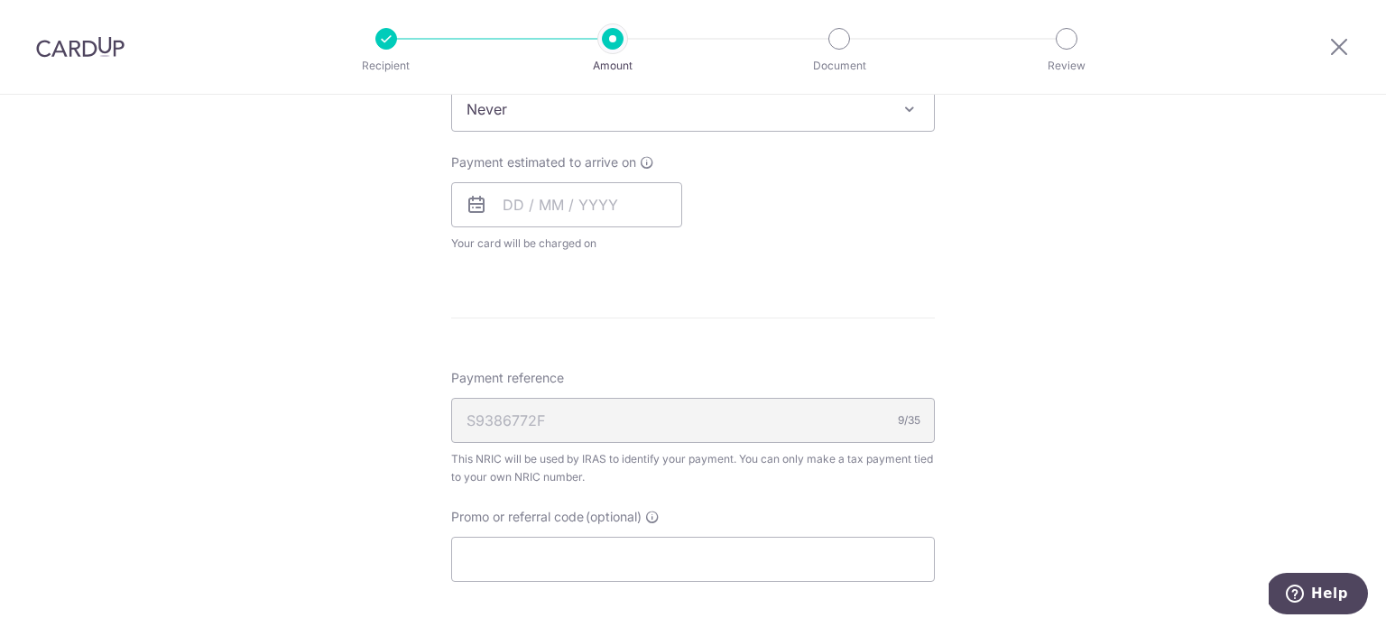
scroll to position [960, 0]
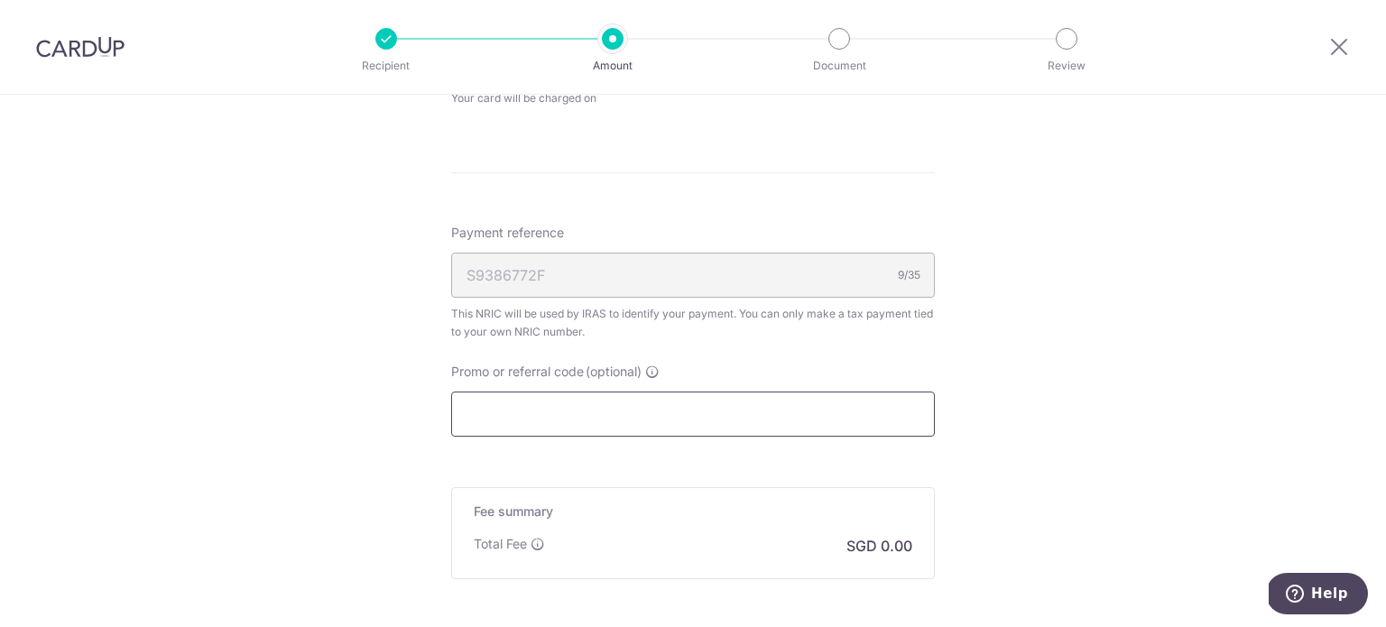
click at [642, 424] on input "Promo or referral code (optional)" at bounding box center [693, 414] width 484 height 45
paste input "VTAX25R"
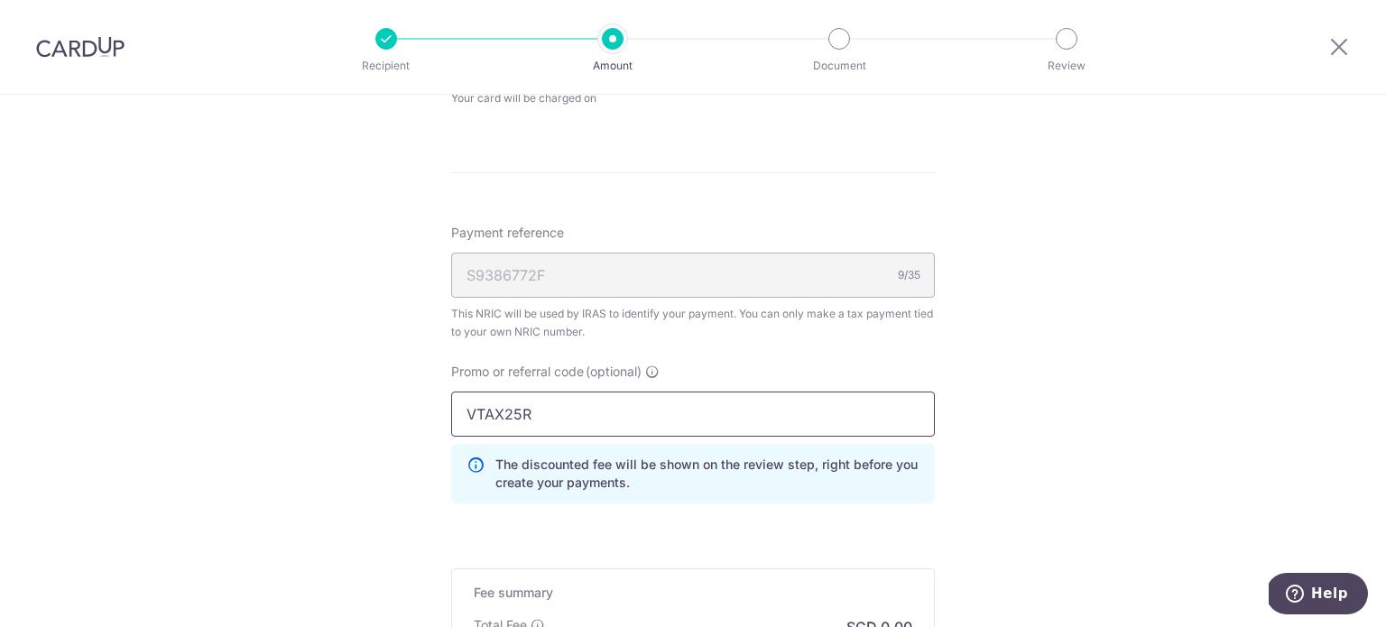
type input "VTAX25R"
click at [326, 361] on div "Tell us more about your payment Enter one-time or monthly payment amount SGD Th…" at bounding box center [693, 12] width 1386 height 1757
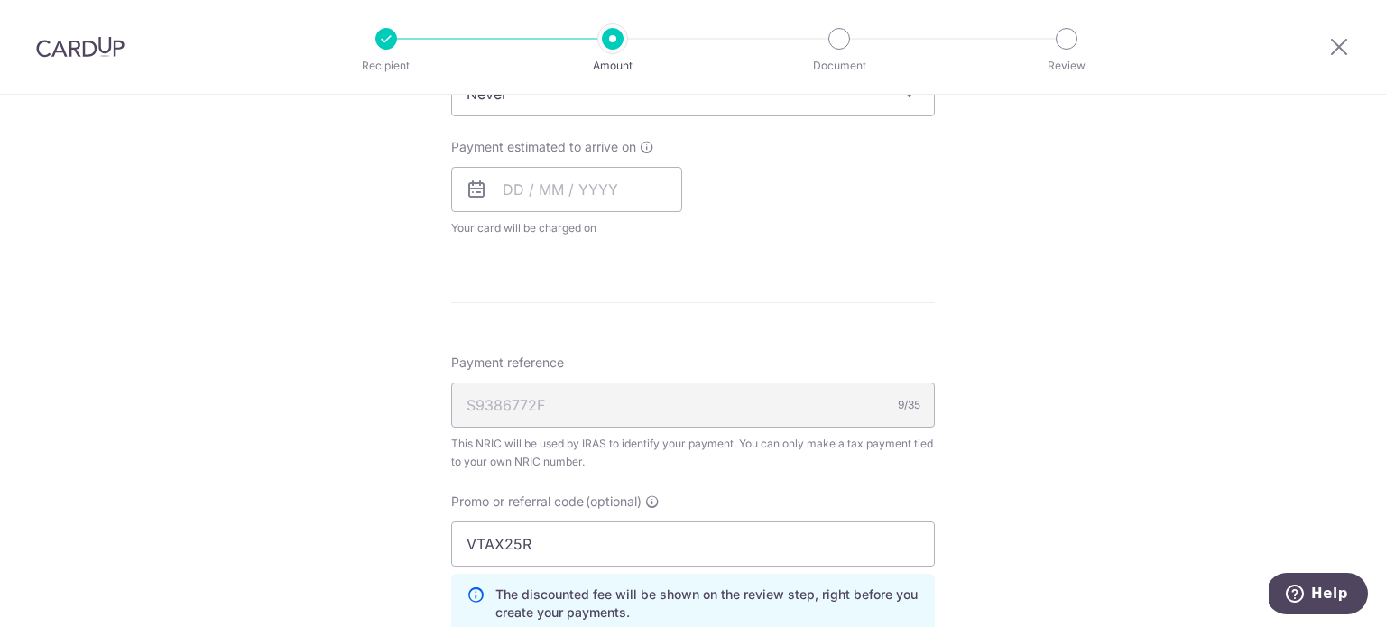
scroll to position [780, 0]
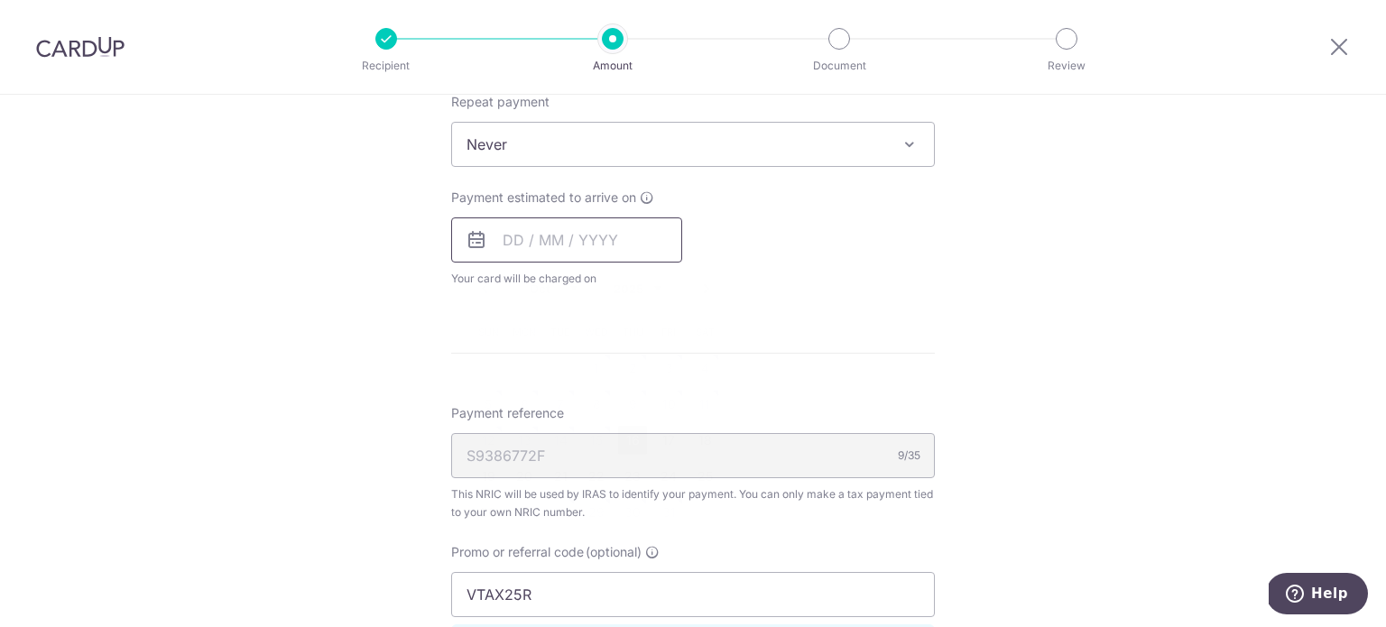
click at [502, 244] on input "text" at bounding box center [566, 240] width 231 height 45
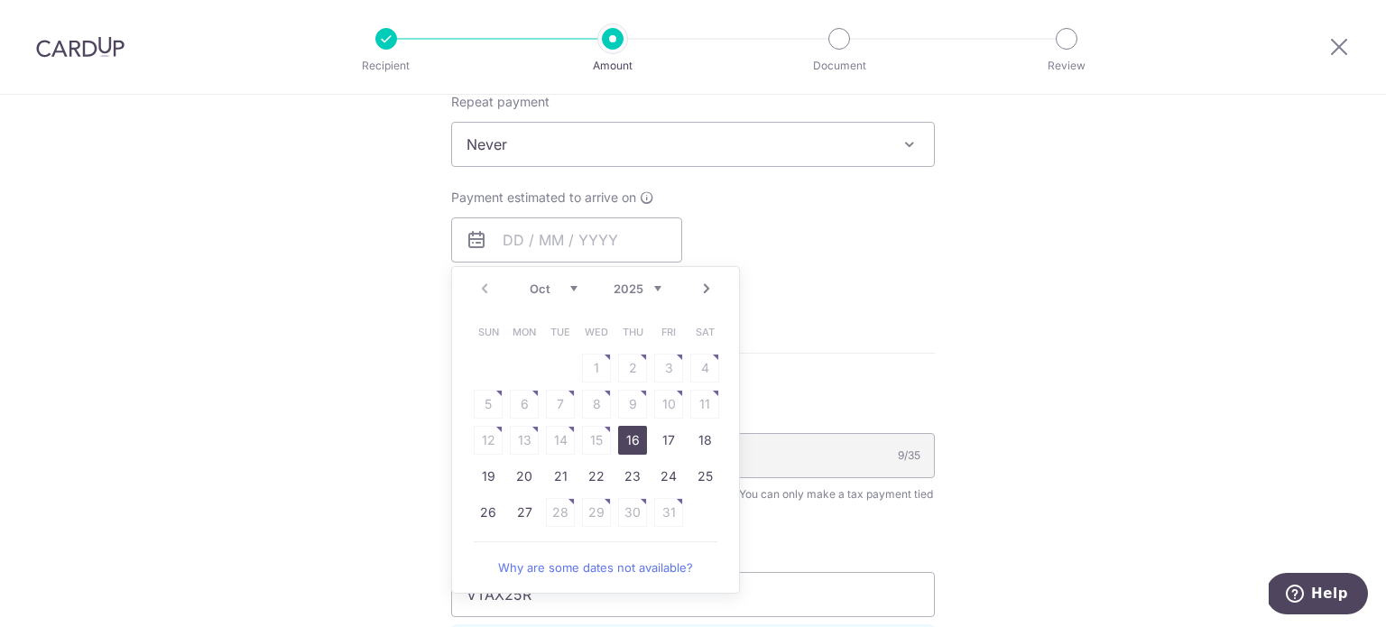
click at [366, 342] on div "Tell us more about your payment Enter one-time or monthly payment amount SGD Th…" at bounding box center [693, 193] width 1386 height 1757
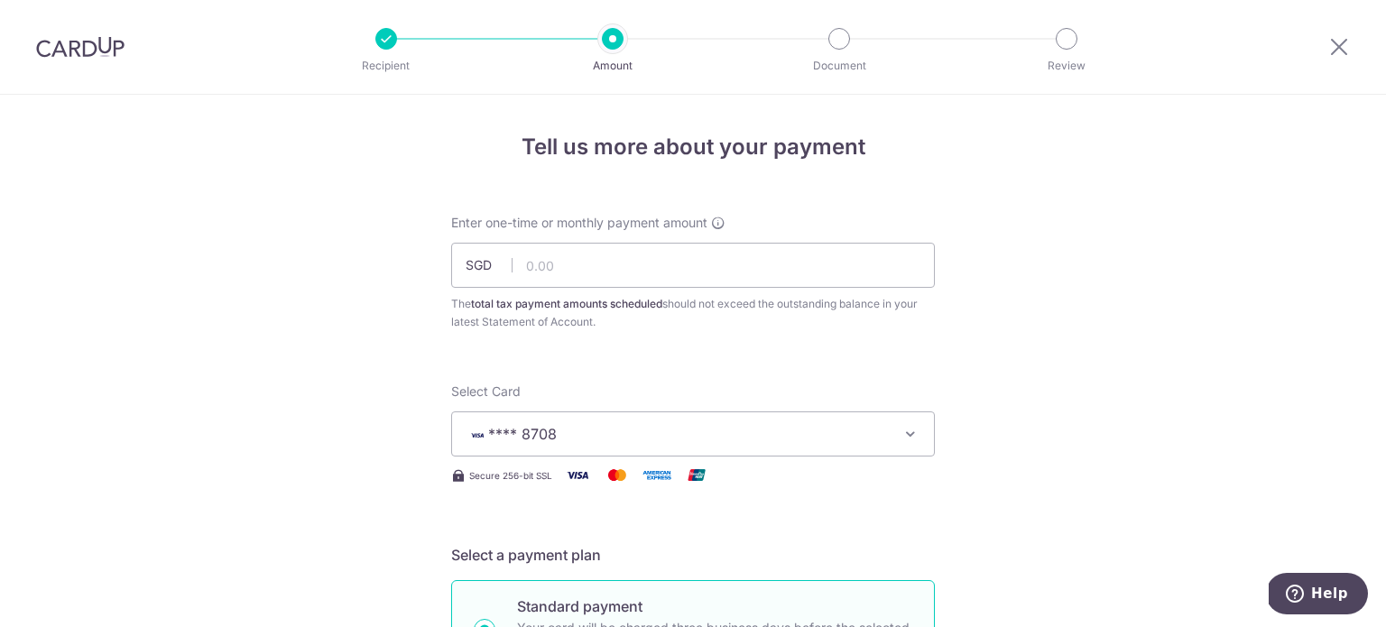
scroll to position [0, 0]
click at [602, 273] on input "text" at bounding box center [693, 265] width 484 height 45
drag, startPoint x: 486, startPoint y: 307, endPoint x: 632, endPoint y: 304, distance: 146.3
click at [632, 304] on b "total tax payment amounts scheduled" at bounding box center [566, 304] width 191 height 14
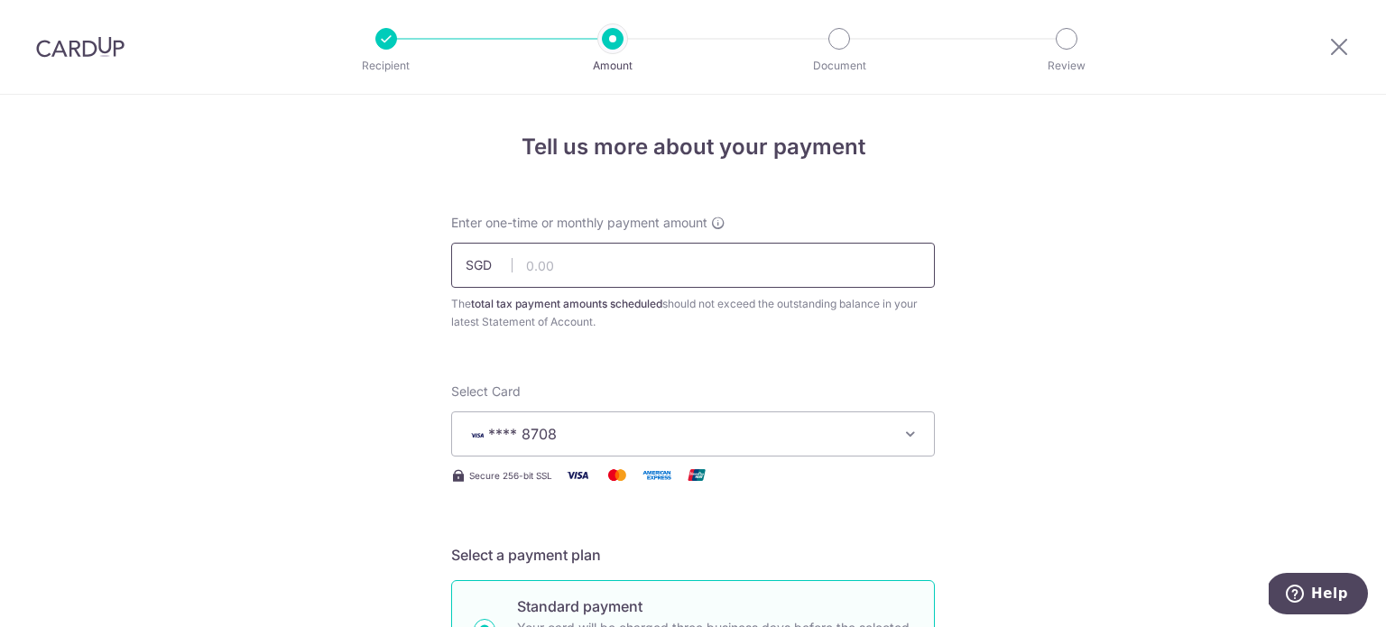
click at [564, 273] on input "text" at bounding box center [693, 265] width 484 height 45
type input "60.00"
